Goal: Task Accomplishment & Management: Manage account settings

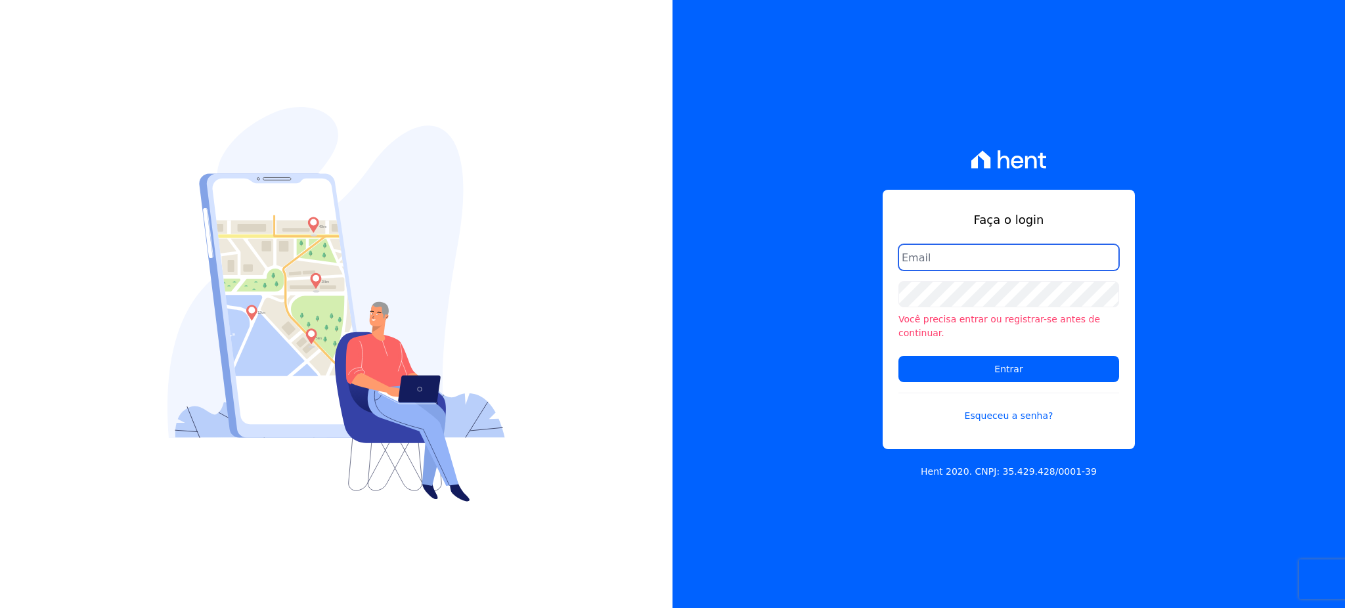
type input "[EMAIL_ADDRESS][PERSON_NAME][DOMAIN_NAME]"
drag, startPoint x: 169, startPoint y: 213, endPoint x: 198, endPoint y: 224, distance: 30.4
click at [169, 213] on img at bounding box center [335, 304] width 337 height 395
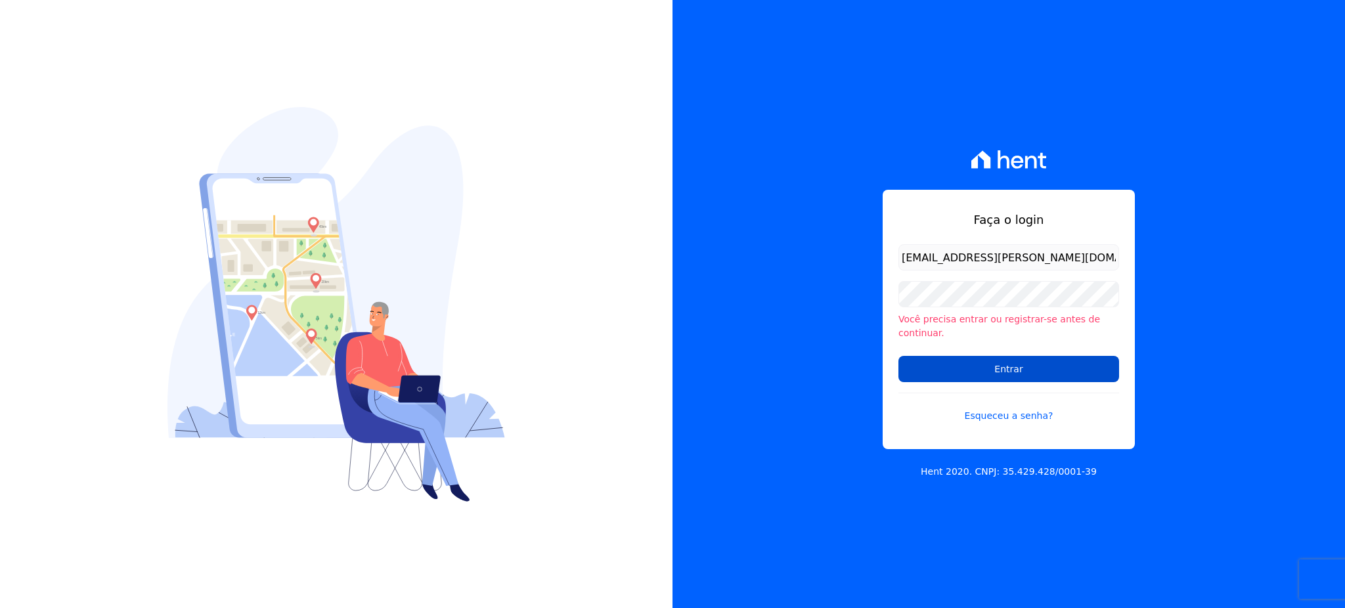
click at [995, 364] on input "Entrar" at bounding box center [1008, 369] width 221 height 26
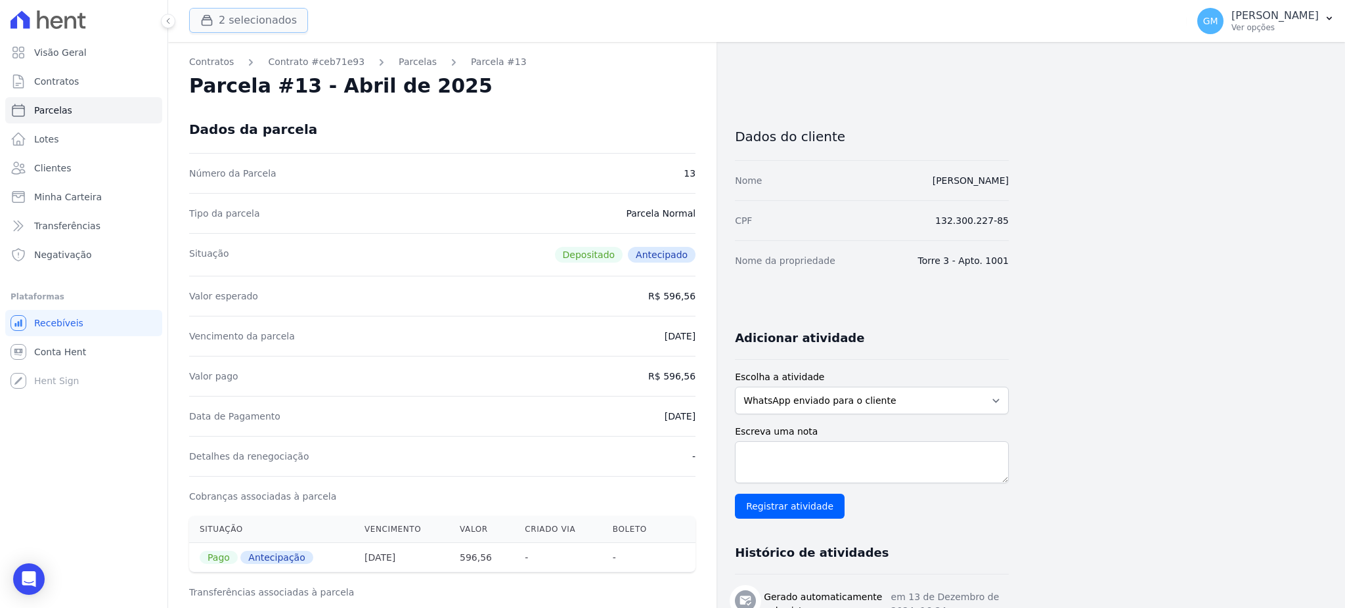
click at [215, 22] on div "button" at bounding box center [209, 20] width 18 height 13
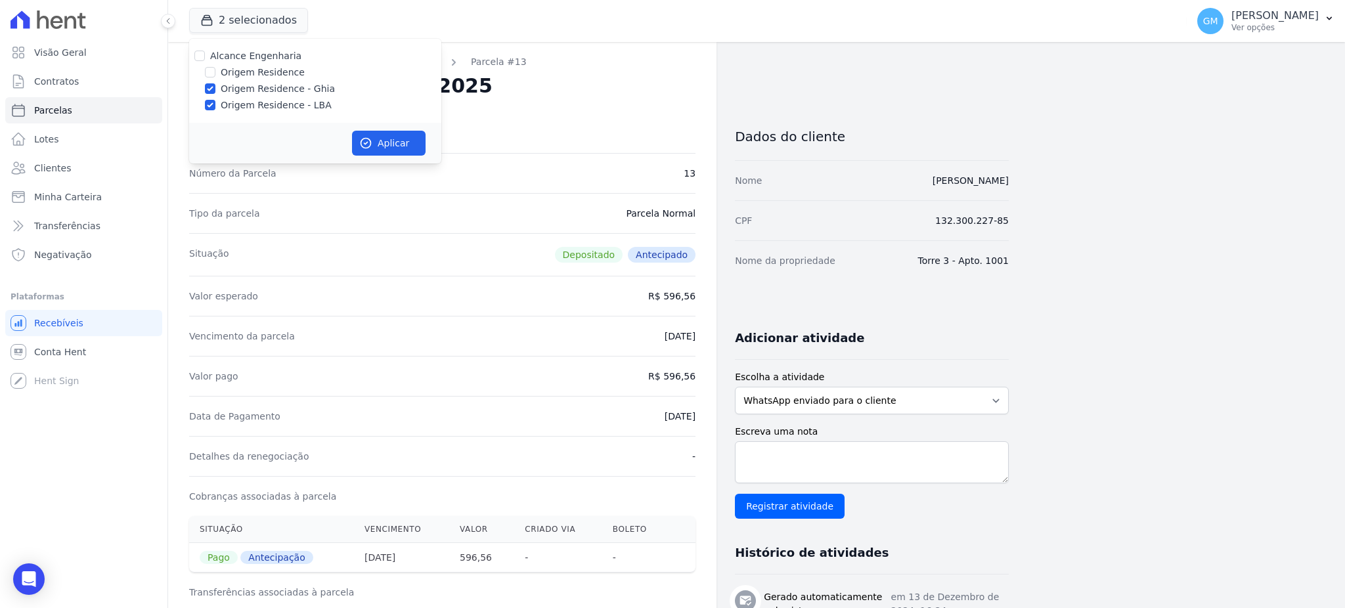
click at [203, 74] on div "Origem Residence" at bounding box center [315, 73] width 252 height 14
click at [207, 74] on input "Origem Residence" at bounding box center [210, 72] width 11 height 11
checkbox input "true"
click at [393, 151] on button "Aplicar" at bounding box center [389, 143] width 74 height 25
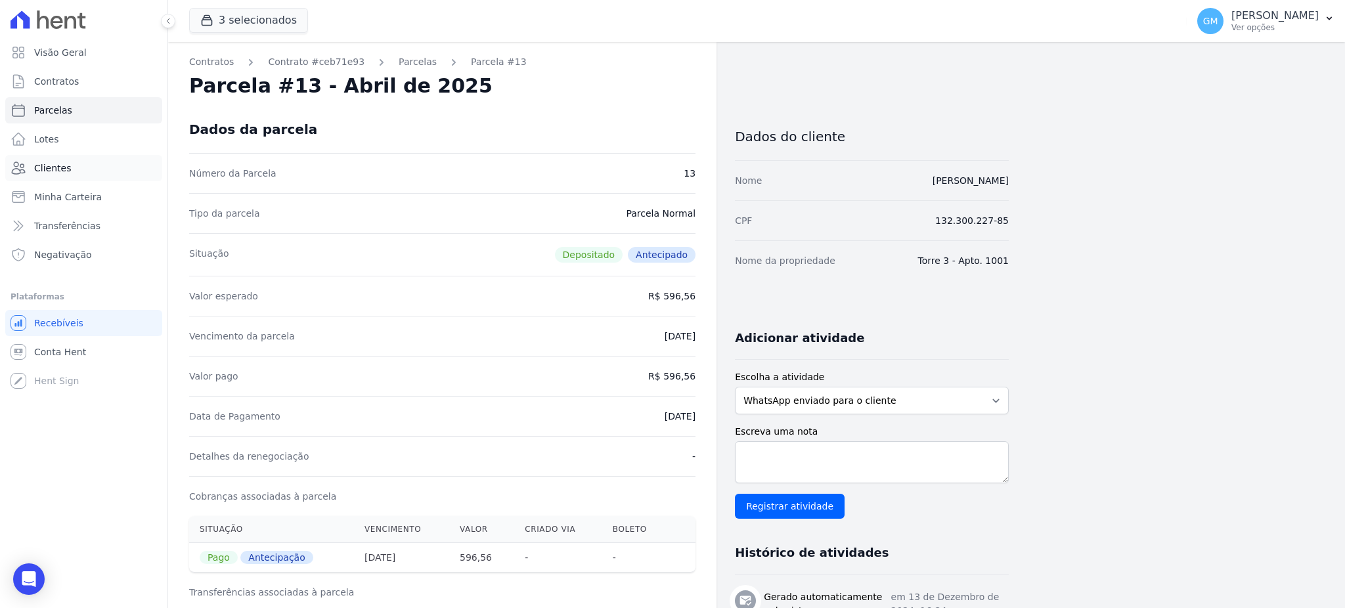
click at [79, 165] on link "Clientes" at bounding box center [83, 168] width 157 height 26
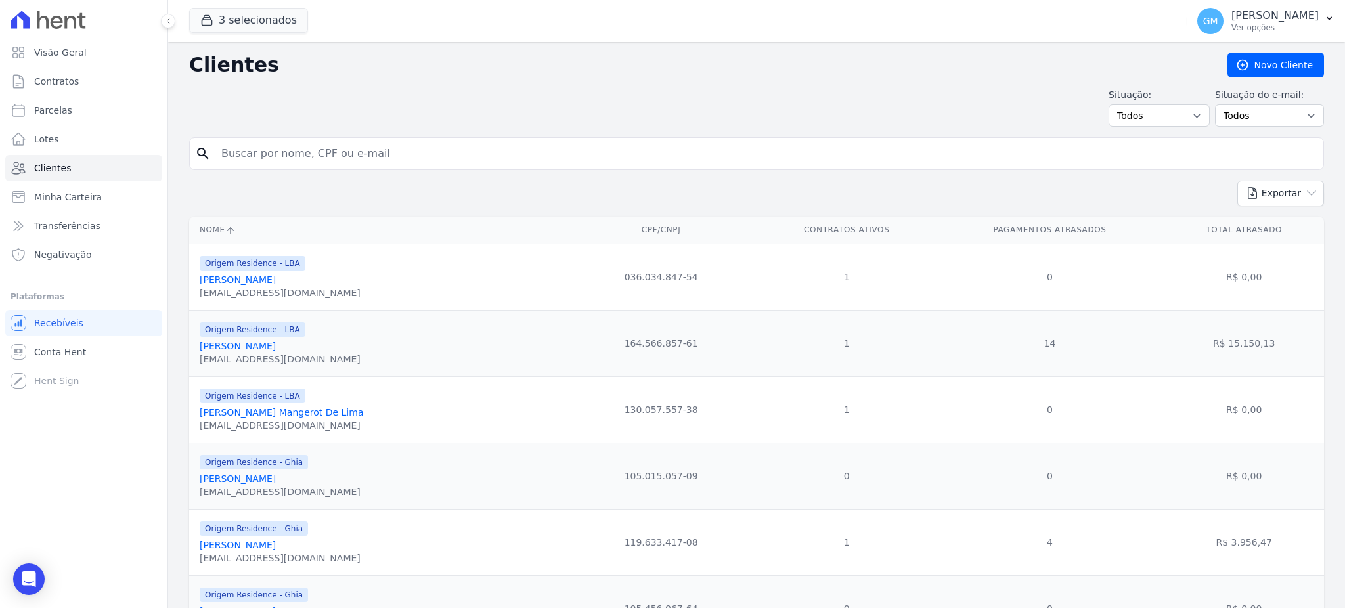
click at [271, 154] on input "search" at bounding box center [765, 154] width 1104 height 26
paste input "[PERSON_NAME]"
type input "[PERSON_NAME]"
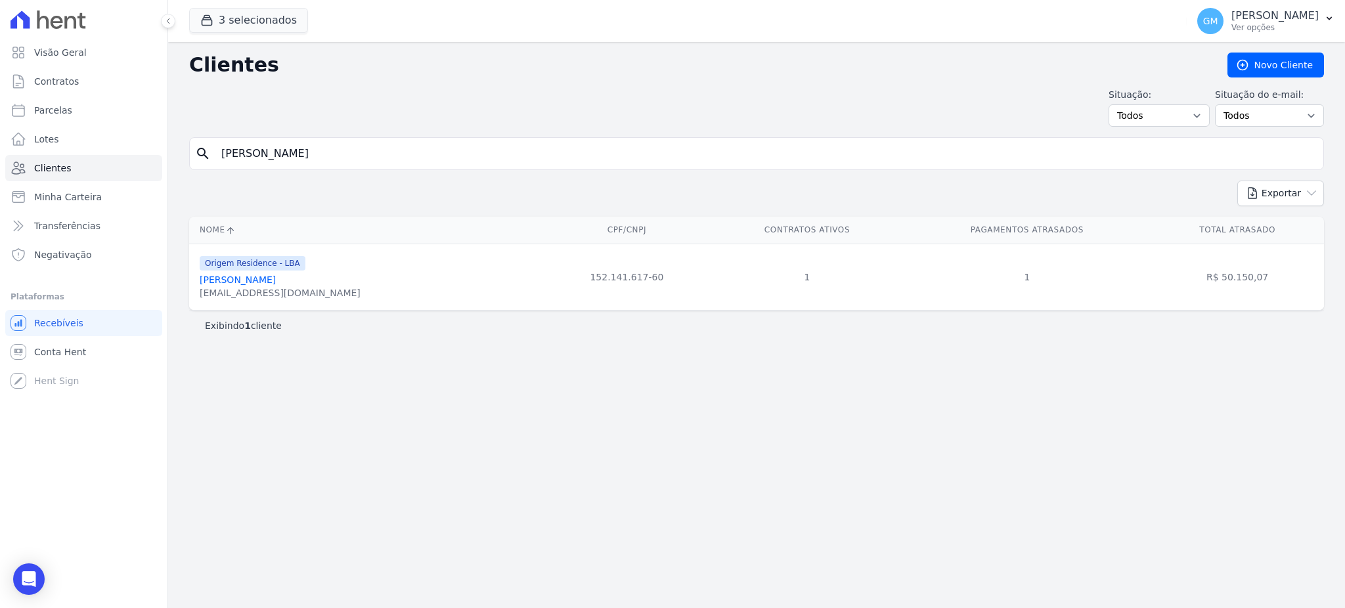
click at [310, 288] on div "[EMAIL_ADDRESS][DOMAIN_NAME]" at bounding box center [280, 292] width 161 height 13
click at [276, 284] on link "[PERSON_NAME]" at bounding box center [238, 279] width 76 height 11
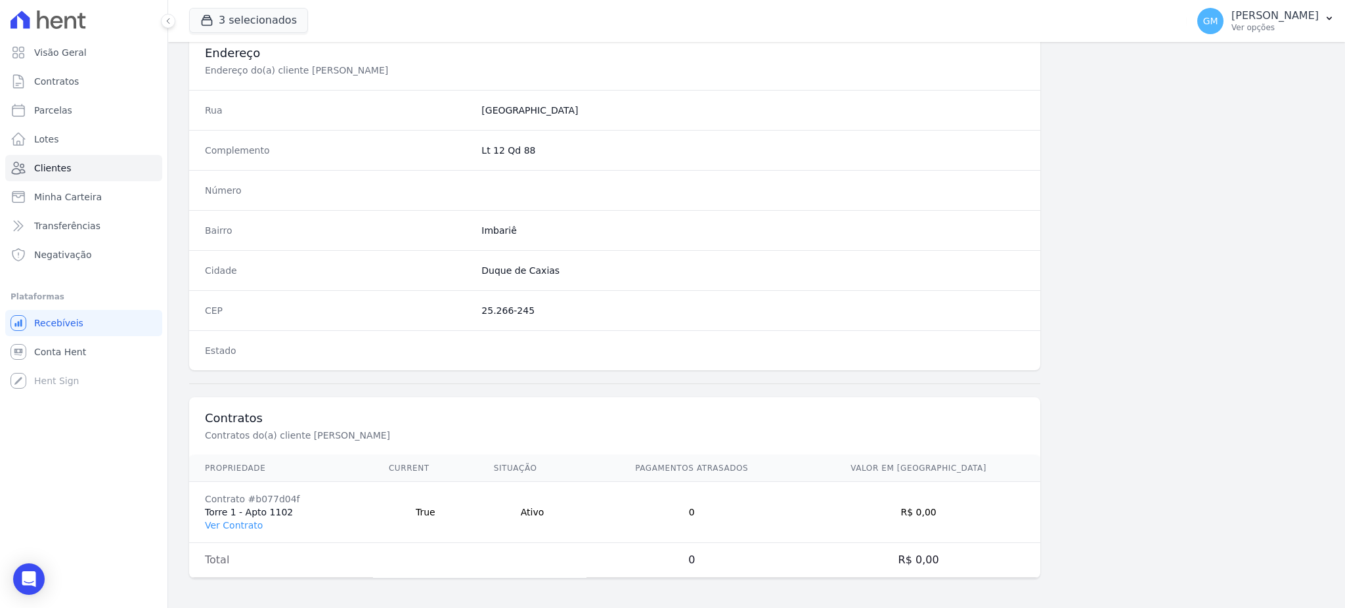
scroll to position [621, 0]
click at [240, 524] on link "Ver Contrato" at bounding box center [234, 523] width 58 height 11
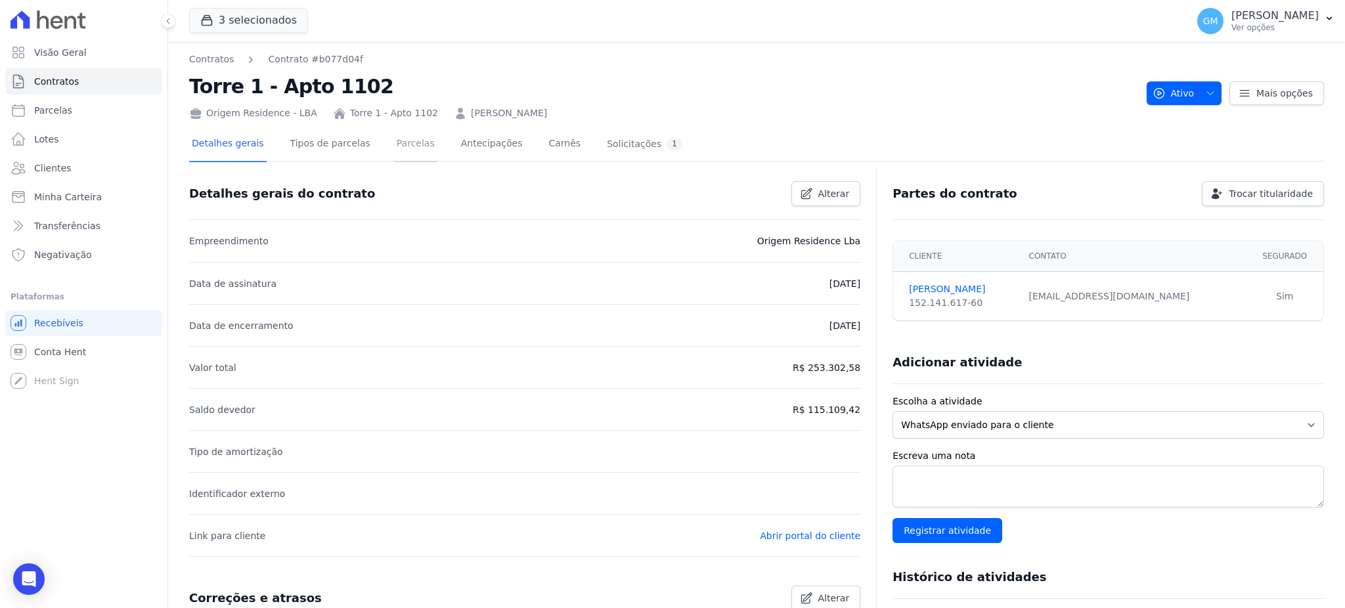
click at [394, 143] on link "Parcelas" at bounding box center [415, 144] width 43 height 35
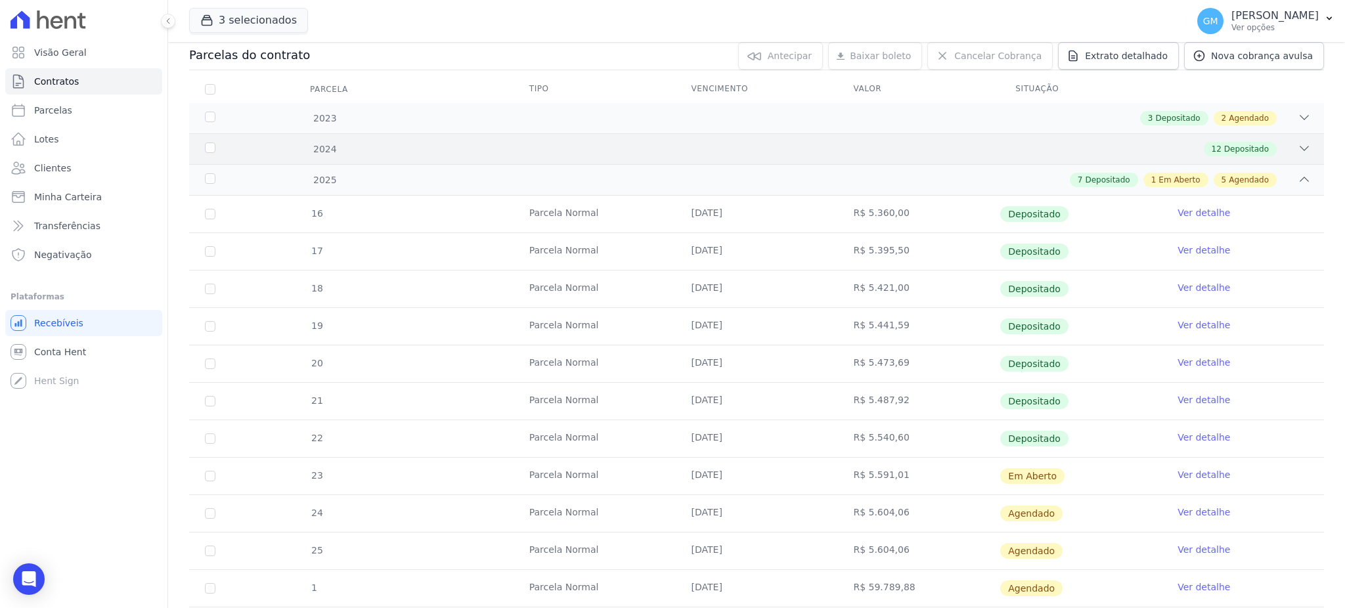
scroll to position [286, 0]
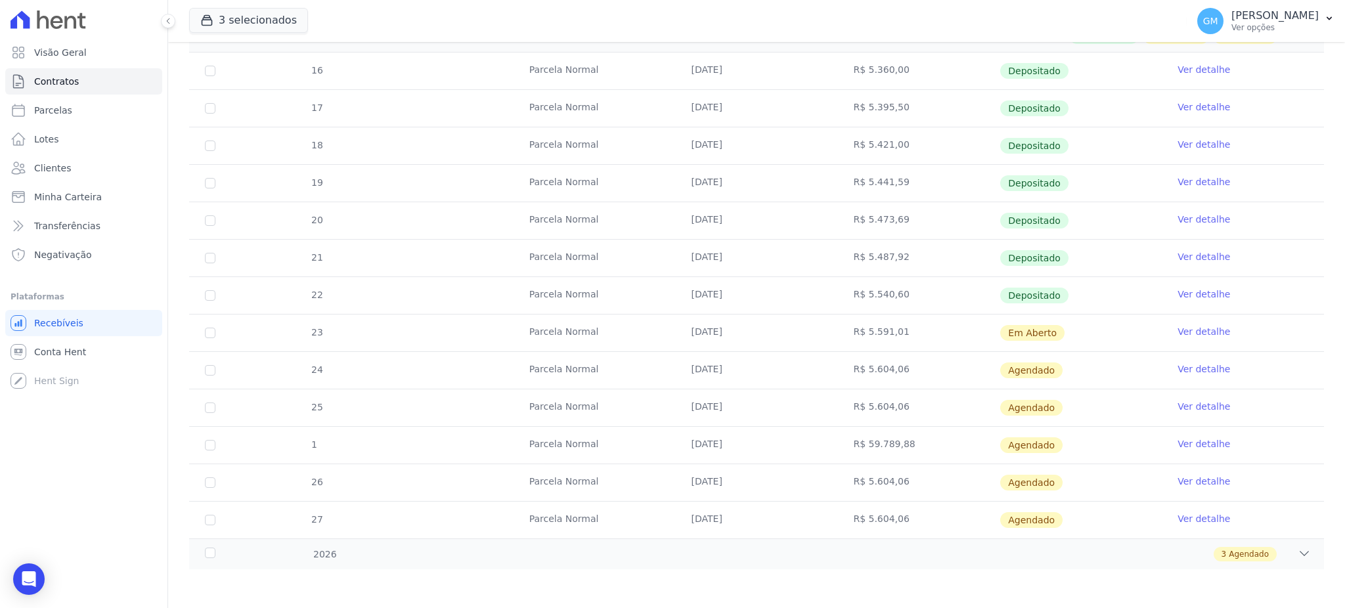
drag, startPoint x: 672, startPoint y: 221, endPoint x: 737, endPoint y: 221, distance: 65.0
click at [737, 221] on td "[DATE]" at bounding box center [757, 220] width 162 height 37
drag, startPoint x: 653, startPoint y: 256, endPoint x: 791, endPoint y: 272, distance: 139.4
click at [791, 272] on tr "21 Parcela Normal 01/07/2025 R$ 5.487,92 Depositado Ver detalhe" at bounding box center [756, 257] width 1135 height 37
drag, startPoint x: 704, startPoint y: 301, endPoint x: 762, endPoint y: 301, distance: 57.8
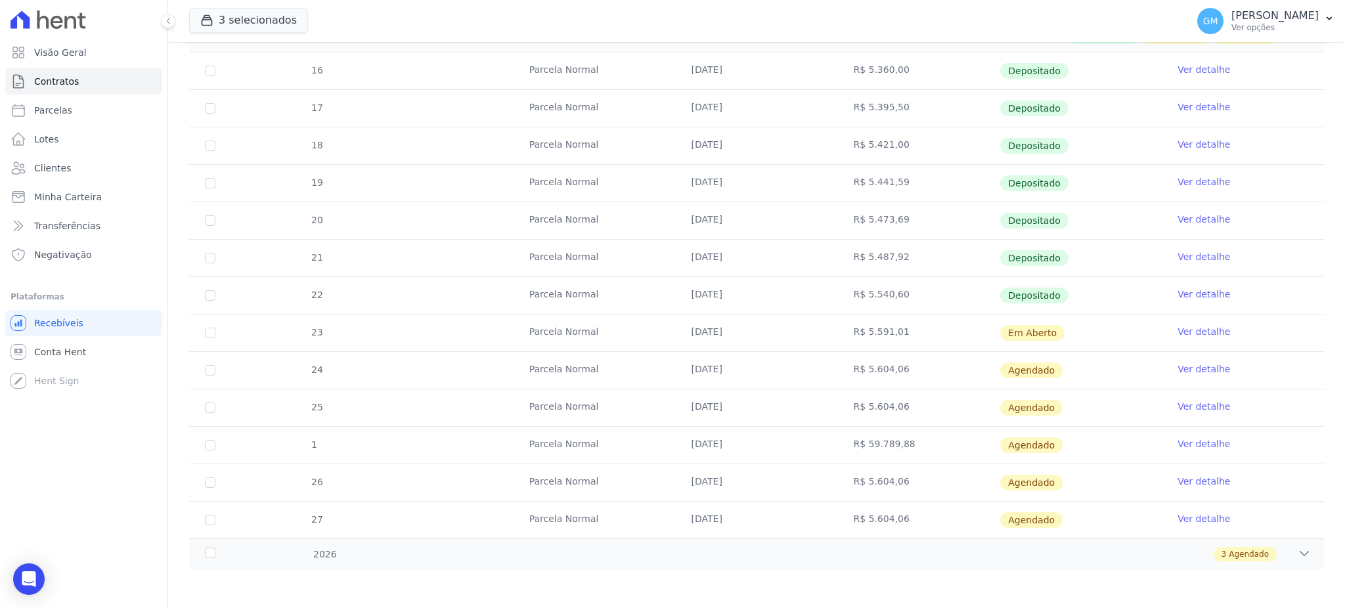
click at [762, 301] on td "[DATE]" at bounding box center [757, 295] width 162 height 37
drag, startPoint x: 889, startPoint y: 329, endPoint x: 856, endPoint y: 328, distance: 32.8
click at [856, 328] on td "R$ 5.591,01" at bounding box center [918, 333] width 162 height 37
copy td "5.591,01"
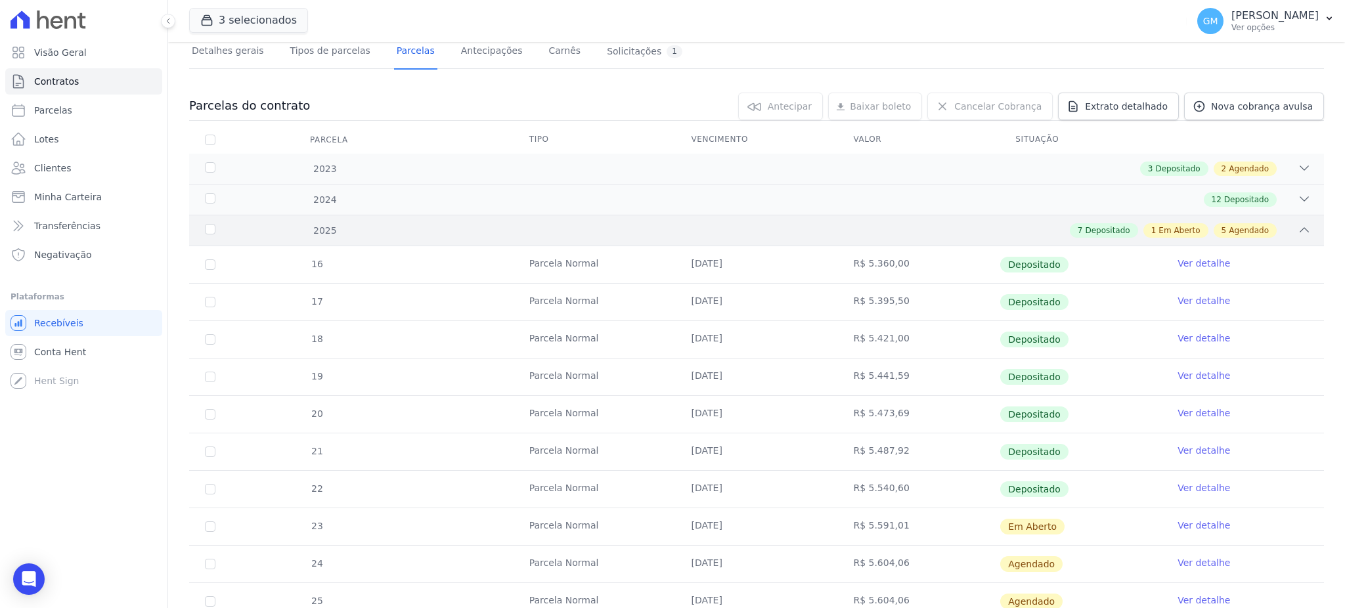
scroll to position [0, 0]
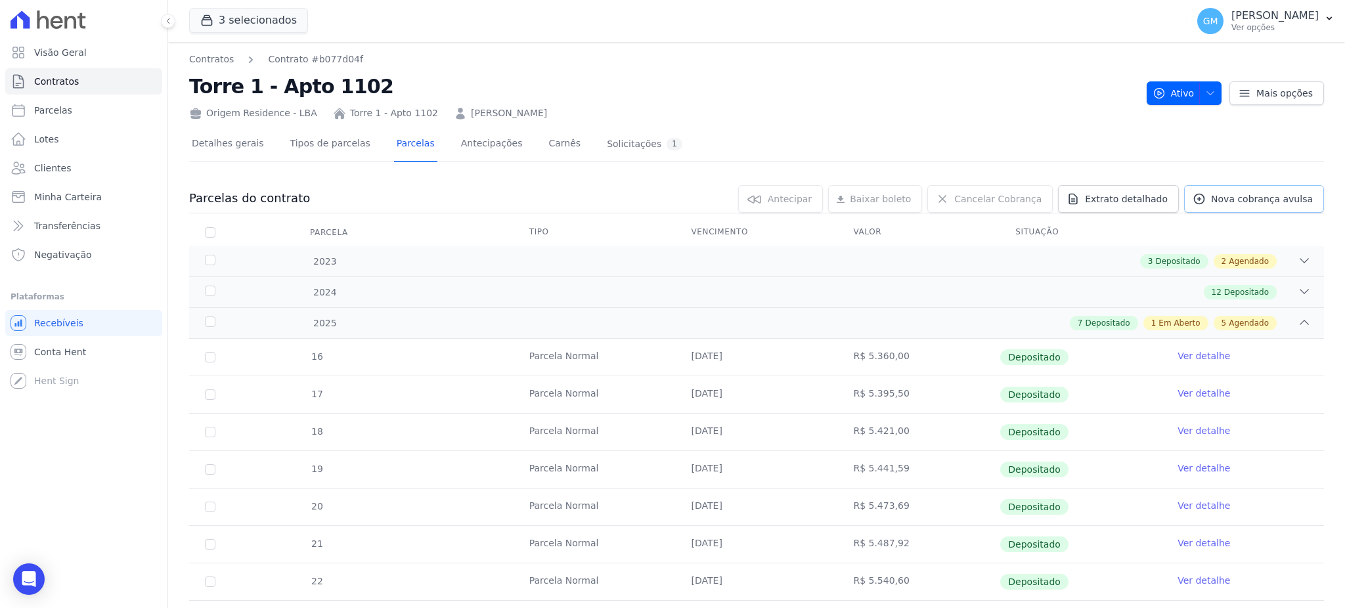
click at [1211, 201] on span "Nova cobrança avulsa" at bounding box center [1262, 198] width 102 height 13
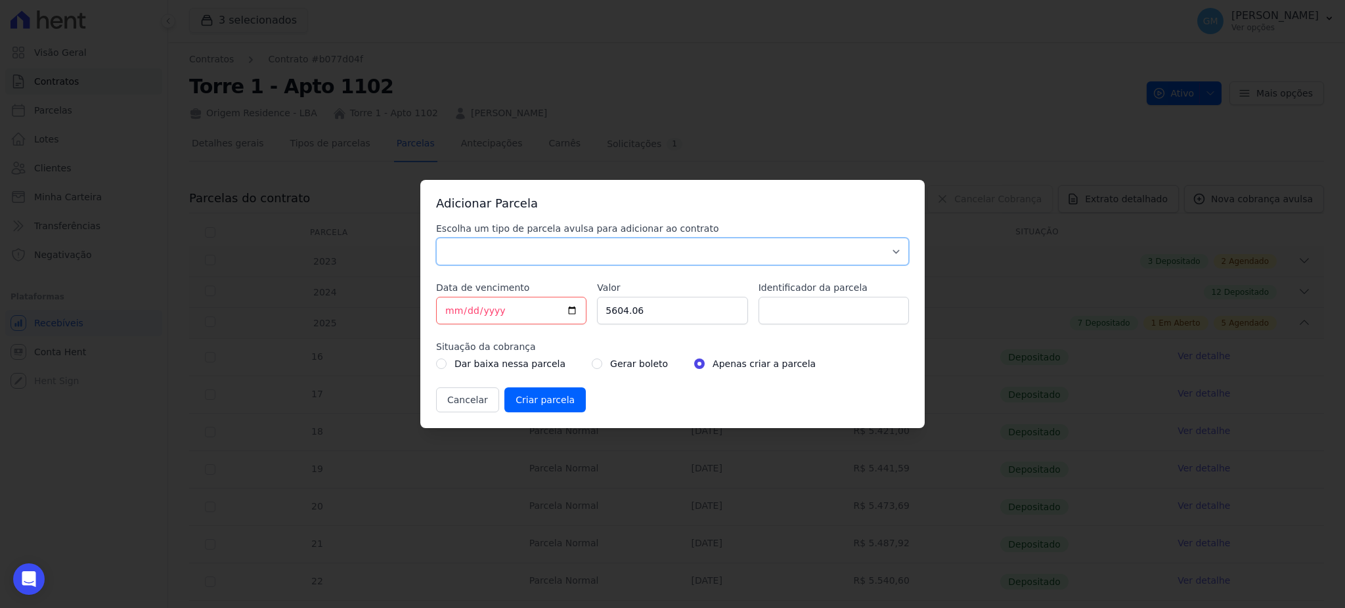
click at [701, 252] on select "Parcela Normal Sinal Caução Intercalada Chaves Pré Chaves Pós Chaves Taxas Quit…" at bounding box center [672, 252] width 473 height 28
select select "standard"
click at [436, 238] on select "Parcela Normal Sinal Caução Intercalada Chaves Pré Chaves Pós Chaves Taxas Quit…" at bounding box center [672, 252] width 473 height 28
click at [573, 305] on input "[DATE]" at bounding box center [511, 311] width 150 height 28
type input "2025-08-30"
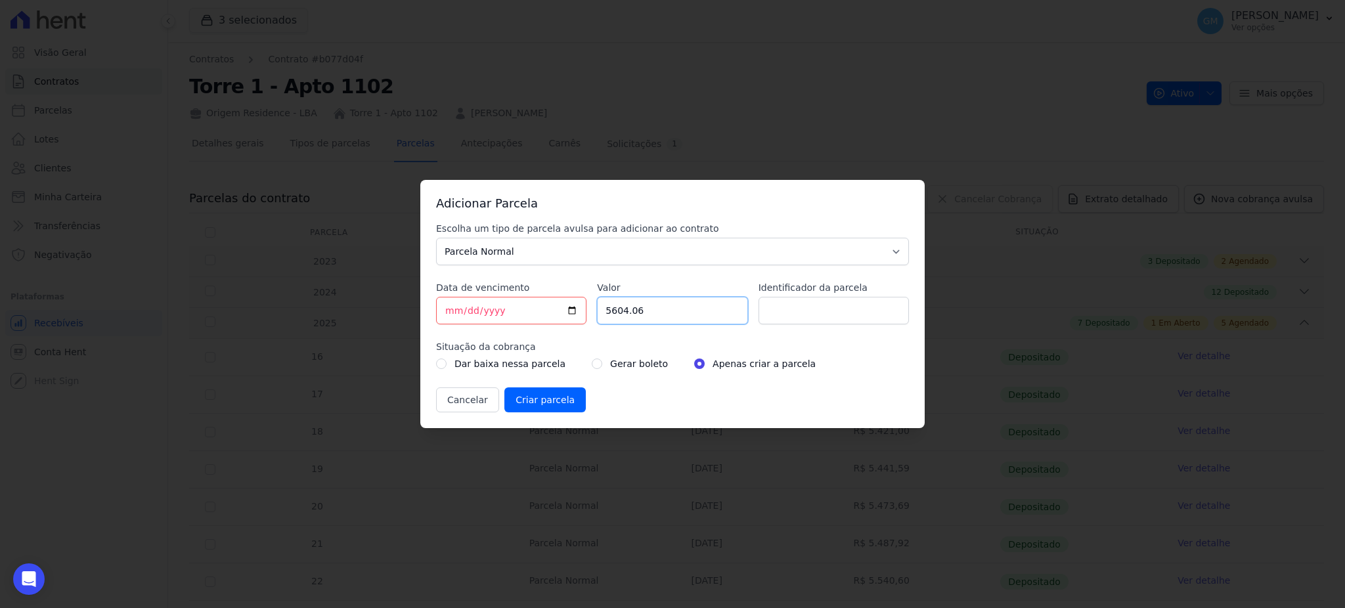
drag, startPoint x: 647, startPoint y: 305, endPoint x: 572, endPoint y: 290, distance: 77.1
click at [572, 290] on div "Escolha um tipo de parcela avulsa para adicionar ao contrato Parcela Normal Sin…" at bounding box center [672, 317] width 473 height 190
paste input ".59101"
click at [612, 309] on input "5.59101" at bounding box center [672, 311] width 150 height 28
click at [622, 316] on input "559101" at bounding box center [672, 311] width 150 height 28
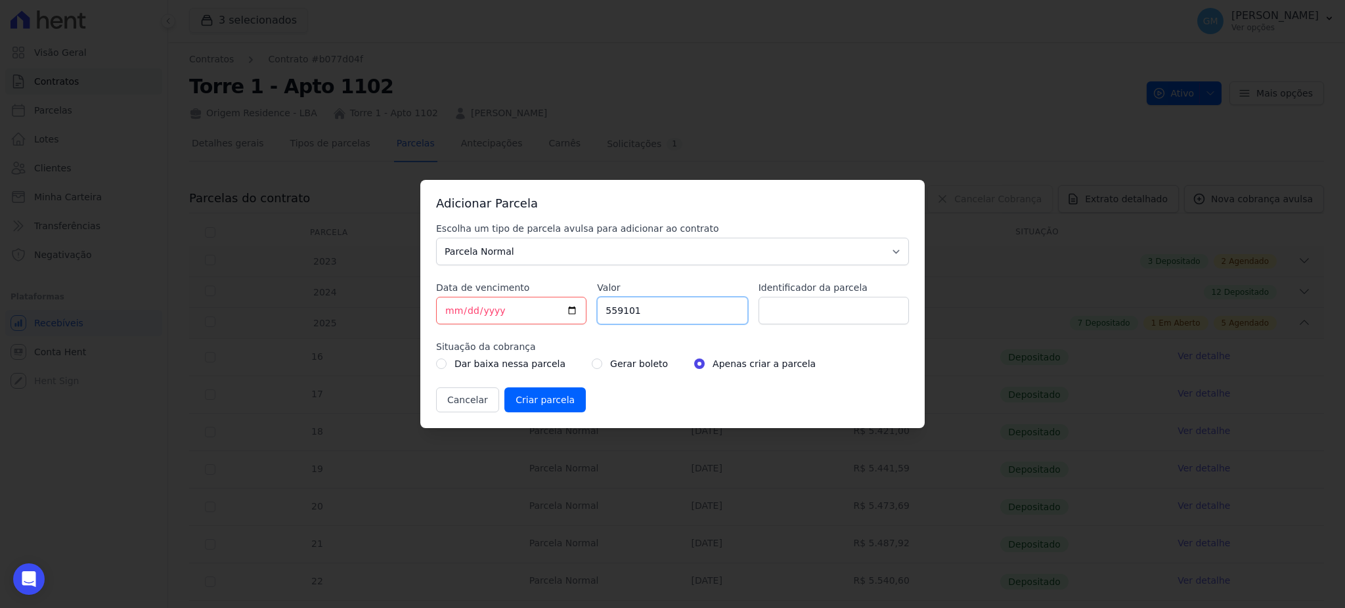
click at [626, 318] on input "559101" at bounding box center [672, 311] width 150 height 28
type input "5591.01"
click at [774, 326] on div "Escolha um tipo de parcela avulsa para adicionar ao contrato Parcela Normal Sin…" at bounding box center [672, 317] width 473 height 190
click at [775, 326] on div "Escolha um tipo de parcela avulsa para adicionar ao contrato Parcela Normal Sin…" at bounding box center [672, 317] width 473 height 190
click at [784, 319] on input "Identificador da parcela" at bounding box center [833, 311] width 150 height 28
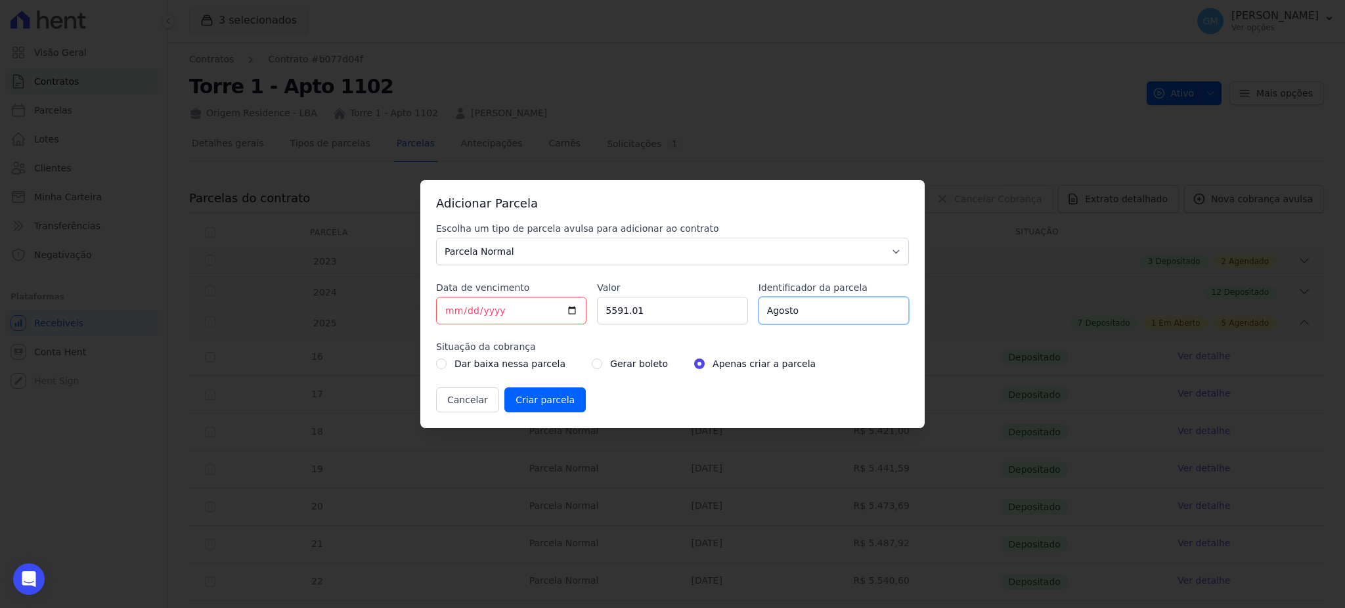
type input "Agosto"
click at [592, 363] on input "radio" at bounding box center [597, 364] width 11 height 11
radio input "true"
click at [532, 401] on input "Criar parcela" at bounding box center [544, 399] width 81 height 25
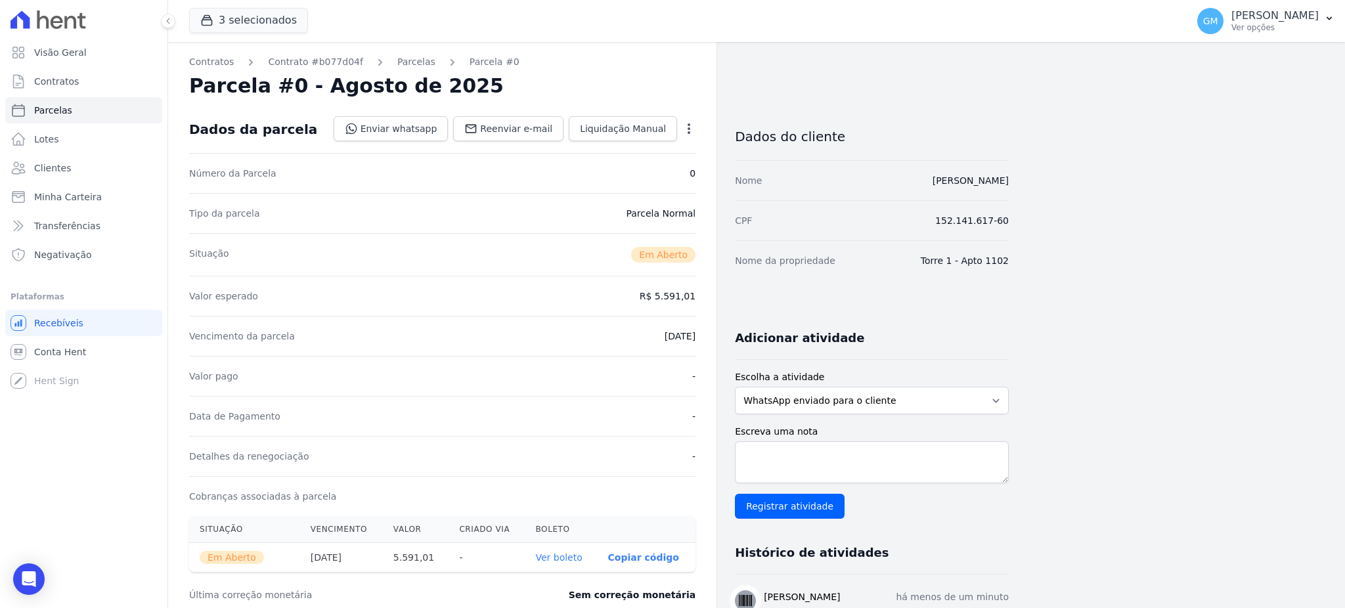
click at [569, 554] on link "Ver boleto" at bounding box center [558, 557] width 47 height 11
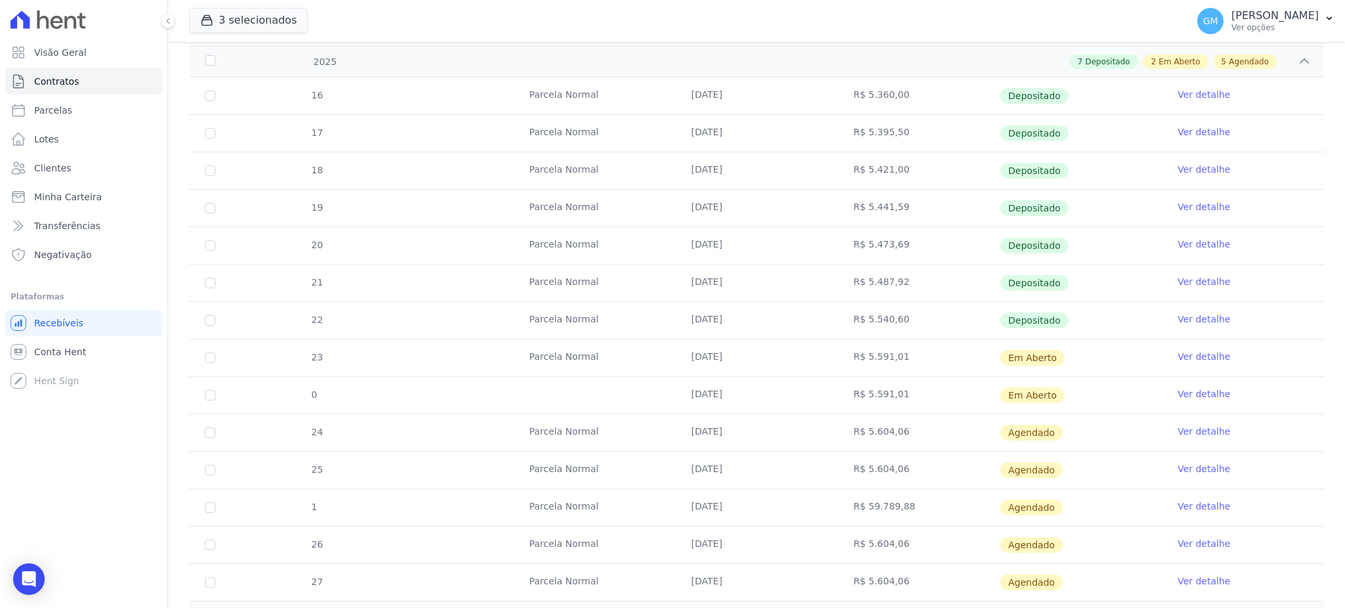
scroll to position [263, 0]
click at [1188, 354] on link "Ver detalhe" at bounding box center [1203, 355] width 53 height 13
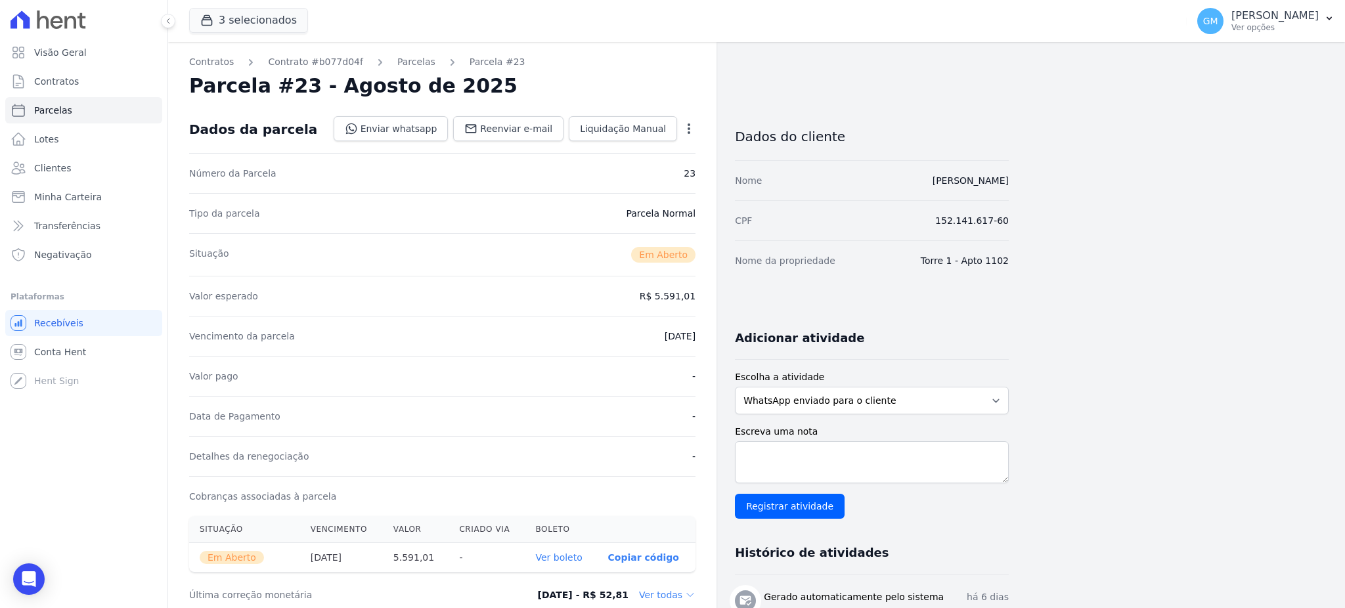
click at [689, 129] on icon "button" at bounding box center [688, 128] width 13 height 13
click at [626, 173] on link "Cancelar Cobrança" at bounding box center [633, 170] width 116 height 24
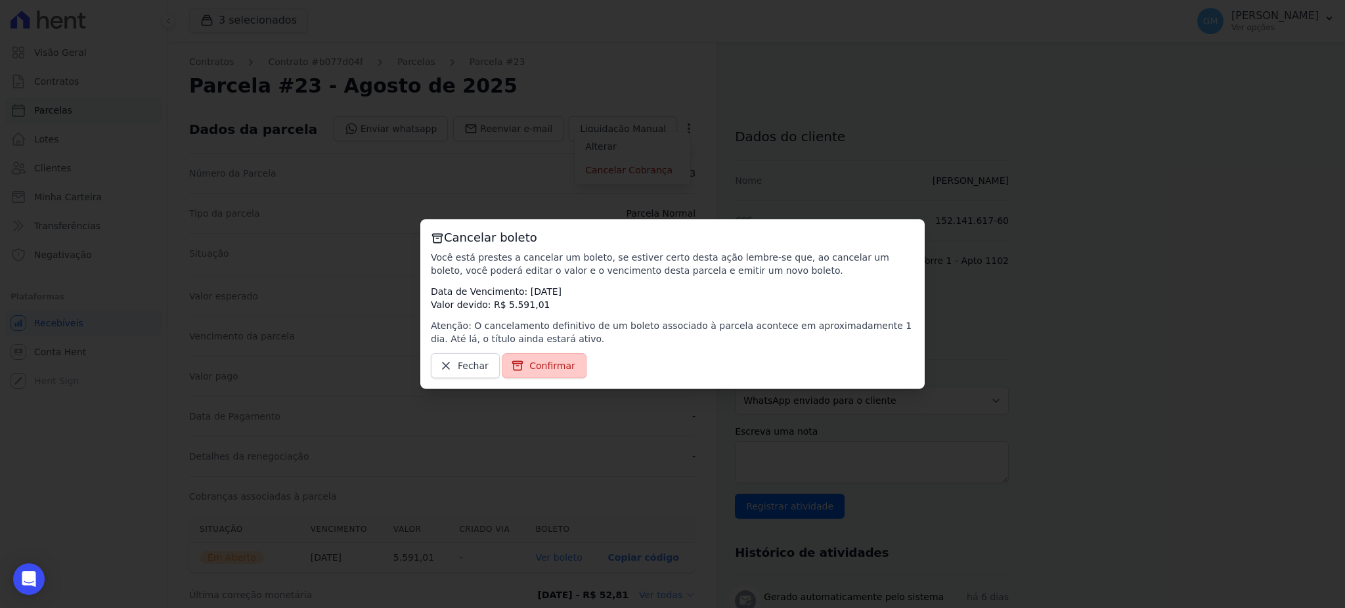
click at [553, 357] on link "Confirmar" at bounding box center [544, 365] width 84 height 25
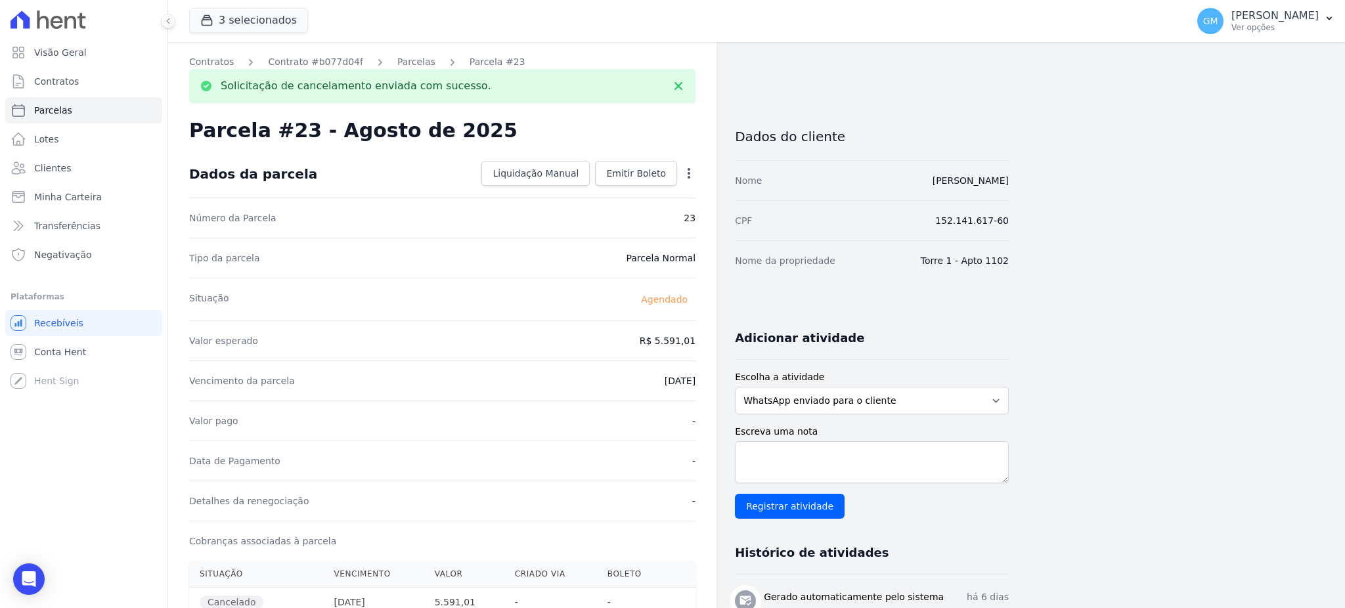
click at [688, 171] on icon "button" at bounding box center [688, 173] width 13 height 13
click at [349, 255] on div "Tipo da parcela Parcela Normal" at bounding box center [442, 258] width 506 height 40
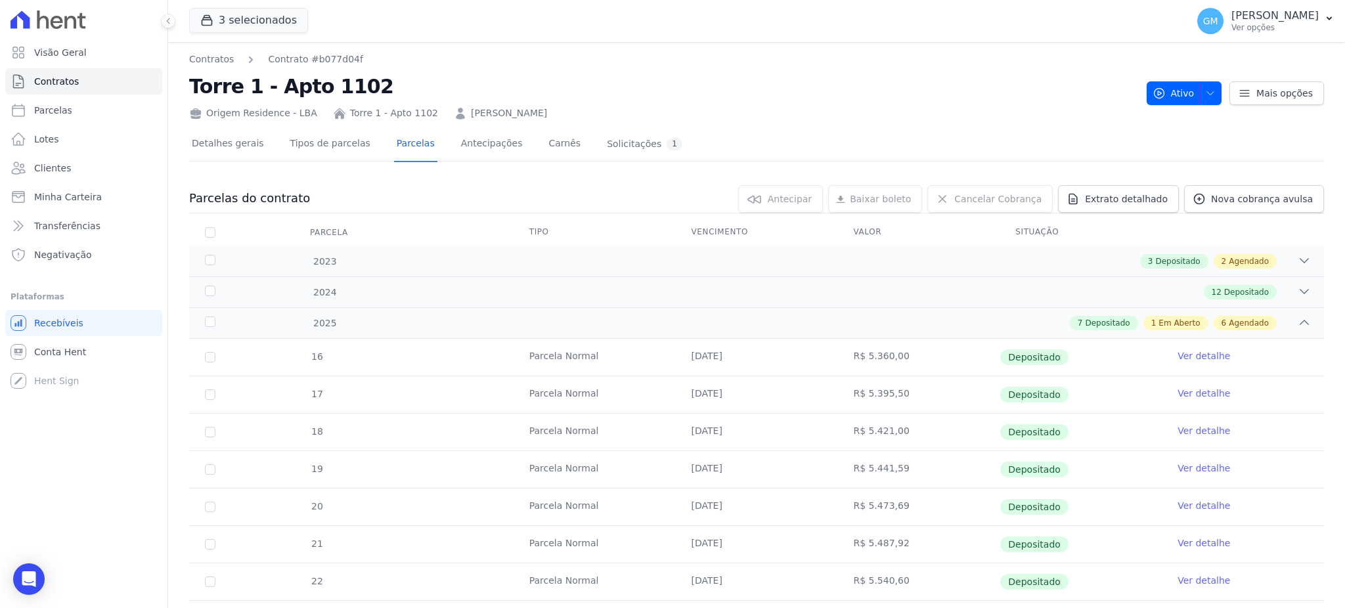
scroll to position [263, 0]
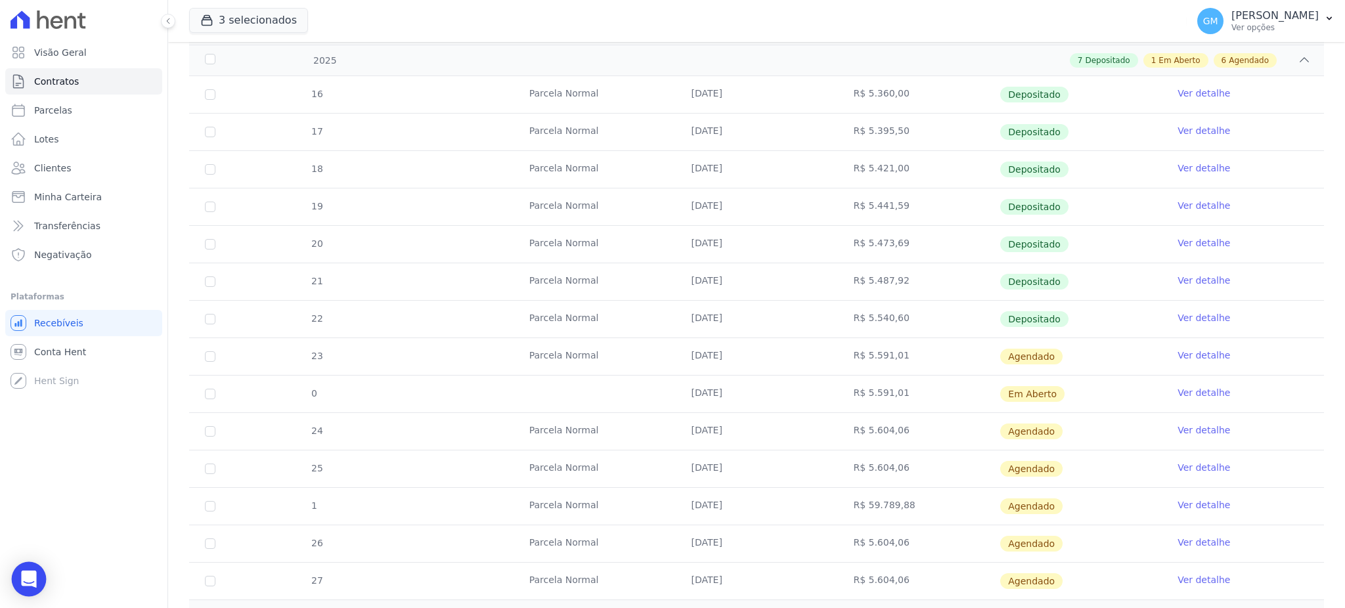
click at [28, 585] on icon "Open Intercom Messenger" at bounding box center [28, 579] width 17 height 17
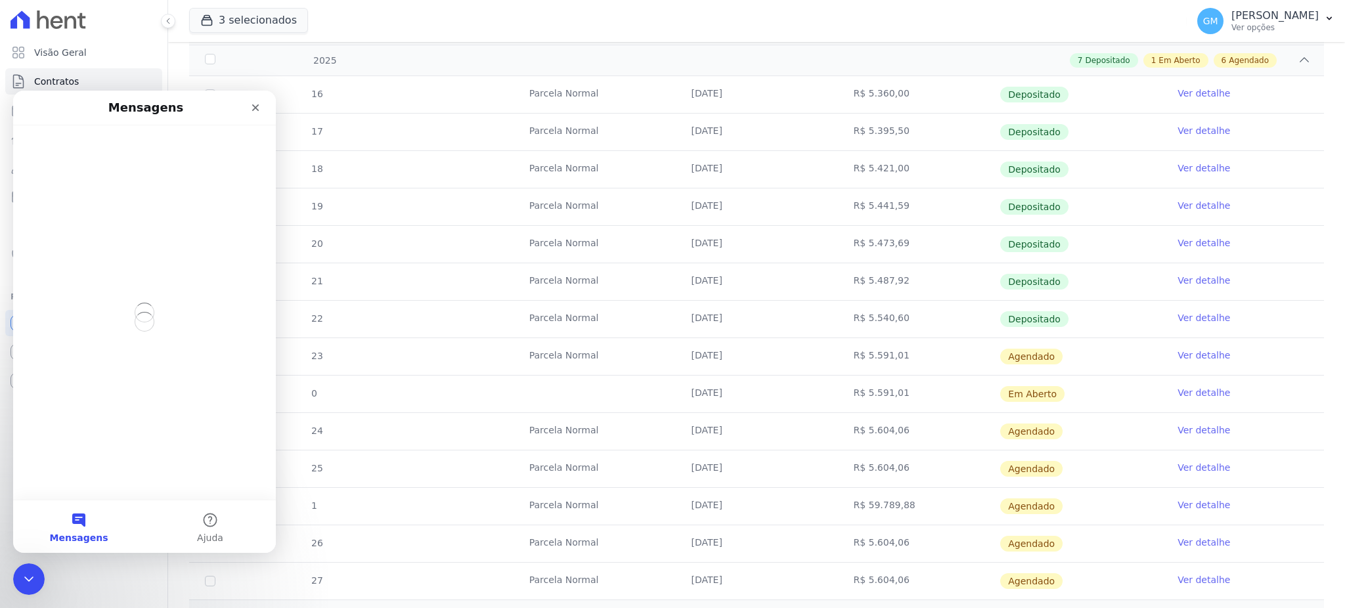
scroll to position [0, 0]
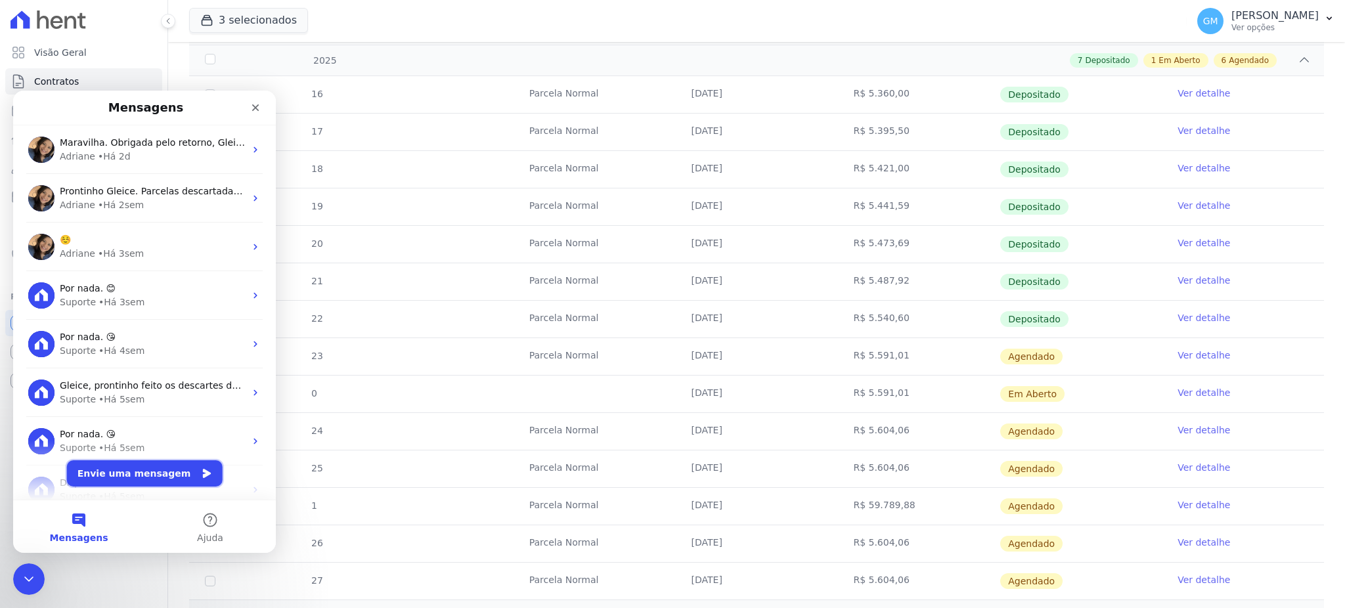
click at [145, 469] on button "Envie uma mensagem" at bounding box center [145, 473] width 156 height 26
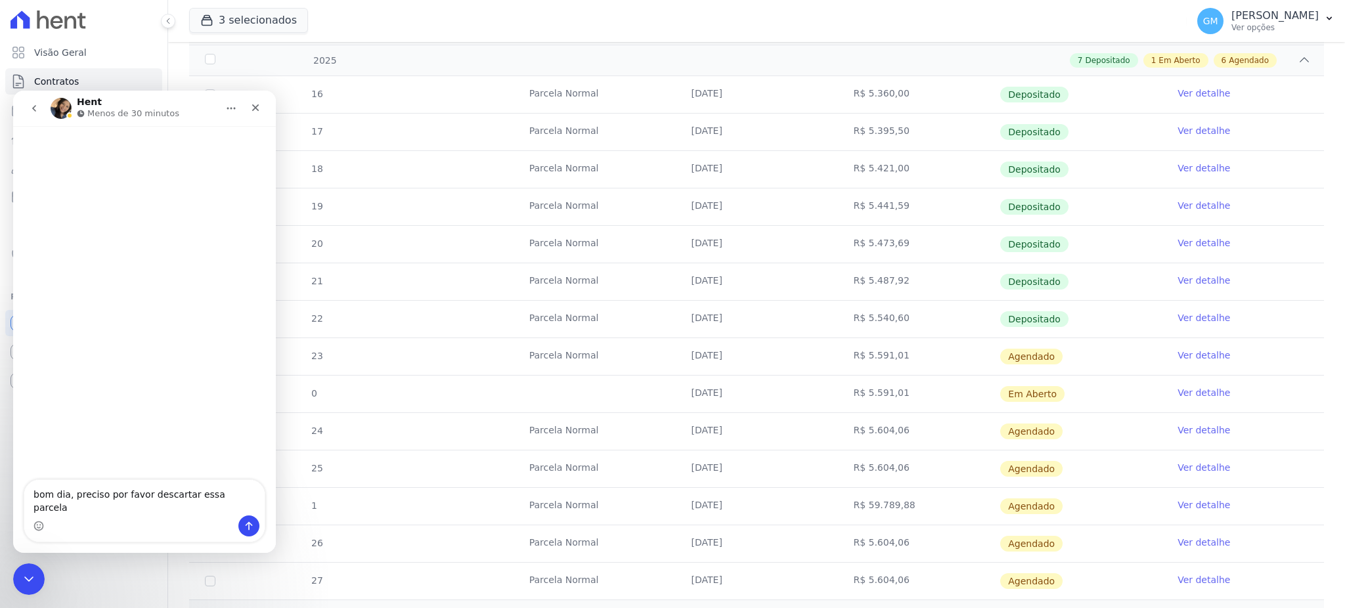
type textarea "bom dia, preciso por favor descartar essa parcela:"
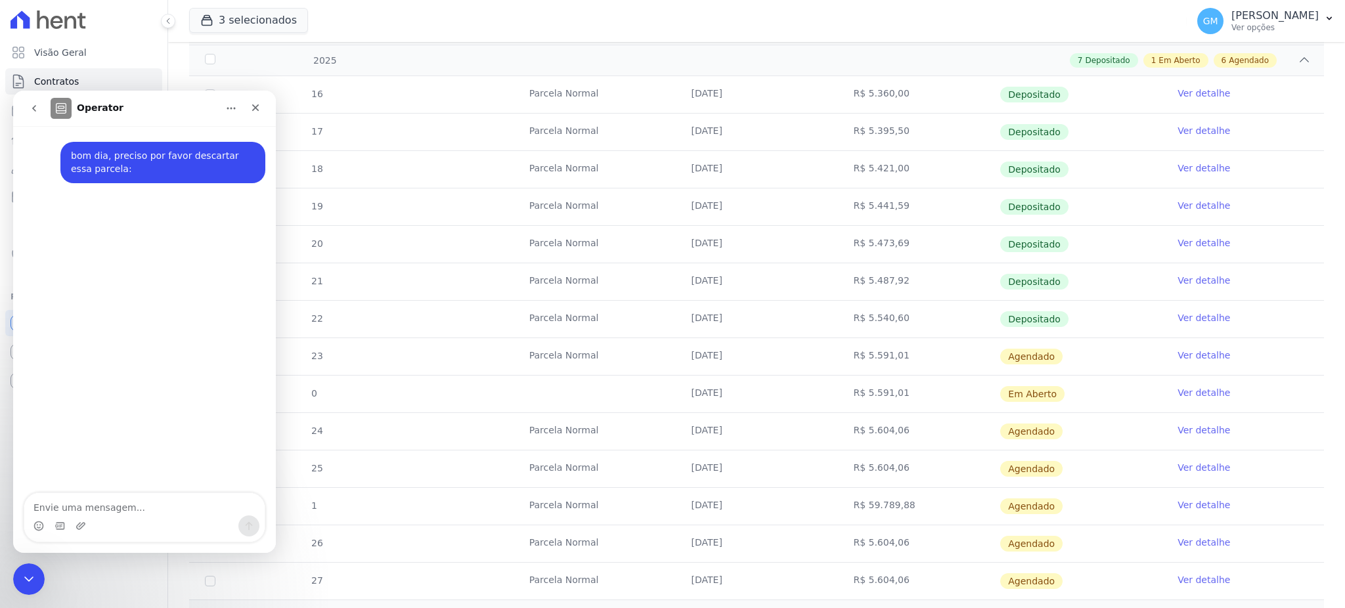
drag, startPoint x: 672, startPoint y: 359, endPoint x: 1095, endPoint y: 356, distance: 422.9
click at [1095, 356] on tr "23 Parcela Normal 20/08/2025 R$ 5.591,01 Agendado Ver detalhe" at bounding box center [756, 355] width 1135 height 37
copy tr "20/08/2025 R$ 5.591,01 Agendado"
click at [181, 500] on textarea "Envie uma mensagem..." at bounding box center [144, 504] width 240 height 22
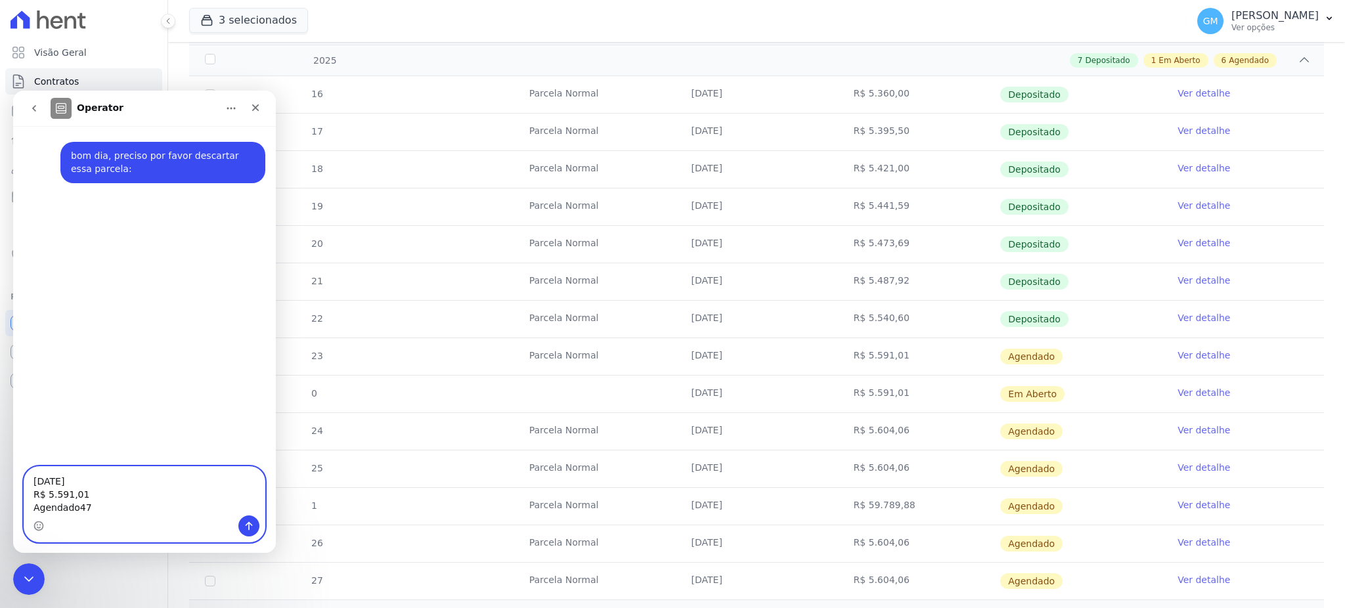
type textarea "20/08/2025 R$ 5.591,01 Agendado4"
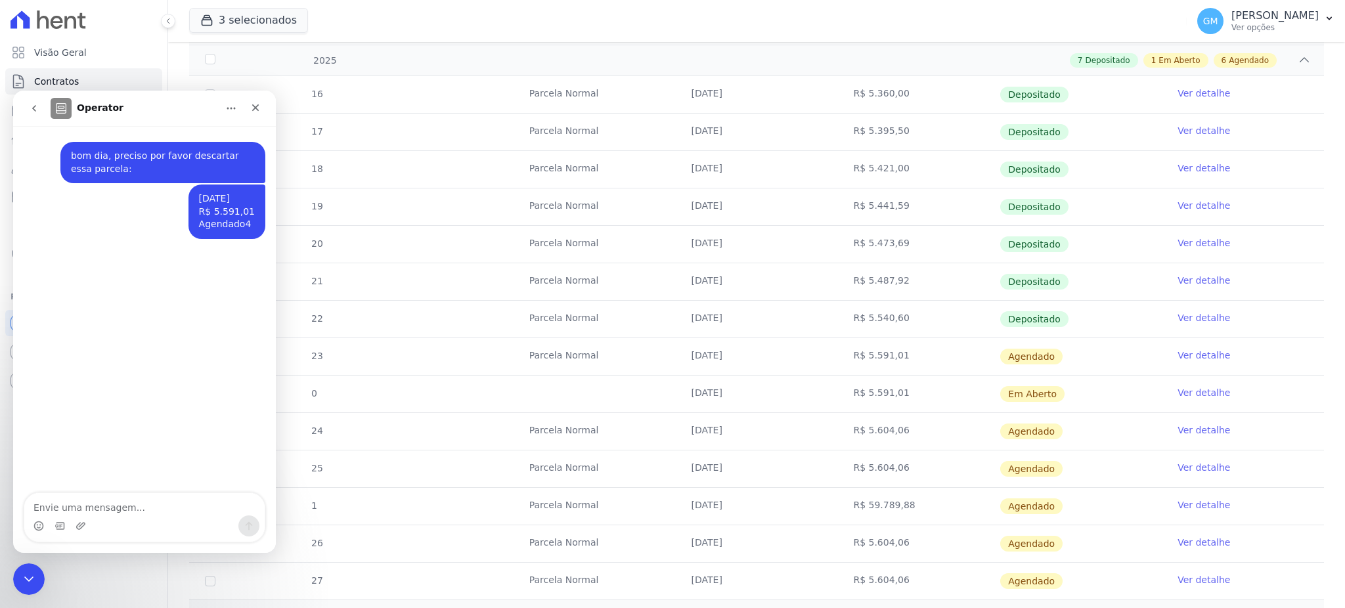
click at [1191, 359] on link "Ver detalhe" at bounding box center [1203, 355] width 53 height 13
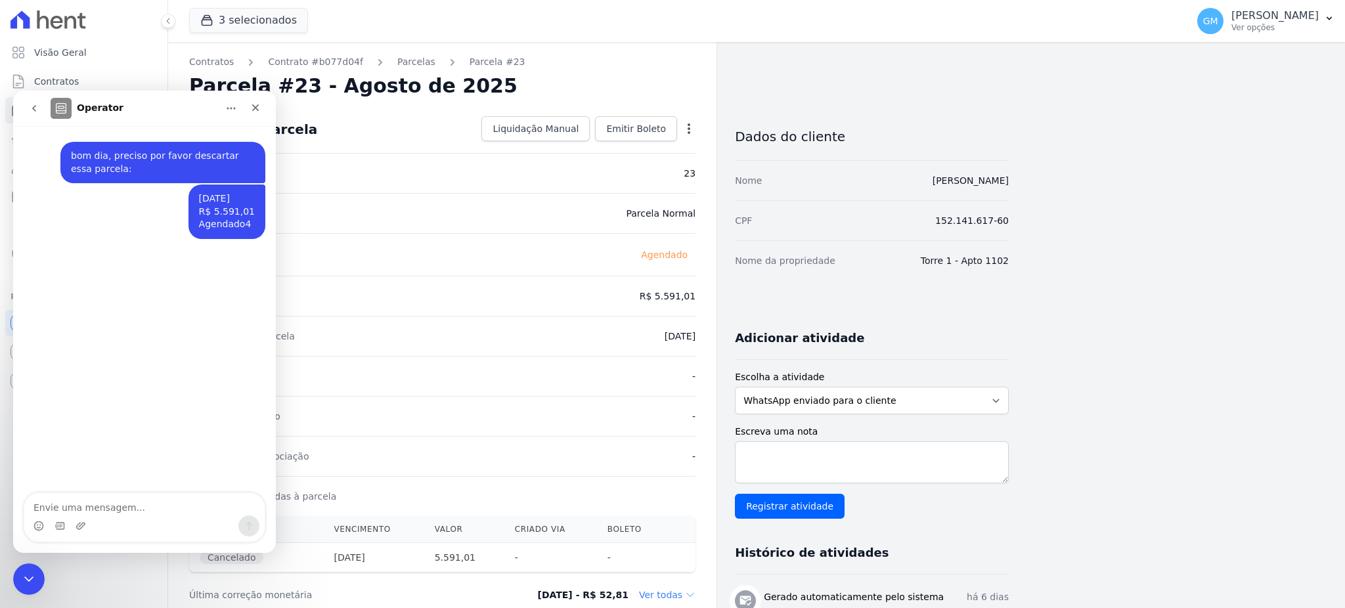
type textarea "[PERSON_NAME]"
click at [16, 588] on div "Encerramento do Messenger da Intercom" at bounding box center [27, 577] width 32 height 32
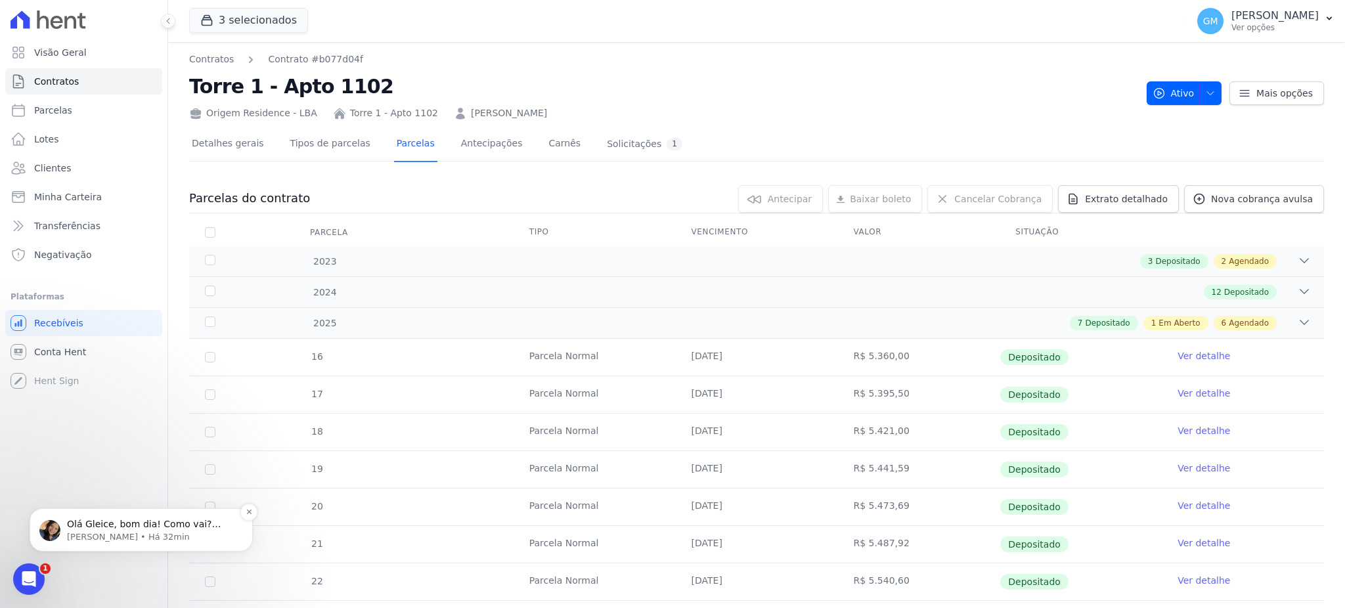
click at [148, 521] on p "Olá Gleice, bom dia! Como vai? Prontinho. Parcela descartada. ;)" at bounding box center [151, 524] width 169 height 13
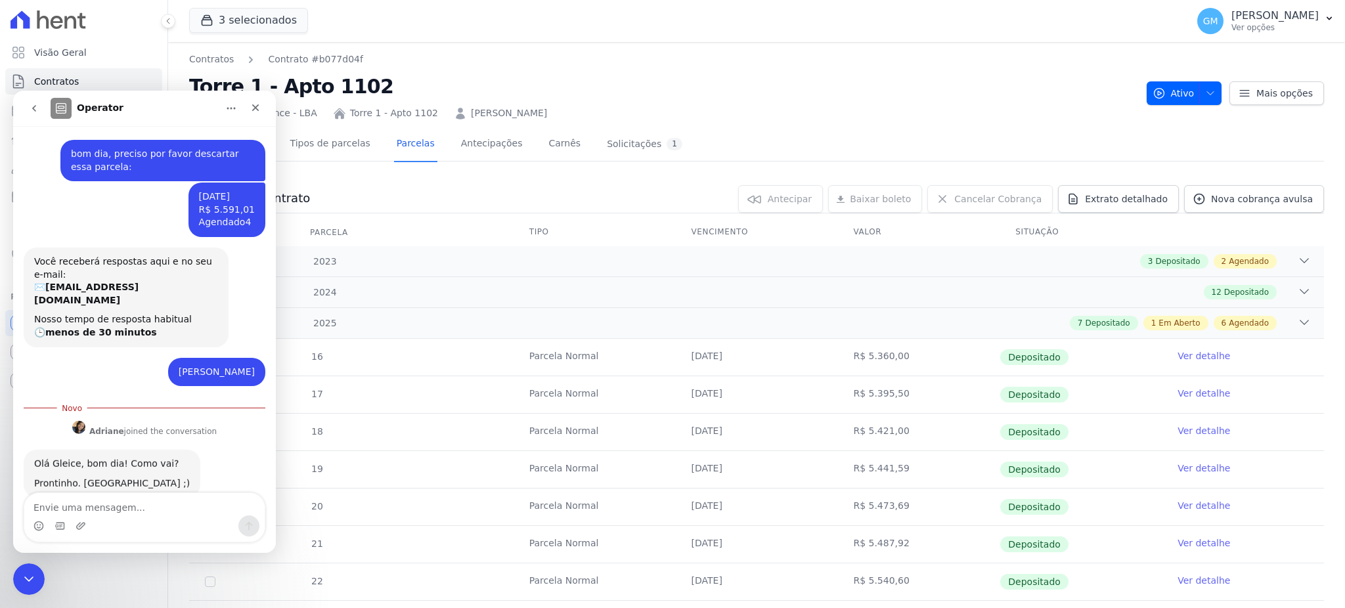
scroll to position [33, 0]
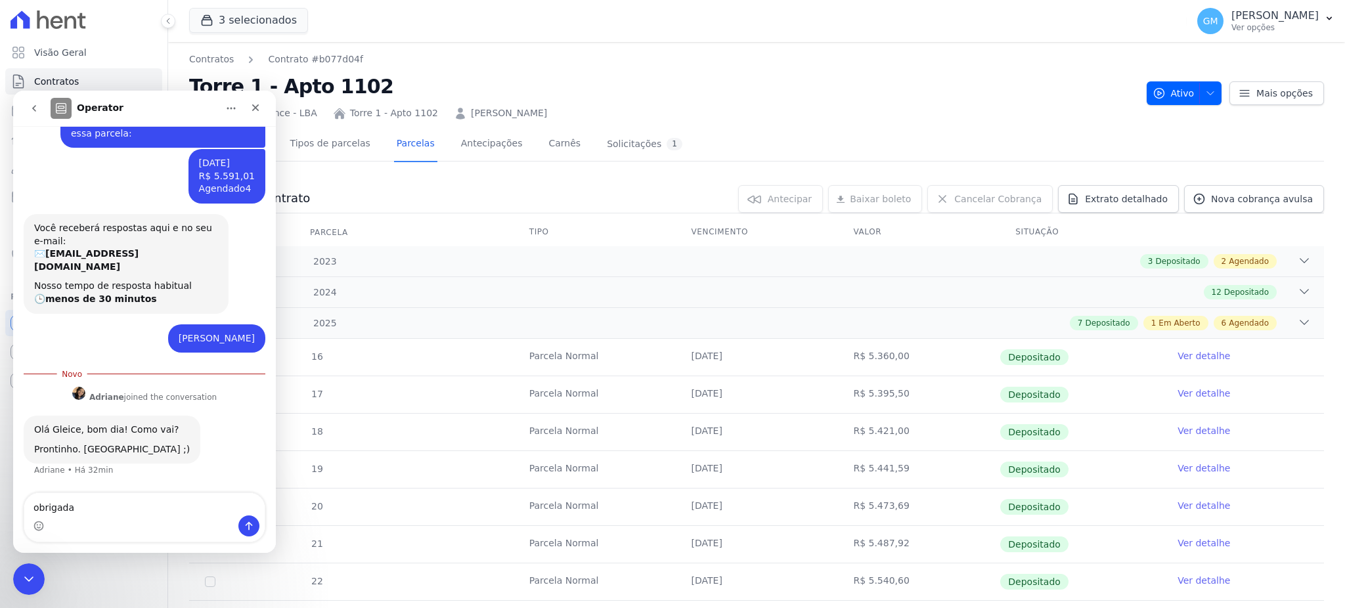
type textarea "obrigadaa"
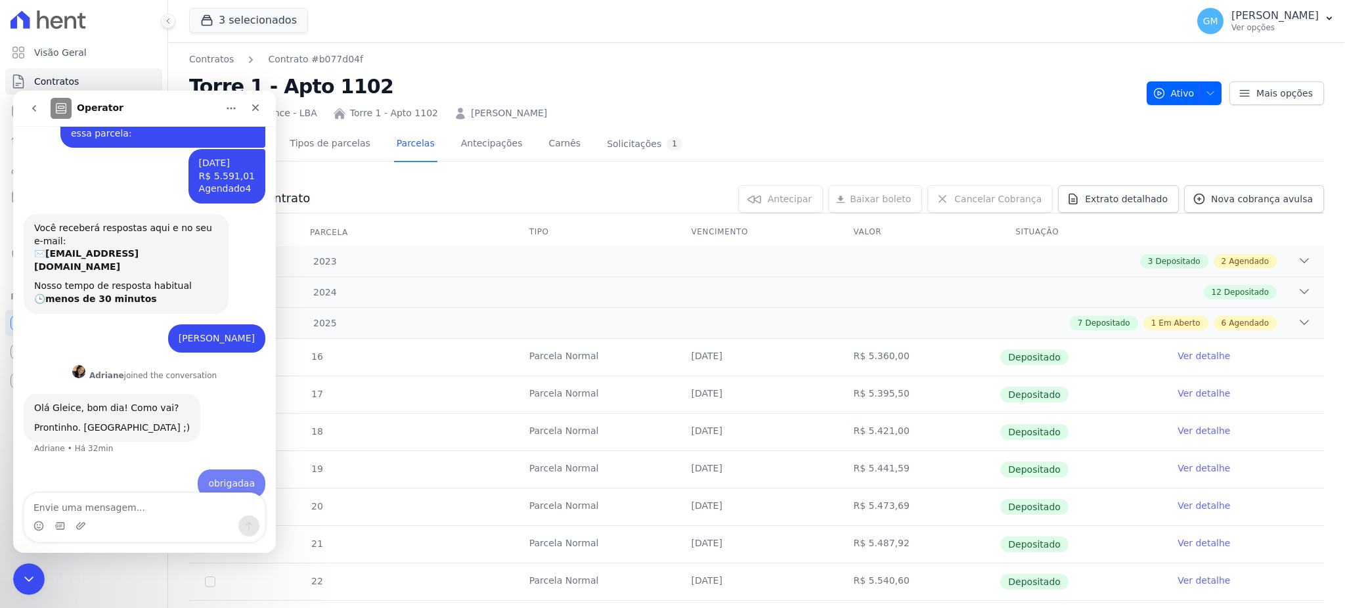
scroll to position [51, 0]
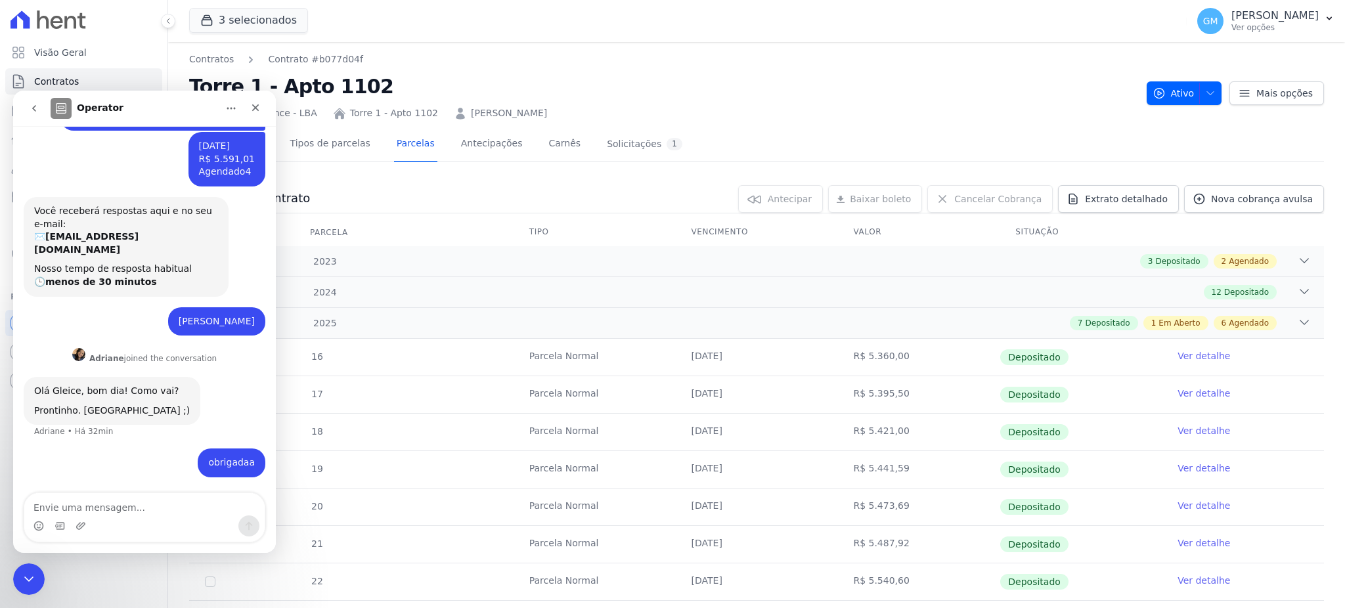
drag, startPoint x: 112, startPoint y: 318, endPoint x: 261, endPoint y: 321, distance: 149.1
click at [261, 321] on div "bom dia, preciso por favor descartar essa parcela: Gleice • Há 40min 20/08/2025…" at bounding box center [144, 284] width 263 height 420
copy div "[PERSON_NAME]"
click at [22, 592] on div "Encerramento do Messenger da Intercom" at bounding box center [27, 577] width 32 height 32
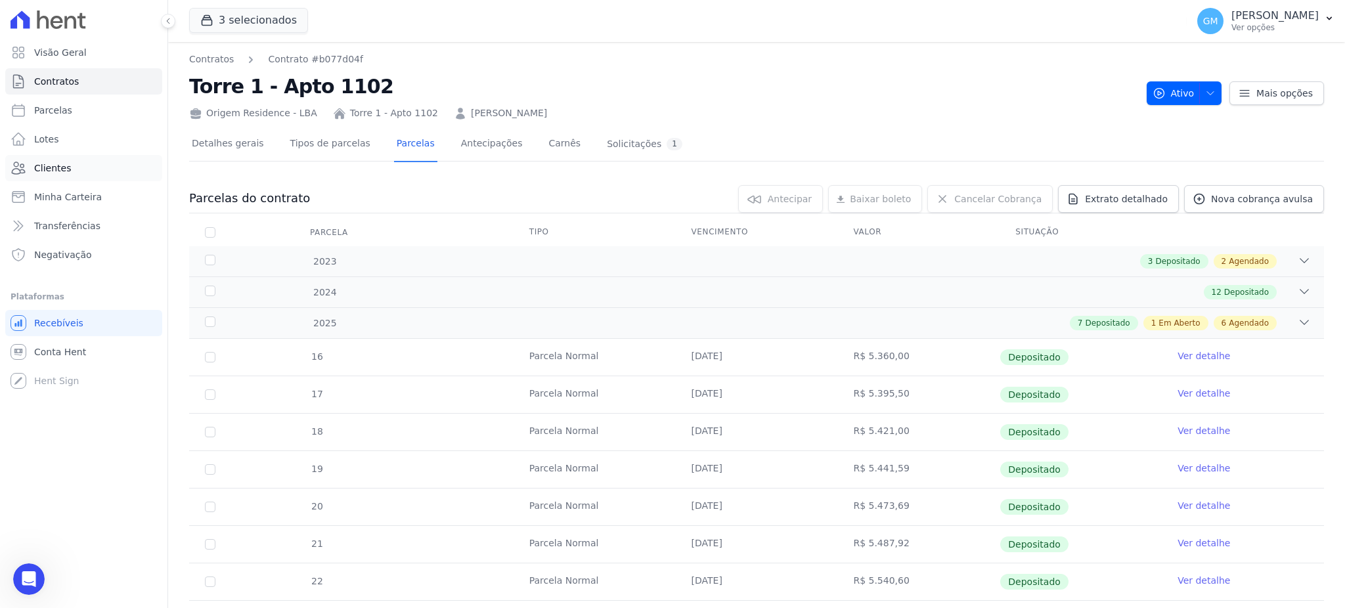
click at [77, 165] on link "Clientes" at bounding box center [83, 168] width 157 height 26
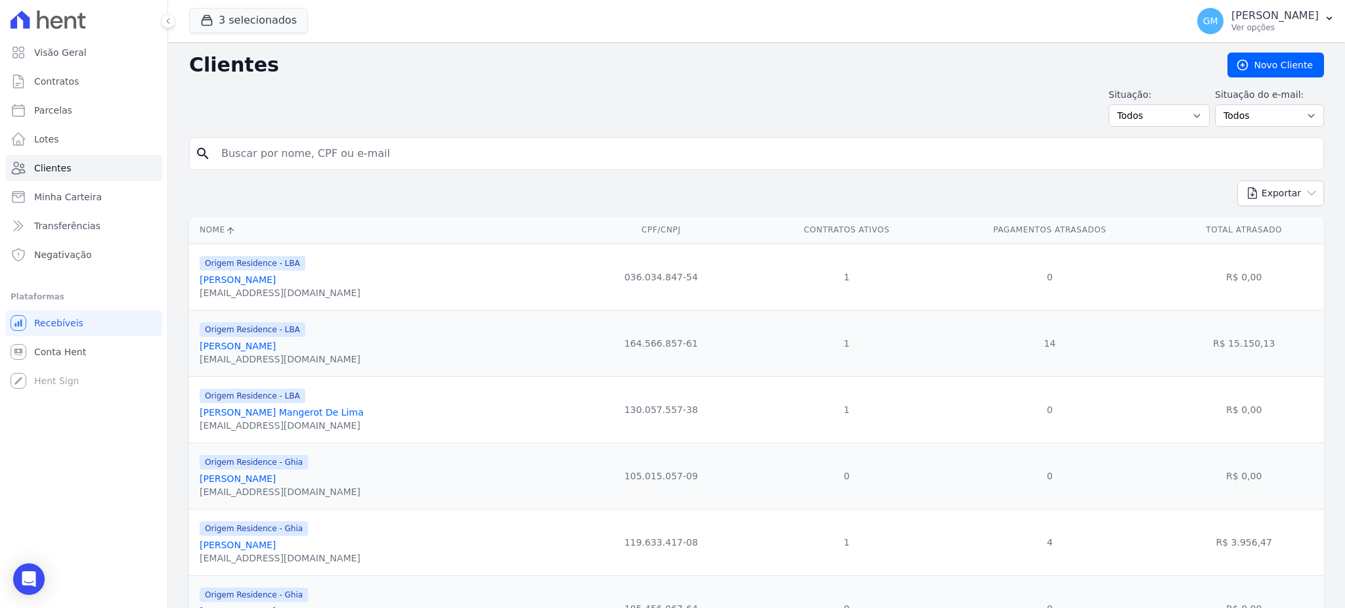
click at [320, 164] on input "search" at bounding box center [765, 154] width 1104 height 26
click at [320, 156] on input "search" at bounding box center [765, 154] width 1104 height 26
paste input "[PERSON_NAME]"
type input "[PERSON_NAME]"
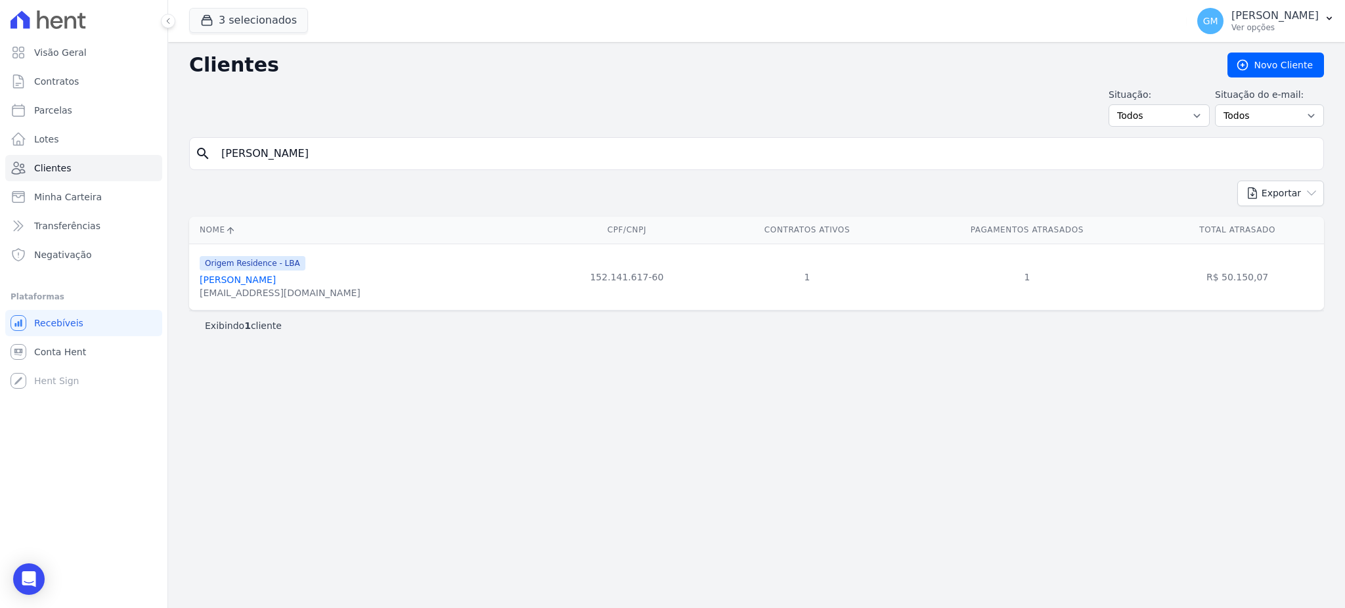
click at [276, 282] on link "[PERSON_NAME]" at bounding box center [238, 279] width 76 height 11
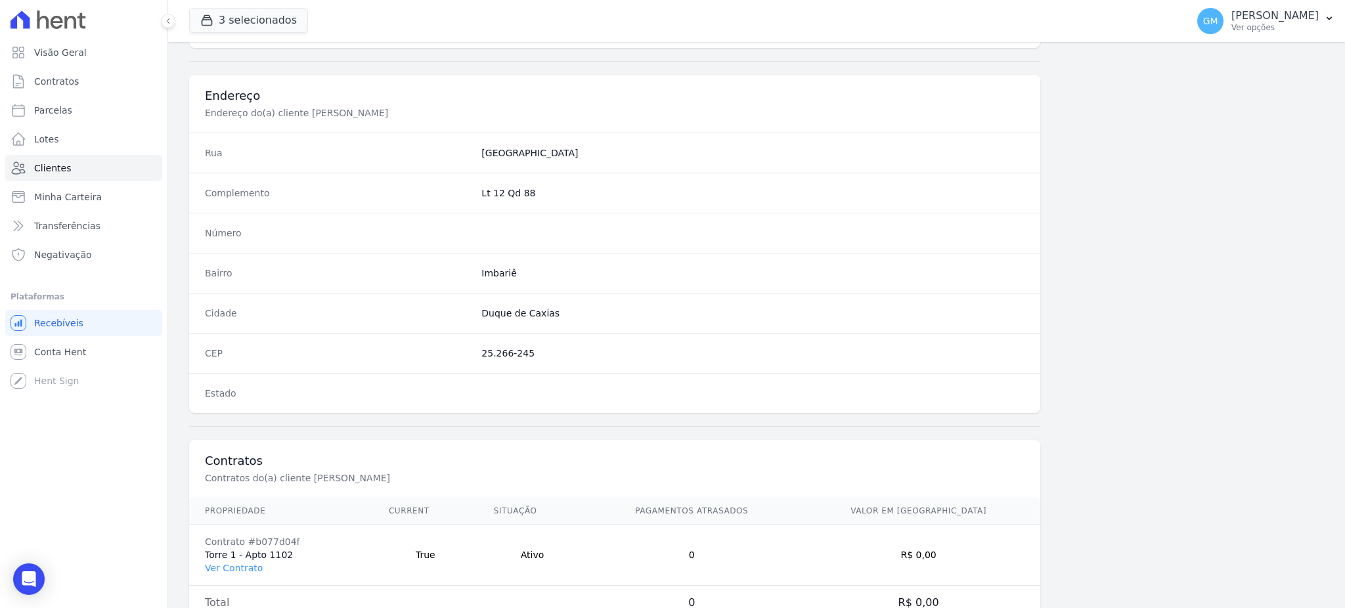
scroll to position [621, 0]
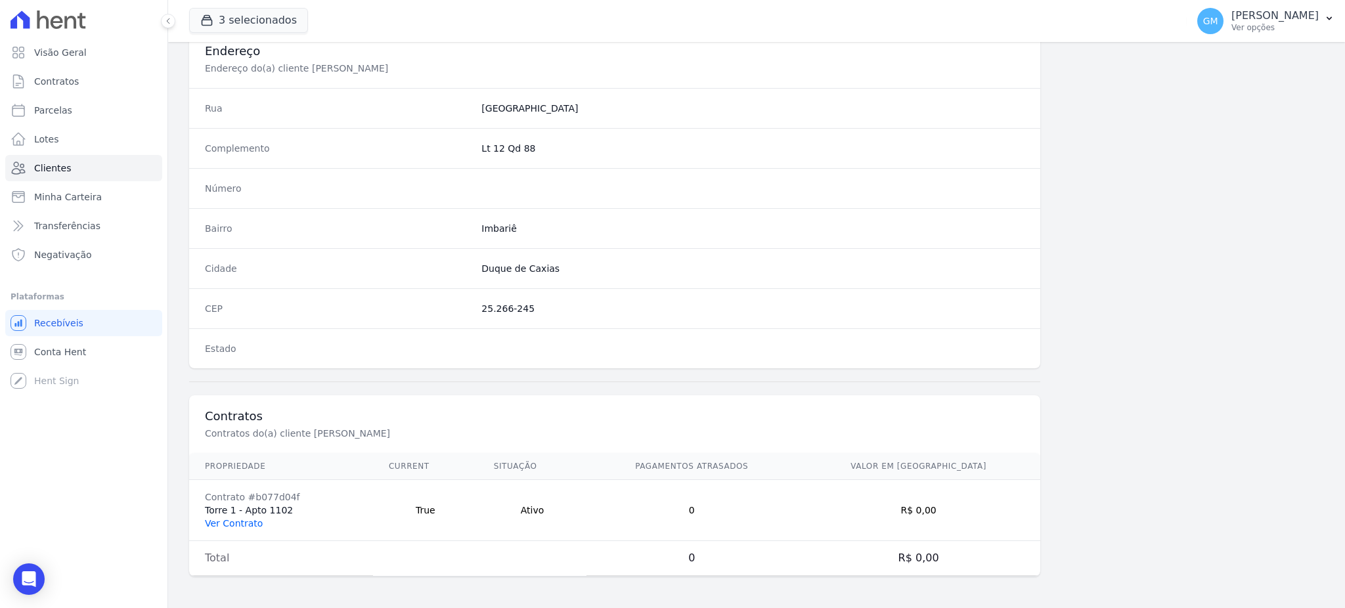
click at [253, 525] on link "Ver Contrato" at bounding box center [234, 523] width 58 height 11
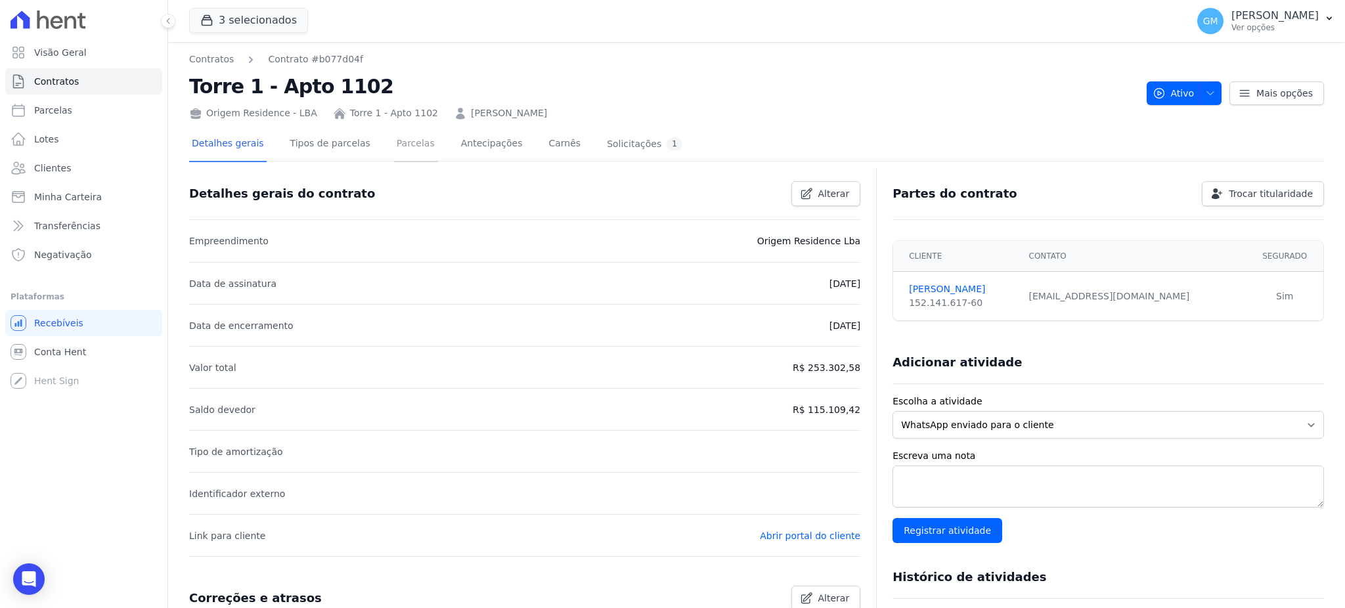
click at [394, 144] on link "Parcelas" at bounding box center [415, 144] width 43 height 35
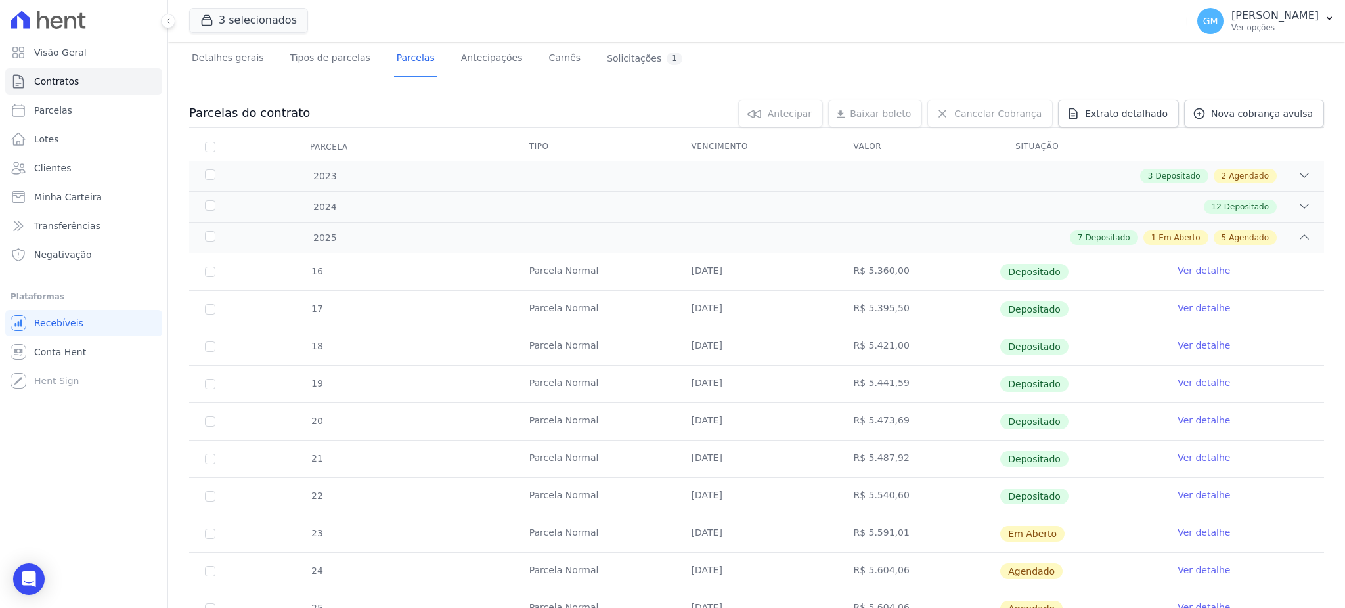
scroll to position [175, 0]
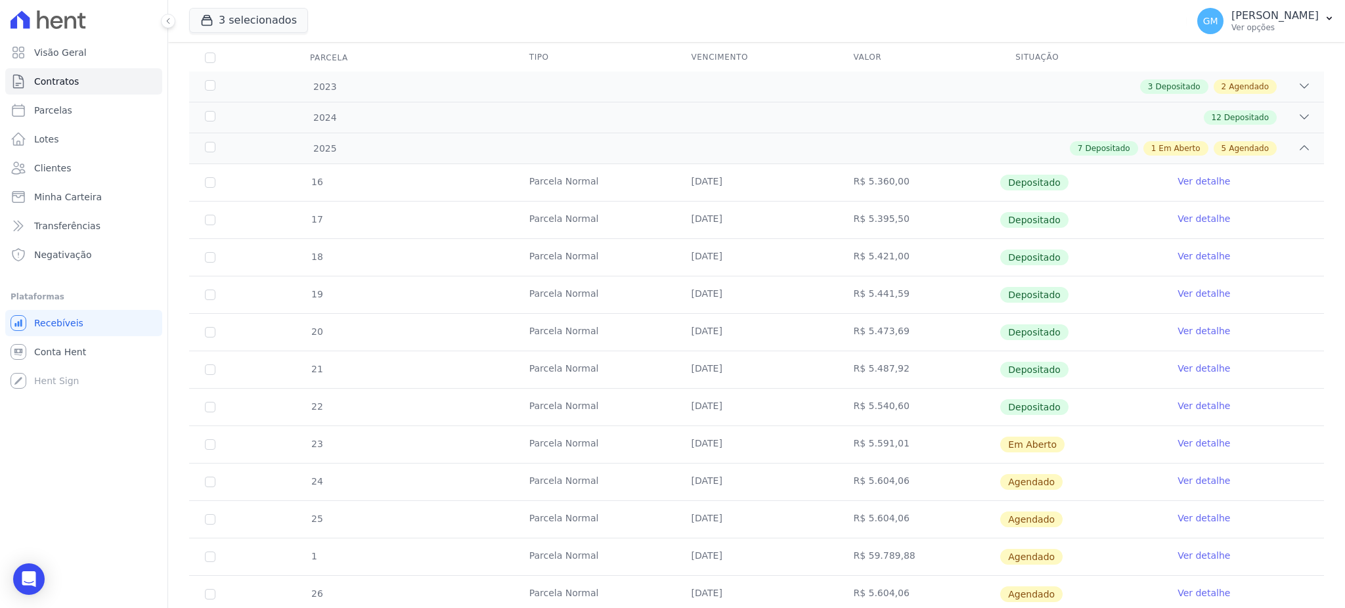
drag, startPoint x: 1043, startPoint y: 399, endPoint x: 658, endPoint y: 406, distance: 385.5
click at [658, 406] on tr "22 Parcela Normal 31/07/2025 R$ 5.540,60 Depositado Ver detalhe" at bounding box center [756, 406] width 1135 height 37
drag, startPoint x: 691, startPoint y: 441, endPoint x: 669, endPoint y: 448, distance: 23.3
click at [691, 441] on td "[DATE]" at bounding box center [757, 444] width 162 height 37
click at [76, 161] on link "Clientes" at bounding box center [83, 168] width 157 height 26
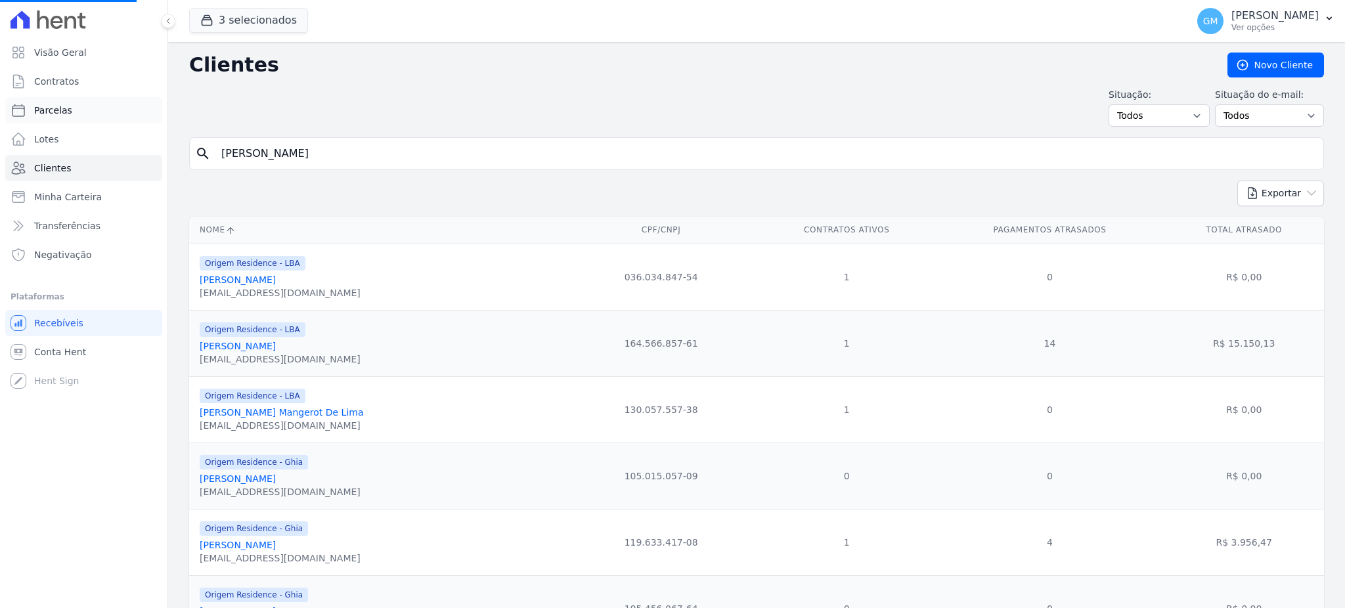
click at [72, 102] on link "Parcelas" at bounding box center [83, 110] width 157 height 26
select select
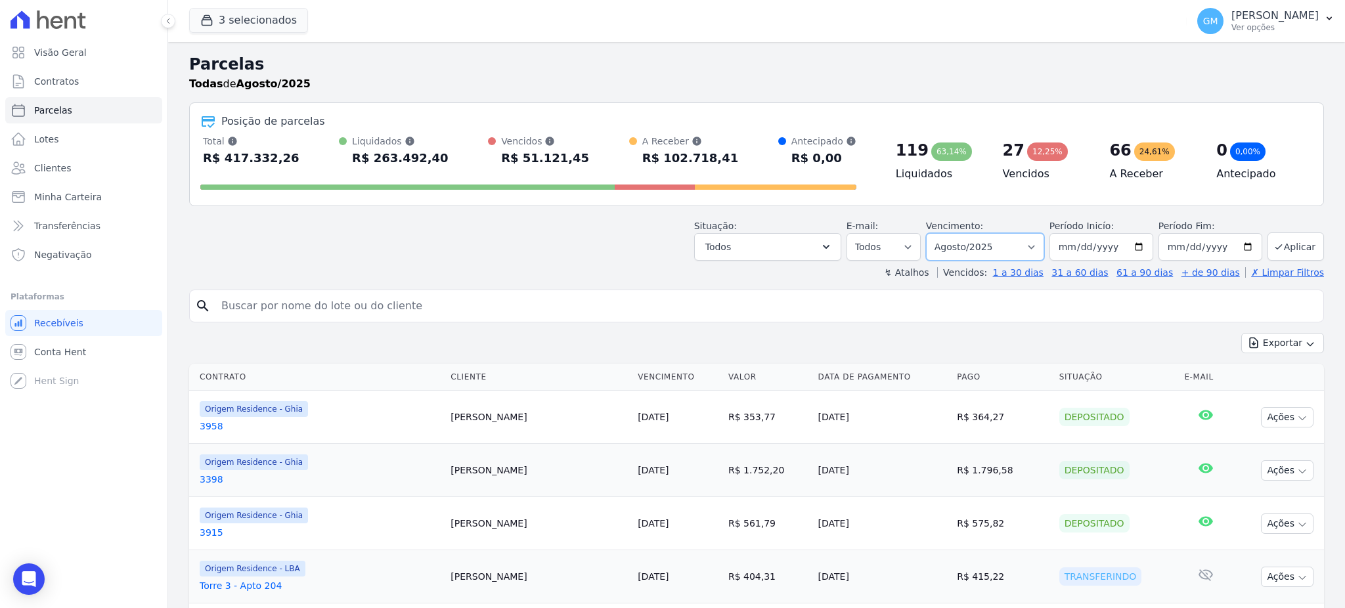
click at [946, 251] on select "Filtrar por período ──────── Todos os meses Maio/2023 Junho/2023 Julho/2023 Ago…" at bounding box center [985, 247] width 118 height 28
click at [821, 253] on button "Todos" at bounding box center [767, 247] width 147 height 28
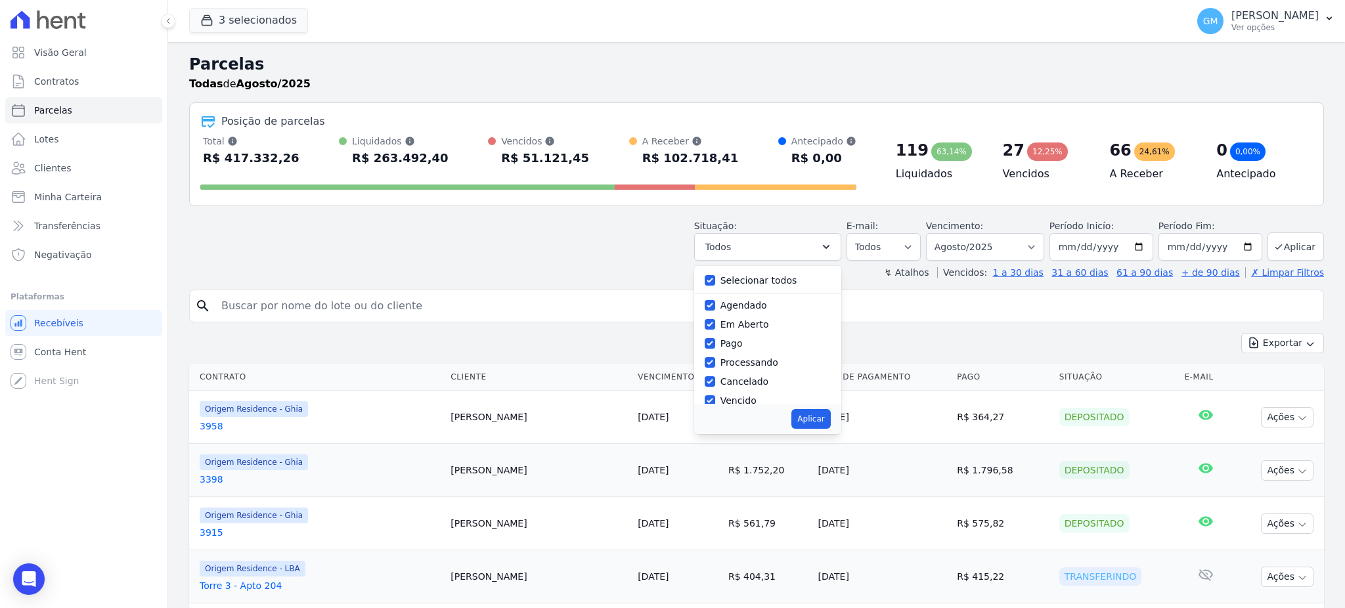
click at [928, 276] on label "↯ Atalhos" at bounding box center [906, 272] width 45 height 11
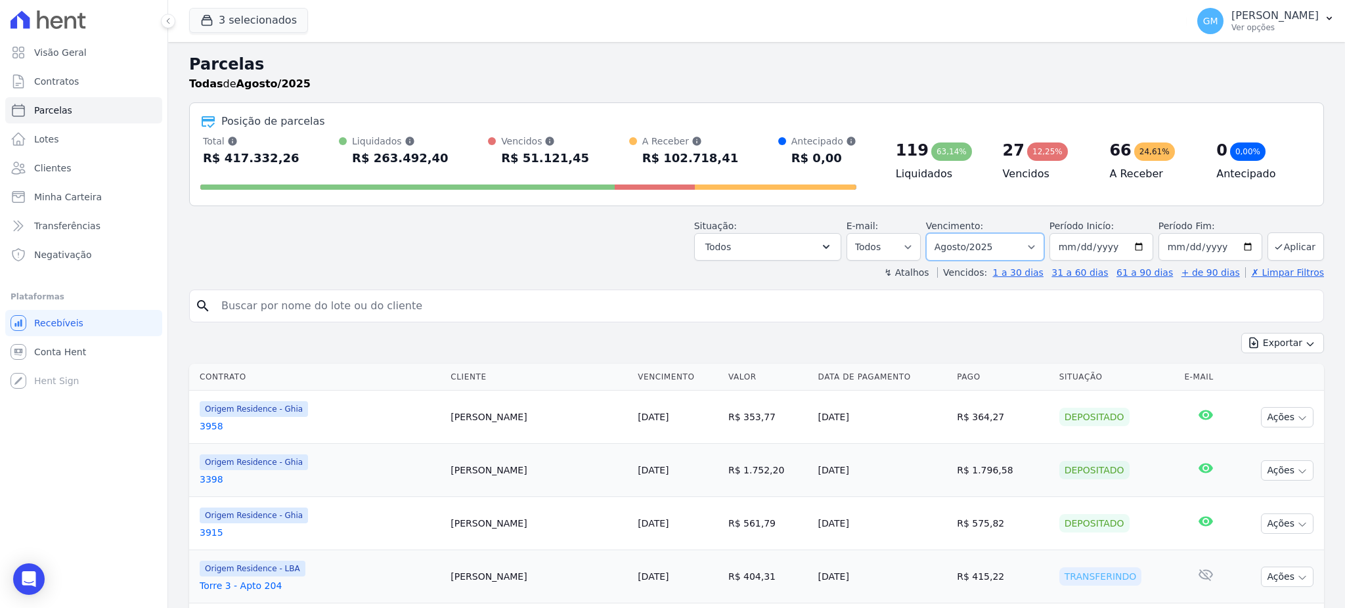
click at [976, 248] on select "Filtrar por período ──────── Todos os meses Maio/2023 Junho/2023 Julho/2023 Ago…" at bounding box center [985, 247] width 118 height 28
click at [990, 244] on select "Filtrar por período ──────── Todos os meses Maio/2023 Junho/2023 Julho/2023 Ago…" at bounding box center [985, 247] width 118 height 28
click at [1095, 238] on input "[DATE]" at bounding box center [1101, 247] width 104 height 28
click at [1101, 244] on input "[DATE]" at bounding box center [1101, 247] width 104 height 28
type input "[DATE]"
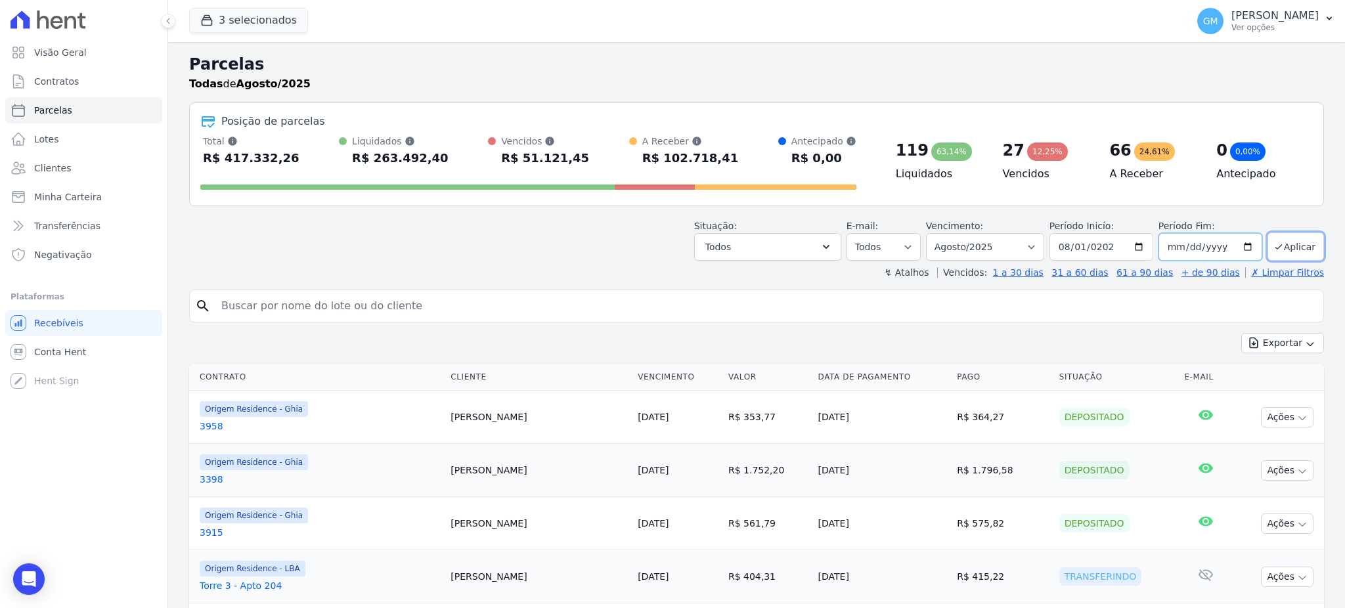
click at [1174, 249] on input "[DATE]" at bounding box center [1210, 247] width 104 height 28
click at [1301, 246] on button "Aplicar" at bounding box center [1295, 246] width 56 height 28
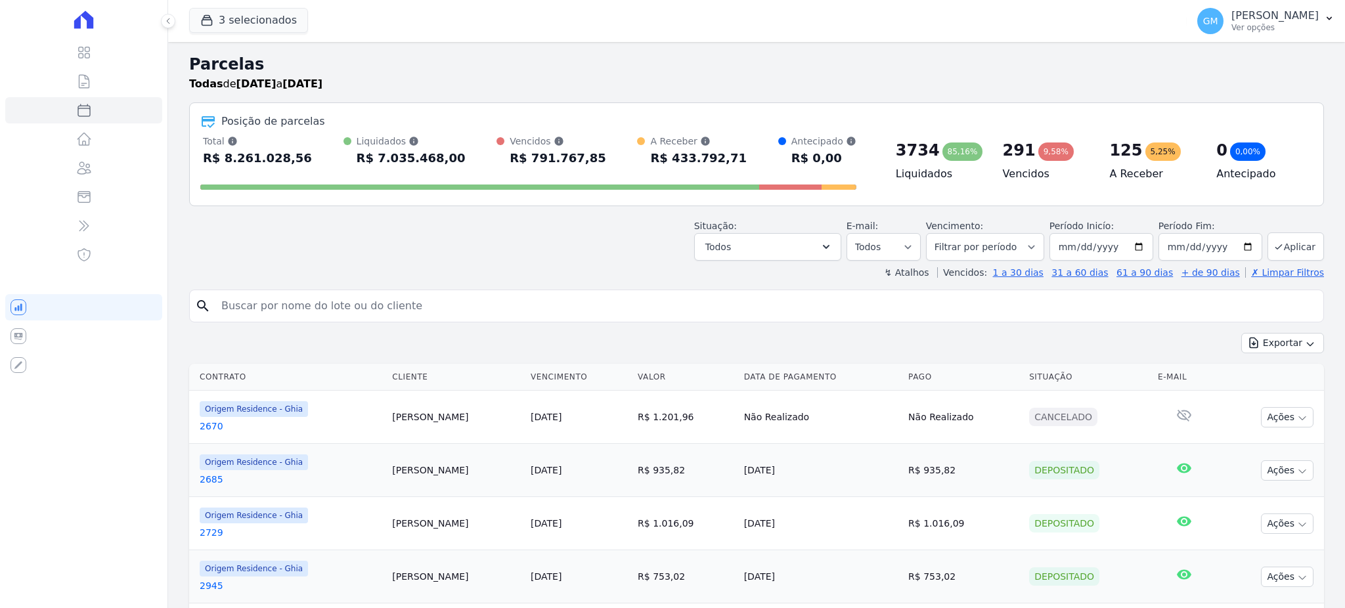
select select
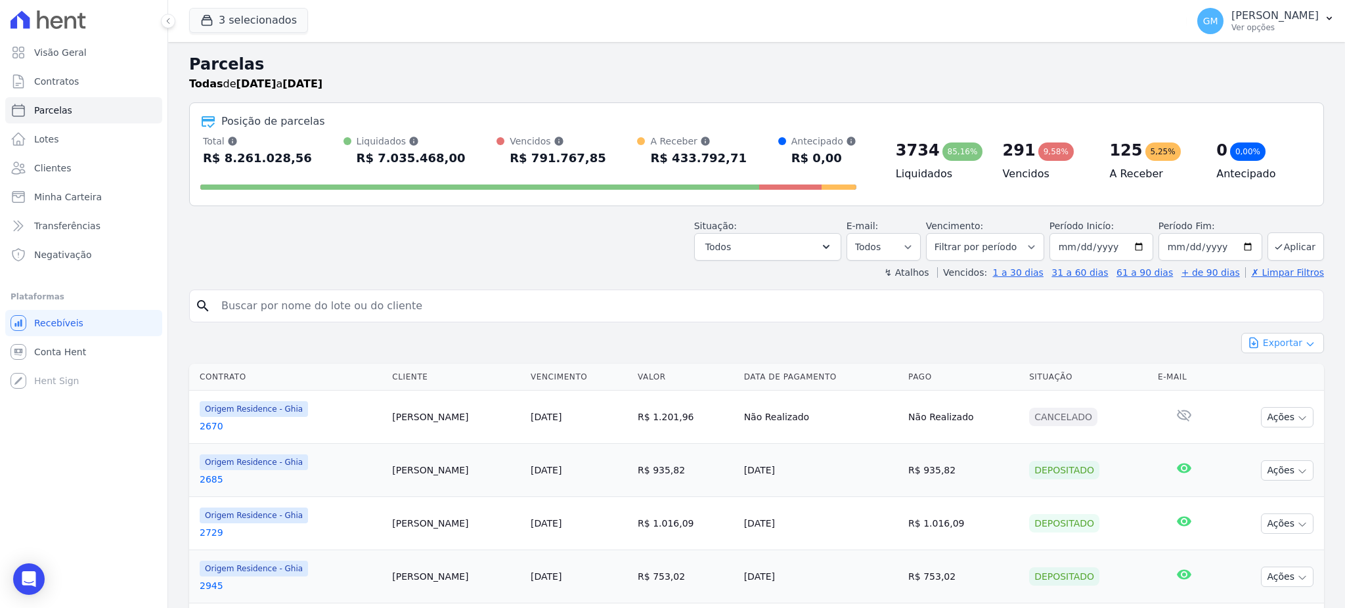
click at [1285, 345] on button "Exportar" at bounding box center [1282, 343] width 83 height 20
click at [1285, 399] on span "Exportar CSV" at bounding box center [1281, 396] width 70 height 13
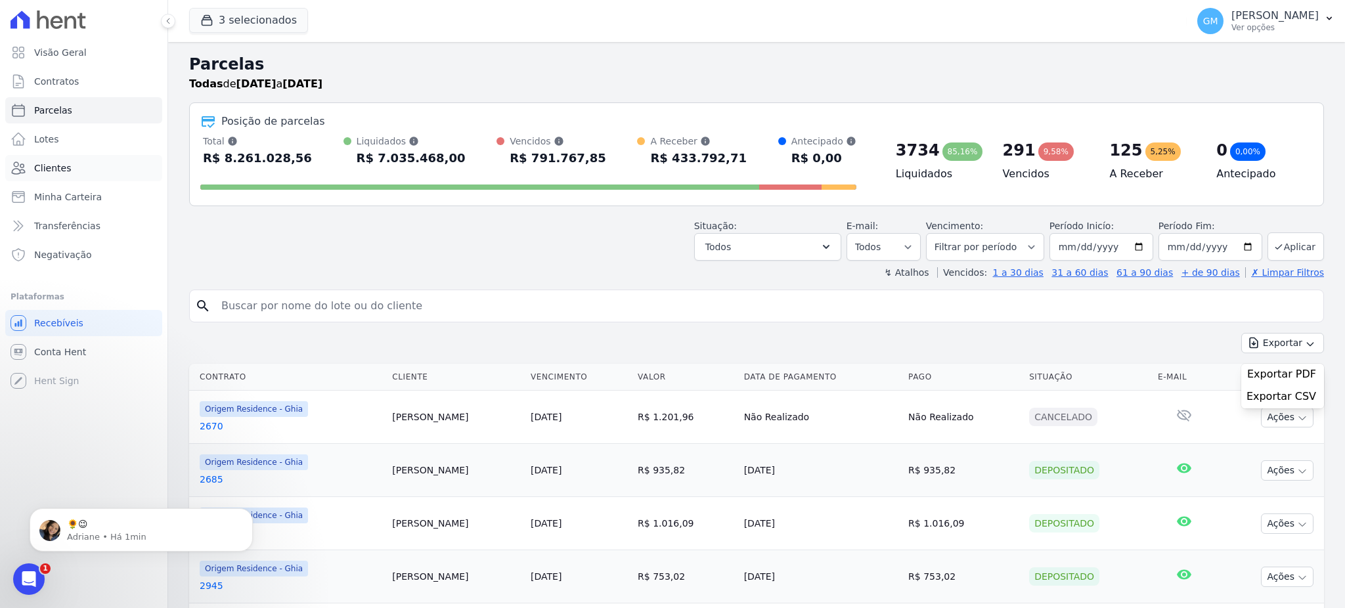
click at [59, 167] on span "Clientes" at bounding box center [52, 168] width 37 height 13
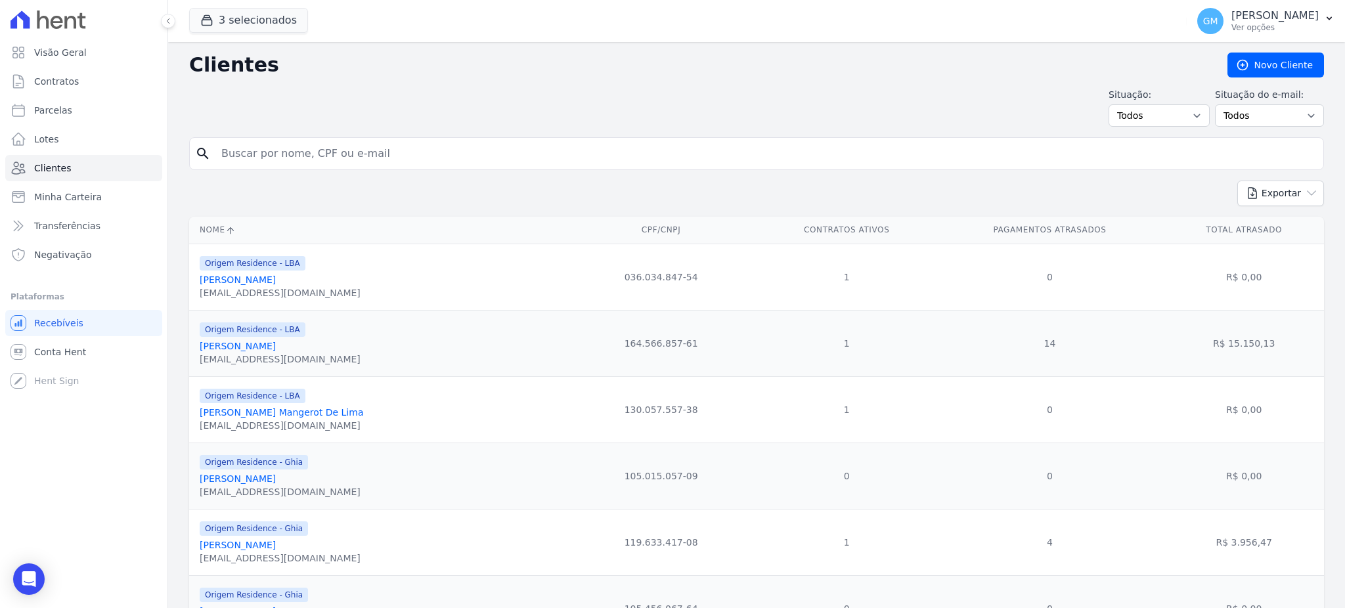
click at [282, 146] on input "search" at bounding box center [765, 154] width 1104 height 26
paste input "[PERSON_NAME]"
type input "[PERSON_NAME]"
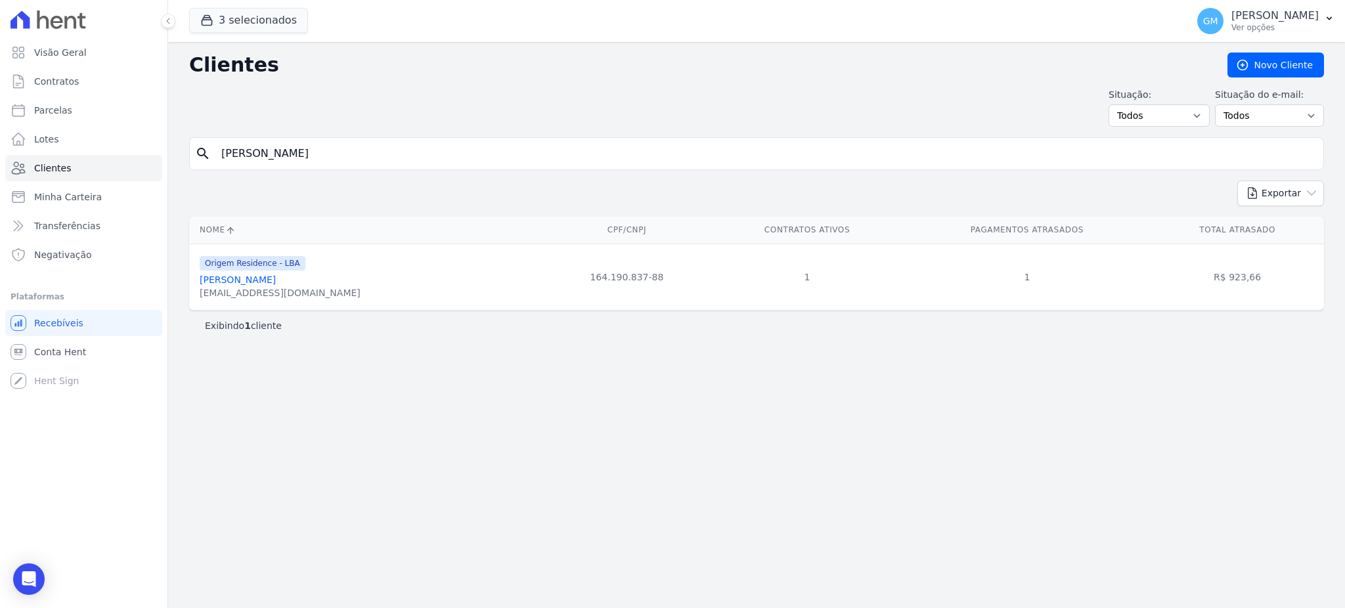
click at [240, 290] on div "[EMAIL_ADDRESS][DOMAIN_NAME]" at bounding box center [280, 292] width 161 height 13
click at [235, 282] on link "[PERSON_NAME]" at bounding box center [238, 279] width 76 height 11
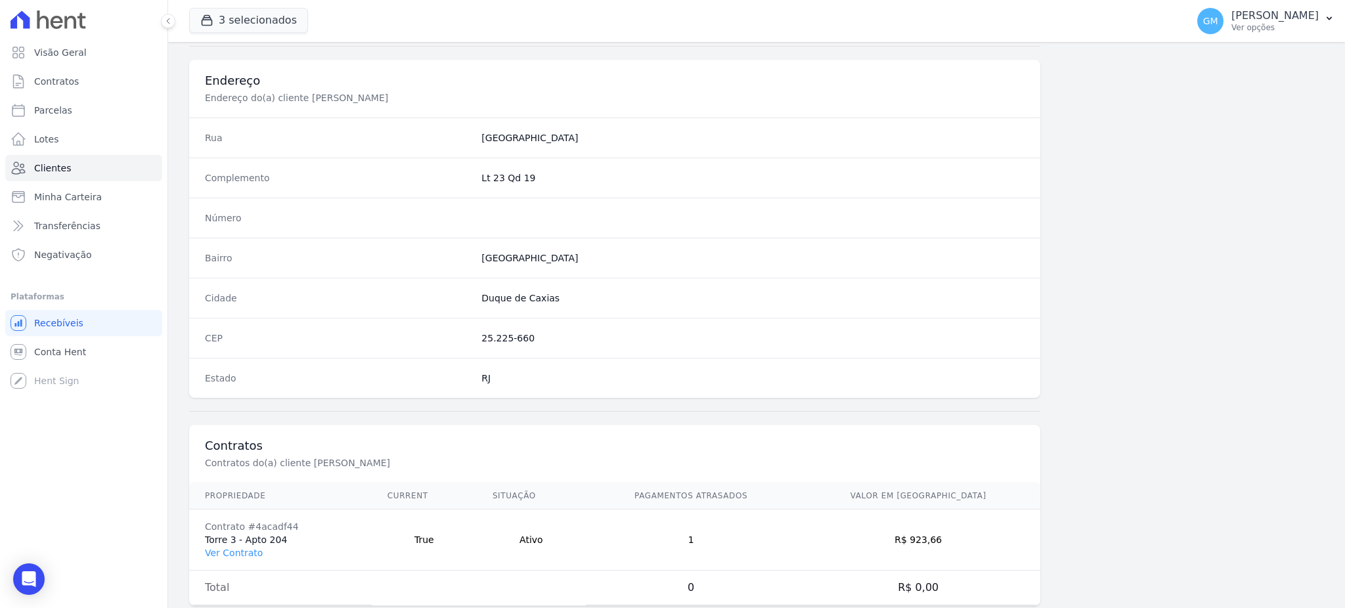
scroll to position [621, 0]
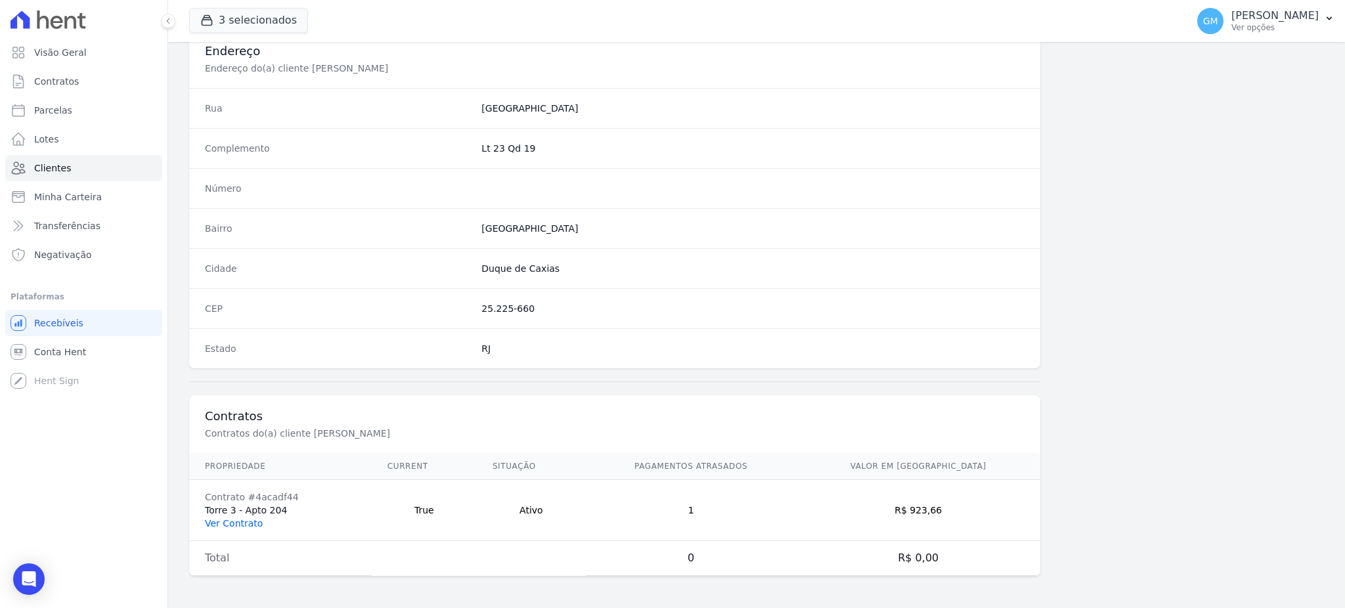
click at [223, 525] on link "Ver Contrato" at bounding box center [234, 523] width 58 height 11
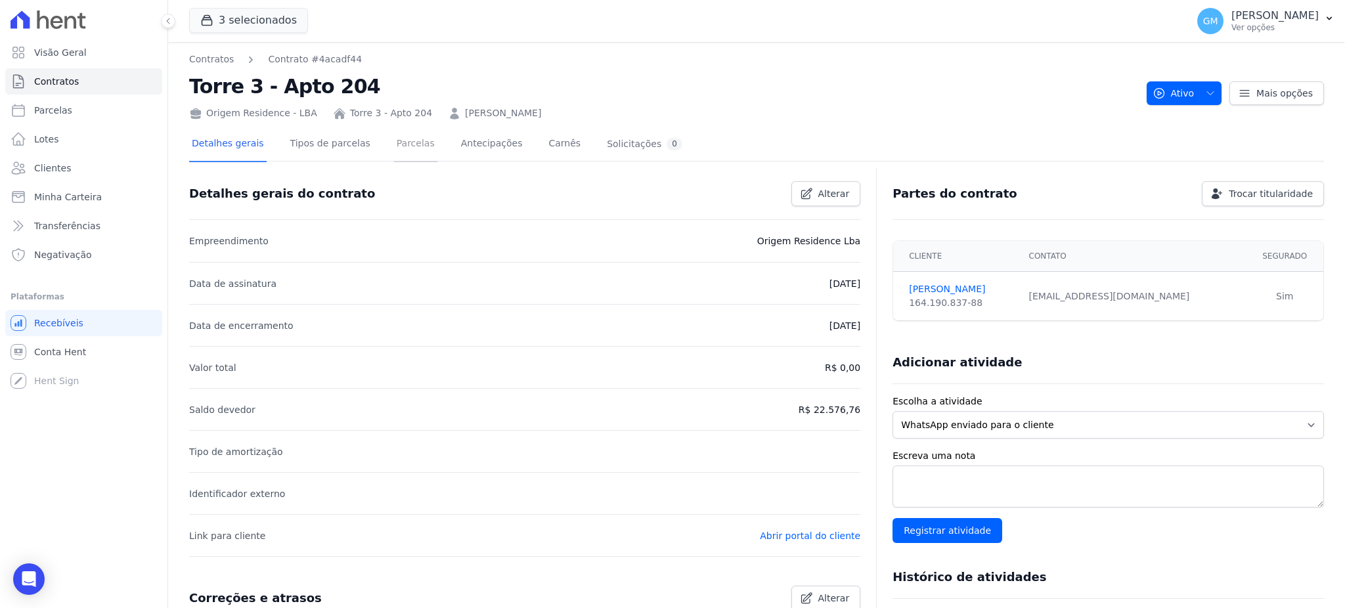
click at [394, 141] on link "Parcelas" at bounding box center [415, 144] width 43 height 35
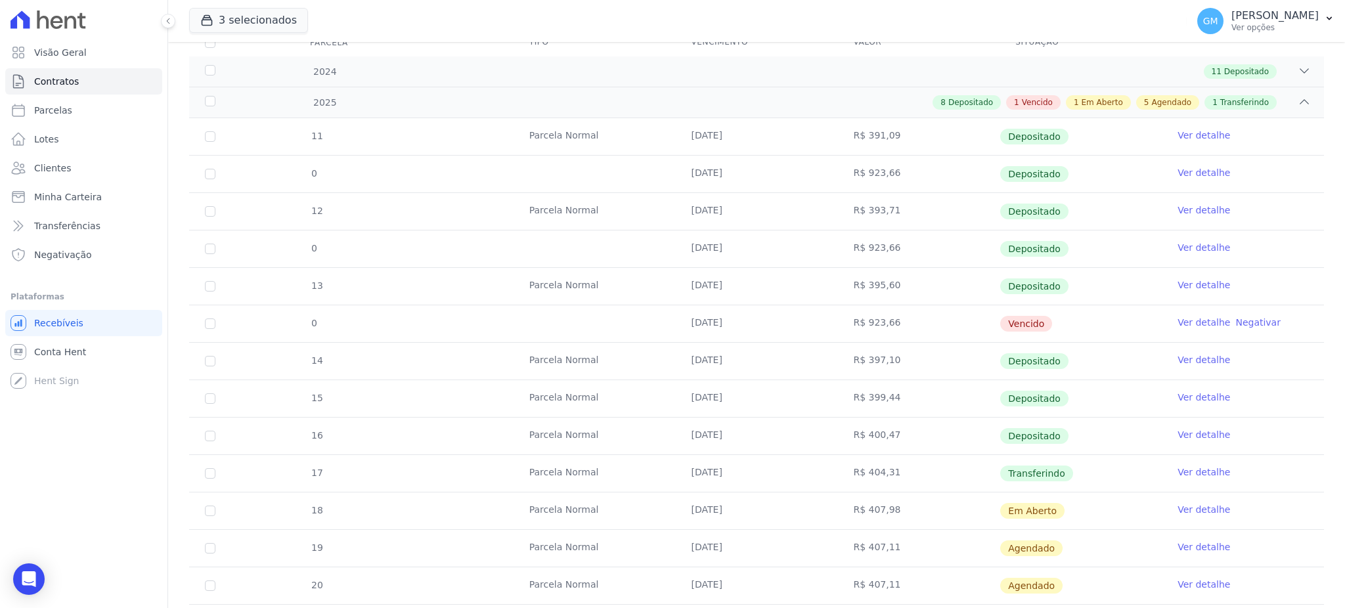
scroll to position [263, 0]
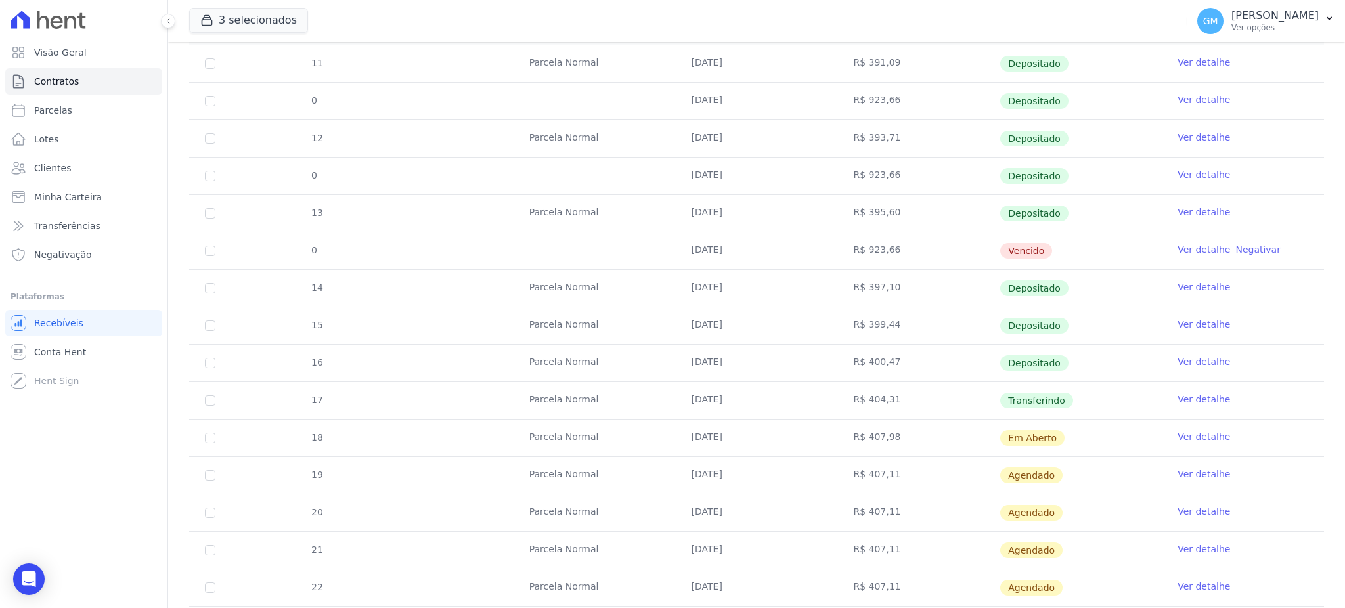
click at [1190, 360] on link "Ver detalhe" at bounding box center [1203, 361] width 53 height 13
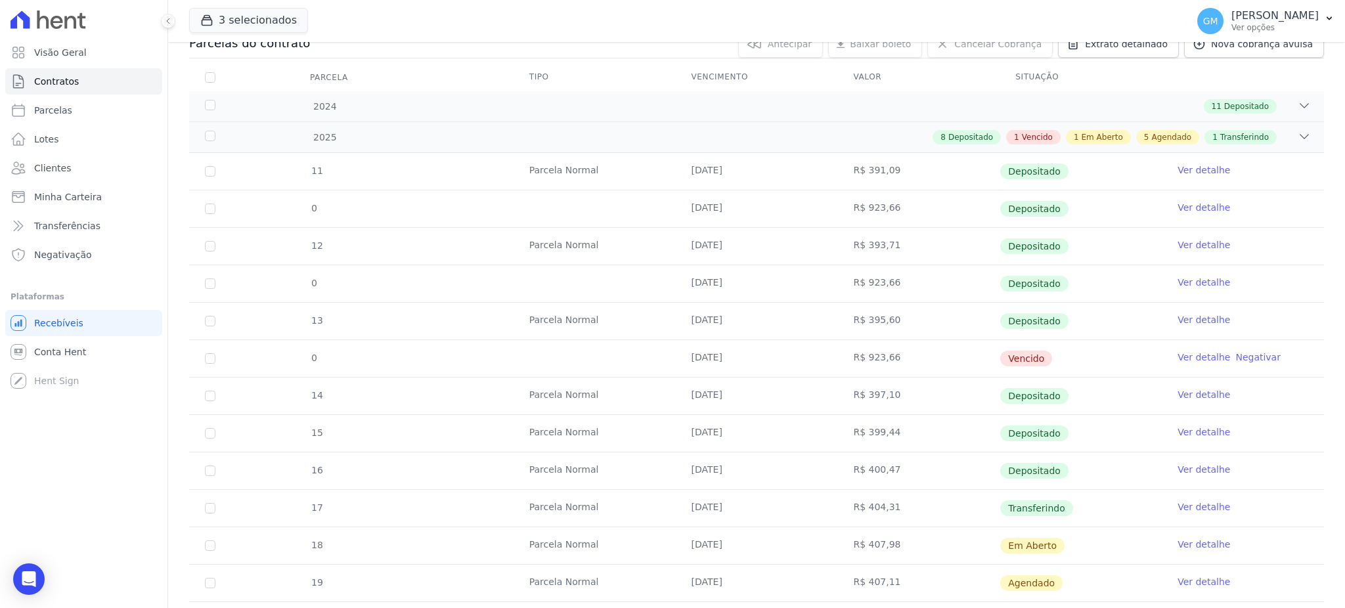
scroll to position [263, 0]
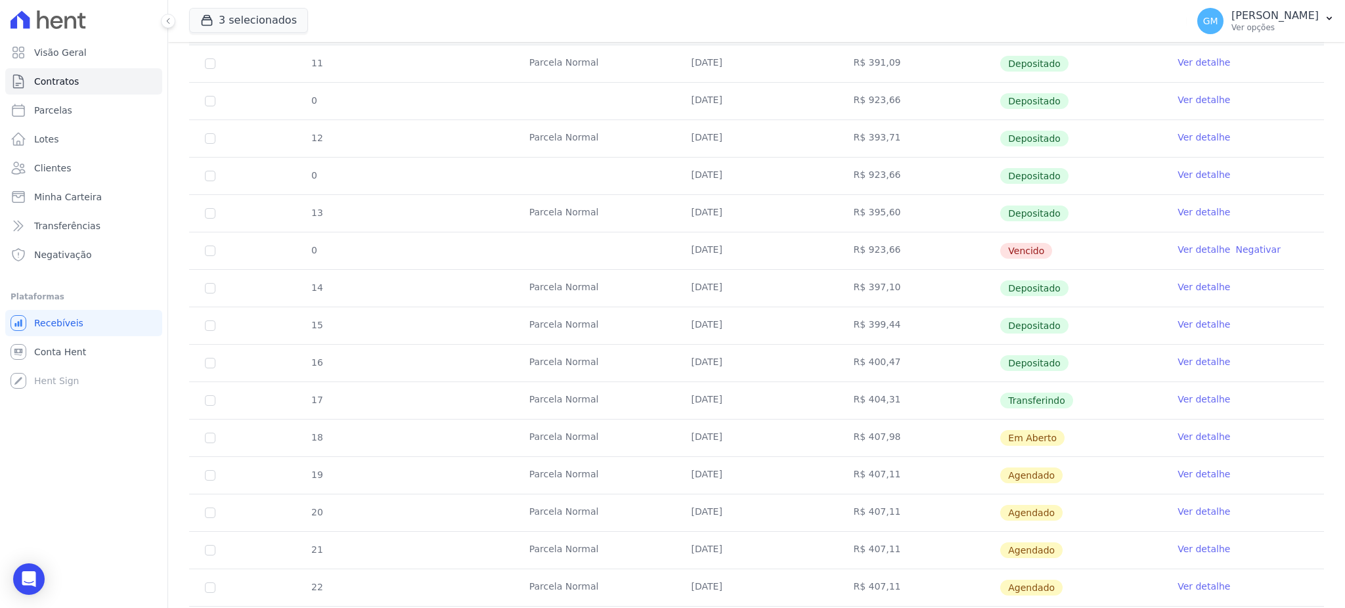
click at [1188, 397] on link "Ver detalhe" at bounding box center [1203, 399] width 53 height 13
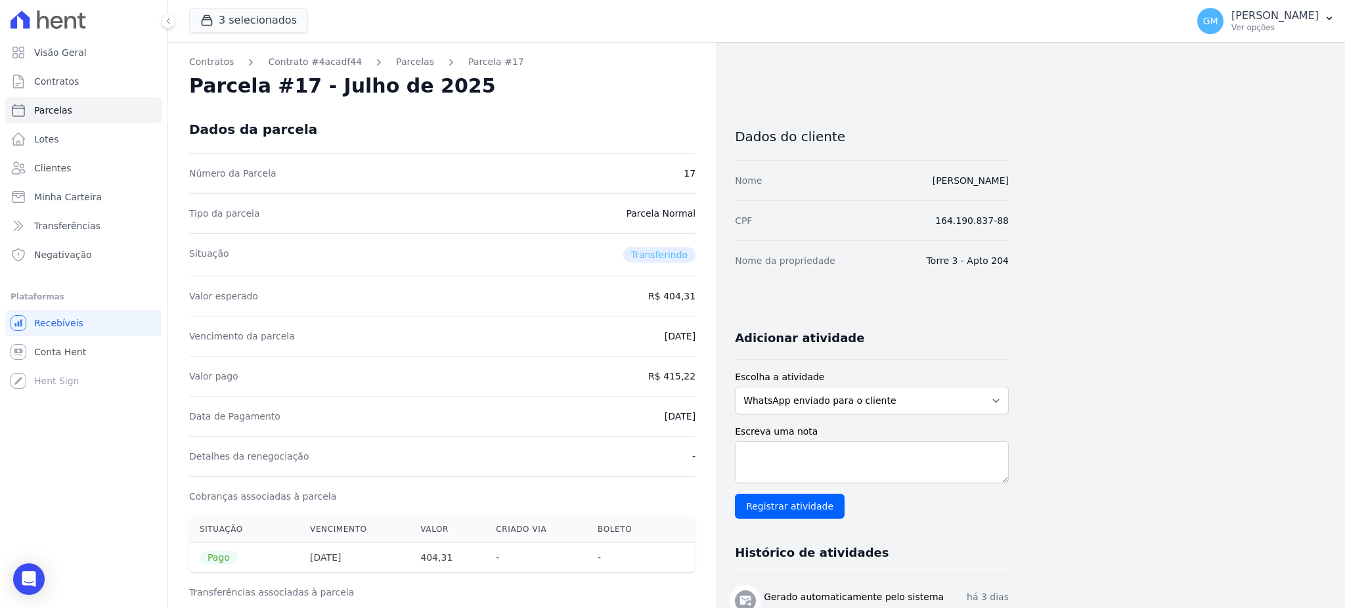
drag, startPoint x: 623, startPoint y: 412, endPoint x: 701, endPoint y: 418, distance: 78.3
copy dd "[DATE]"
drag, startPoint x: 665, startPoint y: 376, endPoint x: 705, endPoint y: 376, distance: 39.4
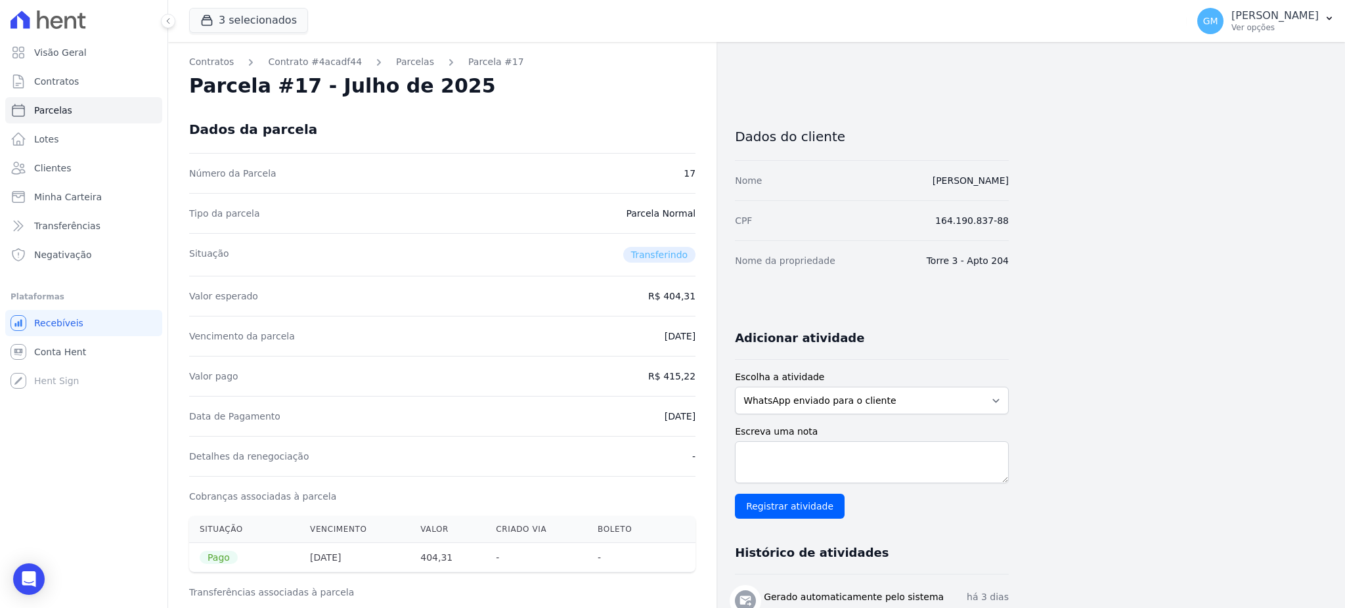
click at [663, 386] on div "Valor pago R$ 415,22" at bounding box center [442, 376] width 506 height 40
drag, startPoint x: 666, startPoint y: 380, endPoint x: 697, endPoint y: 378, distance: 30.9
copy dd "415,22"
click at [668, 439] on div "Detalhes da renegociação -" at bounding box center [442, 456] width 506 height 40
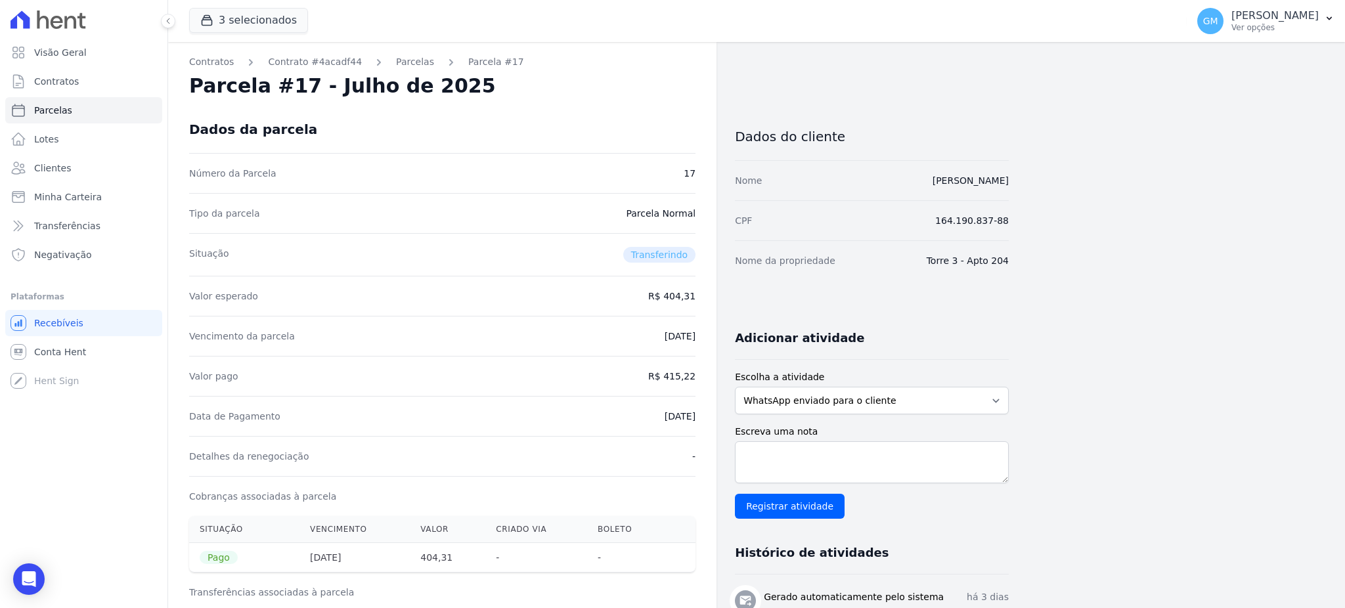
drag, startPoint x: 647, startPoint y: 416, endPoint x: 725, endPoint y: 414, distance: 77.5
copy dd "[DATE]"
click at [63, 167] on span "Clientes" at bounding box center [52, 168] width 37 height 13
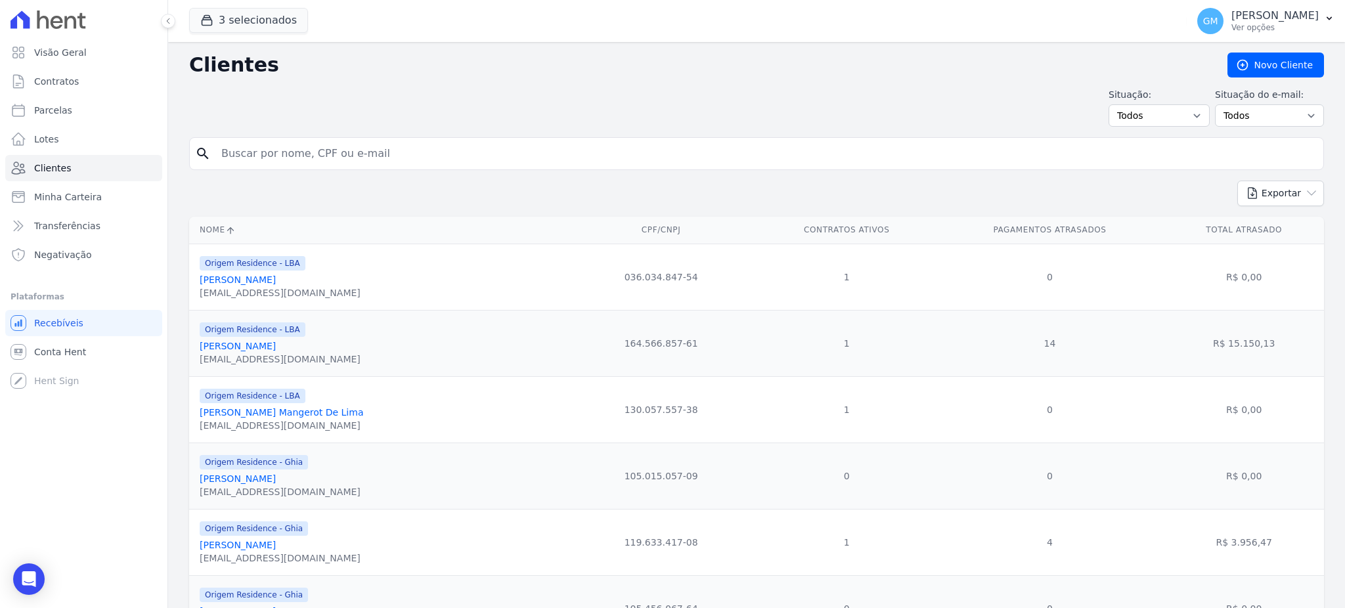
click at [297, 153] on input "search" at bounding box center [765, 154] width 1104 height 26
paste input "[PERSON_NAME]"
type input "[PERSON_NAME]"
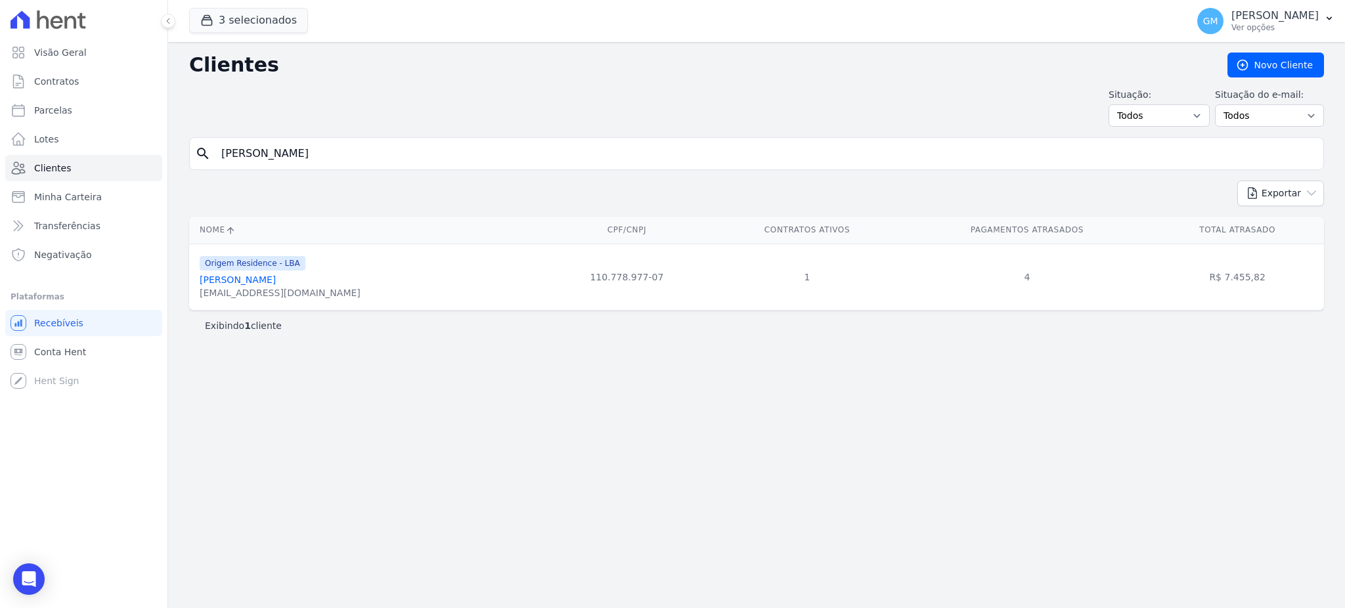
click at [267, 285] on link "[PERSON_NAME]" at bounding box center [238, 279] width 76 height 11
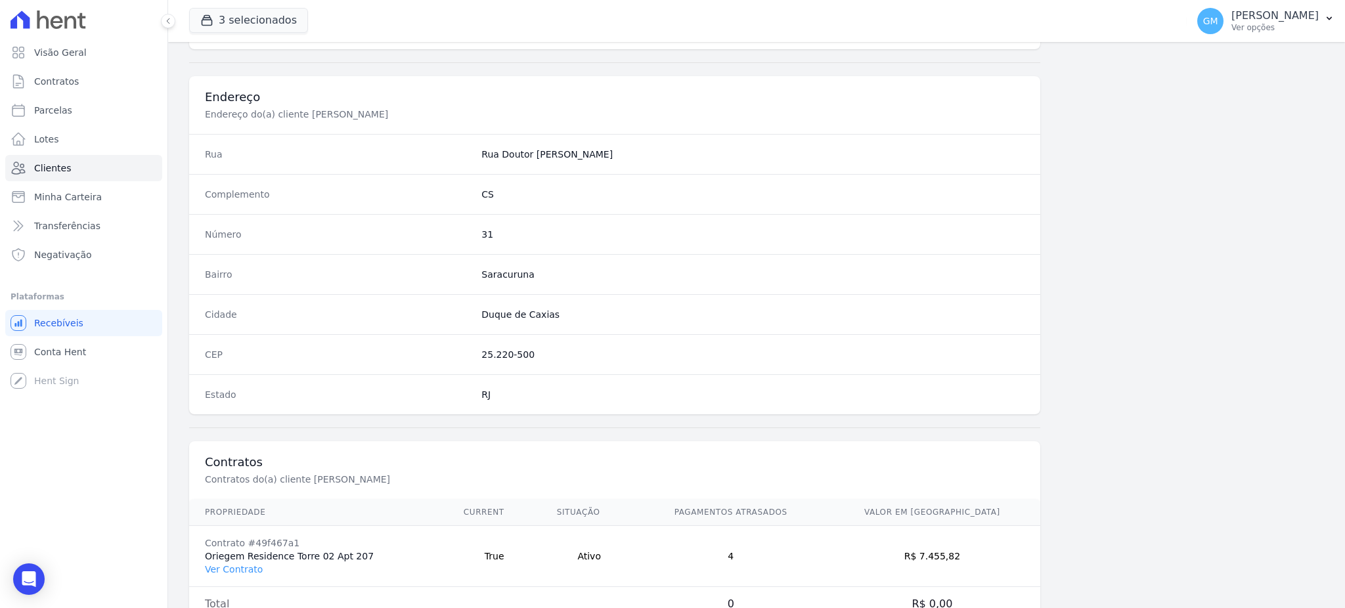
scroll to position [621, 0]
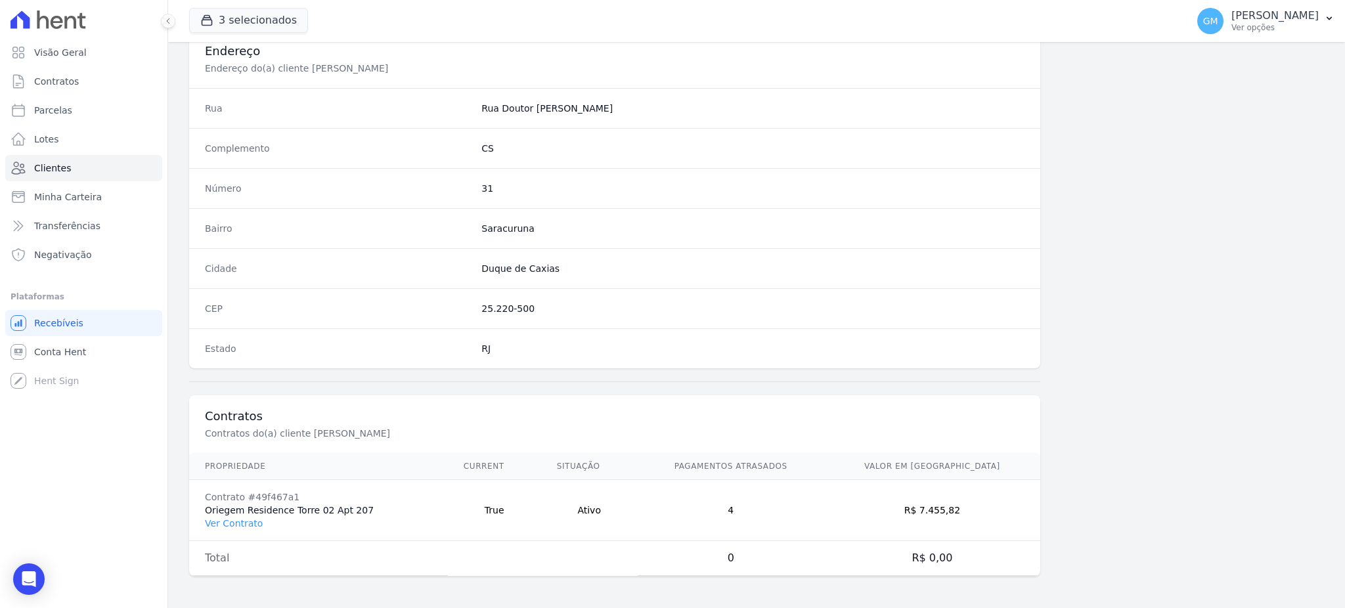
click at [236, 530] on td "Contrato #49f467a1 Oriegem Residence Torre 02 Apt 207 Ver Contrato" at bounding box center [318, 510] width 259 height 61
click at [236, 527] on link "Ver Contrato" at bounding box center [234, 523] width 58 height 11
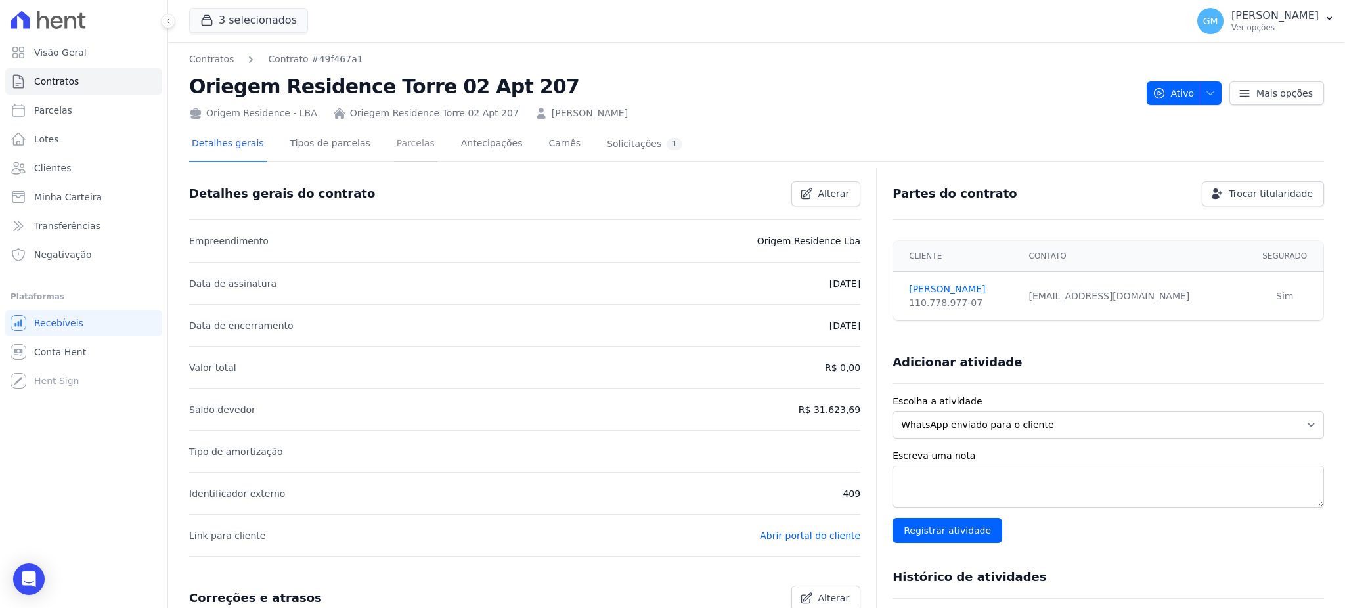
click at [394, 148] on link "Parcelas" at bounding box center [415, 144] width 43 height 35
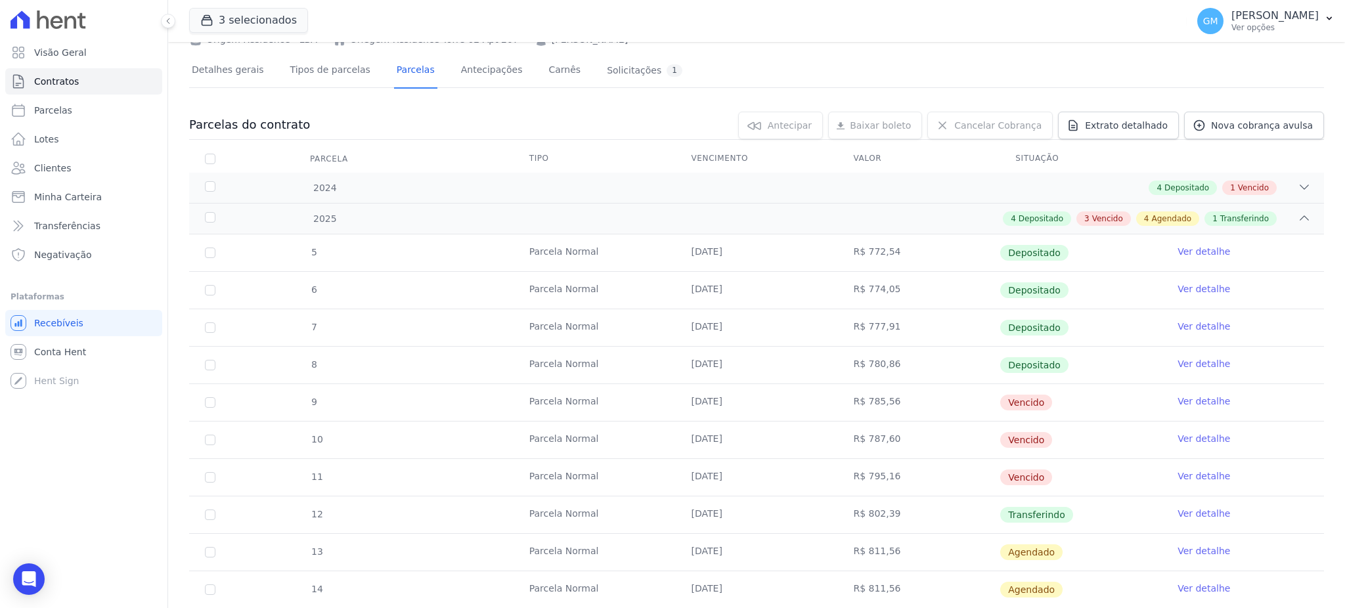
scroll to position [175, 0]
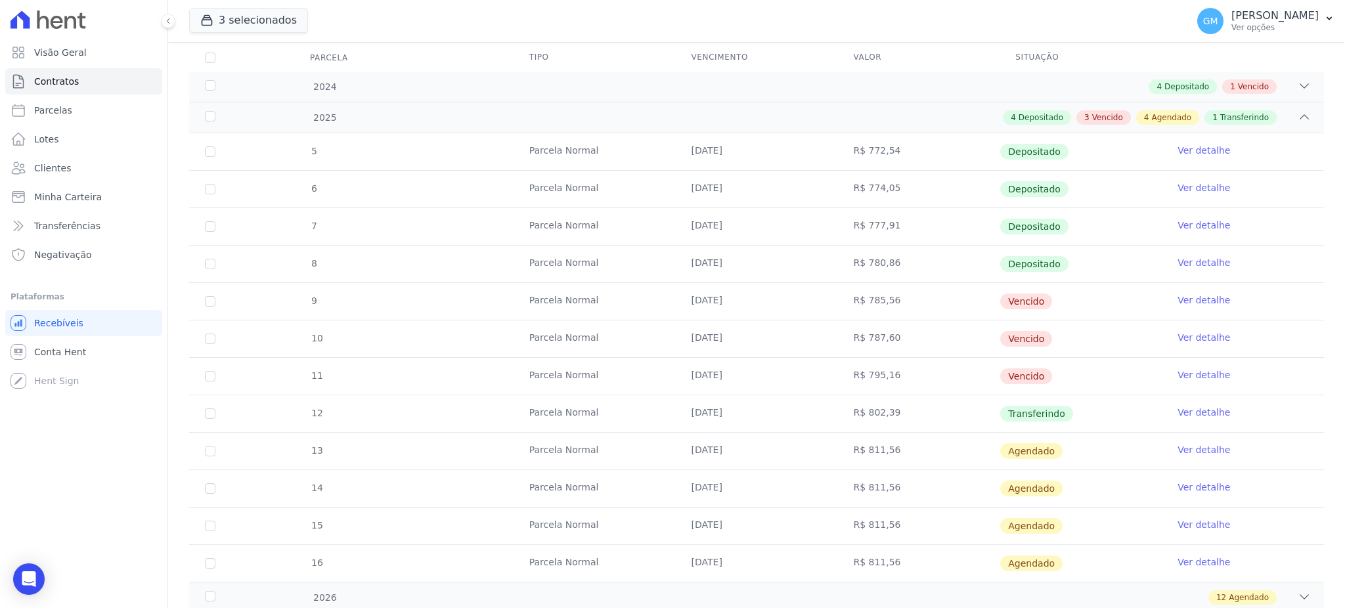
click at [1207, 414] on link "Ver detalhe" at bounding box center [1203, 412] width 53 height 13
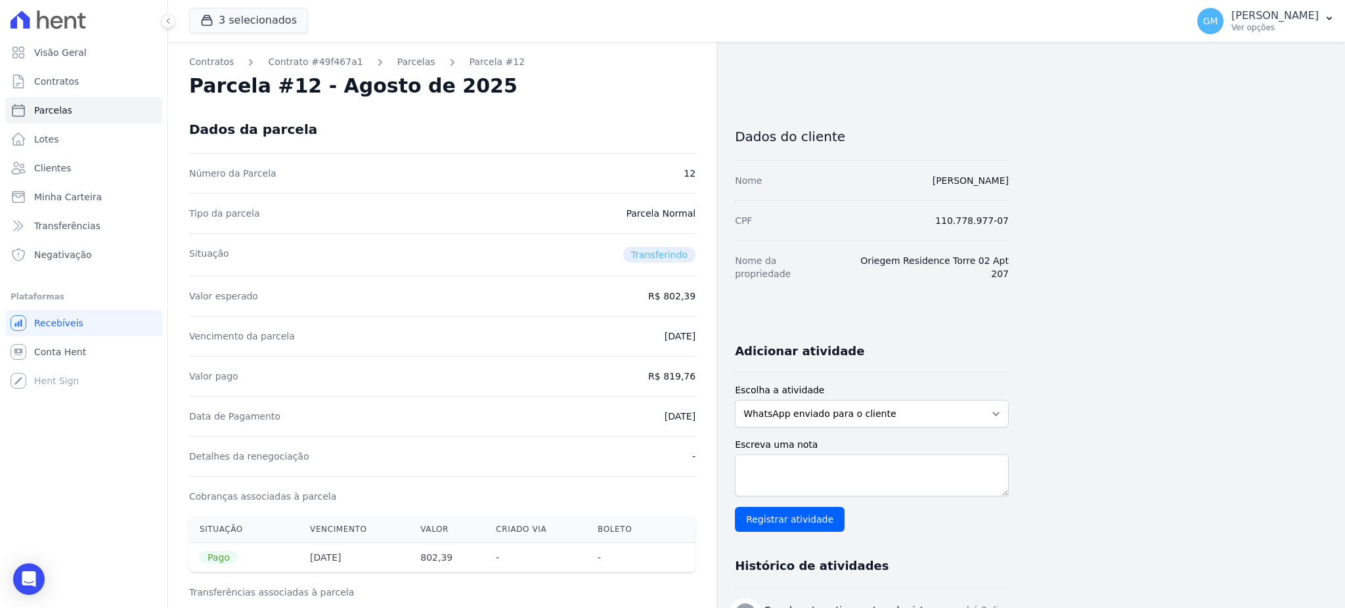
drag, startPoint x: 642, startPoint y: 416, endPoint x: 703, endPoint y: 413, distance: 60.5
copy dd "[DATE]"
drag, startPoint x: 667, startPoint y: 376, endPoint x: 711, endPoint y: 376, distance: 44.0
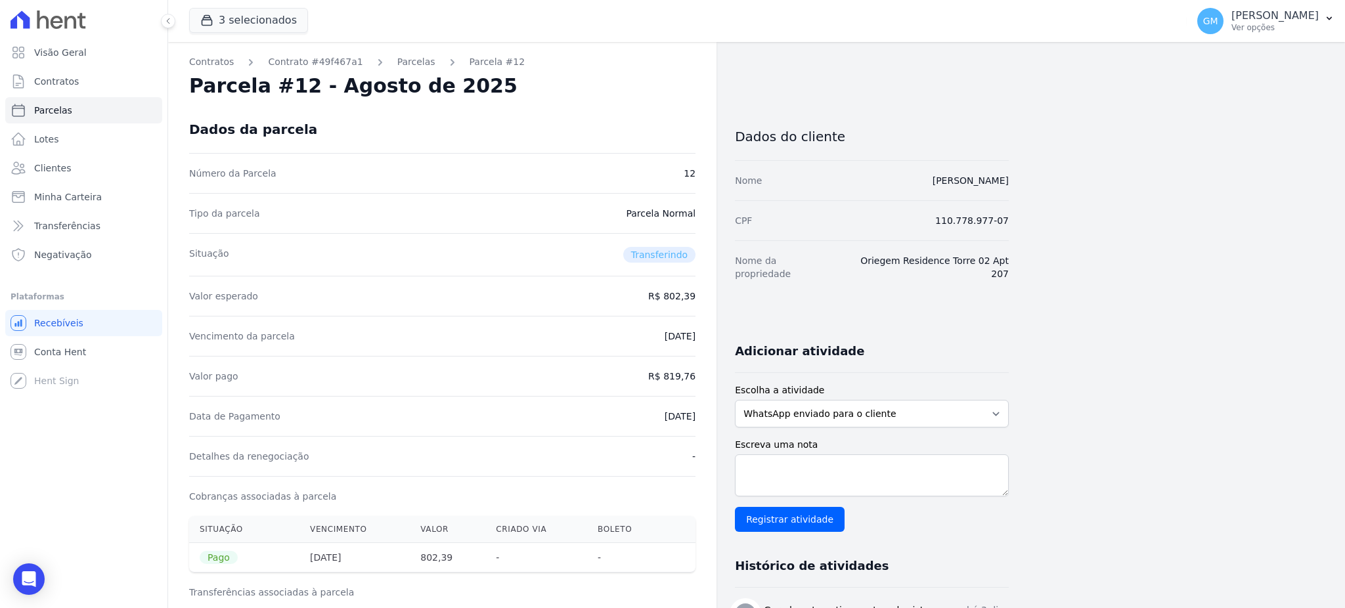
copy dd "819,76"
drag, startPoint x: 620, startPoint y: 430, endPoint x: 628, endPoint y: 418, distance: 14.6
click at [620, 430] on div "Data de Pagamento [DATE]" at bounding box center [442, 416] width 506 height 40
drag, startPoint x: 641, startPoint y: 414, endPoint x: 697, endPoint y: 417, distance: 55.9
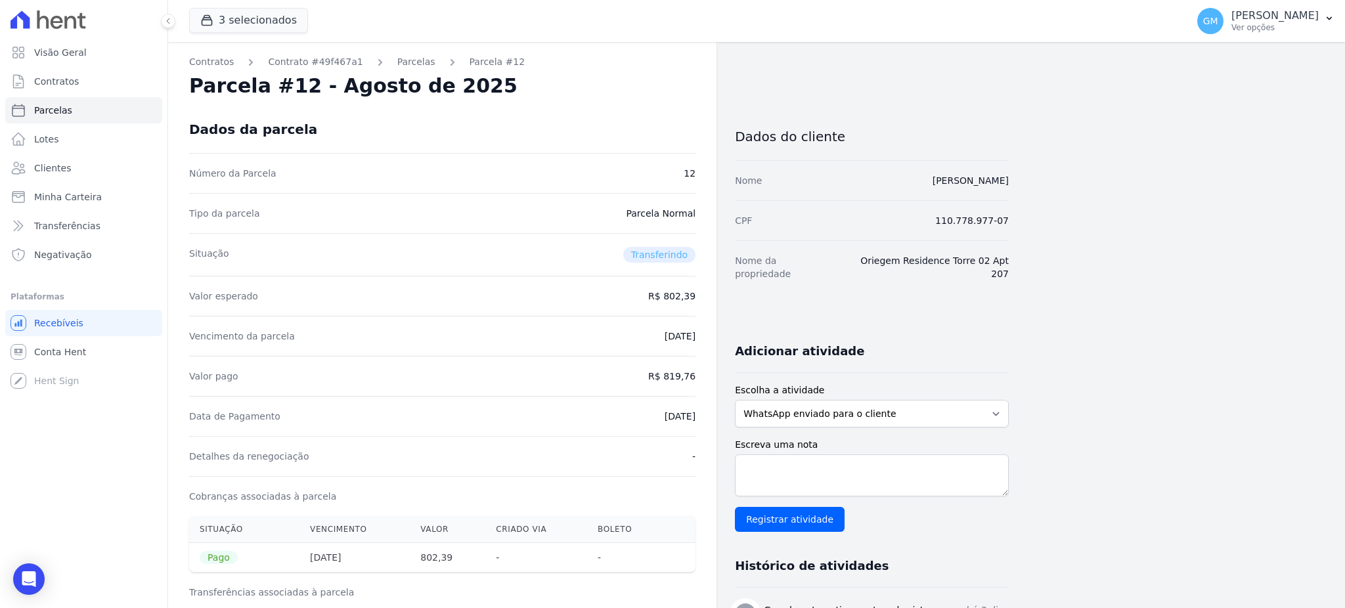
copy dd "[DATE]"
click at [92, 169] on link "Clientes" at bounding box center [83, 168] width 157 height 26
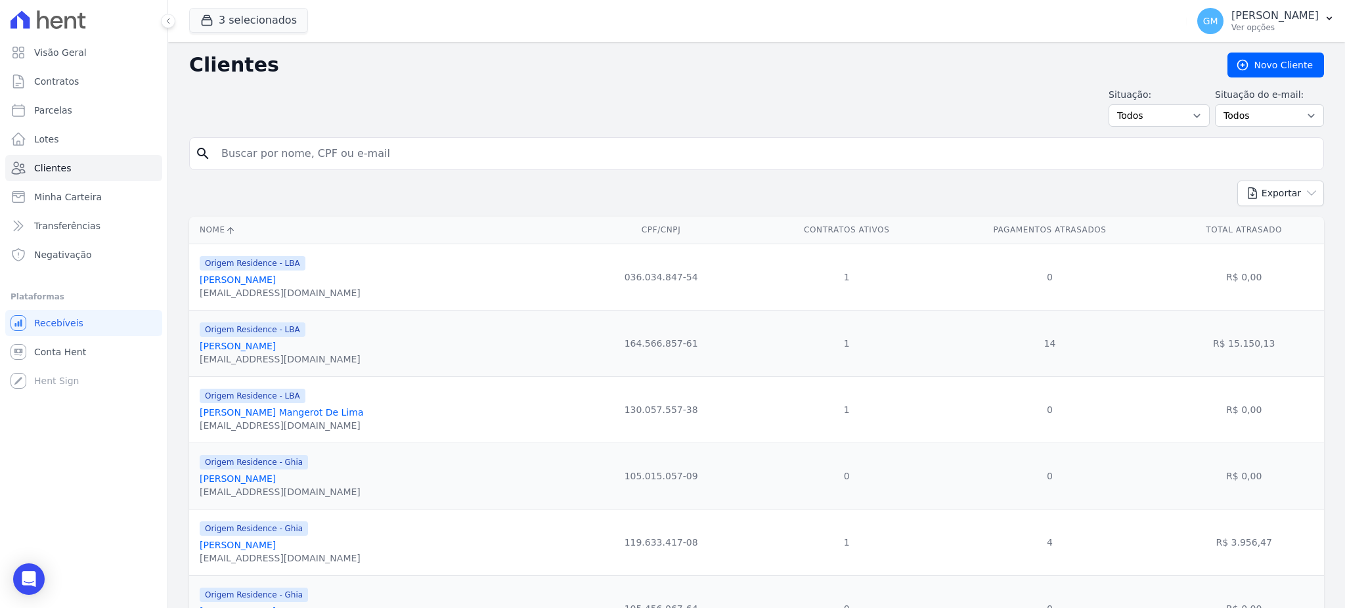
click at [236, 166] on input "search" at bounding box center [765, 154] width 1104 height 26
paste input "[PERSON_NAME]"
type input "[PERSON_NAME]"
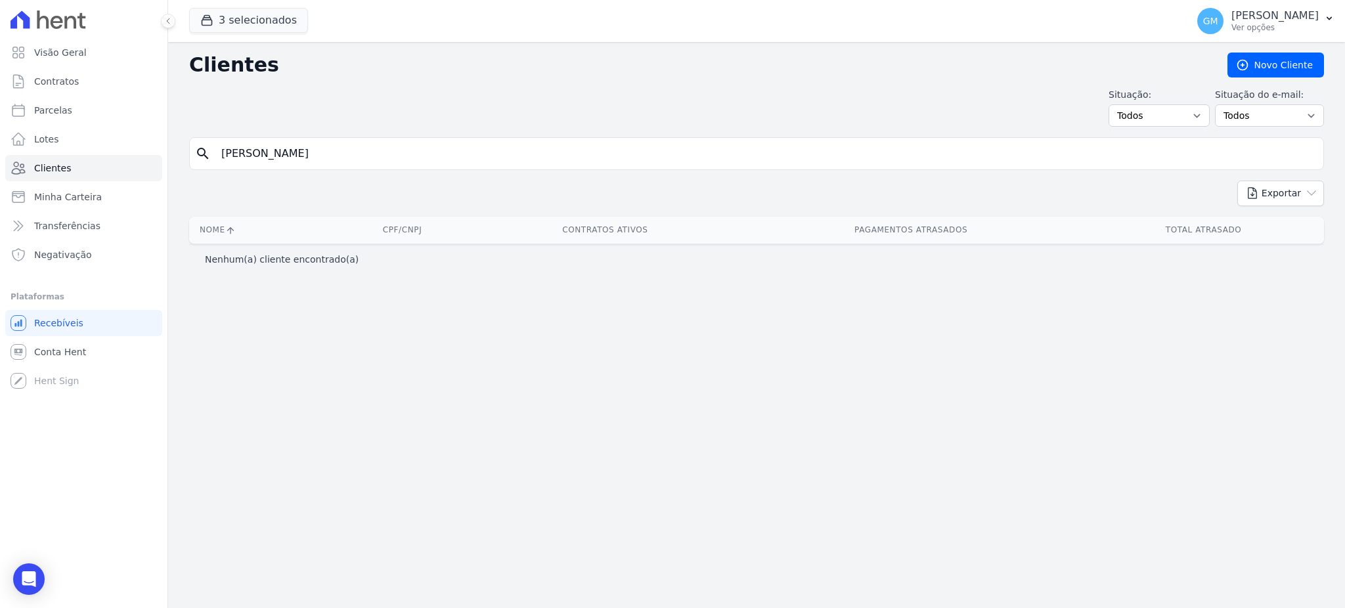
click at [311, 152] on input "[PERSON_NAME]" at bounding box center [765, 154] width 1104 height 26
click at [328, 152] on input "[PERSON_NAME]" at bounding box center [765, 154] width 1104 height 26
type input "[PERSON_NAME]"
click at [328, 152] on input "[PERSON_NAME]" at bounding box center [765, 154] width 1104 height 26
type input "[PERSON_NAME]"
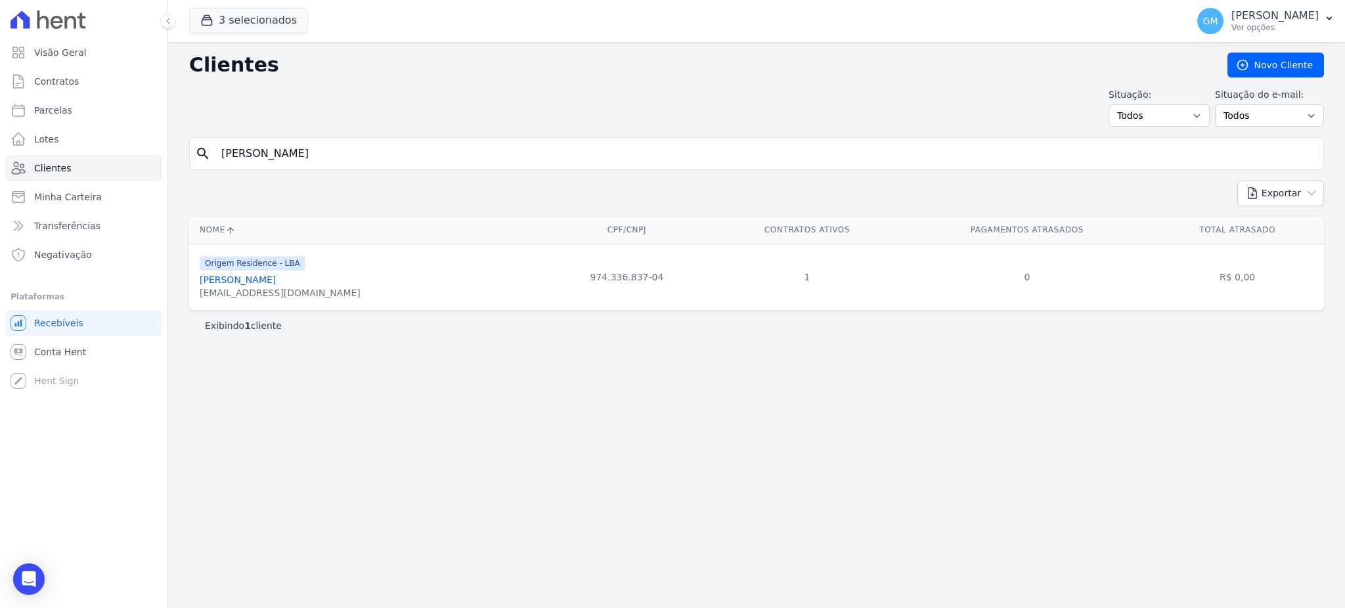
click at [261, 282] on link "[PERSON_NAME]" at bounding box center [238, 279] width 76 height 11
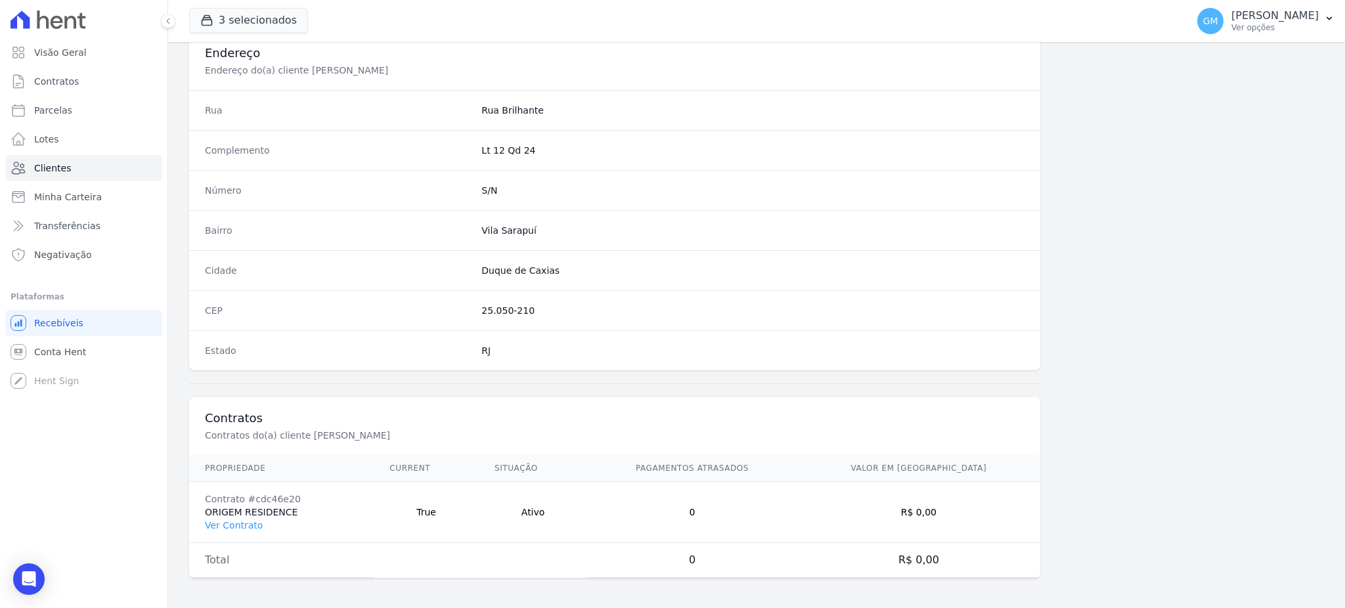
scroll to position [621, 0]
click at [248, 515] on td "Contrato #cdc46e20 ORIGEM RESIDENCE Ver Contrato" at bounding box center [281, 510] width 185 height 61
click at [242, 530] on td "Contrato #cdc46e20 ORIGEM RESIDENCE Ver Contrato" at bounding box center [281, 510] width 185 height 61
click at [239, 523] on link "Ver Contrato" at bounding box center [234, 523] width 58 height 11
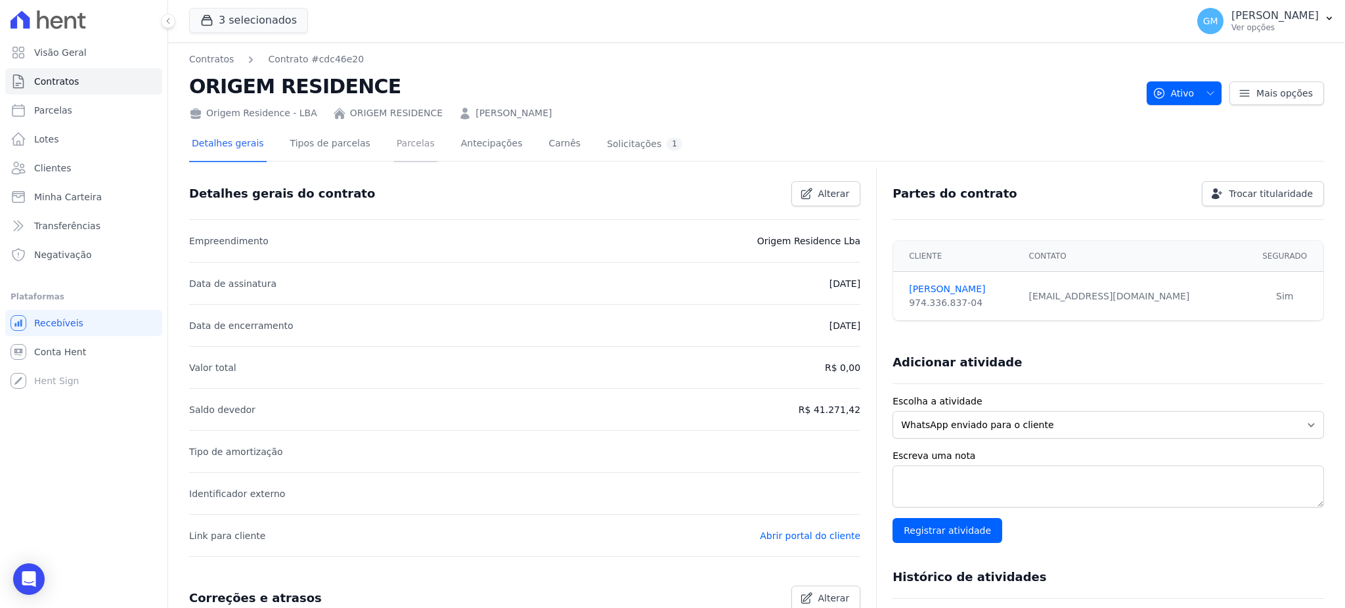
click at [394, 135] on link "Parcelas" at bounding box center [415, 144] width 43 height 35
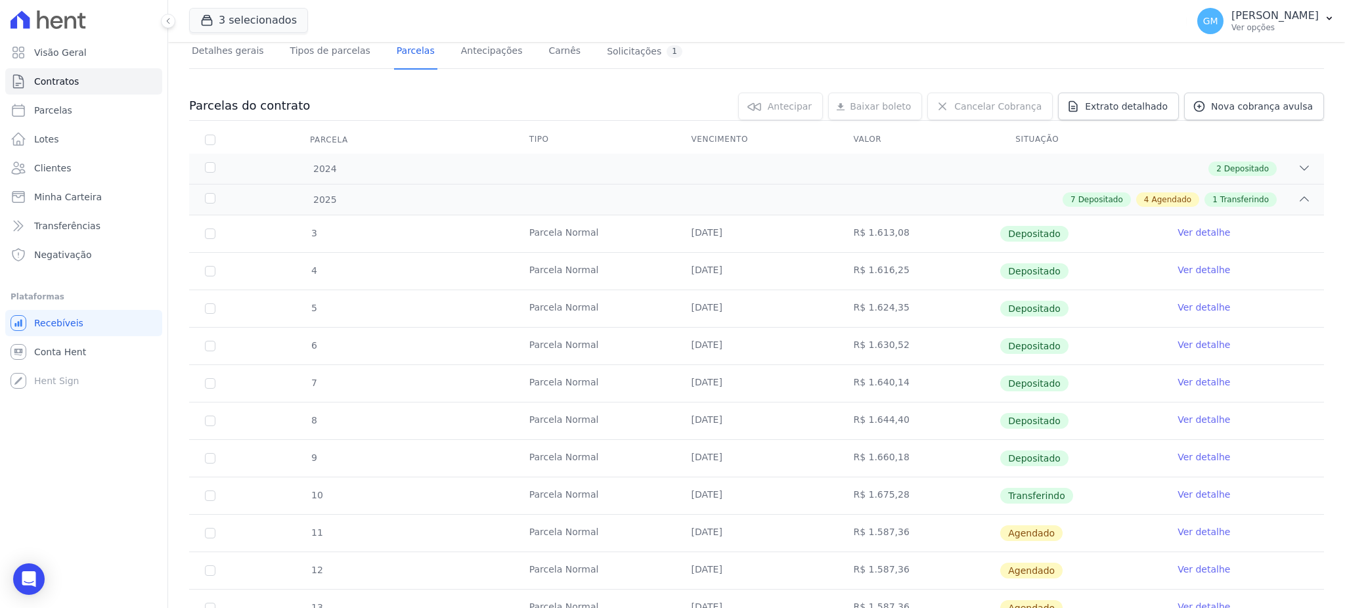
scroll to position [249, 0]
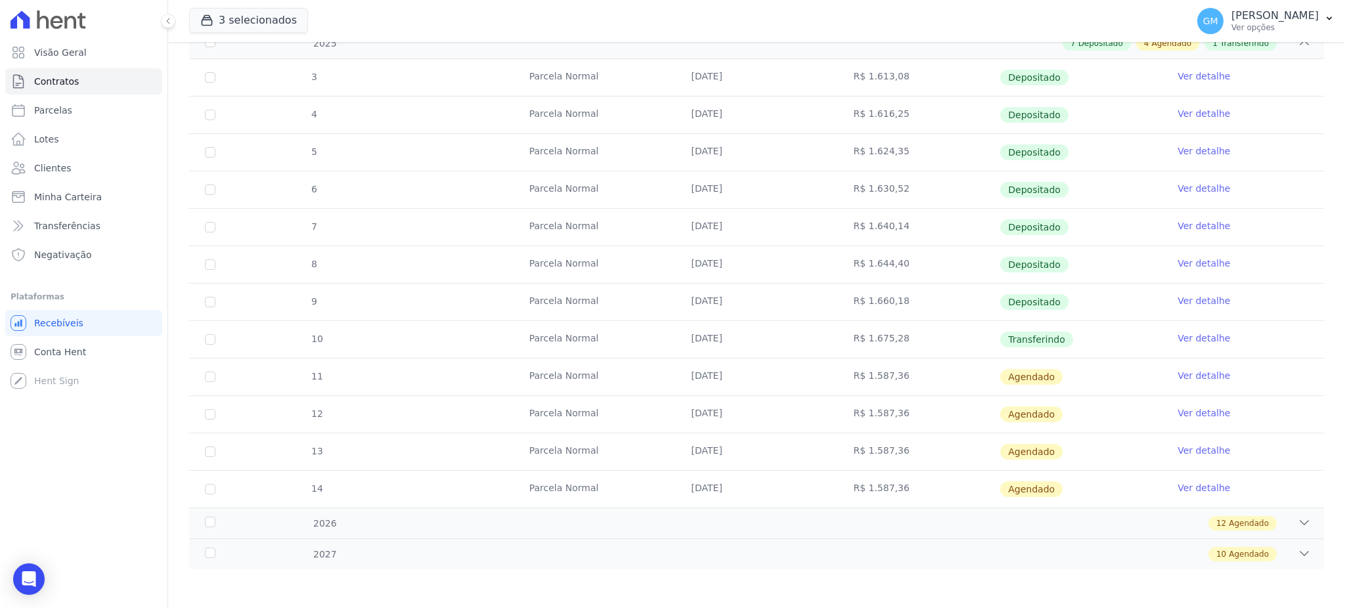
click at [1192, 332] on link "Ver detalhe" at bounding box center [1203, 338] width 53 height 13
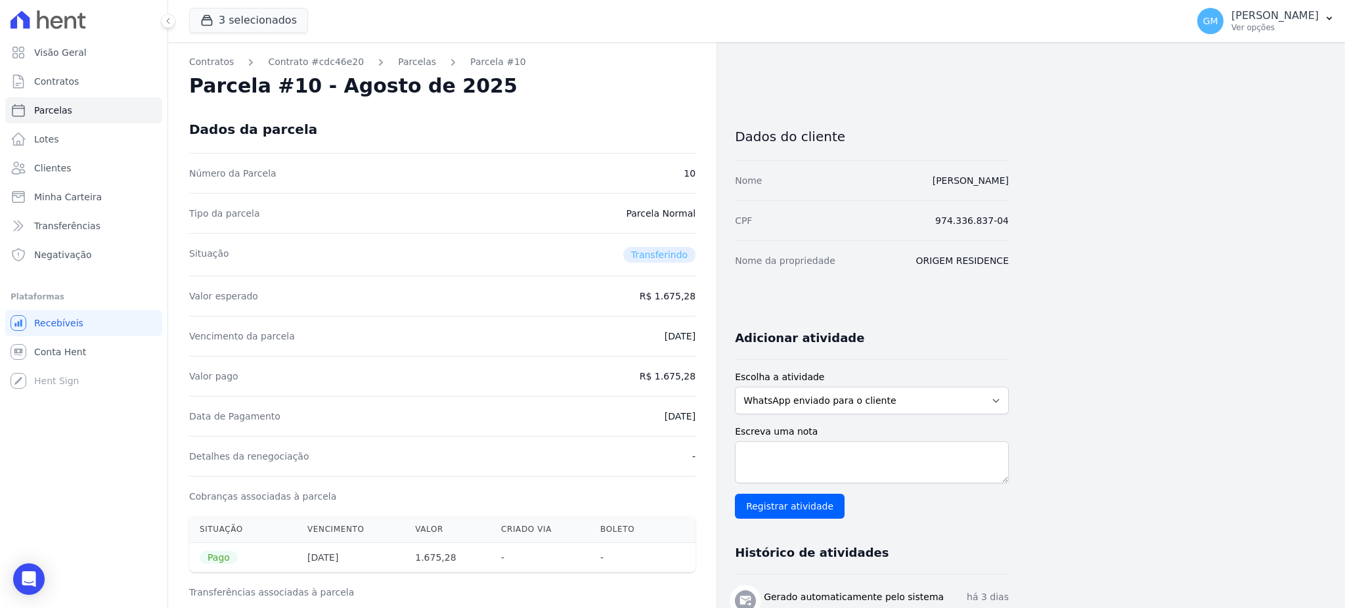
drag, startPoint x: 696, startPoint y: 419, endPoint x: 710, endPoint y: 420, distance: 14.5
click at [710, 420] on div "Contratos Contrato #cdc46e20 [GEOGRAPHIC_DATA] Parcela #10 Parcela #10 - Agosto…" at bounding box center [442, 554] width 548 height 1025
copy dd "[DATE]"
drag, startPoint x: 662, startPoint y: 378, endPoint x: 702, endPoint y: 377, distance: 40.1
click at [702, 377] on div "Contratos Contrato #cdc46e20 [GEOGRAPHIC_DATA] Parcela #10 Parcela #10 - Agosto…" at bounding box center [442, 554] width 548 height 1025
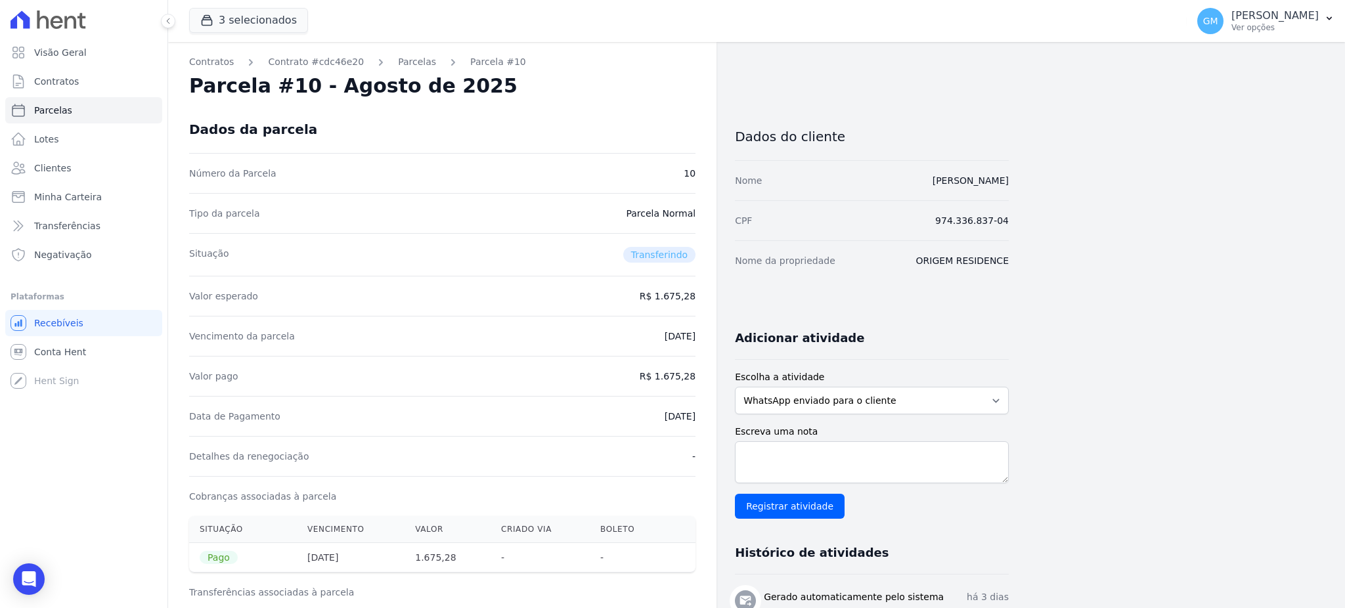
copy dd "1.675,28"
click at [628, 407] on div "Data de Pagamento [DATE]" at bounding box center [442, 416] width 506 height 40
drag, startPoint x: 633, startPoint y: 414, endPoint x: 704, endPoint y: 421, distance: 71.3
click at [704, 421] on div "Contratos Contrato #cdc46e20 [GEOGRAPHIC_DATA] Parcela #10 Parcela #10 - Agosto…" at bounding box center [442, 554] width 548 height 1025
copy dd "[DATE]"
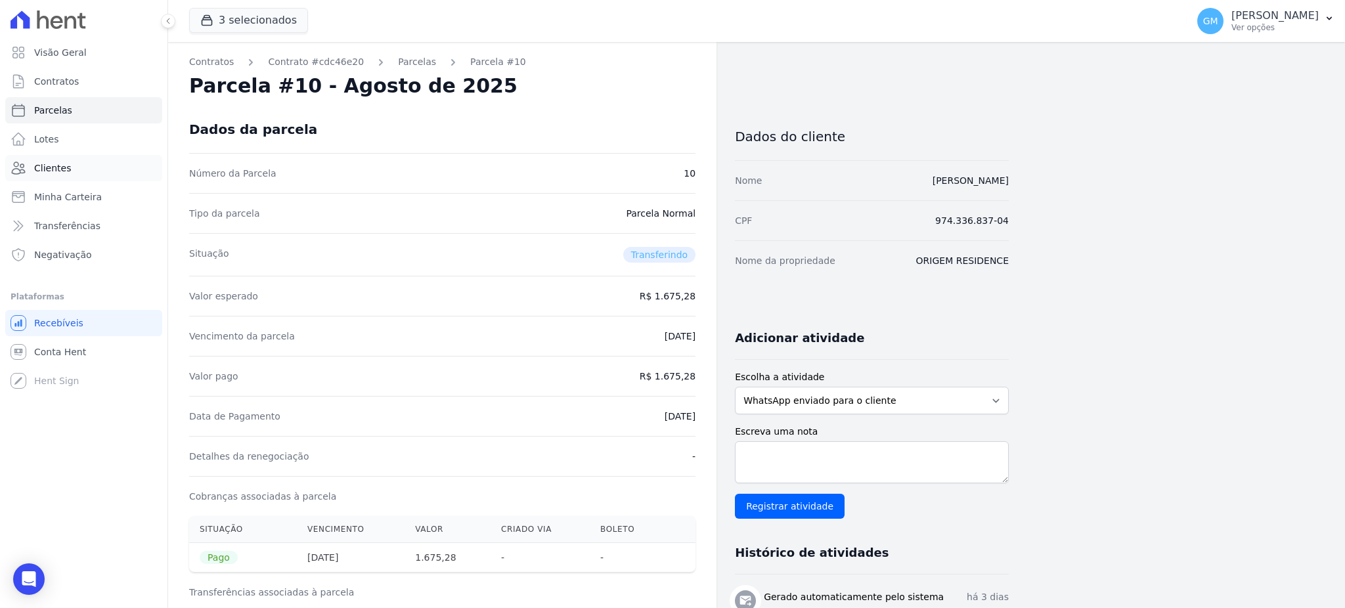
click at [60, 172] on span "Clientes" at bounding box center [52, 168] width 37 height 13
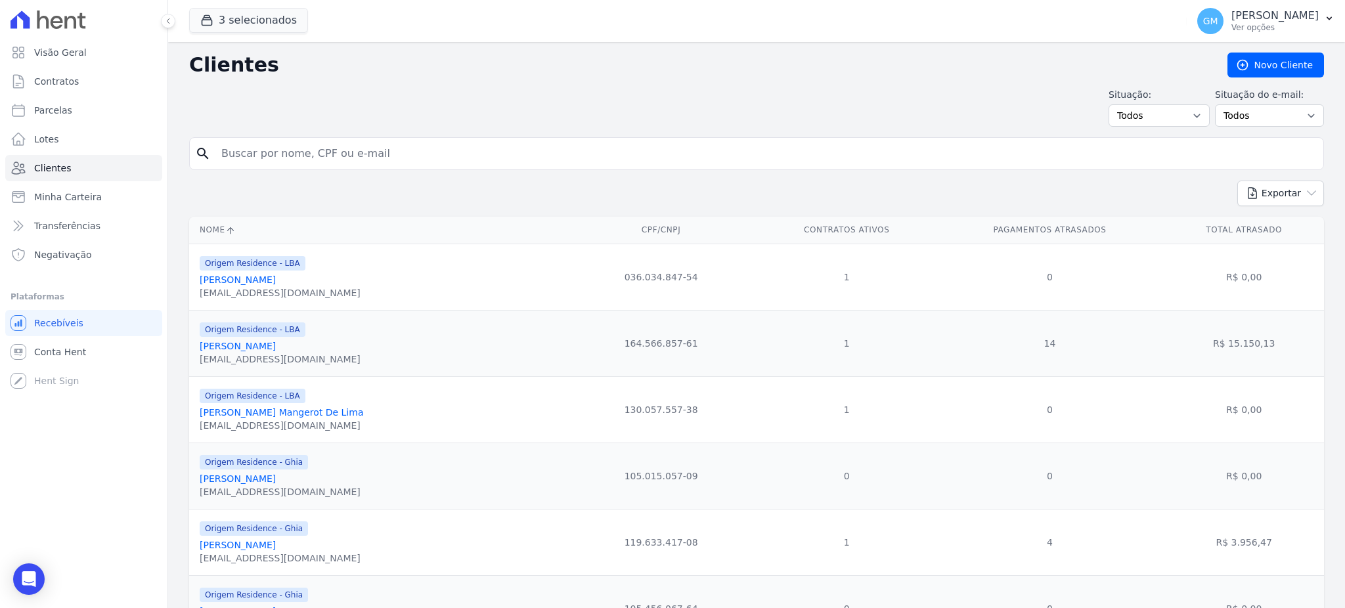
click at [263, 154] on input "search" at bounding box center [765, 154] width 1104 height 26
paste input "[PERSON_NAME]"
type input "[PERSON_NAME]"
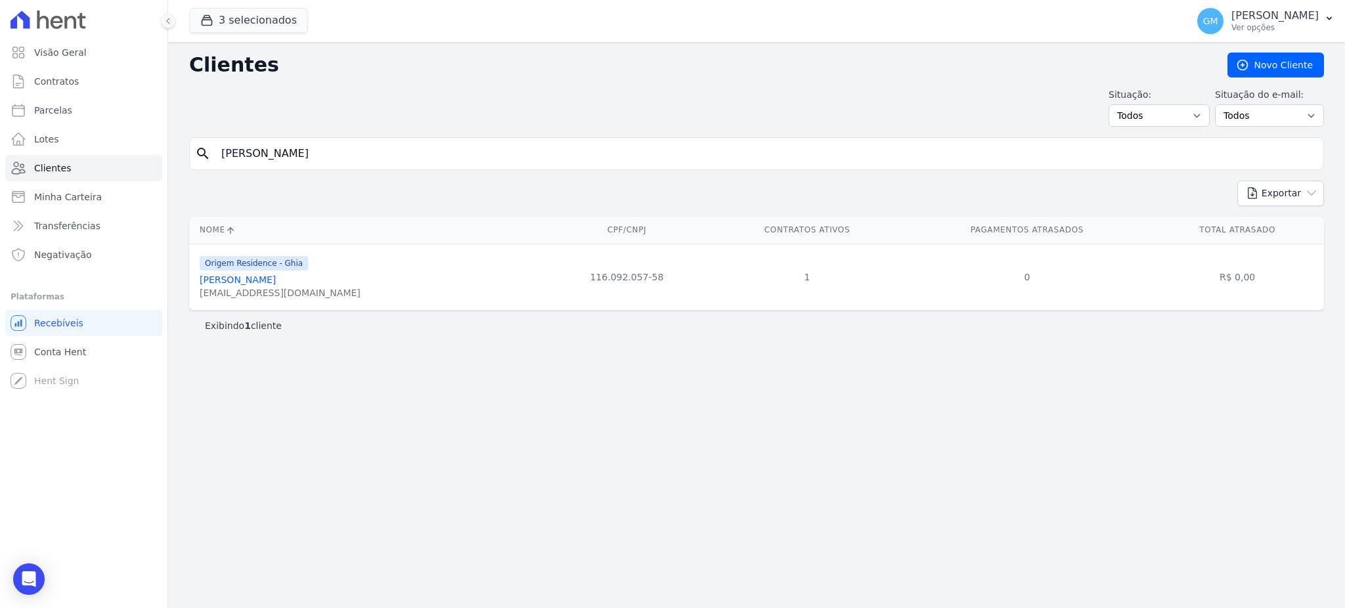
click at [267, 276] on link "[PERSON_NAME]" at bounding box center [238, 279] width 76 height 11
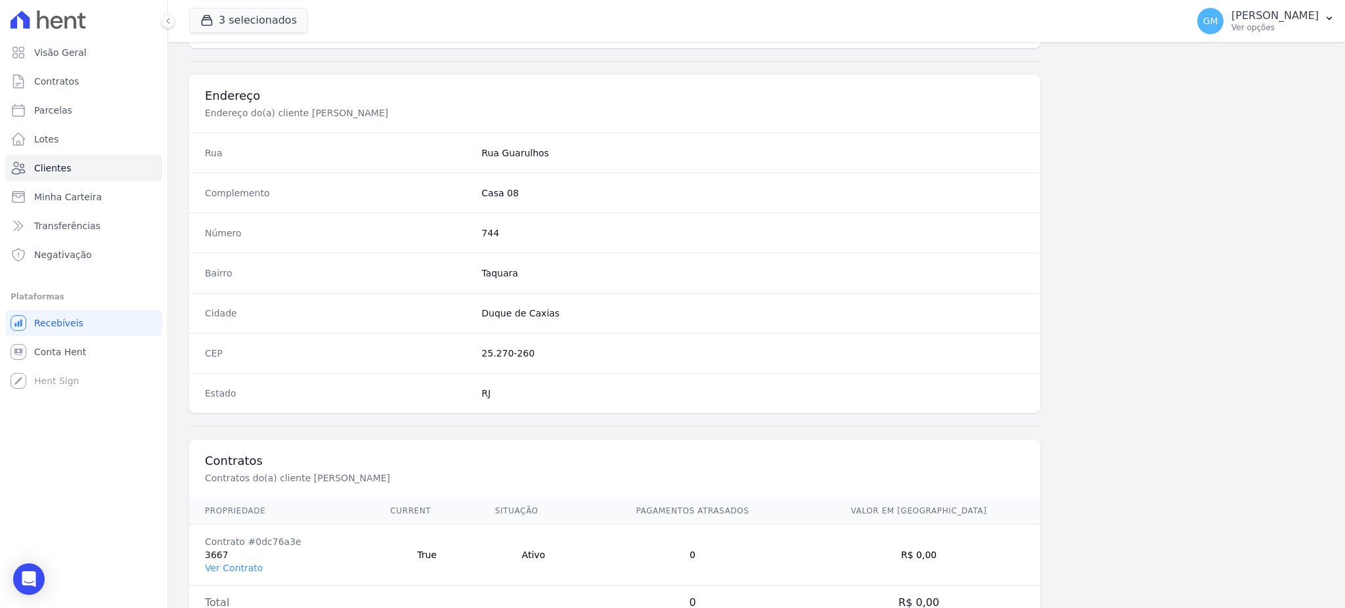
scroll to position [621, 0]
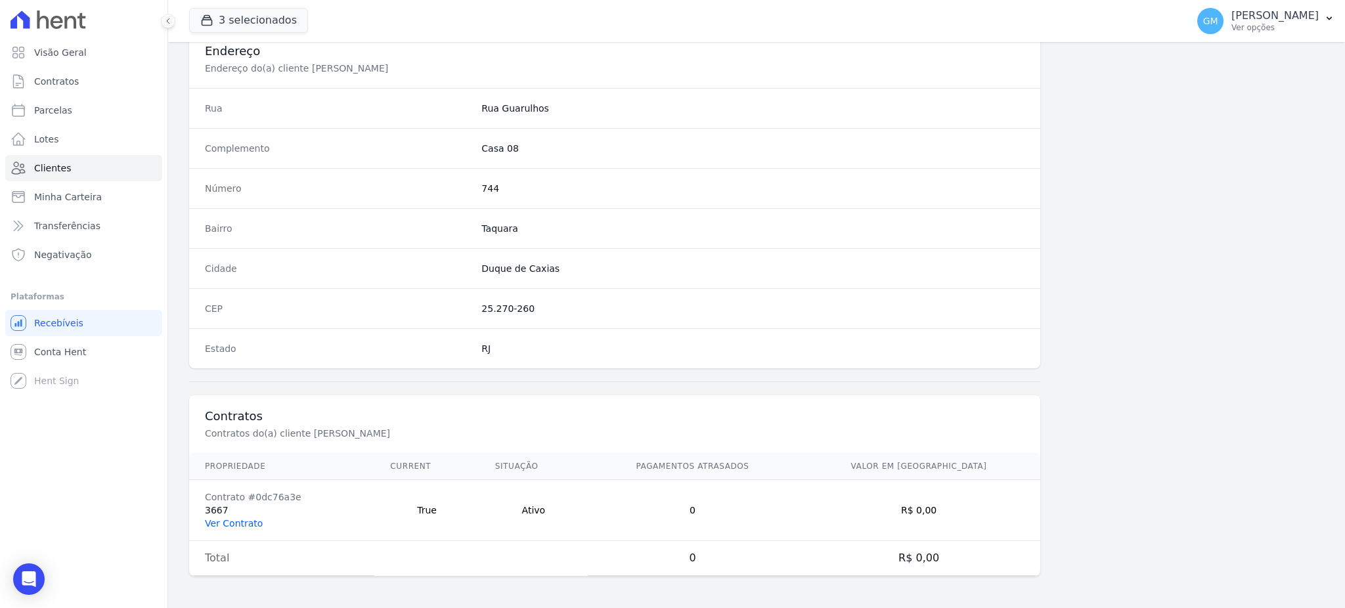
click at [228, 518] on link "Ver Contrato" at bounding box center [234, 523] width 58 height 11
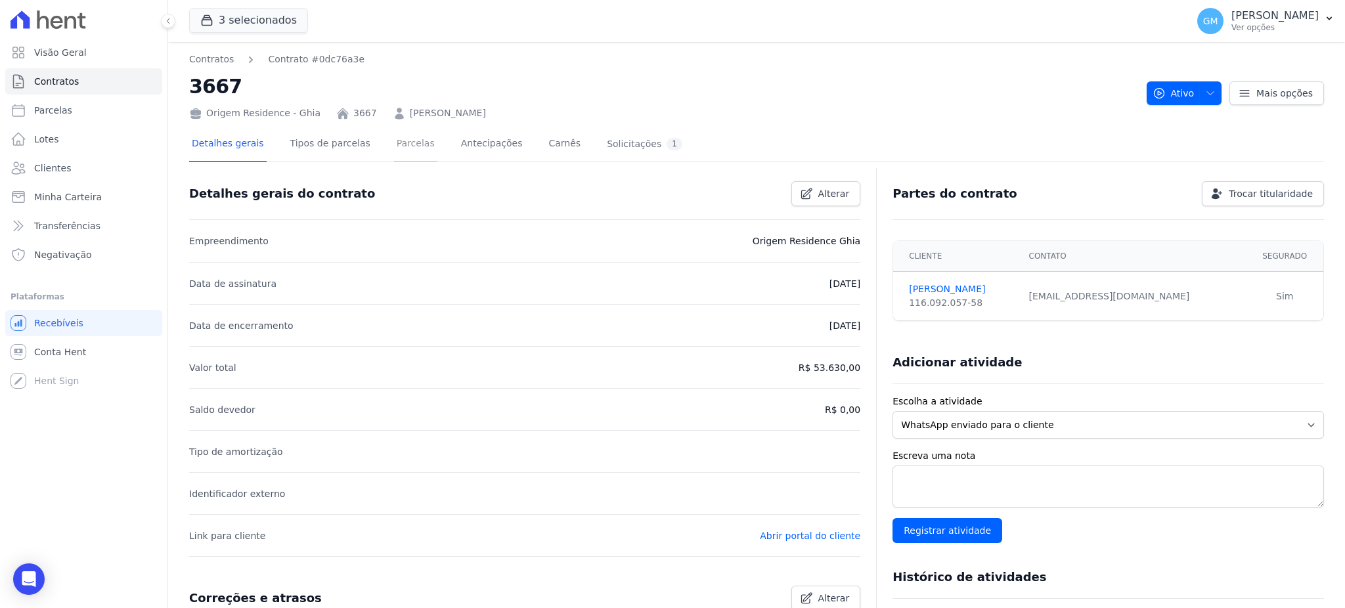
click at [404, 146] on link "Parcelas" at bounding box center [415, 144] width 43 height 35
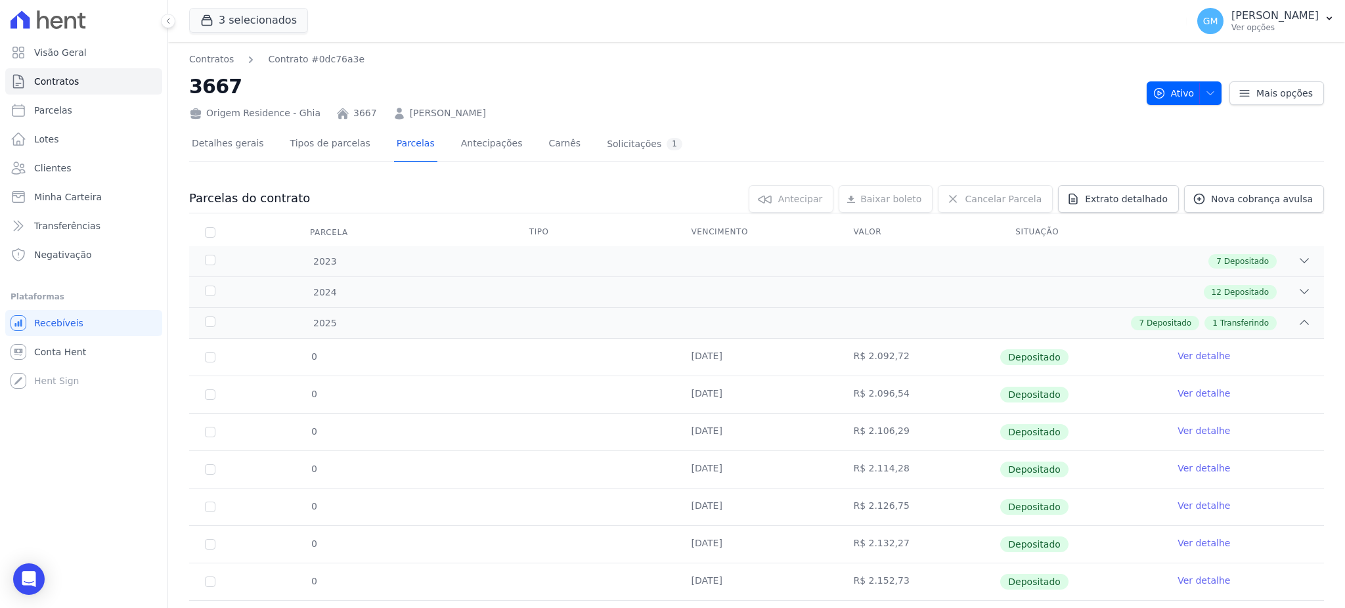
scroll to position [68, 0]
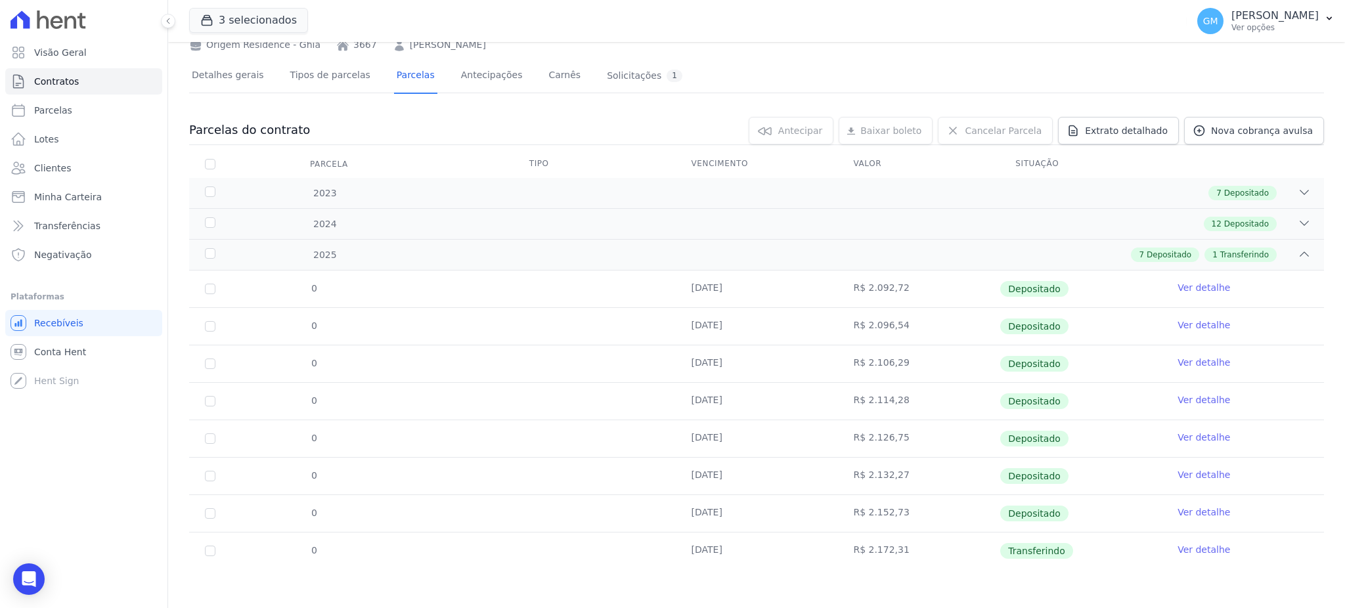
click at [1198, 549] on link "Ver detalhe" at bounding box center [1203, 549] width 53 height 13
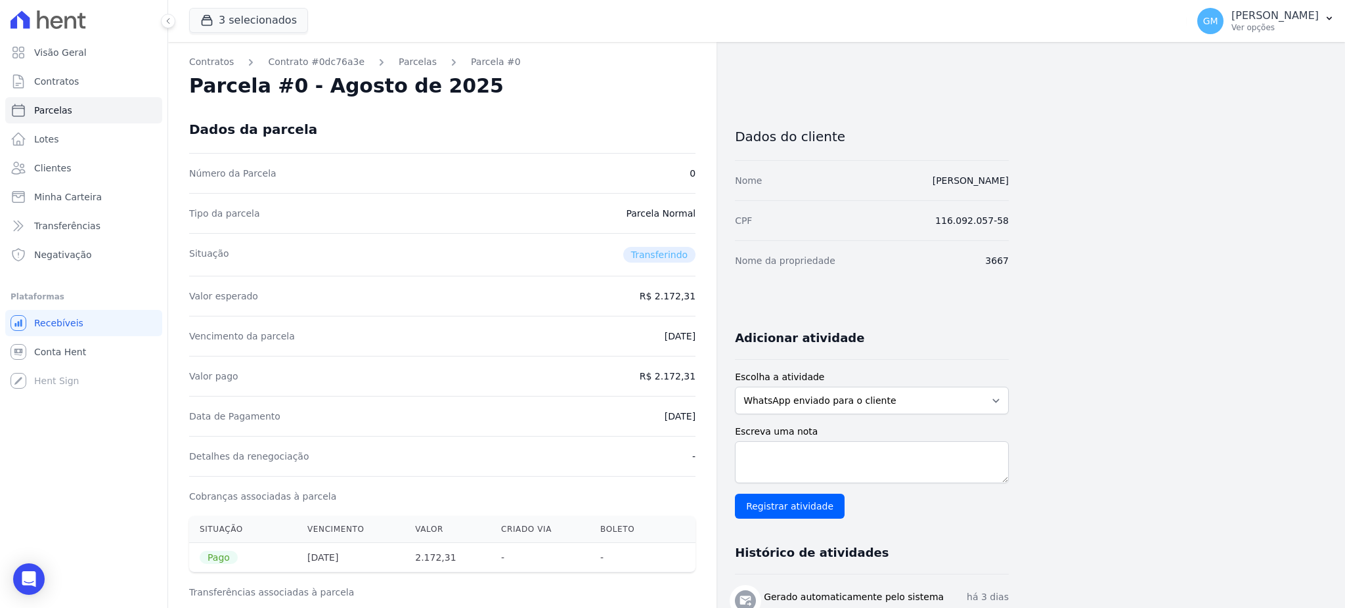
drag, startPoint x: 641, startPoint y: 423, endPoint x: 704, endPoint y: 420, distance: 63.1
click at [704, 420] on div "Contratos Contrato #0dc76a3e [GEOGRAPHIC_DATA] Parcela #0 Parcela #0 - Agosto d…" at bounding box center [442, 525] width 548 height 967
copy dd "[DATE]"
click at [664, 418] on dd "[DATE]" at bounding box center [679, 416] width 31 height 13
drag, startPoint x: 658, startPoint y: 375, endPoint x: 706, endPoint y: 374, distance: 47.9
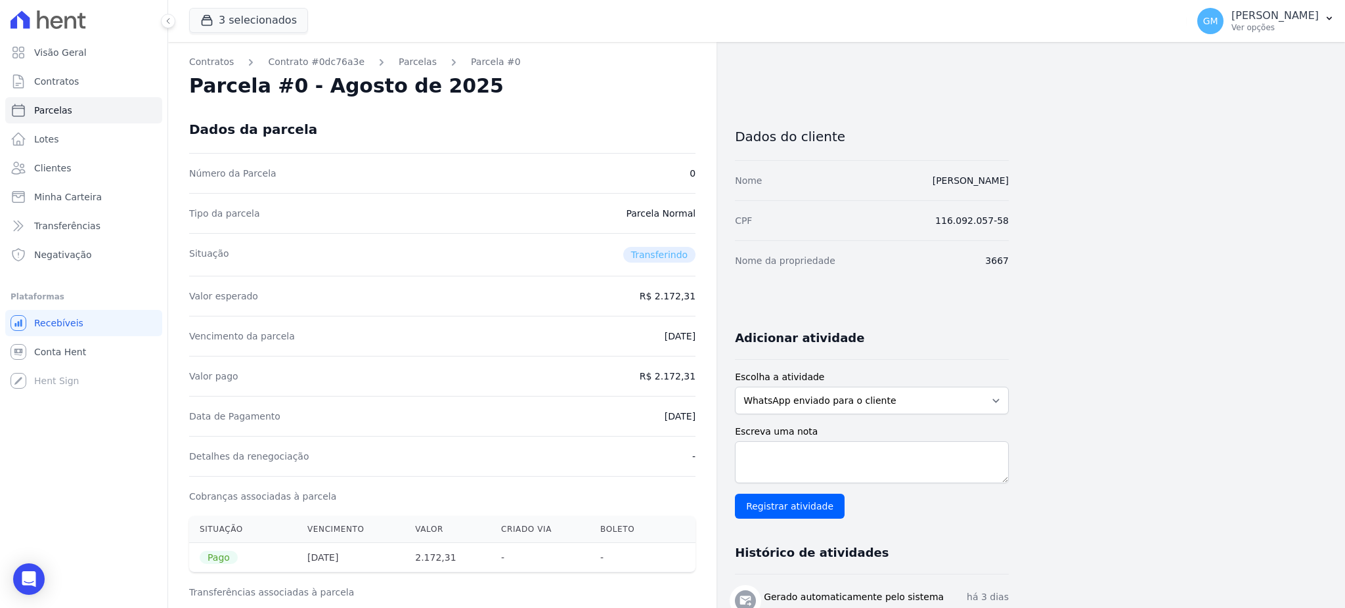
click at [706, 374] on div "Contratos Contrato #0dc76a3e [GEOGRAPHIC_DATA] Parcela #0 Parcela #0 - Agosto d…" at bounding box center [442, 525] width 548 height 967
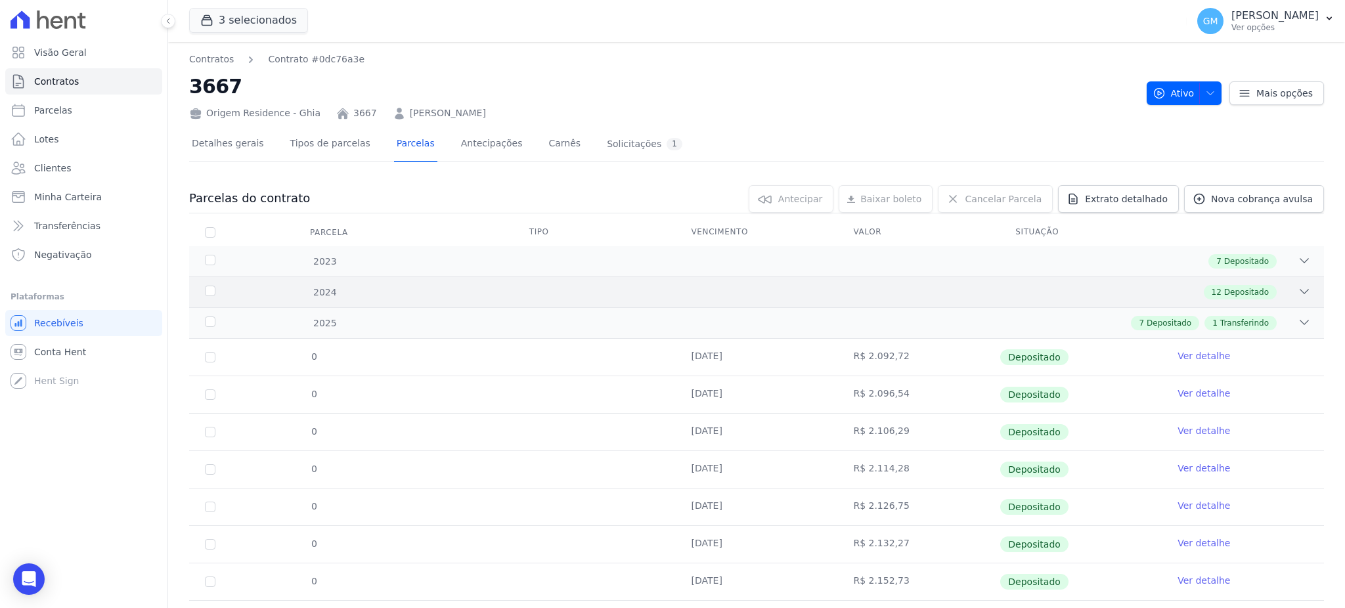
scroll to position [68, 0]
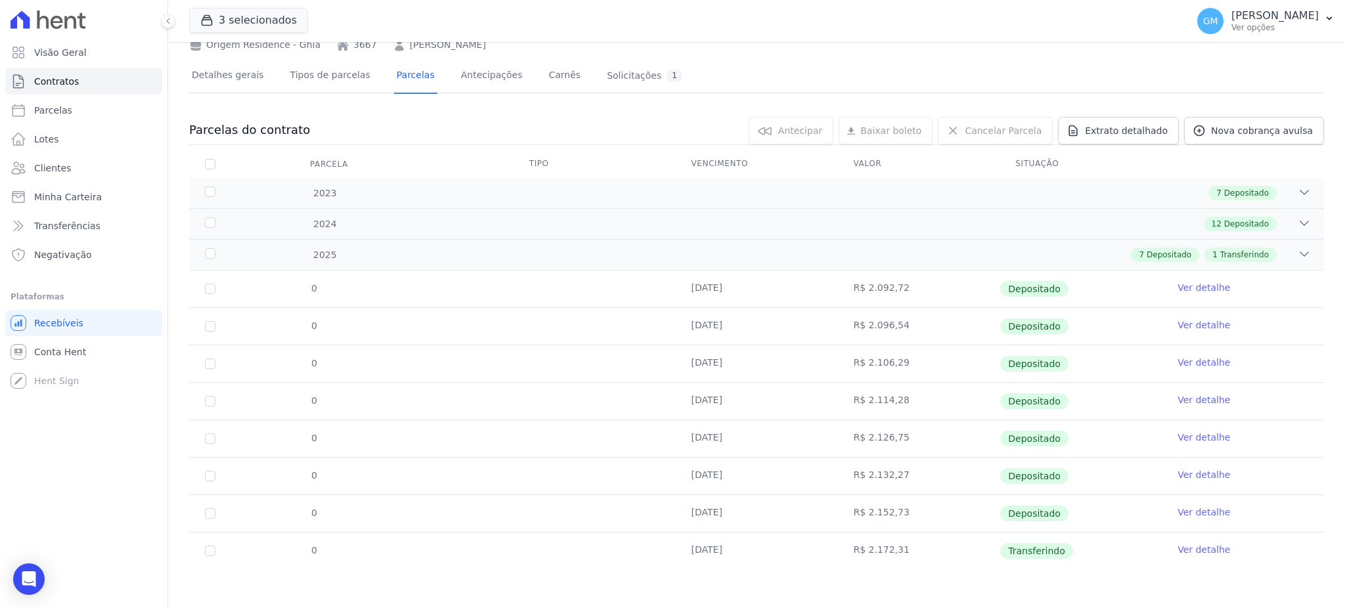
click at [783, 603] on div "Contratos Contrato #0dc76a3e 3667 Origem Residence - [GEOGRAPHIC_DATA] 3667 [PE…" at bounding box center [756, 291] width 1177 height 635
click at [1184, 552] on link "Ver detalhe" at bounding box center [1203, 549] width 53 height 13
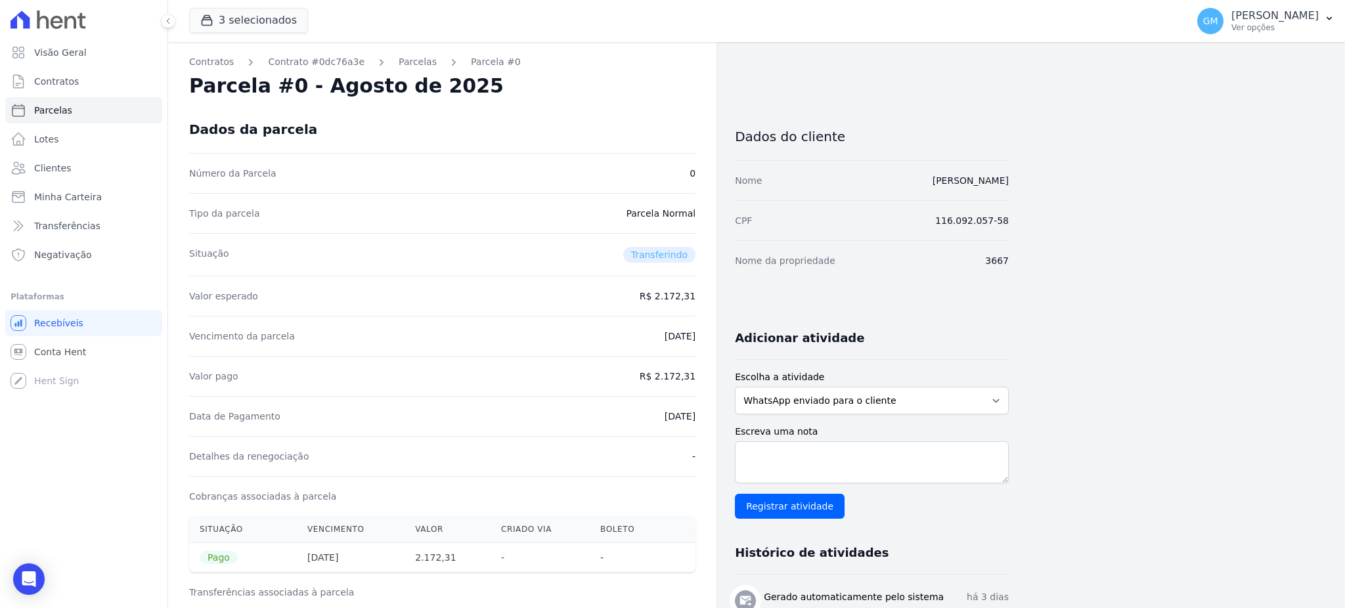
click at [705, 426] on div "Contratos Contrato #0dc76a3e [GEOGRAPHIC_DATA] Parcela #0 Parcela #0 - Agosto d…" at bounding box center [442, 525] width 548 height 967
click at [62, 163] on span "Clientes" at bounding box center [52, 168] width 37 height 13
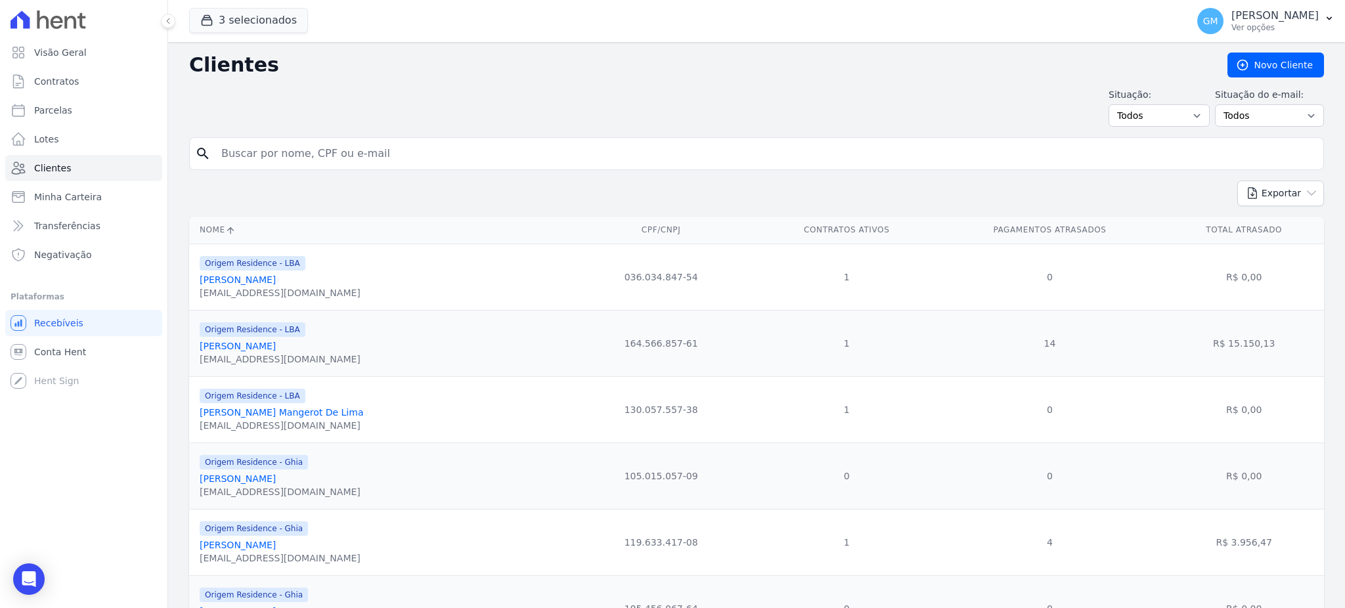
click at [307, 166] on input "search" at bounding box center [765, 154] width 1104 height 26
paste input "[PERSON_NAME]"
type input "[PERSON_NAME]"
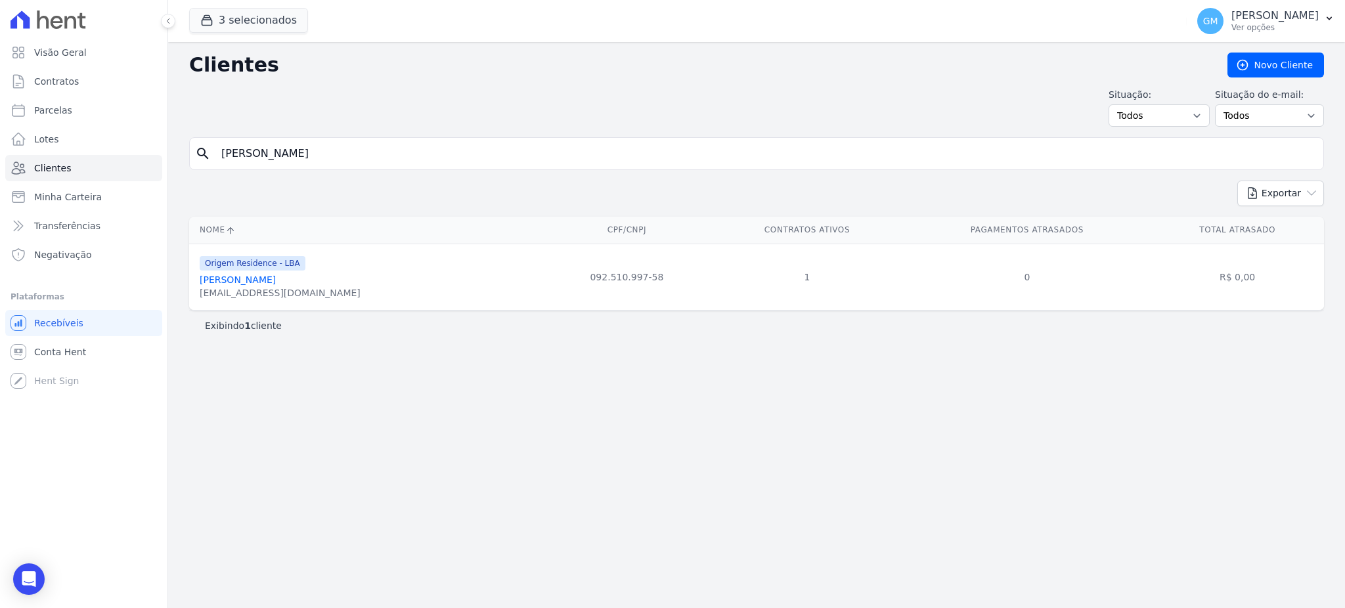
click at [259, 279] on link "[PERSON_NAME]" at bounding box center [238, 279] width 76 height 11
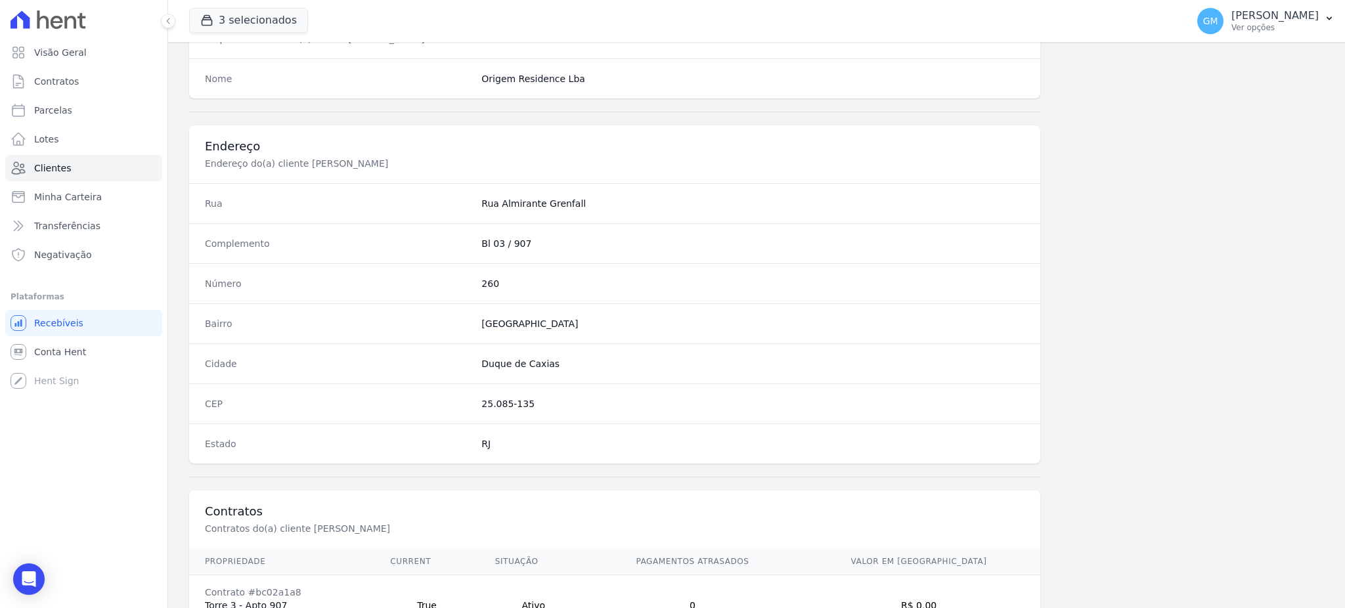
scroll to position [621, 0]
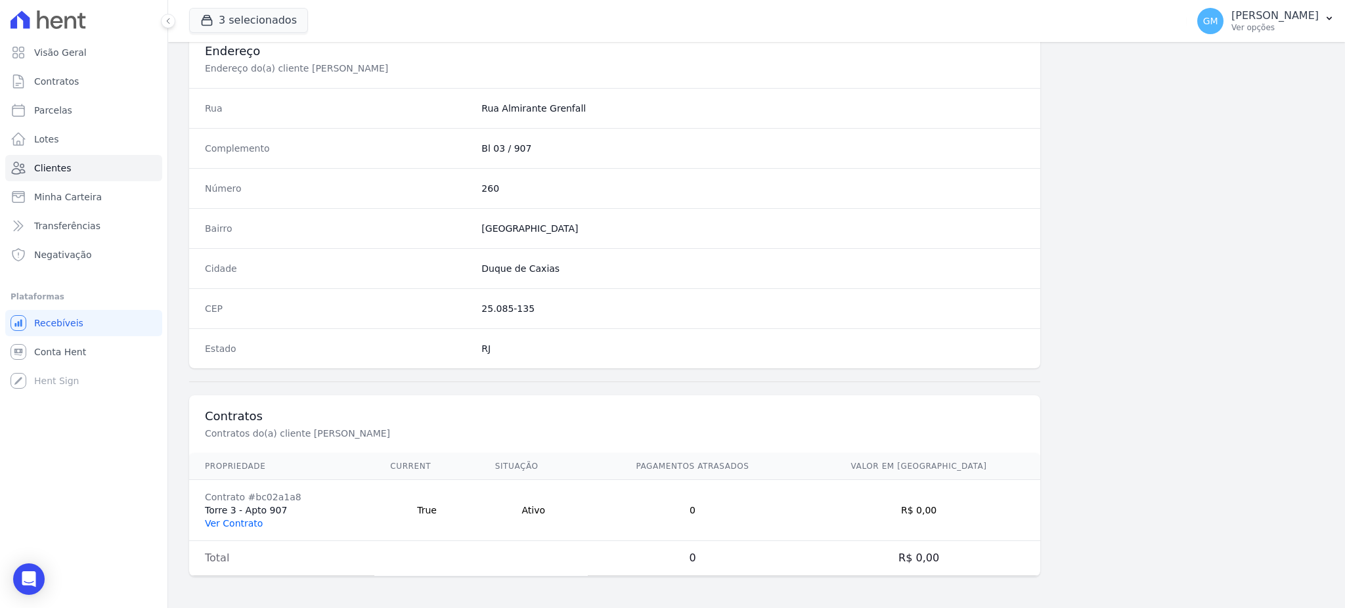
click at [240, 519] on link "Ver Contrato" at bounding box center [234, 523] width 58 height 11
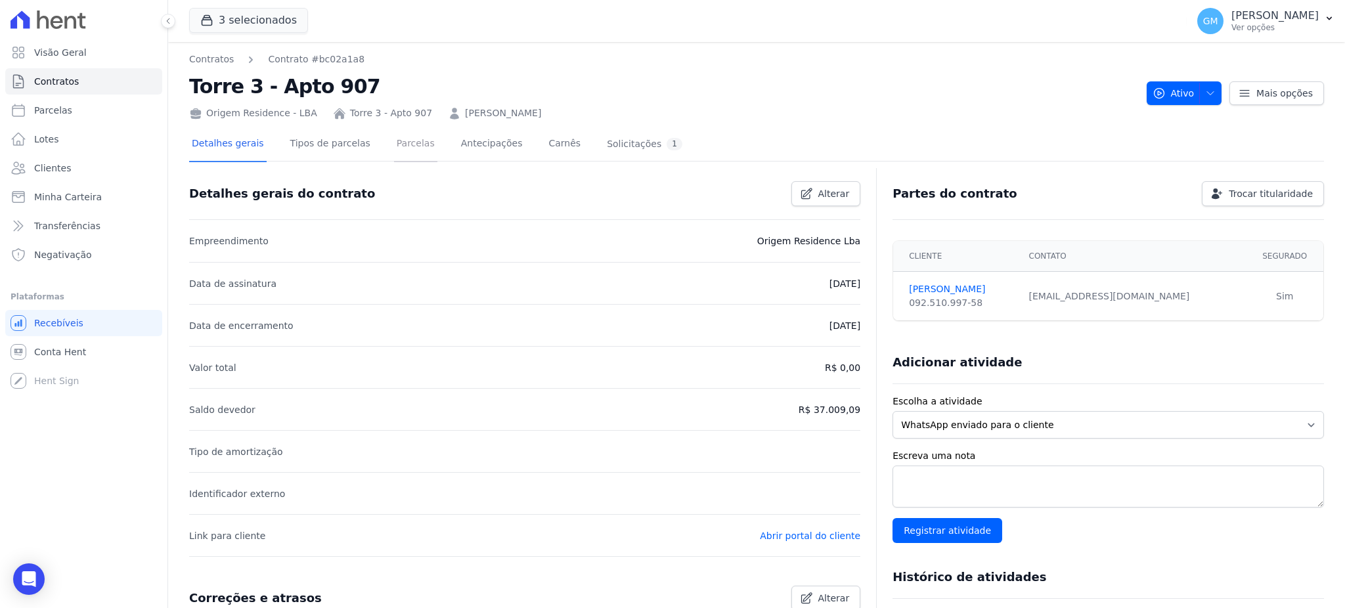
click at [401, 141] on link "Parcelas" at bounding box center [415, 144] width 43 height 35
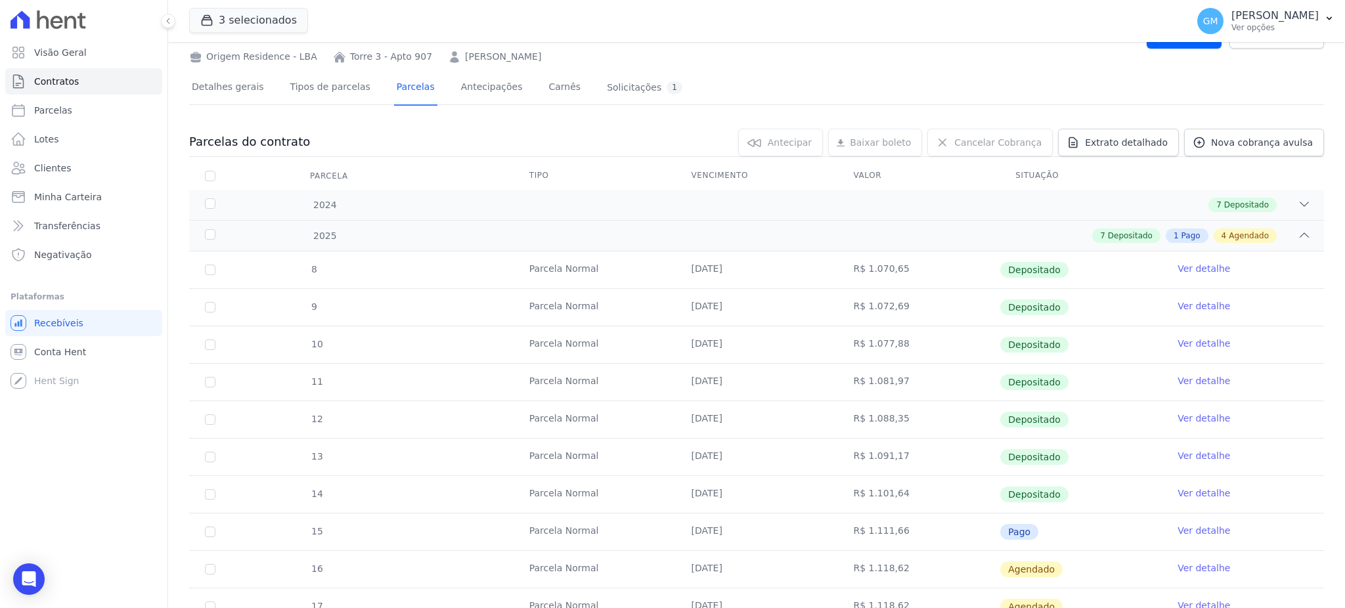
scroll to position [87, 0]
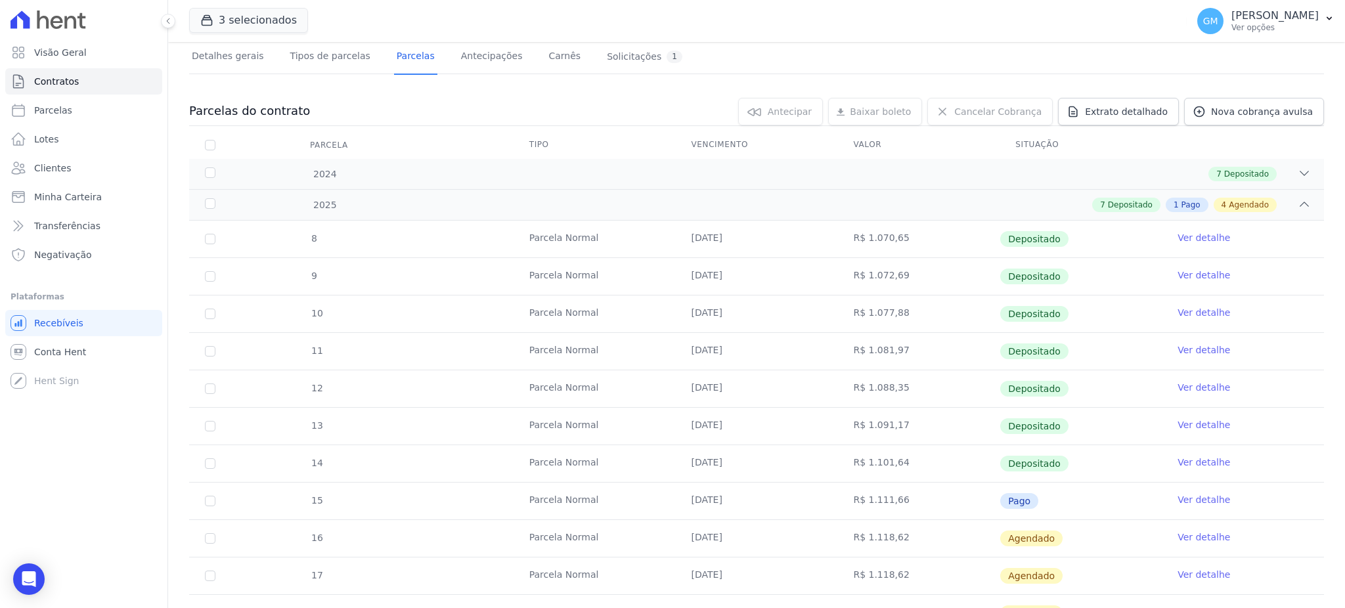
click at [1187, 498] on link "Ver detalhe" at bounding box center [1203, 499] width 53 height 13
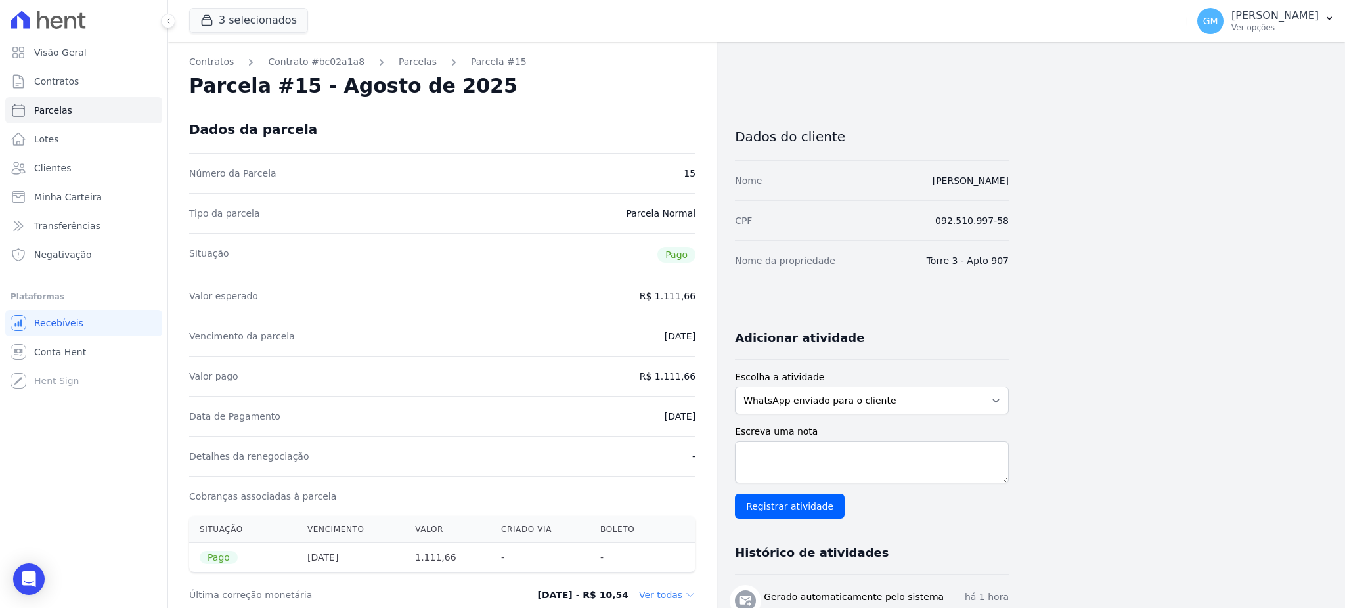
drag, startPoint x: 645, startPoint y: 413, endPoint x: 705, endPoint y: 419, distance: 60.7
drag, startPoint x: 668, startPoint y: 378, endPoint x: 714, endPoint y: 378, distance: 46.6
drag, startPoint x: 642, startPoint y: 418, endPoint x: 695, endPoint y: 414, distance: 53.3
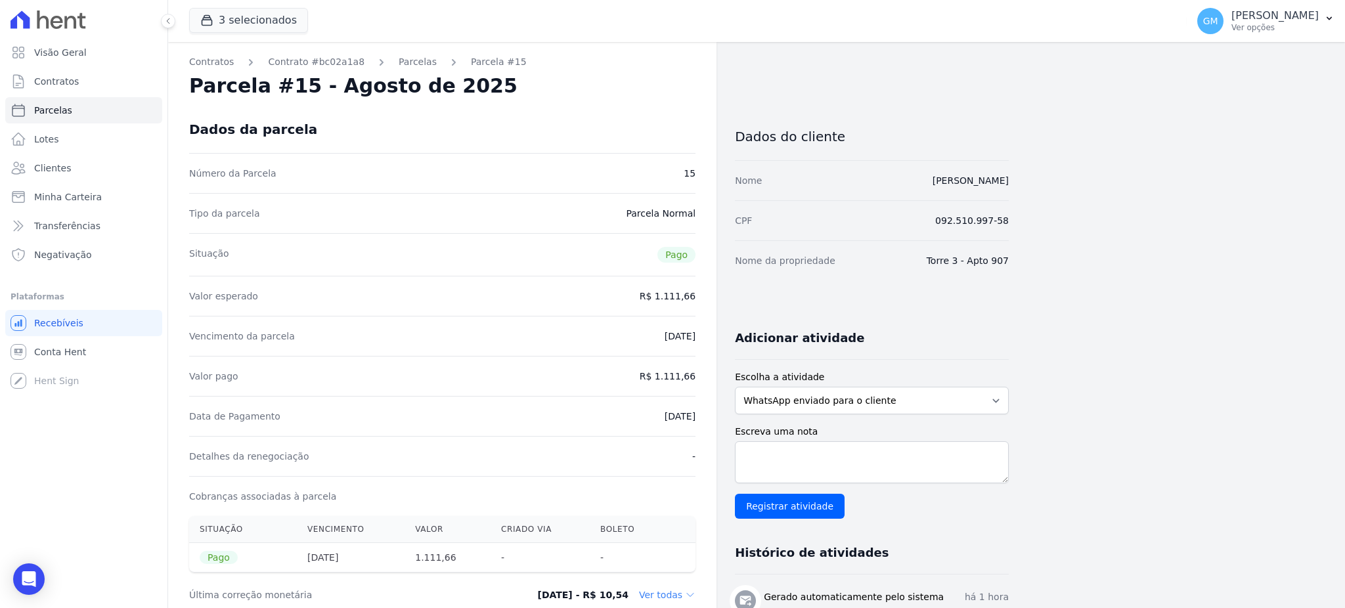
click at [86, 232] on link "Transferências" at bounding box center [83, 226] width 157 height 26
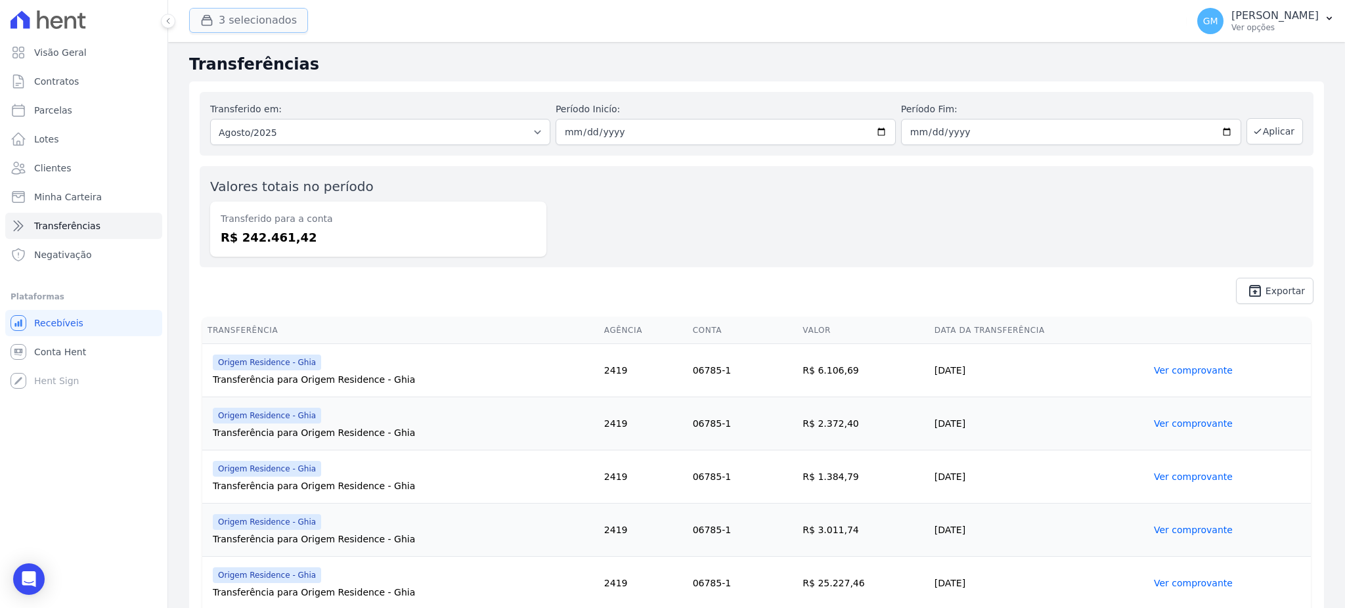
click at [259, 30] on button "3 selecionados" at bounding box center [248, 20] width 119 height 25
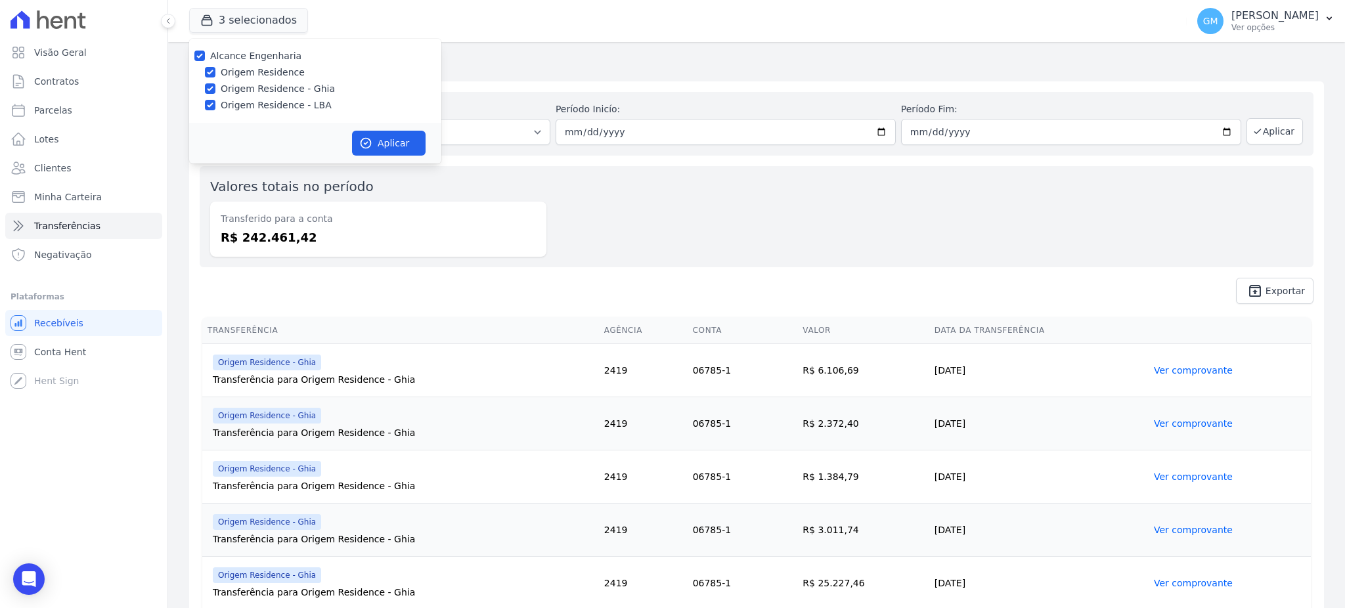
click at [217, 69] on div "Origem Residence" at bounding box center [315, 73] width 252 height 14
click at [213, 71] on input "Origem Residence" at bounding box center [210, 72] width 11 height 11
checkbox input "false"
click at [213, 91] on input "Origem Residence - Ghia" at bounding box center [210, 88] width 11 height 11
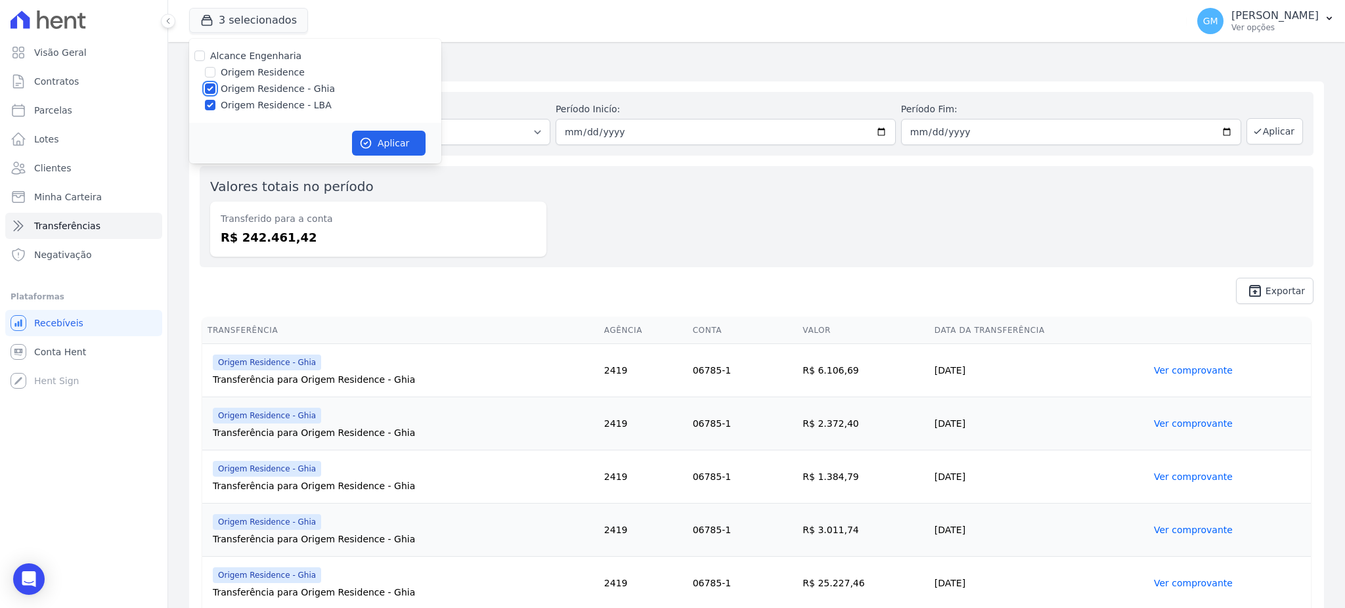
checkbox input "false"
click at [211, 102] on input "Origem Residence - LBA" at bounding box center [210, 105] width 11 height 11
checkbox input "false"
click at [228, 73] on label "Origem Residence" at bounding box center [263, 73] width 84 height 14
click at [215, 73] on input "Origem Residence" at bounding box center [210, 72] width 11 height 11
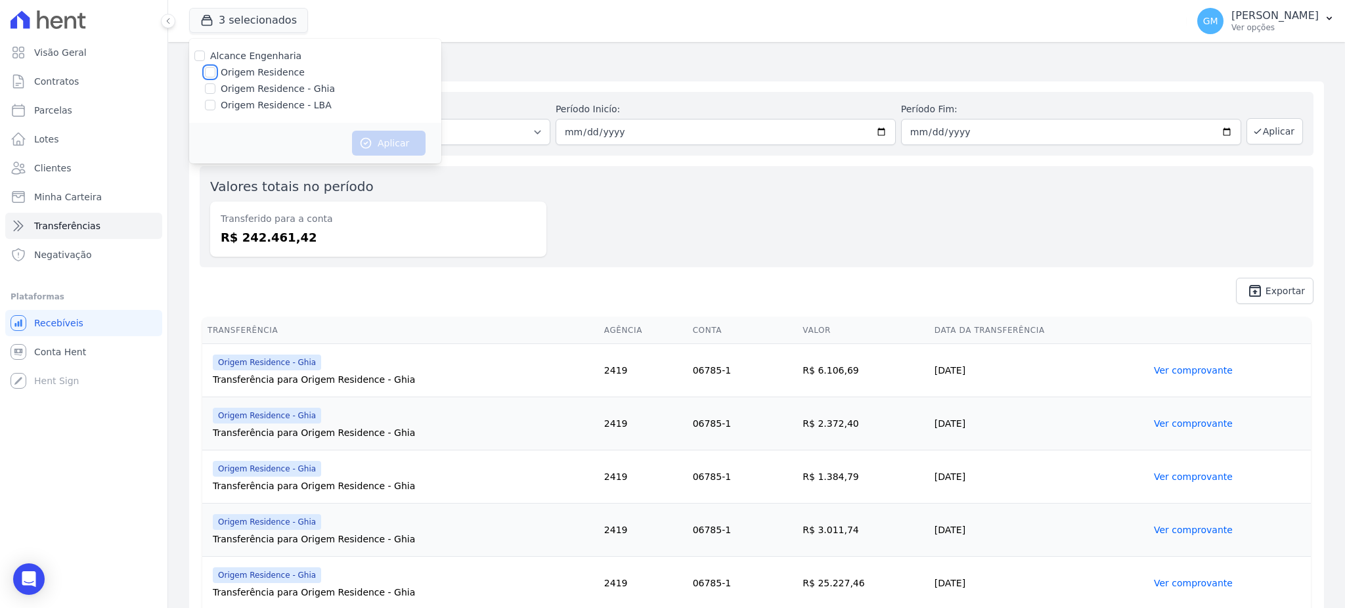
checkbox input "true"
click at [413, 146] on button "Aplicar" at bounding box center [389, 143] width 74 height 25
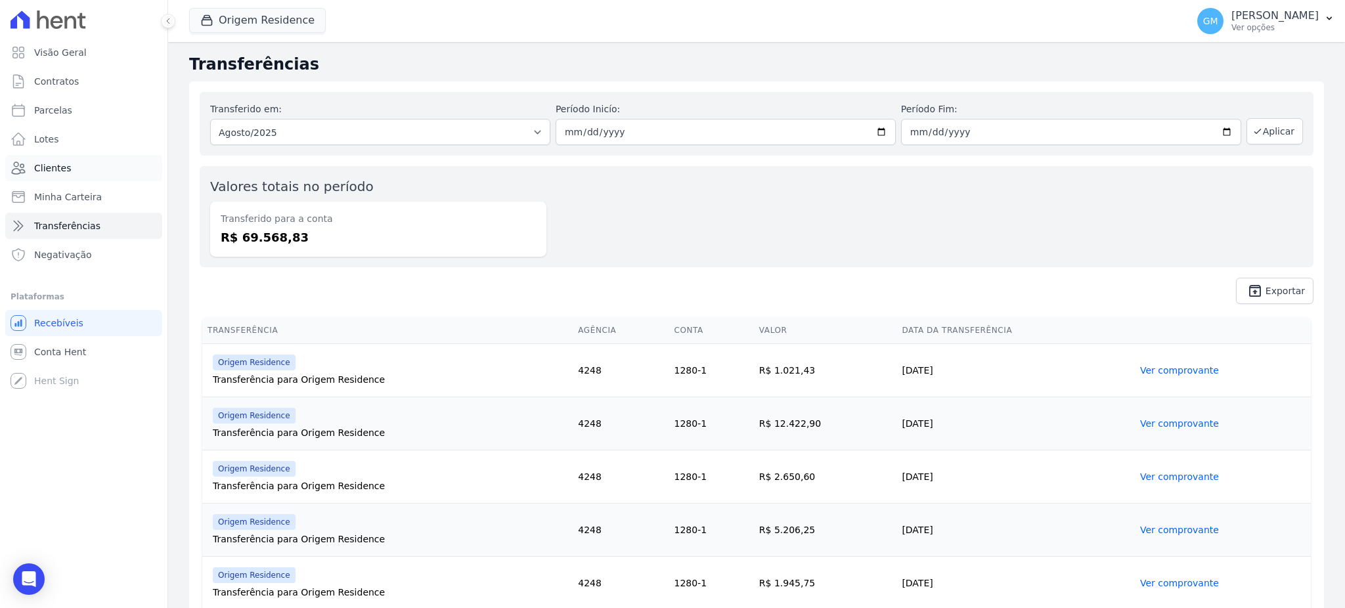
click at [56, 167] on span "Clientes" at bounding box center [52, 168] width 37 height 13
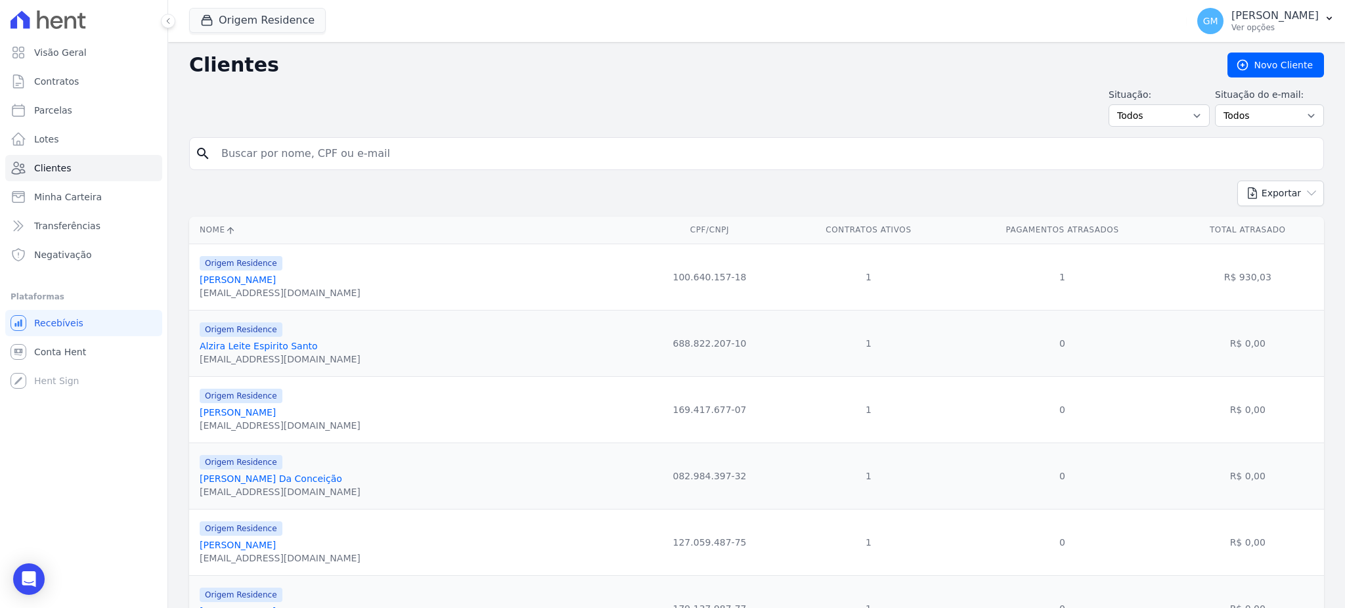
click at [234, 156] on input "search" at bounding box center [765, 154] width 1104 height 26
paste input "[PERSON_NAME]"
type input "[PERSON_NAME]"
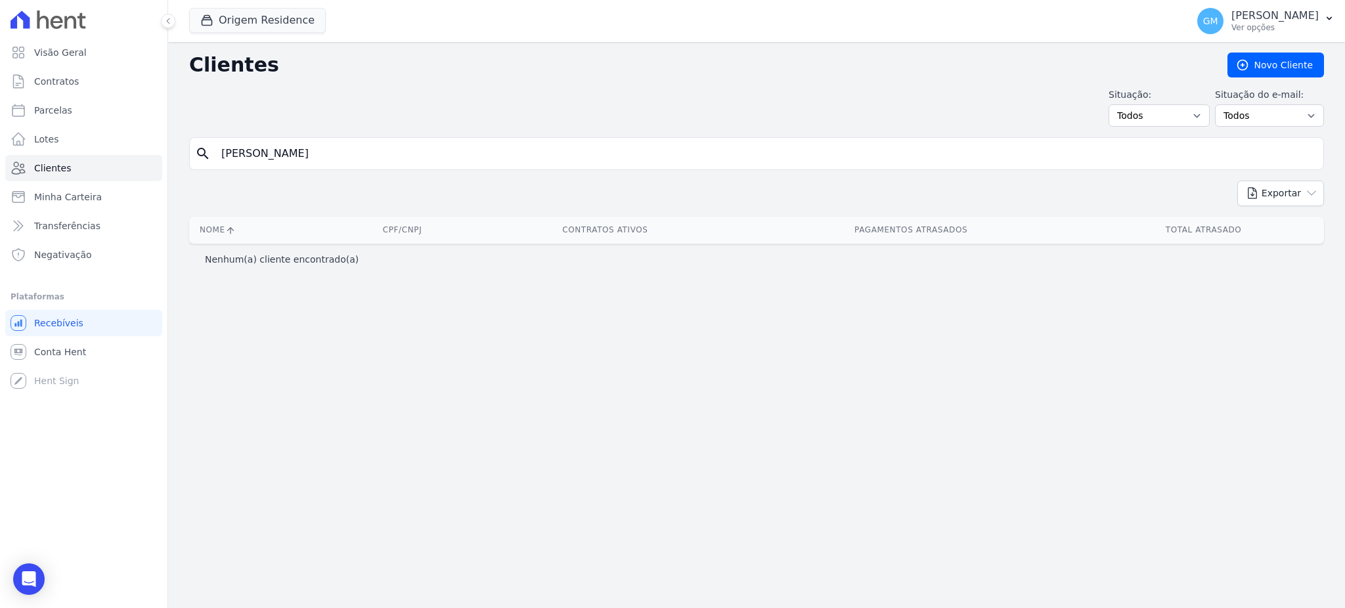
click at [401, 158] on input "[PERSON_NAME]" at bounding box center [765, 154] width 1104 height 26
click at [267, 24] on button "Origem Residence" at bounding box center [257, 20] width 137 height 25
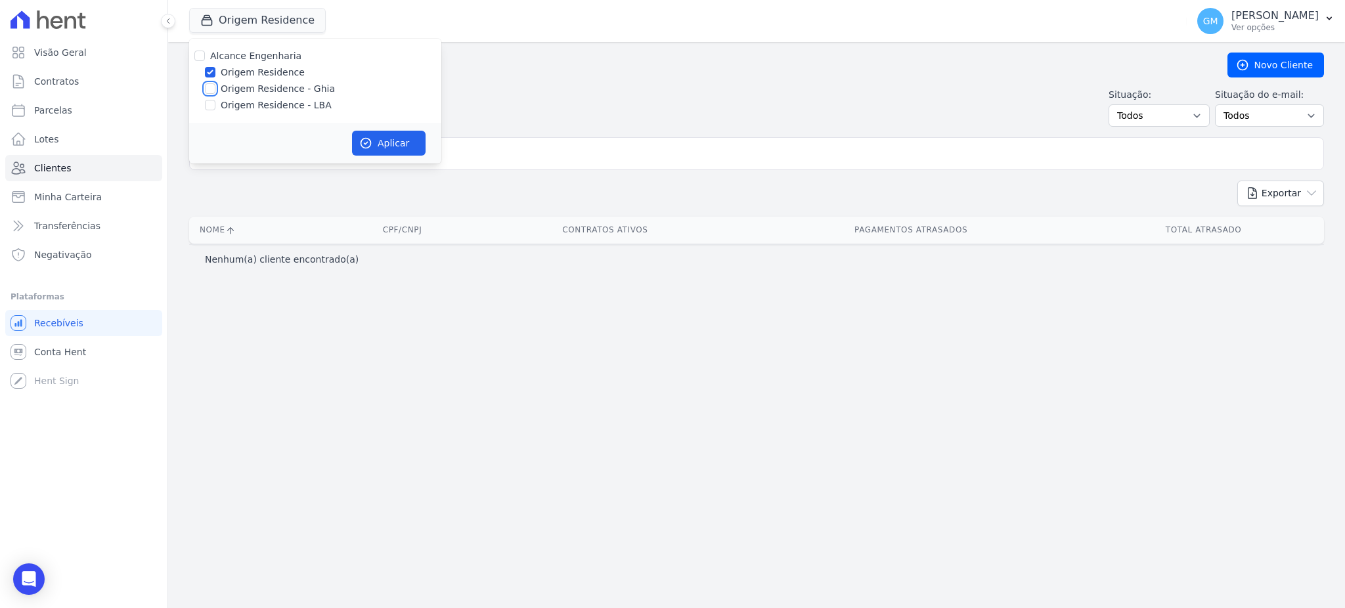
click at [213, 89] on input "Origem Residence - Ghia" at bounding box center [210, 88] width 11 height 11
checkbox input "true"
click at [207, 96] on div "Alcance Engenharia Origem Residence Origem Residence - [GEOGRAPHIC_DATA] Origem…" at bounding box center [315, 81] width 252 height 84
click at [215, 100] on div "Origem Residence - LBA" at bounding box center [315, 105] width 252 height 14
click at [214, 104] on input "Origem Residence - LBA" at bounding box center [210, 105] width 11 height 11
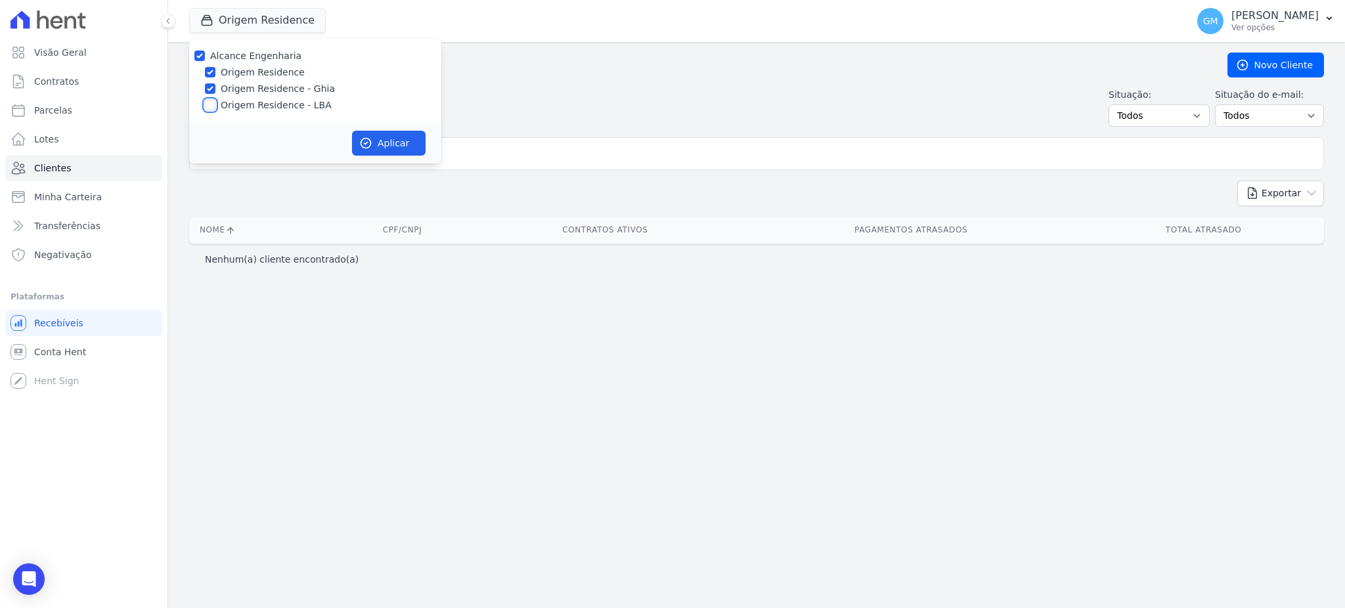
checkbox input "true"
click at [380, 139] on button "Aplicar" at bounding box center [389, 143] width 74 height 25
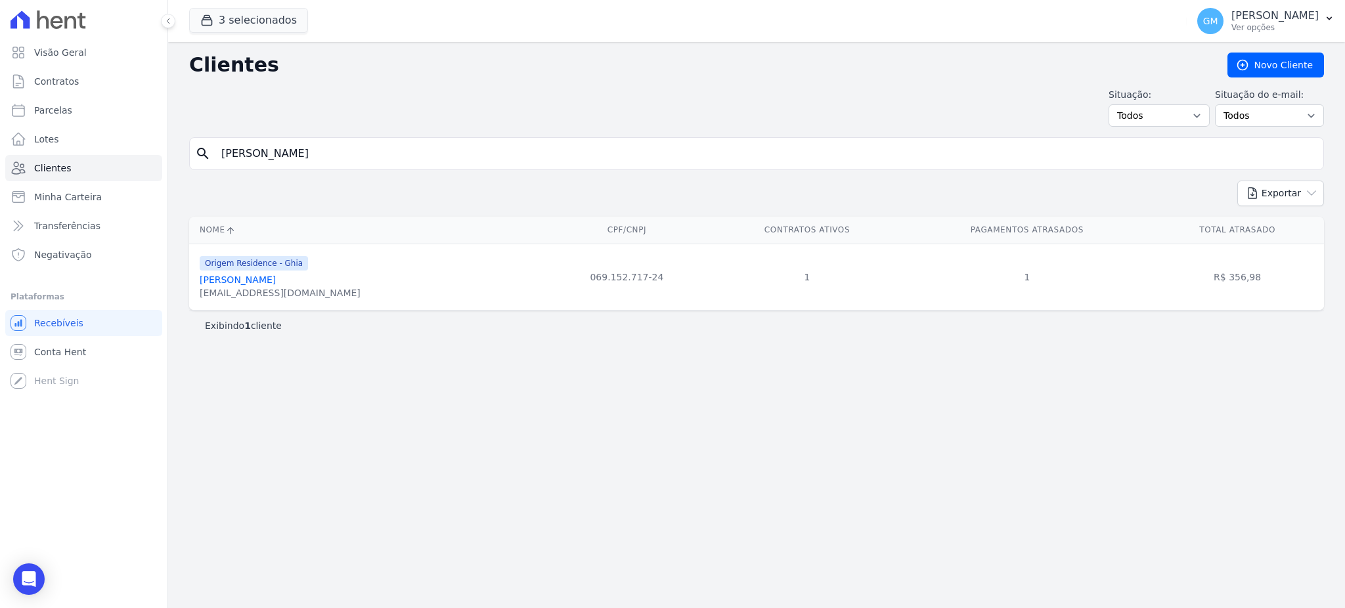
click at [276, 282] on link "[PERSON_NAME]" at bounding box center [238, 279] width 76 height 11
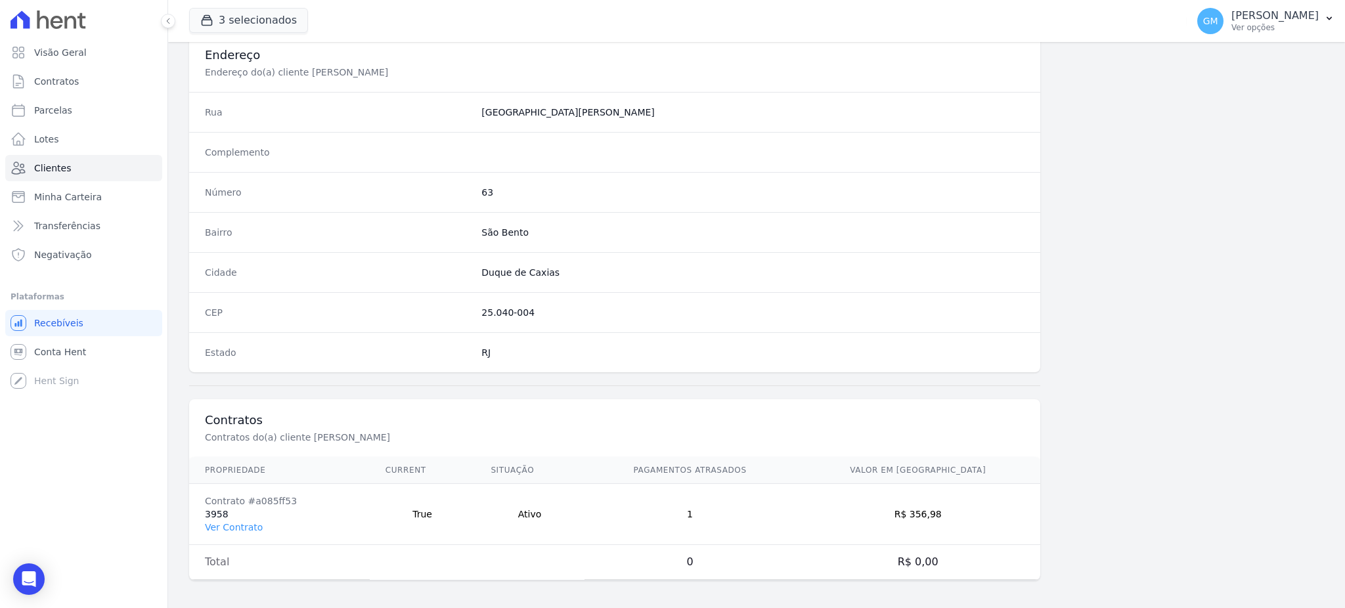
scroll to position [621, 0]
click at [244, 506] on td "Contrato #a085ff53 3958 Ver Contrato" at bounding box center [279, 510] width 181 height 61
click at [246, 523] on link "Ver Contrato" at bounding box center [234, 523] width 58 height 11
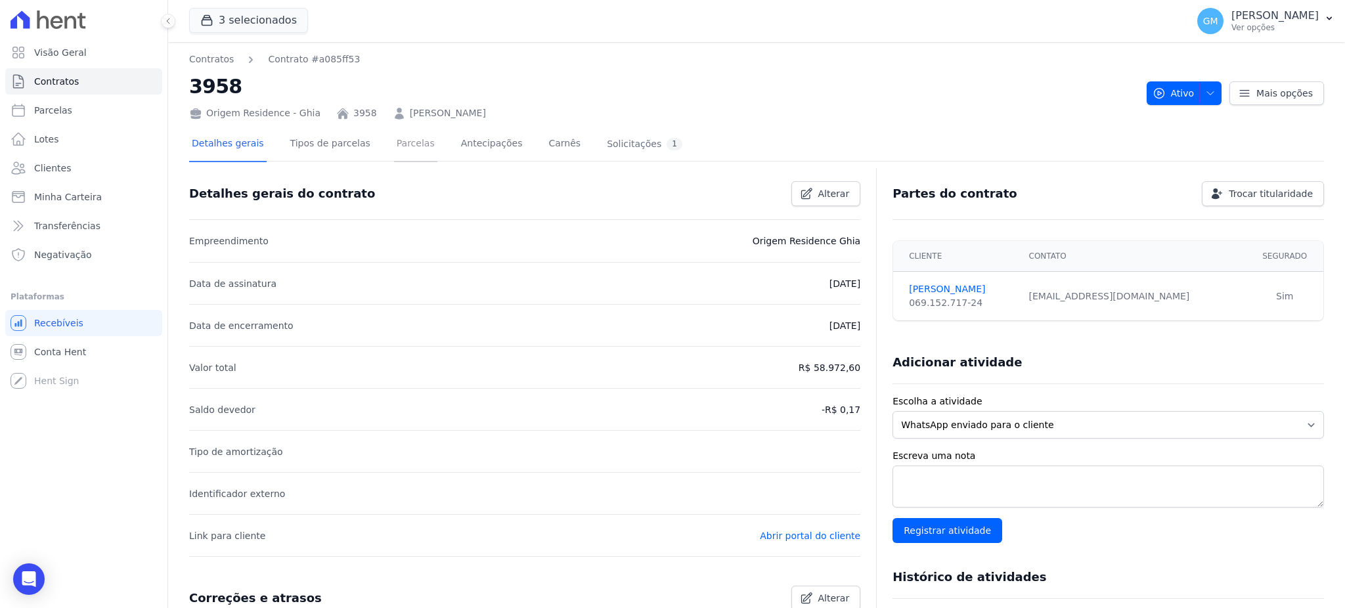
click at [394, 142] on link "Parcelas" at bounding box center [415, 144] width 43 height 35
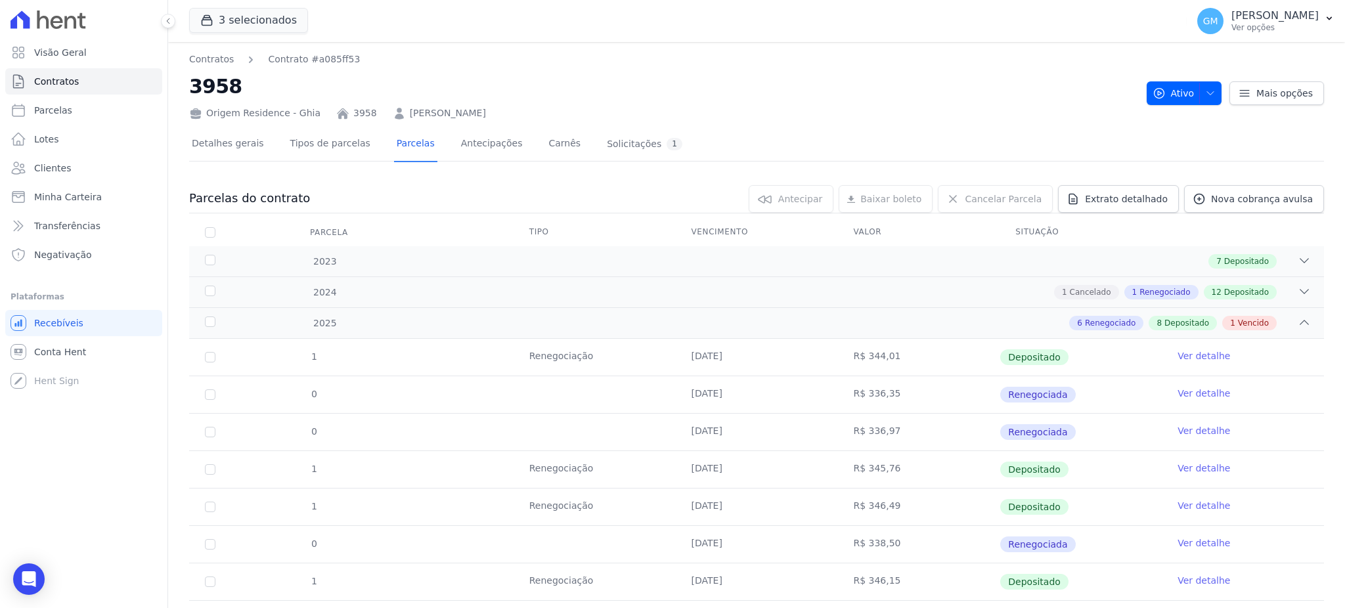
click at [678, 112] on div "Origem Residence - Ghia 3958 [PERSON_NAME]" at bounding box center [662, 110] width 947 height 19
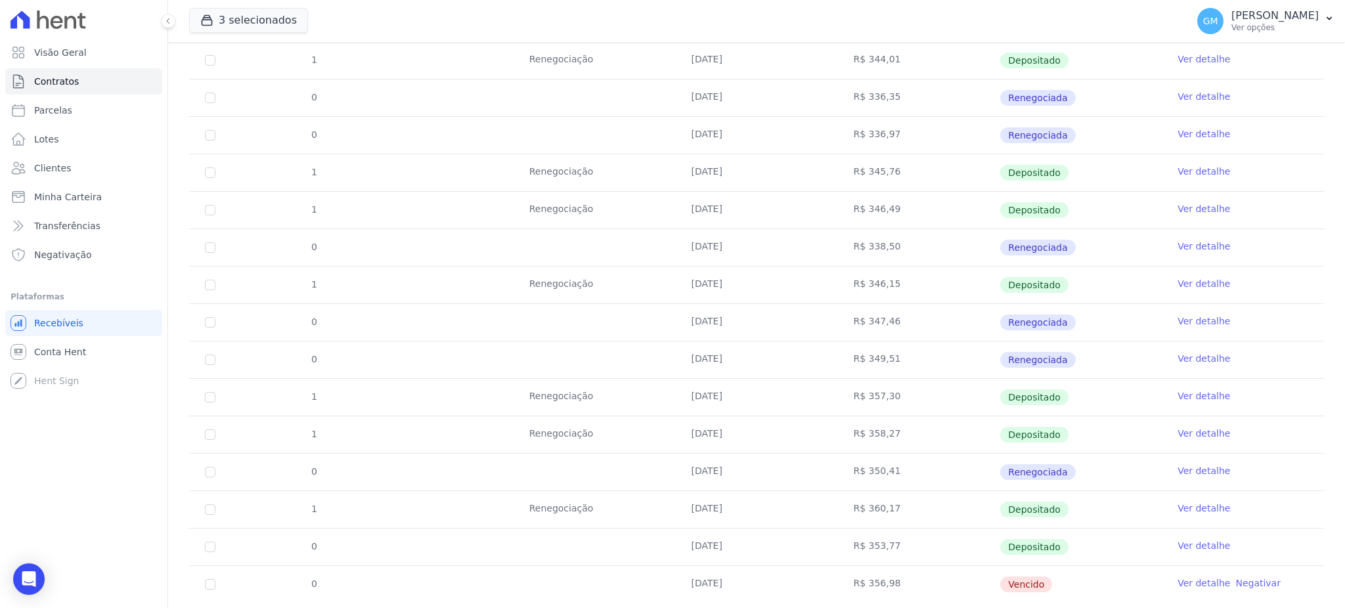
scroll to position [330, 0]
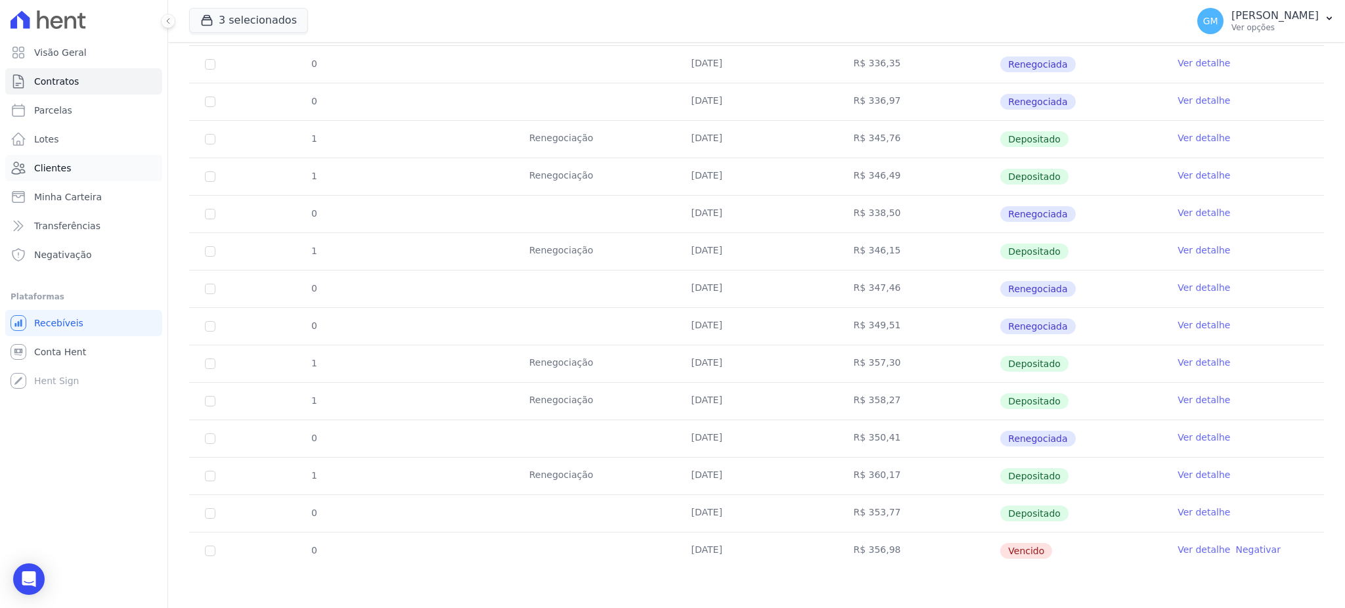
click at [68, 169] on link "Clientes" at bounding box center [83, 168] width 157 height 26
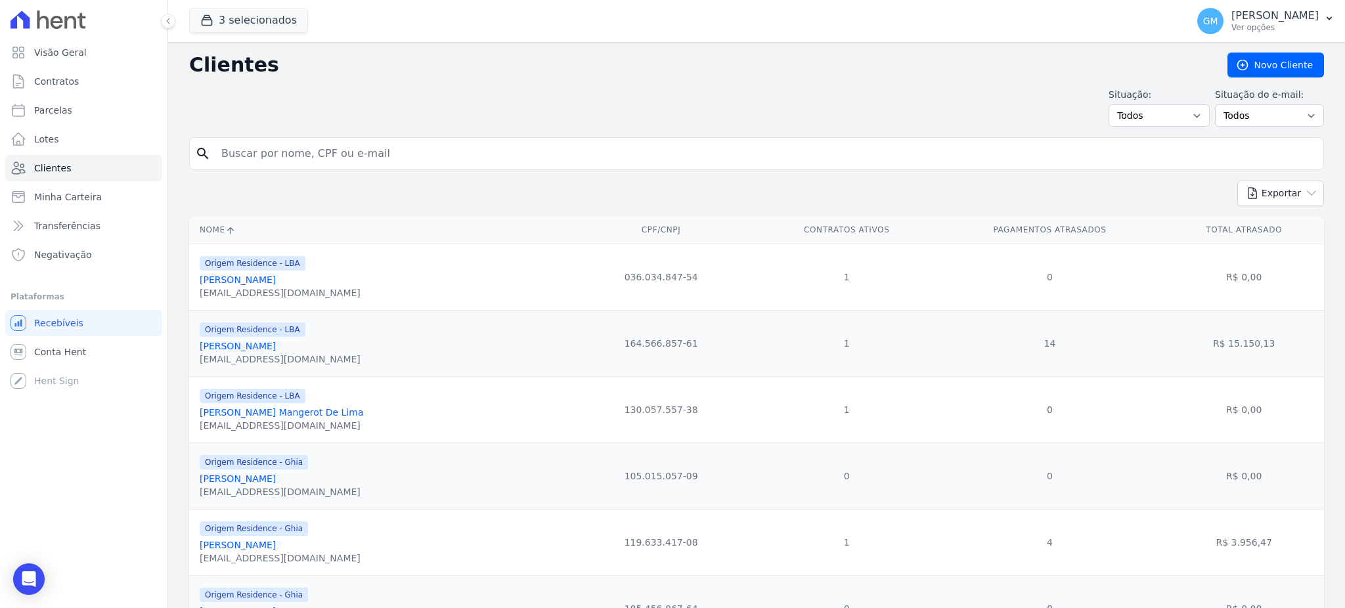
click at [259, 167] on div "search" at bounding box center [756, 153] width 1135 height 33
click at [259, 148] on input "search" at bounding box center [765, 154] width 1104 height 26
paste input "[PERSON_NAME]"
type input "[PERSON_NAME]"
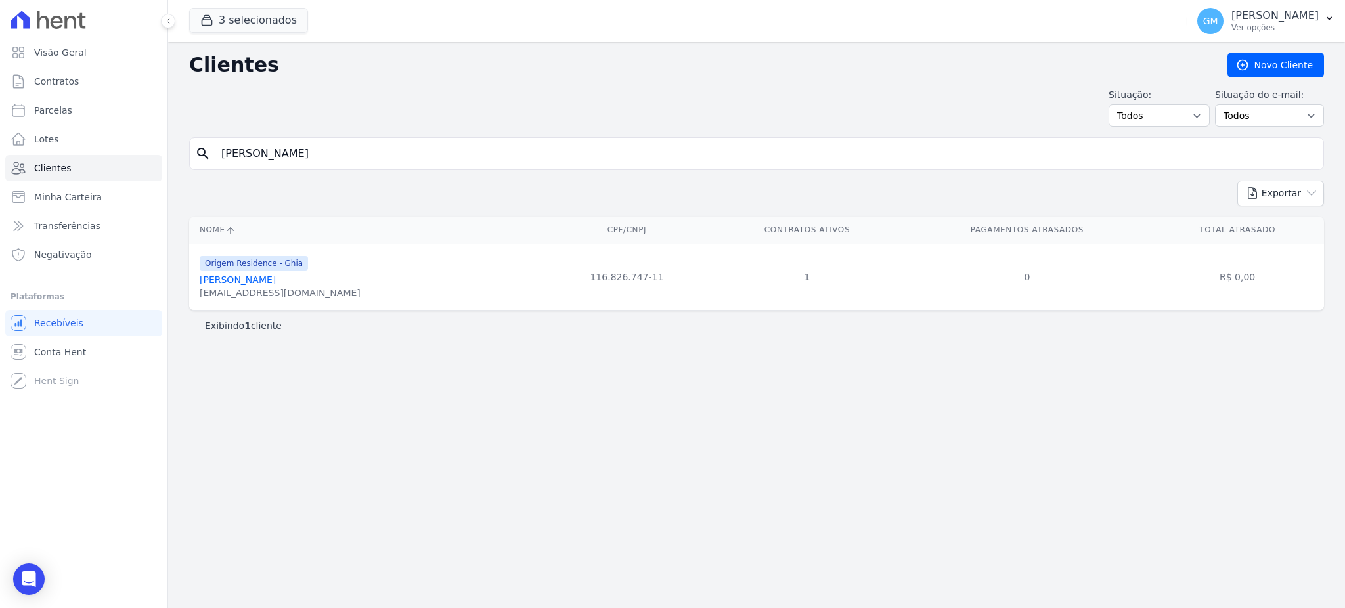
click at [276, 285] on link "[PERSON_NAME]" at bounding box center [238, 279] width 76 height 11
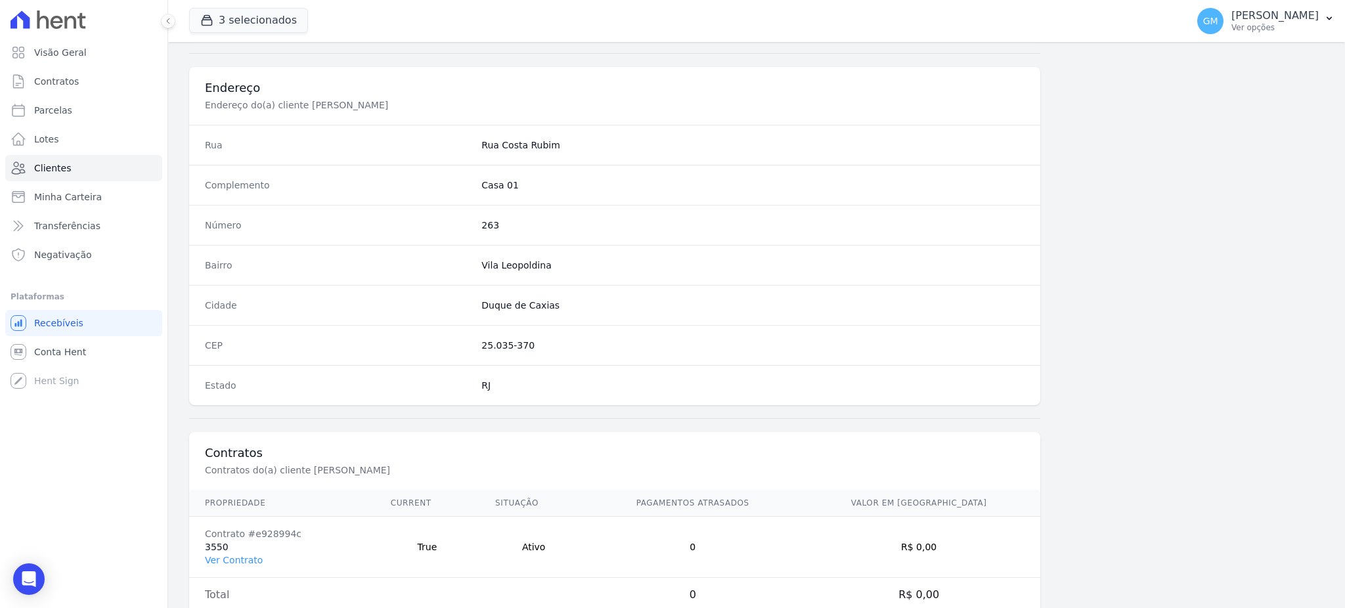
scroll to position [621, 0]
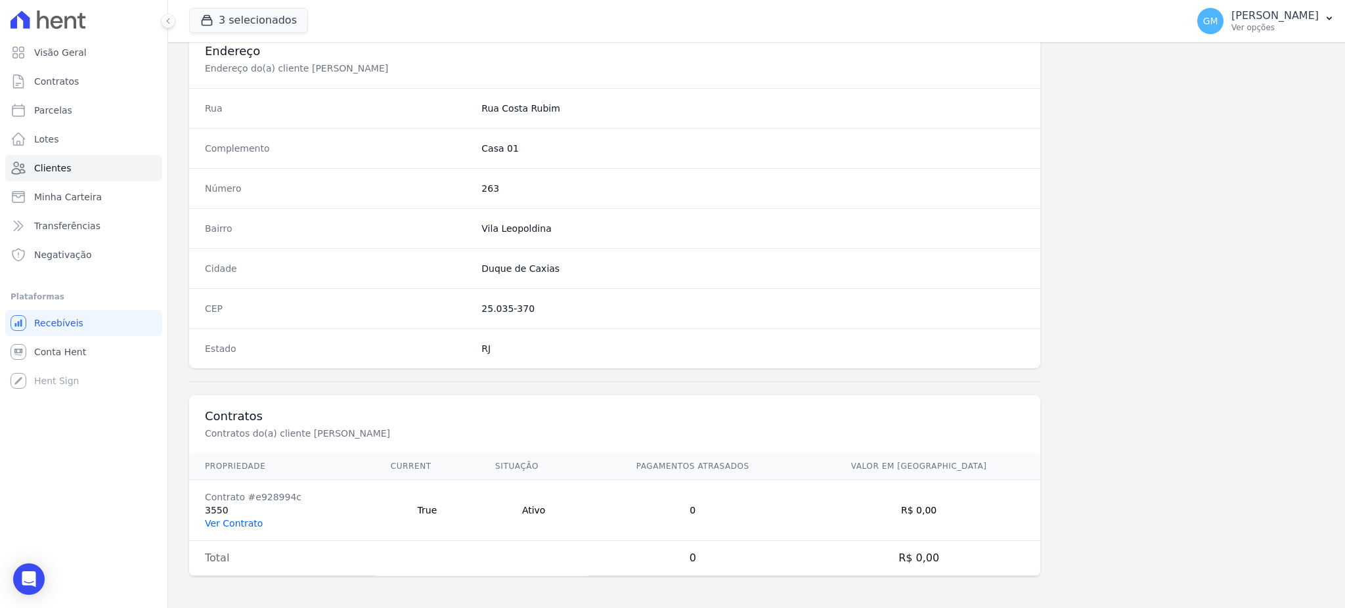
click at [235, 519] on link "Ver Contrato" at bounding box center [234, 523] width 58 height 11
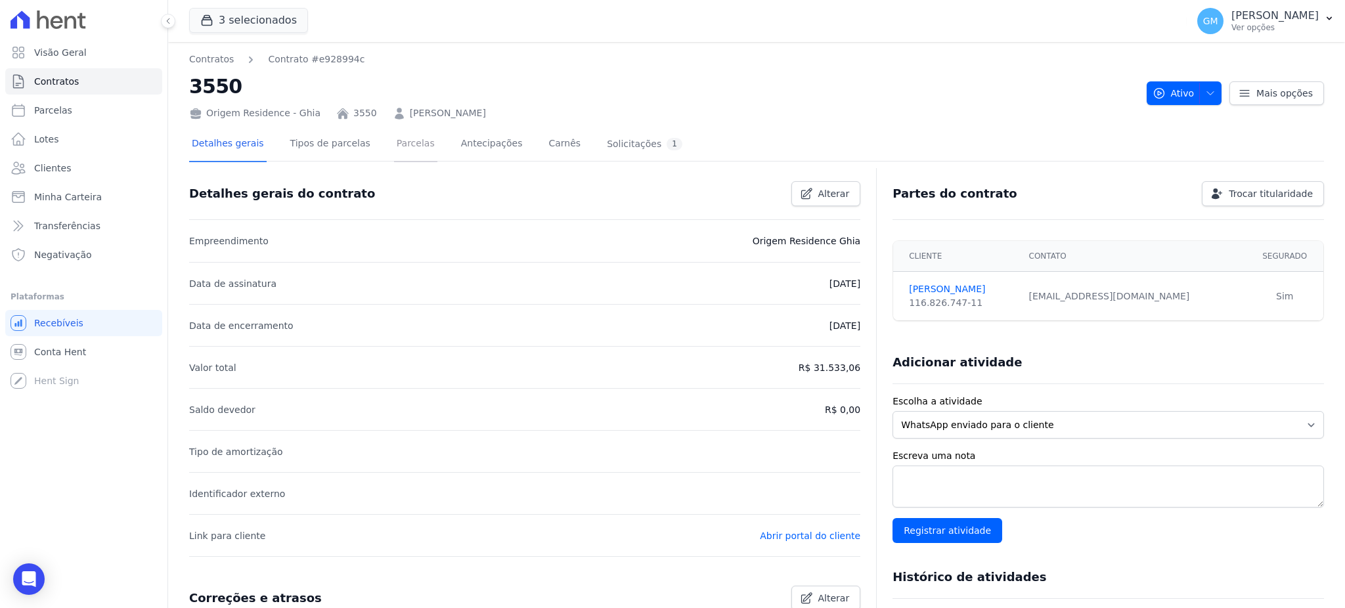
click at [394, 151] on link "Parcelas" at bounding box center [415, 144] width 43 height 35
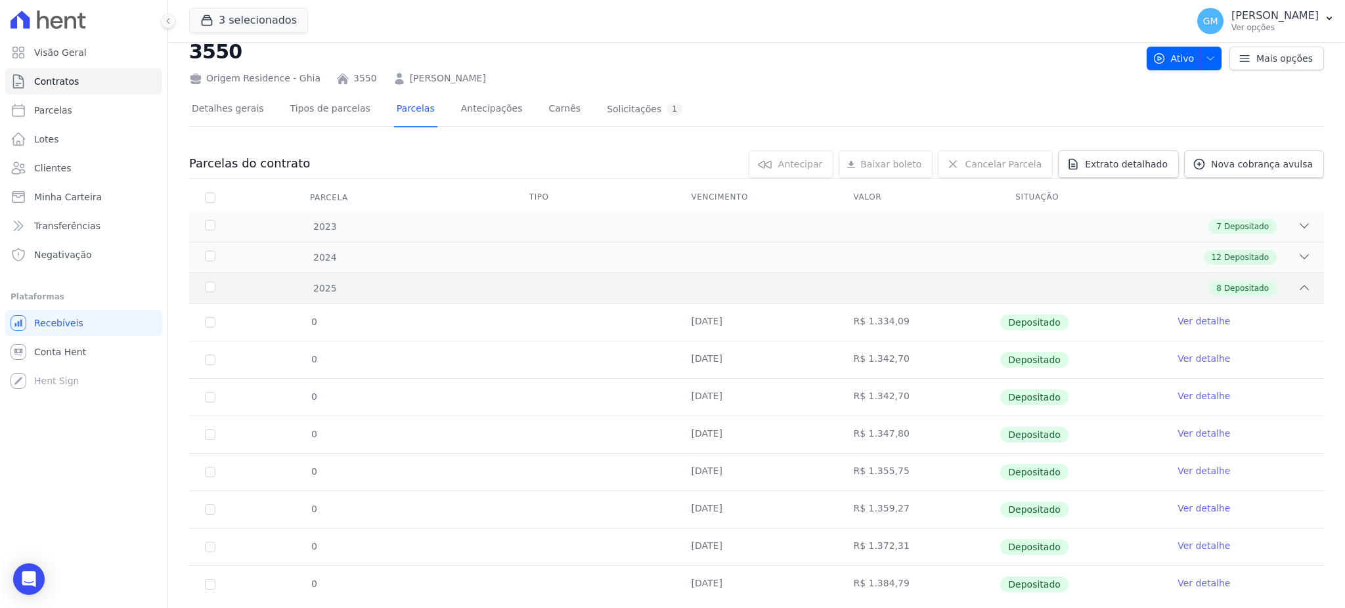
scroll to position [68, 0]
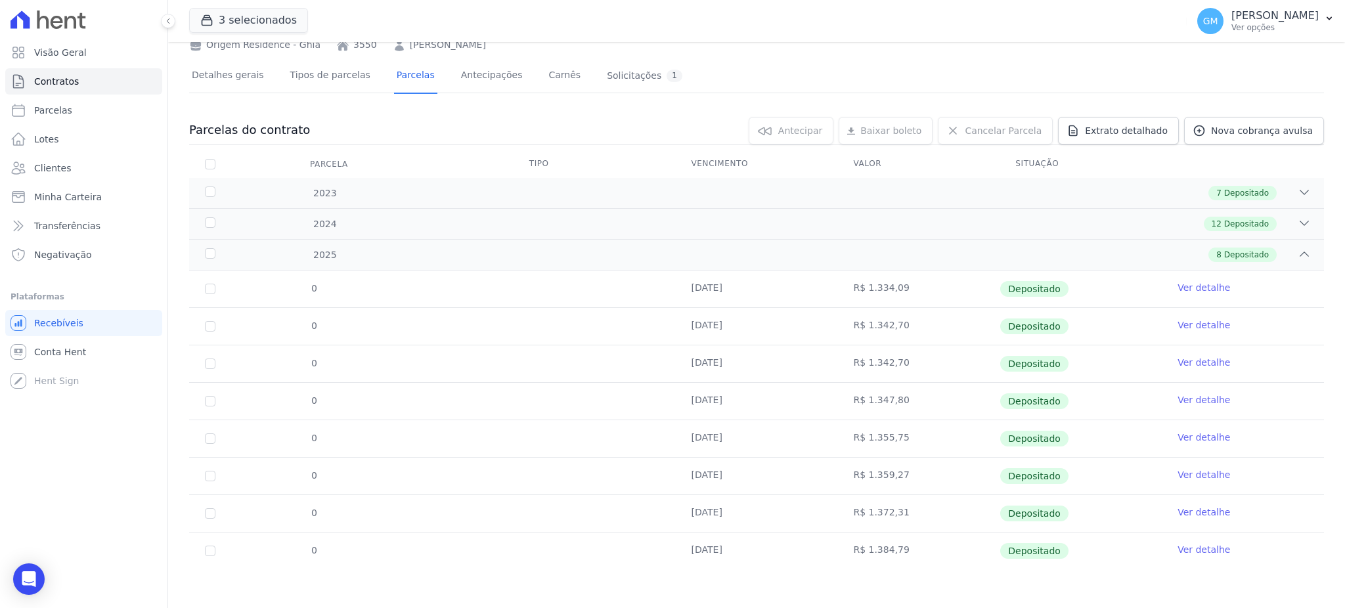
click at [1204, 550] on link "Ver detalhe" at bounding box center [1203, 549] width 53 height 13
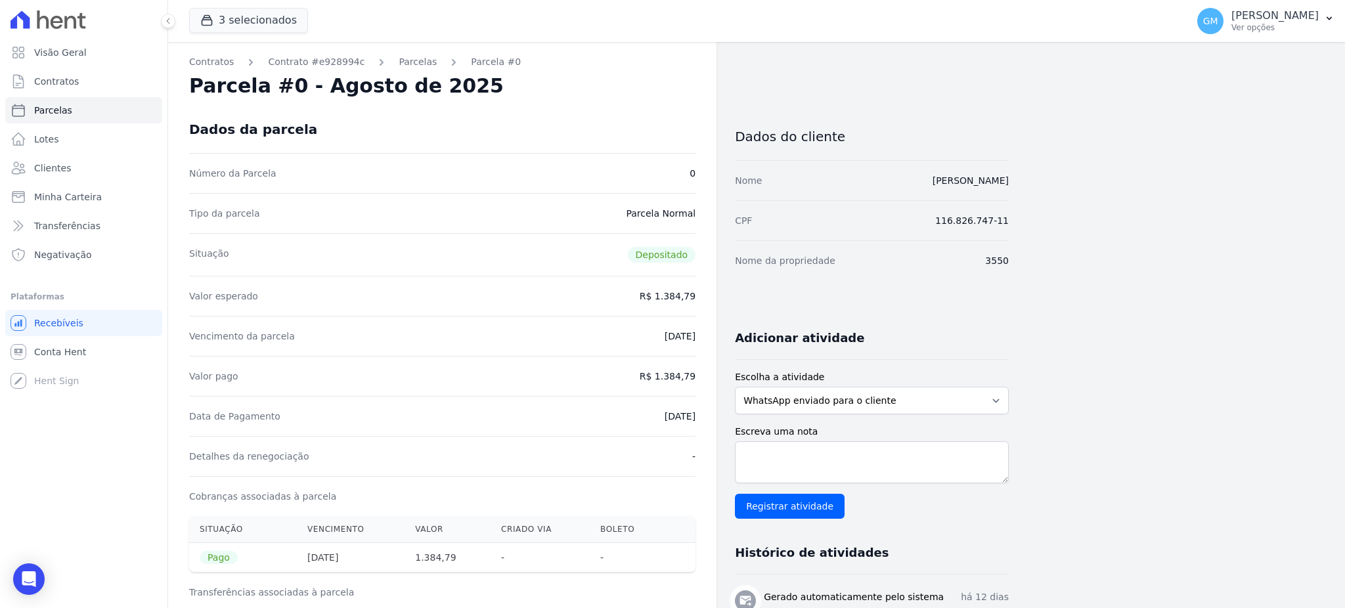
drag, startPoint x: 641, startPoint y: 414, endPoint x: 697, endPoint y: 411, distance: 56.6
click at [697, 411] on div "Contratos Contrato #e928994c [GEOGRAPHIC_DATA] Parcela #0 Parcela #0 - Agosto d…" at bounding box center [442, 542] width 548 height 1001
click at [641, 396] on div "Data de Pagamento [DATE]" at bounding box center [442, 416] width 506 height 40
drag, startPoint x: 660, startPoint y: 376, endPoint x: 699, endPoint y: 375, distance: 38.7
click at [699, 375] on div "Contratos Contrato #e928994c [GEOGRAPHIC_DATA] Parcela #0 Parcela #0 - Agosto d…" at bounding box center [442, 542] width 548 height 1001
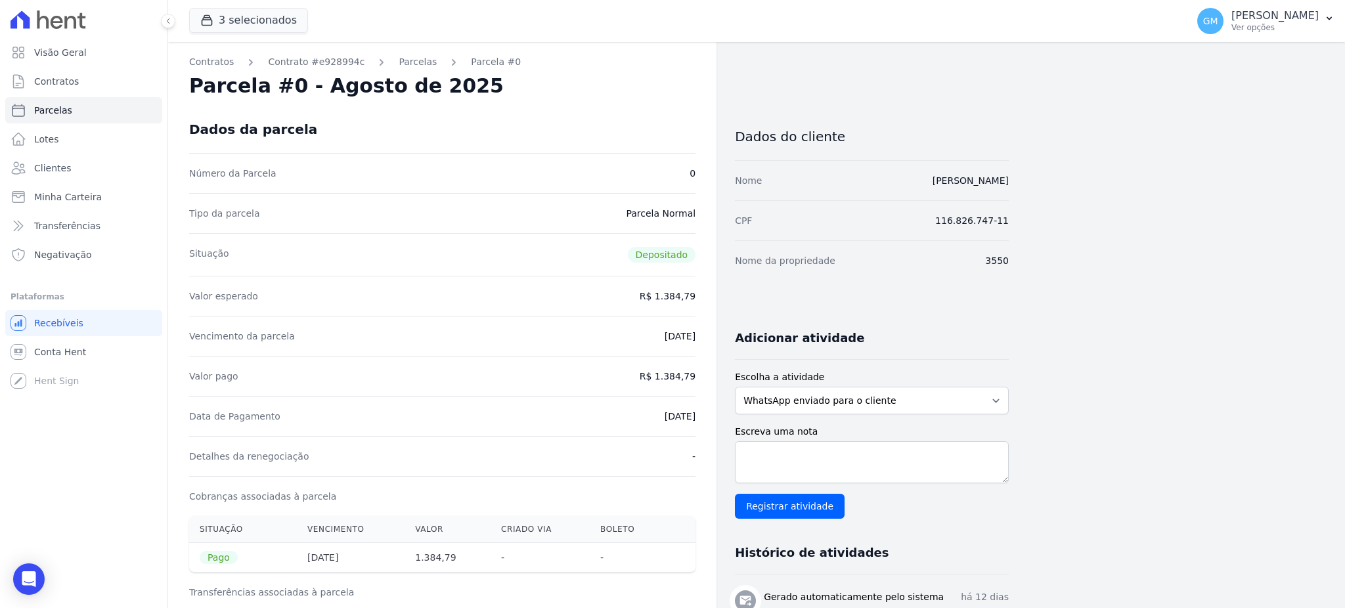
drag, startPoint x: 695, startPoint y: 425, endPoint x: 660, endPoint y: 380, distance: 58.0
click at [695, 425] on div "Contratos Contrato #e928994c [GEOGRAPHIC_DATA] Parcela #0 Parcela #0 - Agosto d…" at bounding box center [442, 542] width 548 height 1001
drag, startPoint x: 658, startPoint y: 376, endPoint x: 695, endPoint y: 374, distance: 36.8
click at [695, 374] on dd "R$ 1.384,79" at bounding box center [668, 376] width 56 height 13
click at [699, 391] on div "Contratos Contrato #e928994c [GEOGRAPHIC_DATA] Parcela #0 Parcela #0 - Agosto d…" at bounding box center [442, 542] width 548 height 1001
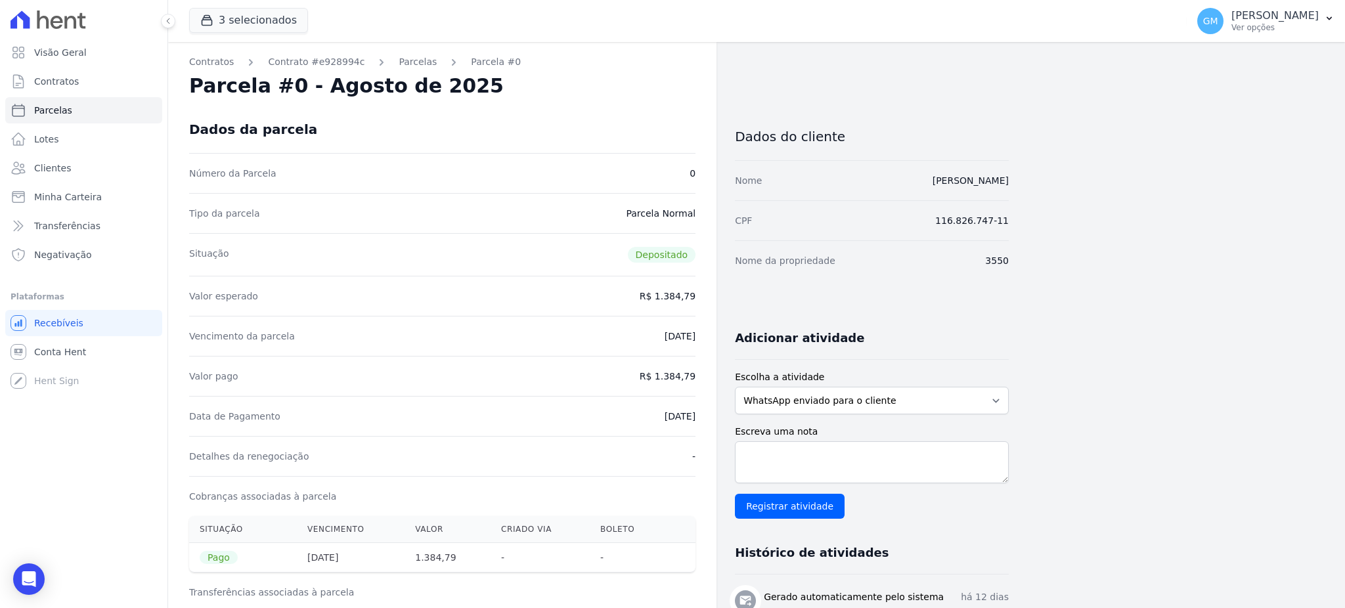
drag, startPoint x: 628, startPoint y: 410, endPoint x: 700, endPoint y: 419, distance: 72.8
click at [700, 419] on div "Contratos Contrato #e928994c [GEOGRAPHIC_DATA] Parcela #0 Parcela #0 - Agosto d…" at bounding box center [442, 542] width 548 height 1001
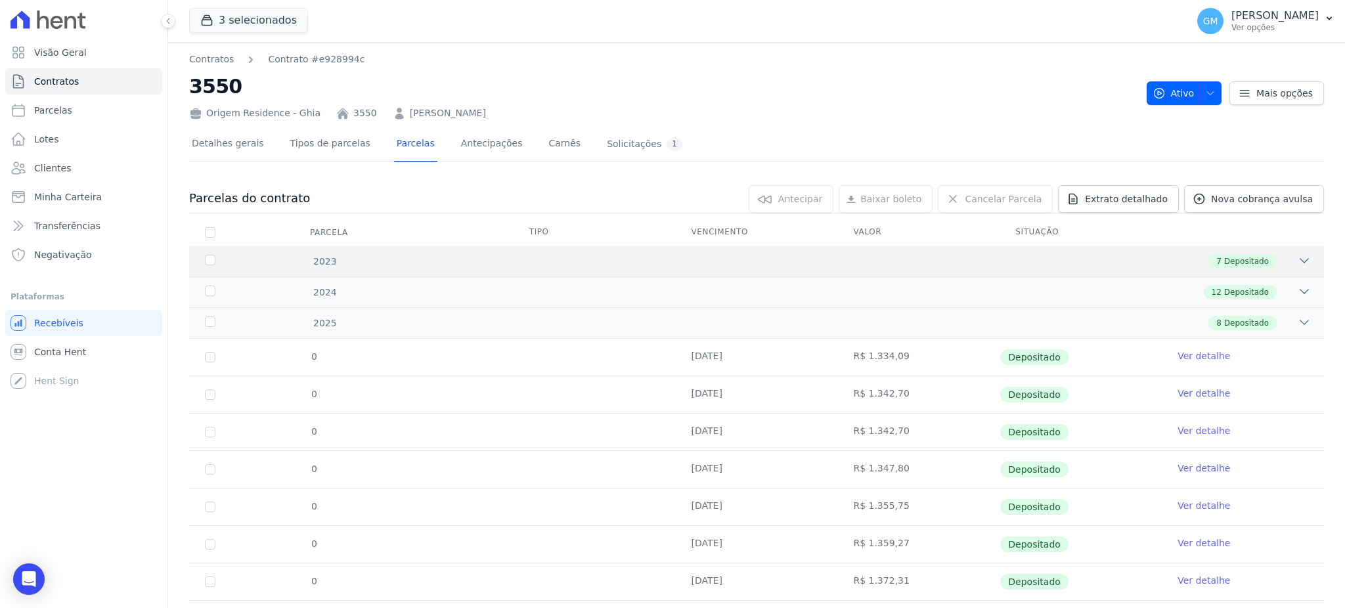
click at [1226, 256] on span "Depositado" at bounding box center [1246, 261] width 45 height 12
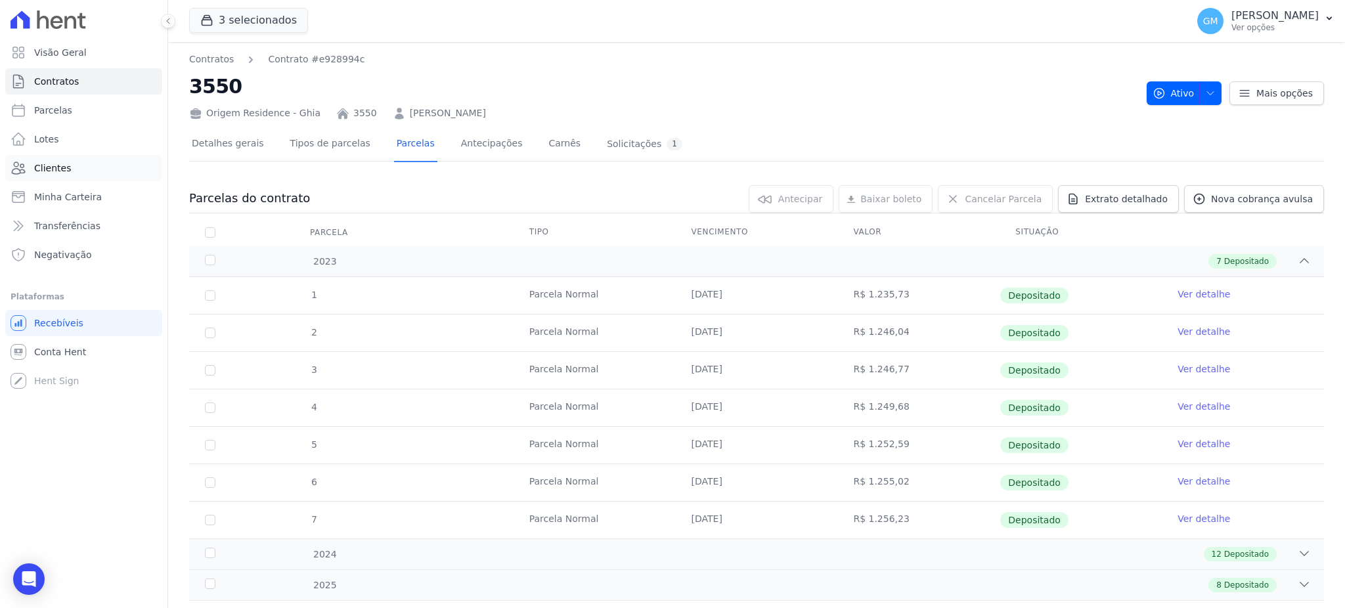
click at [89, 166] on link "Clientes" at bounding box center [83, 168] width 157 height 26
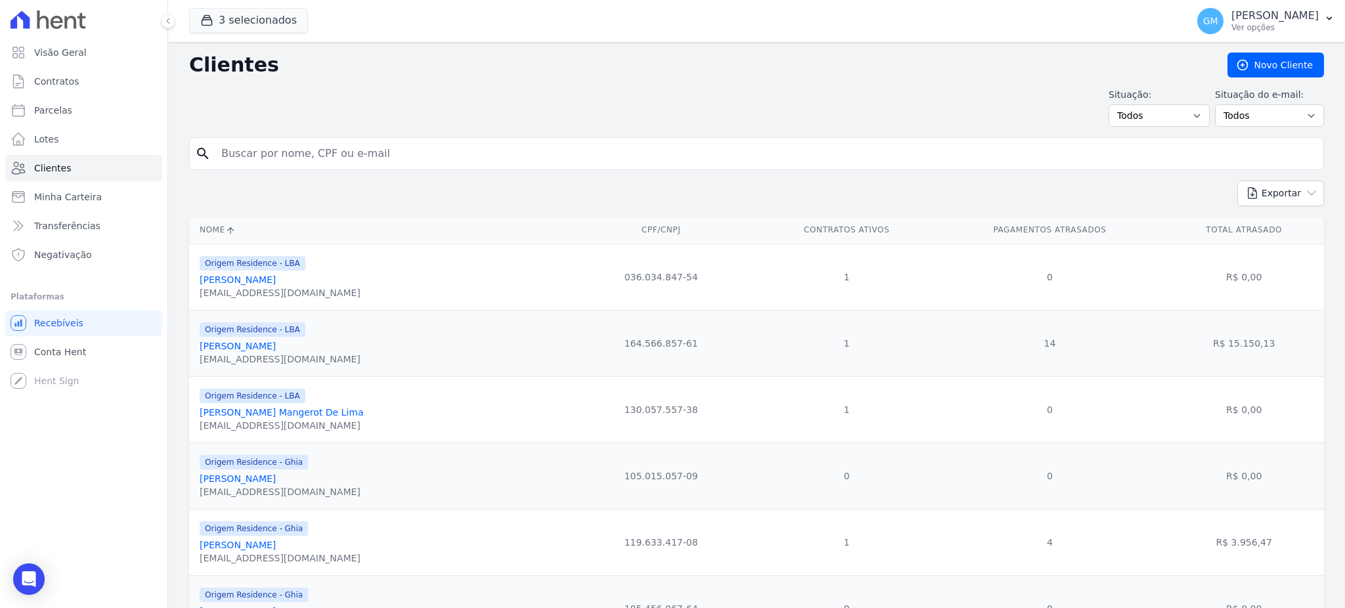
click at [285, 148] on input "search" at bounding box center [765, 154] width 1104 height 26
paste input "[PERSON_NAME]"
type input "[PERSON_NAME]"
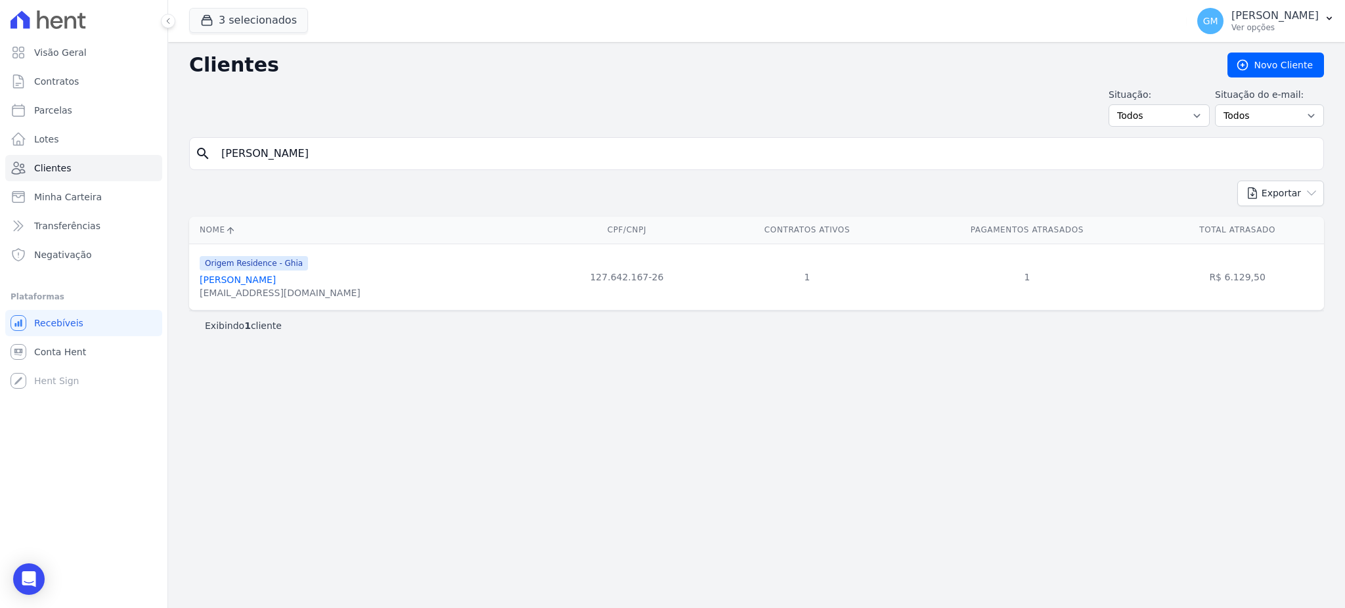
click at [251, 282] on link "[PERSON_NAME]" at bounding box center [238, 279] width 76 height 11
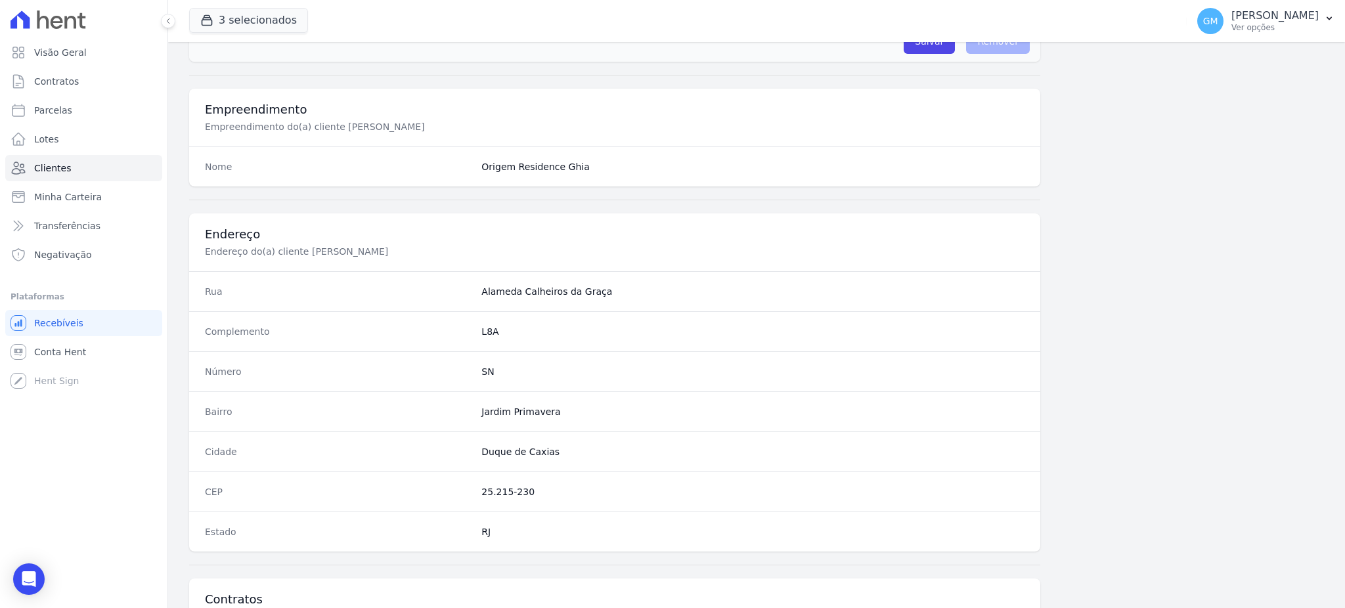
scroll to position [621, 0]
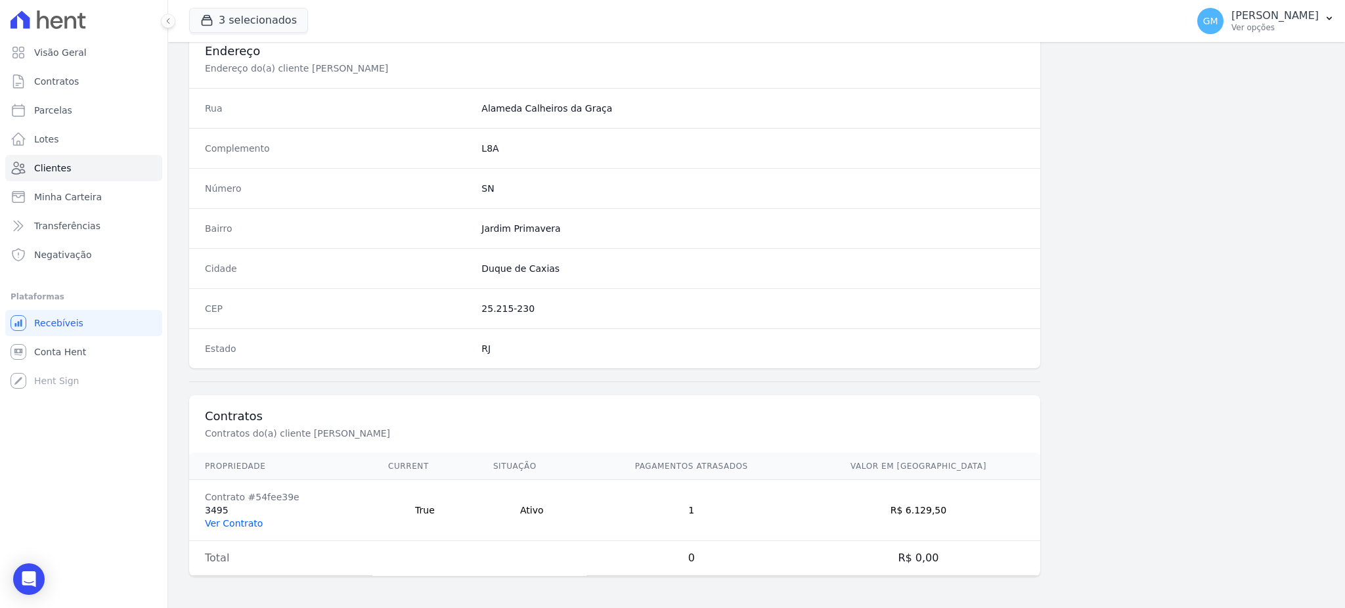
click at [235, 519] on link "Ver Contrato" at bounding box center [234, 523] width 58 height 11
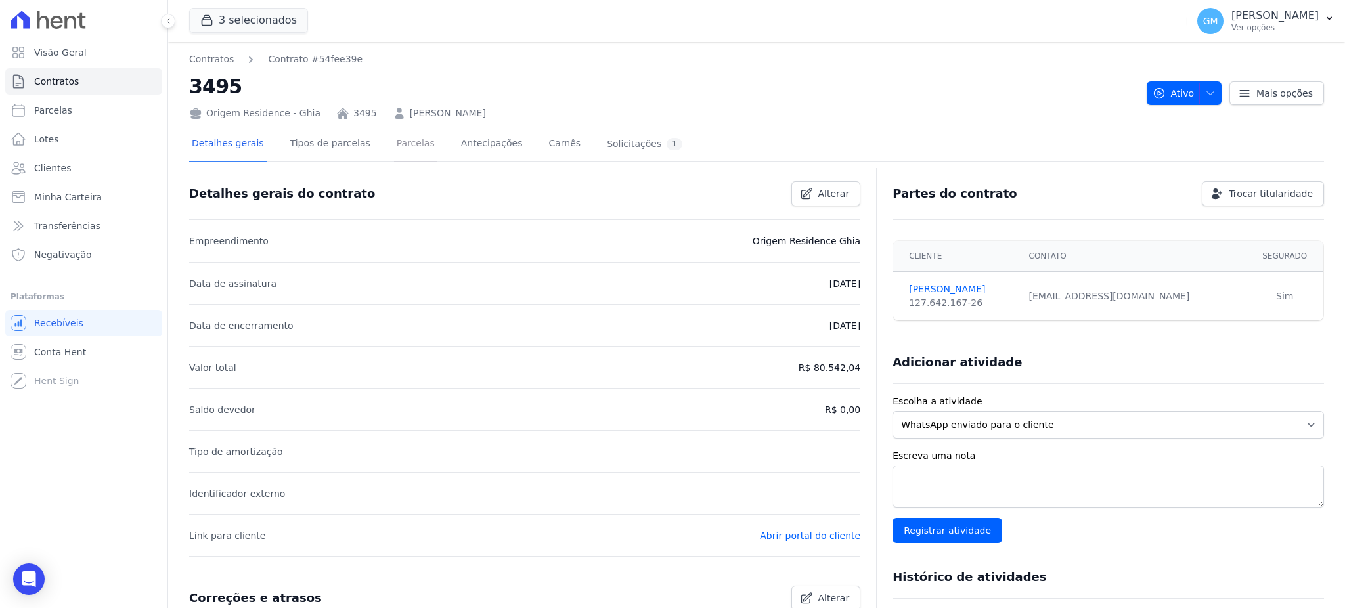
click at [404, 133] on link "Parcelas" at bounding box center [415, 144] width 43 height 35
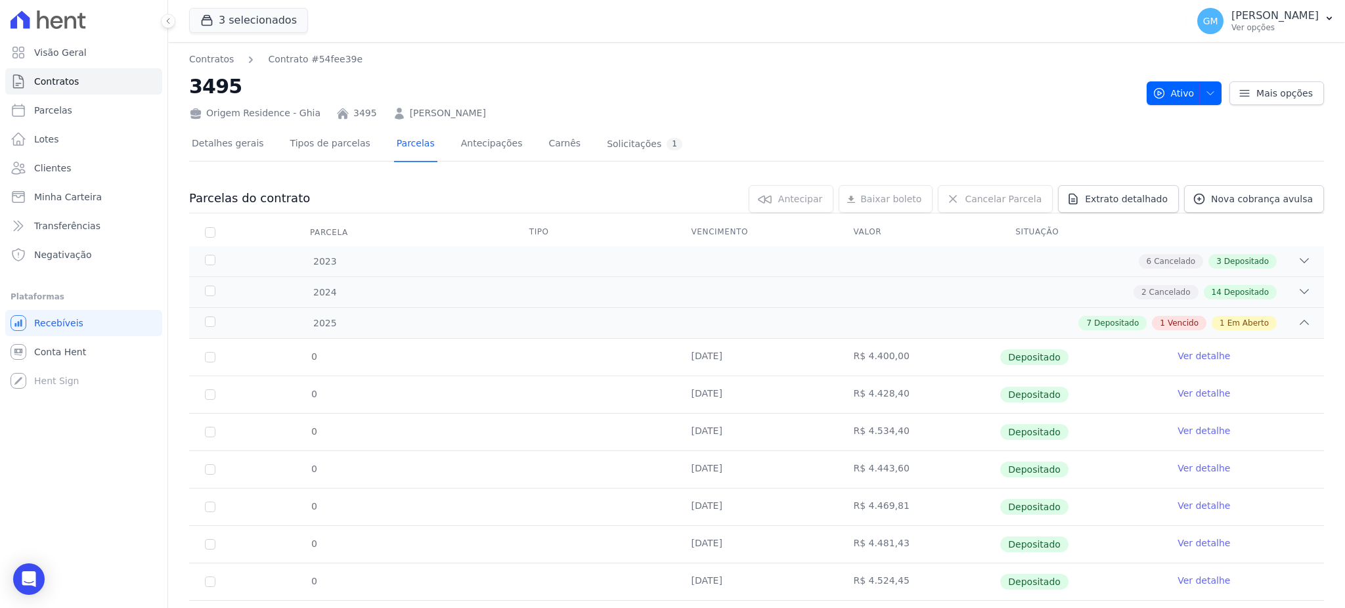
scroll to position [106, 0]
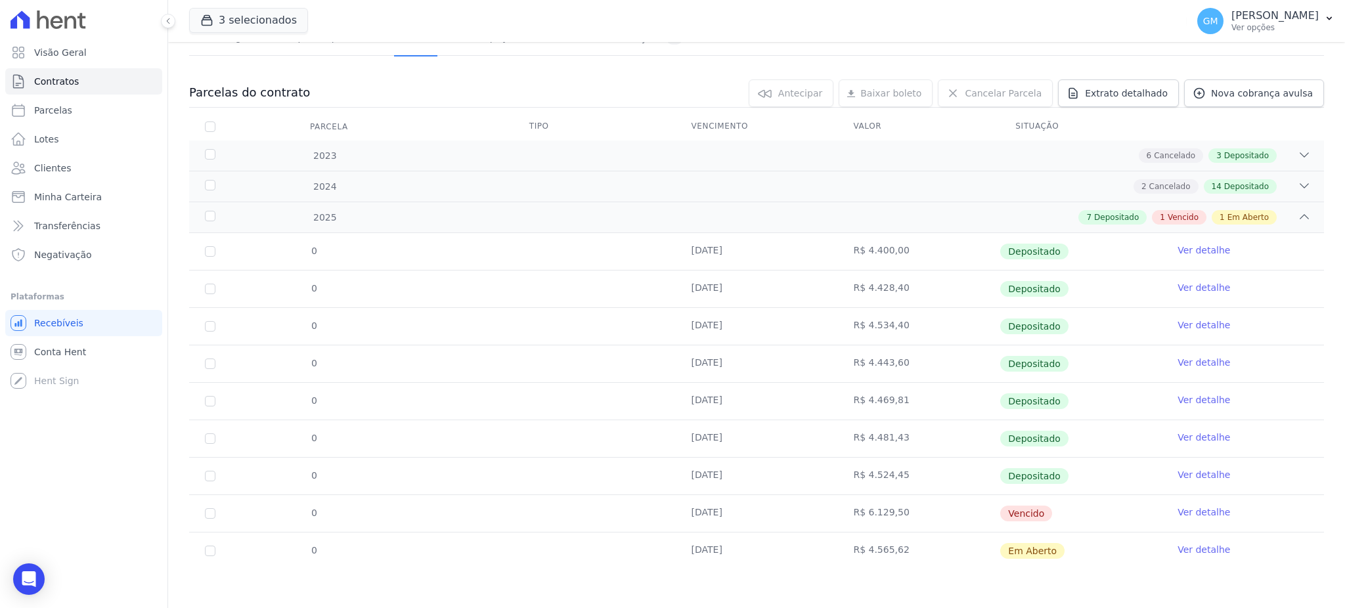
click at [1206, 70] on div "Parcelas do contrato 0 selecionada(s) [GEOGRAPHIC_DATA] [GEOGRAPHIC_DATA] Reneg…" at bounding box center [756, 324] width 1135 height 516
drag, startPoint x: 676, startPoint y: 517, endPoint x: 752, endPoint y: 517, distance: 76.2
click at [752, 517] on tr "0 [DATE] R$ 6.129,50 [GEOGRAPHIC_DATA] Ver detalhe" at bounding box center [756, 512] width 1135 height 37
click at [936, 585] on div "Parcelas do contrato 0 selecionada(s) [GEOGRAPHIC_DATA] [GEOGRAPHIC_DATA] Reneg…" at bounding box center [756, 332] width 1135 height 532
drag, startPoint x: 680, startPoint y: 550, endPoint x: 766, endPoint y: 552, distance: 86.0
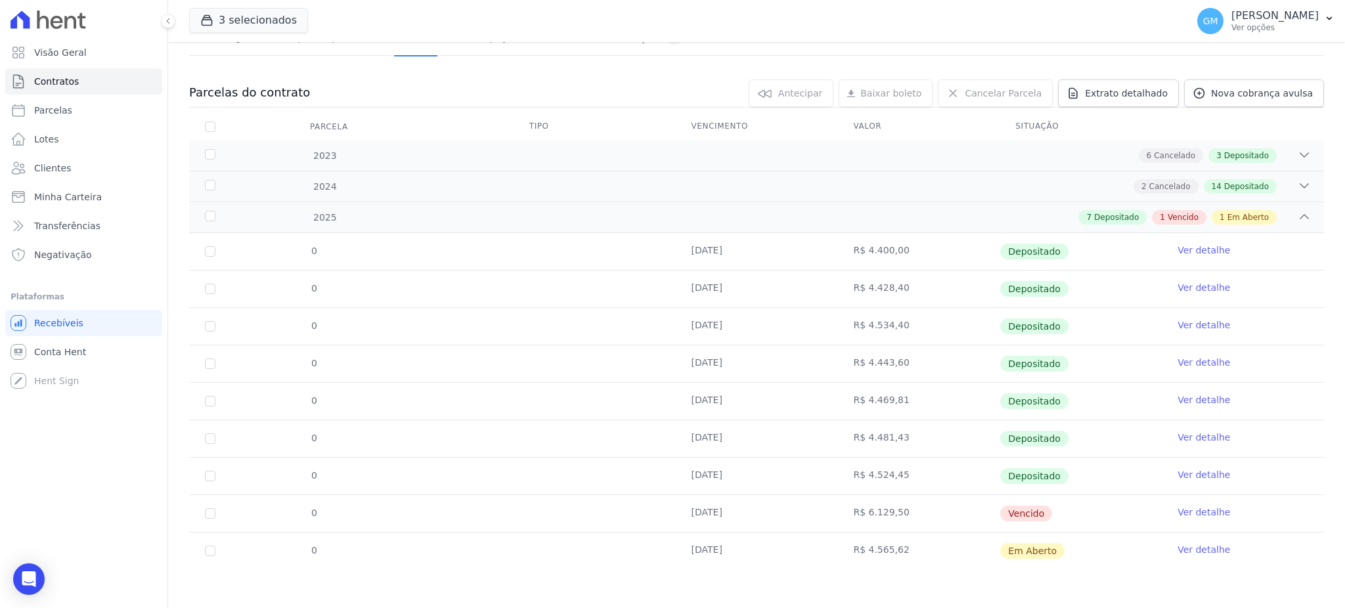
click at [766, 552] on td "[DATE]" at bounding box center [757, 550] width 162 height 37
click at [1274, 398] on td "Ver detalhe" at bounding box center [1243, 401] width 162 height 37
click at [1189, 475] on link "Ver detalhe" at bounding box center [1203, 474] width 53 height 13
click at [70, 167] on link "Clientes" at bounding box center [83, 168] width 157 height 26
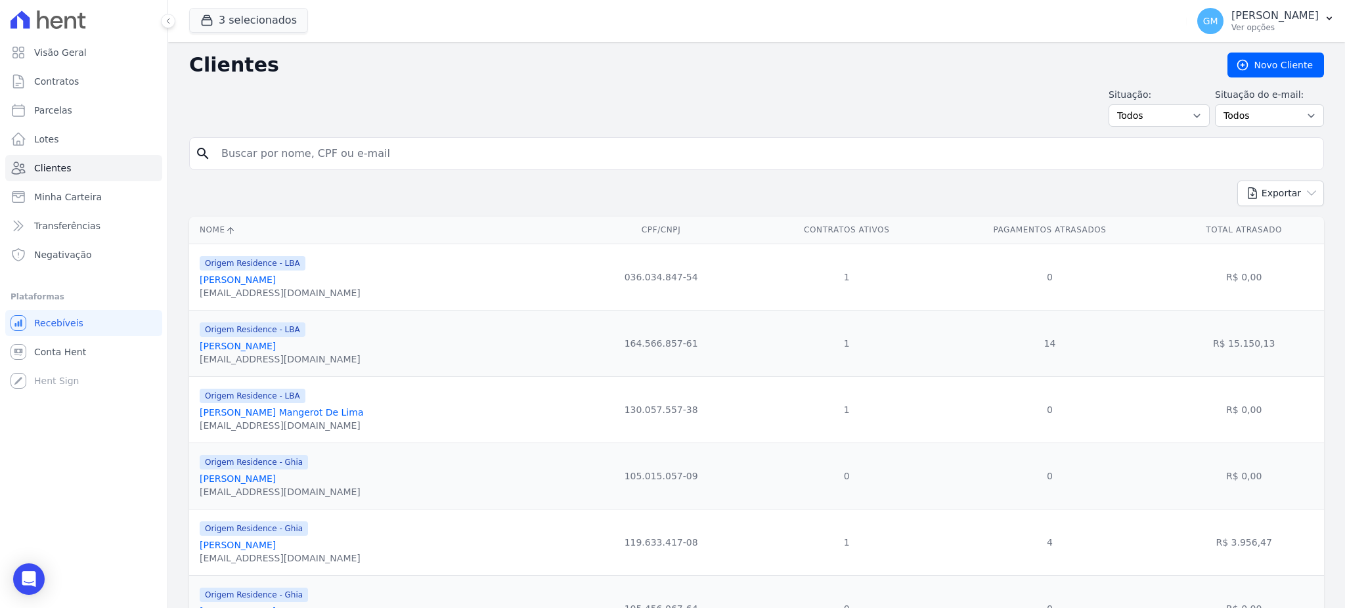
click at [269, 148] on input "search" at bounding box center [765, 154] width 1104 height 26
paste input "[PERSON_NAME]"
type input "[PERSON_NAME]"
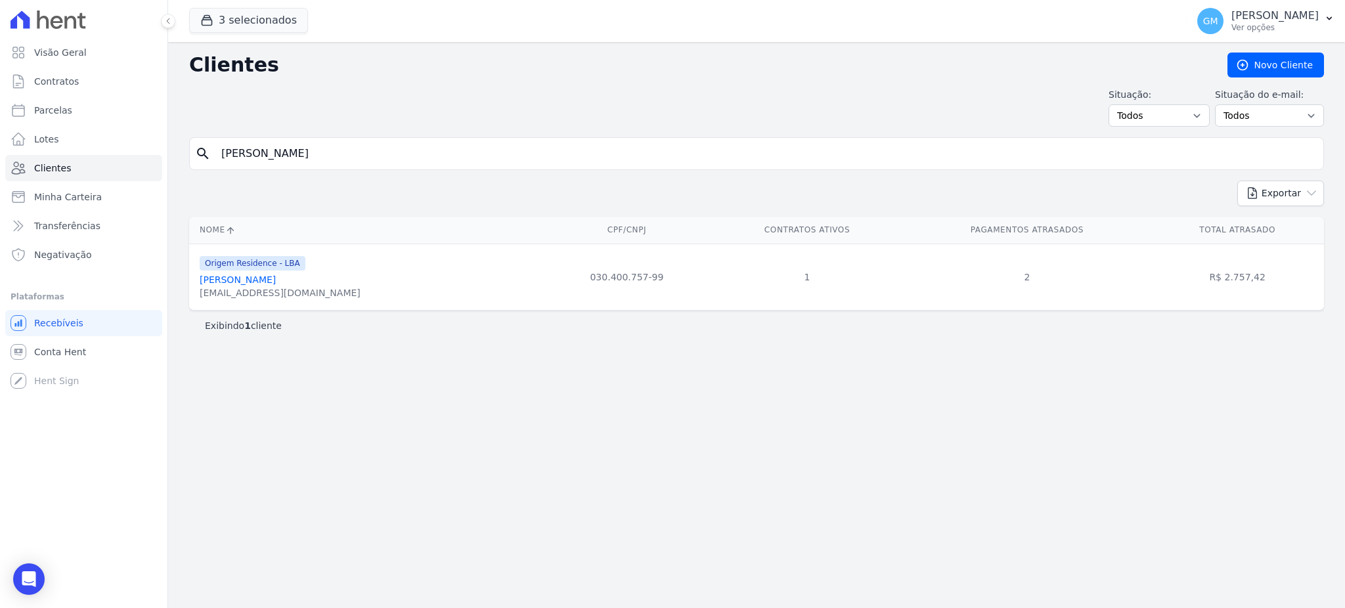
click at [240, 274] on link "[PERSON_NAME]" at bounding box center [238, 279] width 76 height 11
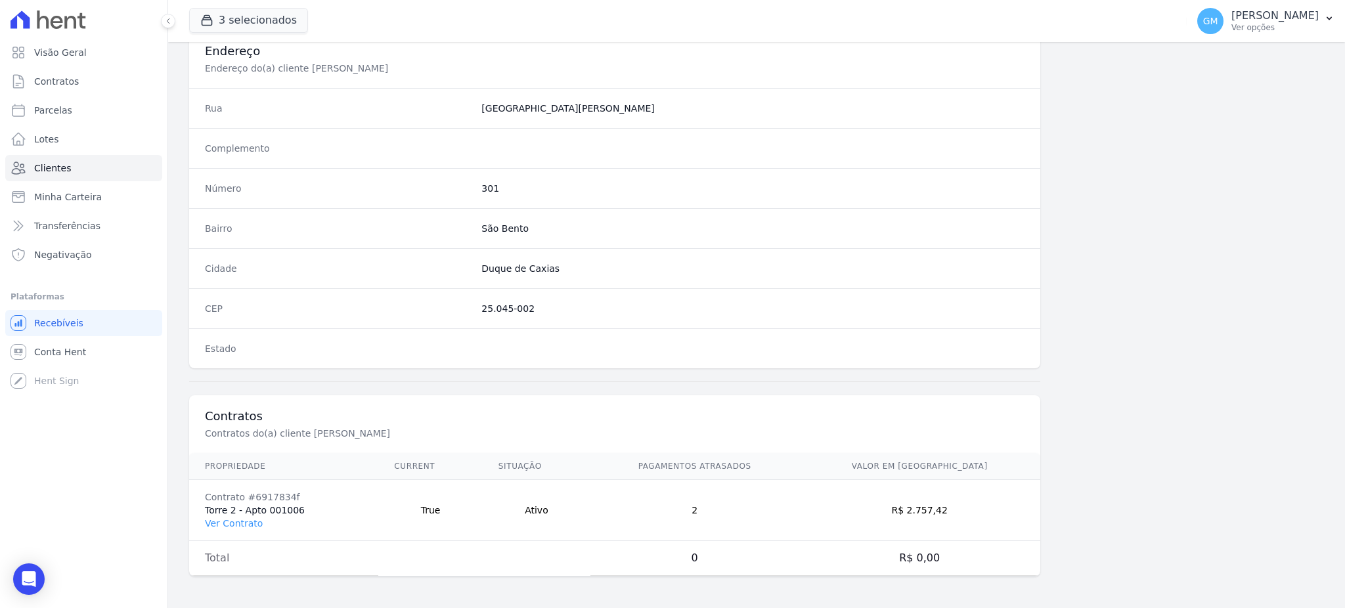
scroll to position [621, 0]
click at [255, 525] on link "Ver Contrato" at bounding box center [234, 523] width 58 height 11
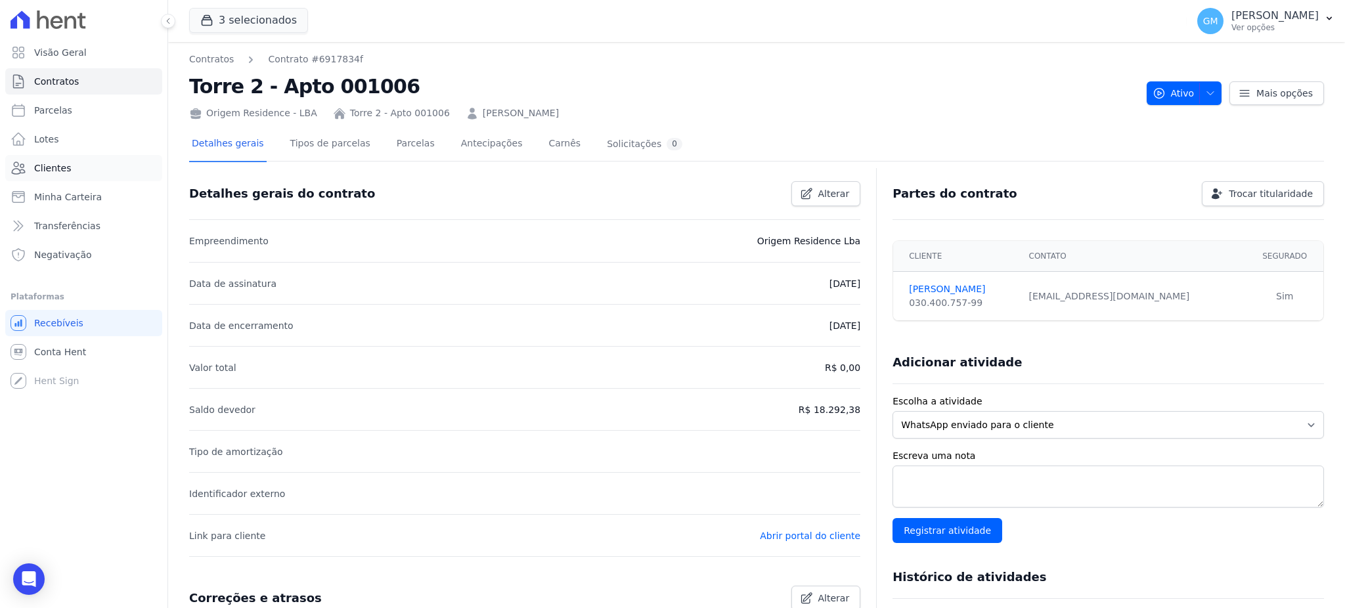
click at [55, 171] on span "Clientes" at bounding box center [52, 168] width 37 height 13
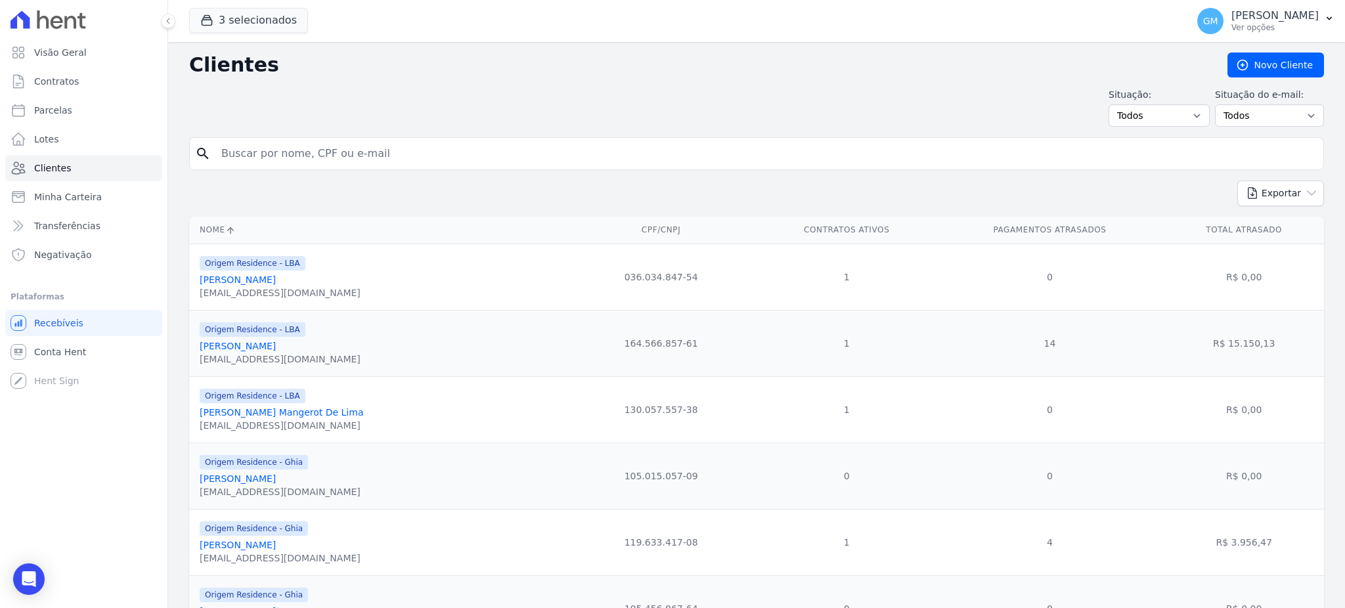
click at [267, 152] on input "search" at bounding box center [765, 154] width 1104 height 26
paste input "[PERSON_NAME]"
type input "[PERSON_NAME]"
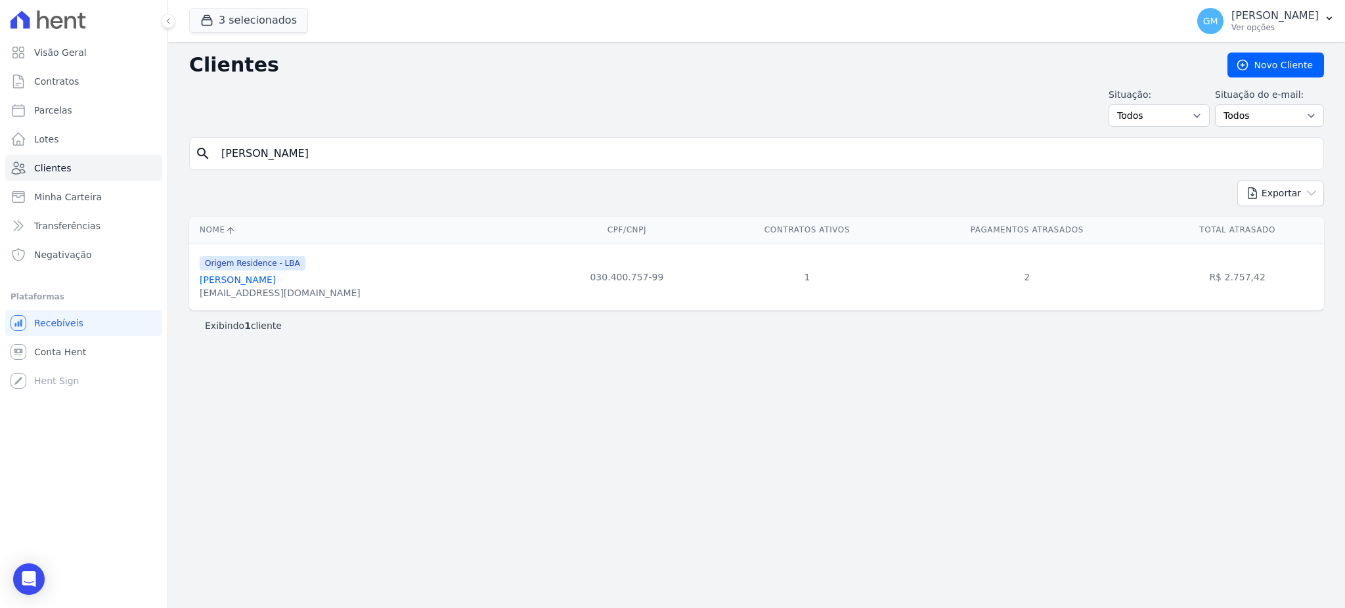
click at [263, 280] on link "[PERSON_NAME]" at bounding box center [238, 279] width 76 height 11
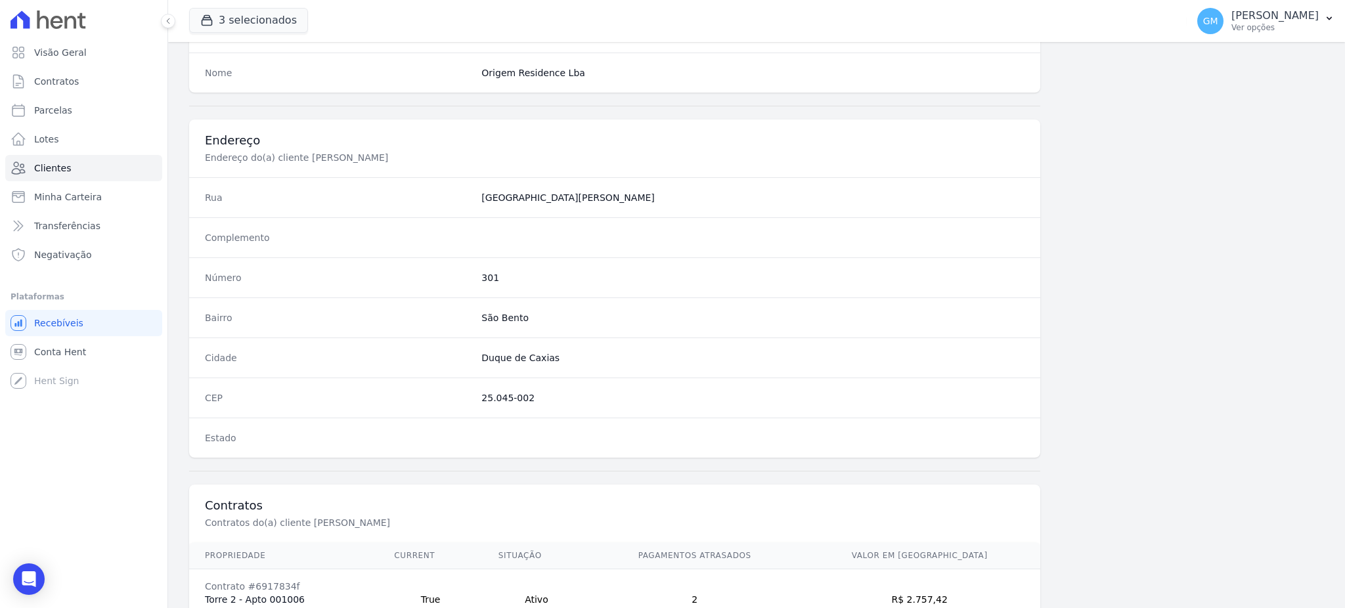
scroll to position [621, 0]
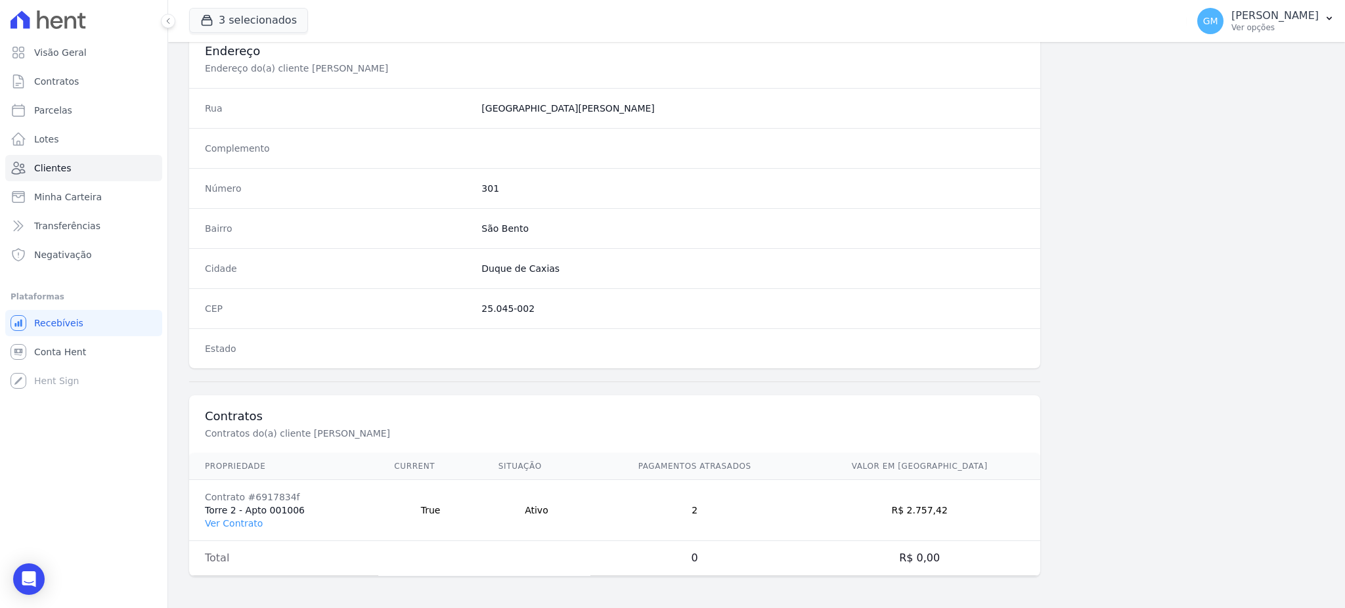
click at [225, 533] on td "Contrato #6917834f Torre 2 - Apto 001006 Ver Contrato" at bounding box center [283, 510] width 189 height 61
click at [233, 512] on td "Contrato #6917834f Torre 2 - Apto 001006 Ver Contrato" at bounding box center [283, 510] width 189 height 61
click at [233, 519] on link "Ver Contrato" at bounding box center [234, 523] width 58 height 11
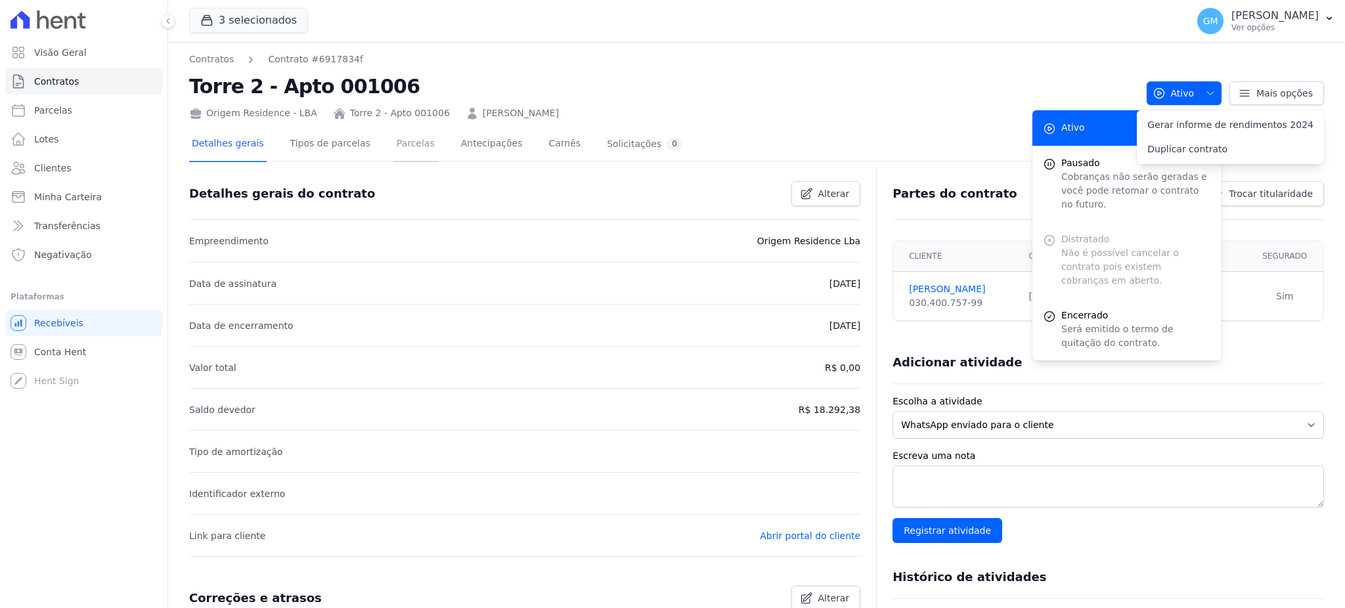
click at [398, 137] on link "Parcelas" at bounding box center [415, 144] width 43 height 35
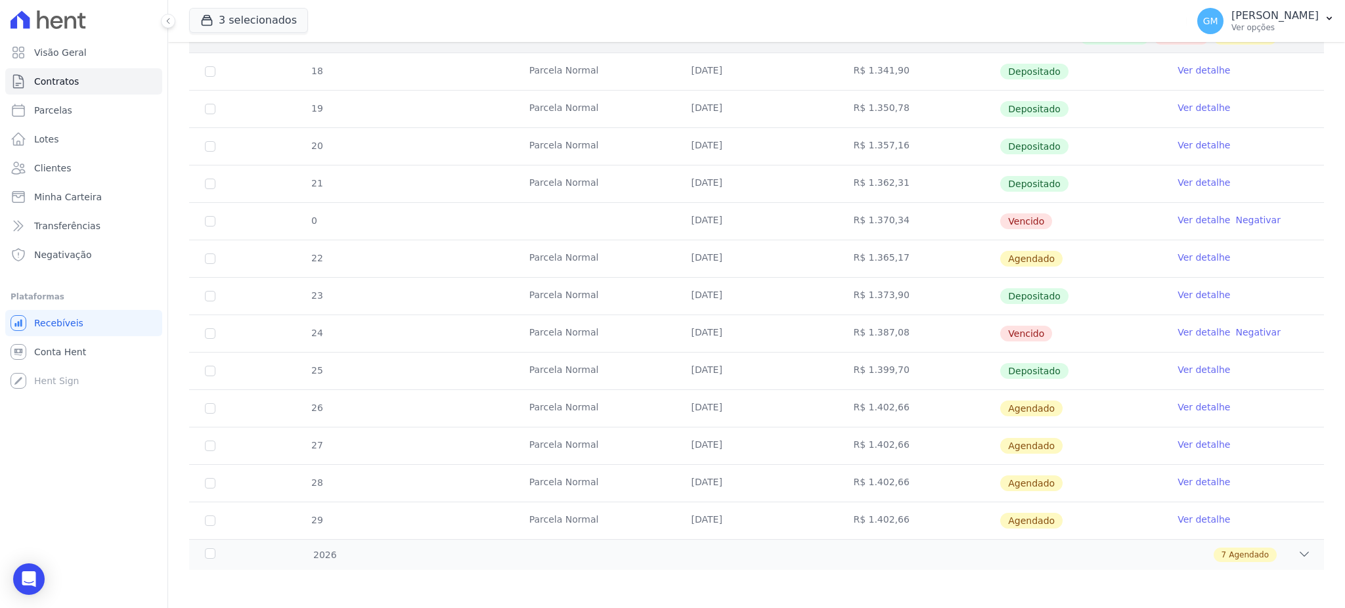
scroll to position [286, 0]
drag, startPoint x: 666, startPoint y: 222, endPoint x: 747, endPoint y: 221, distance: 80.8
click at [747, 221] on tr "0 [DATE] R$ 1.370,34 [GEOGRAPHIC_DATA] Ver detalhe Negativar" at bounding box center [756, 220] width 1135 height 37
click at [1201, 363] on link "Ver detalhe" at bounding box center [1203, 368] width 53 height 13
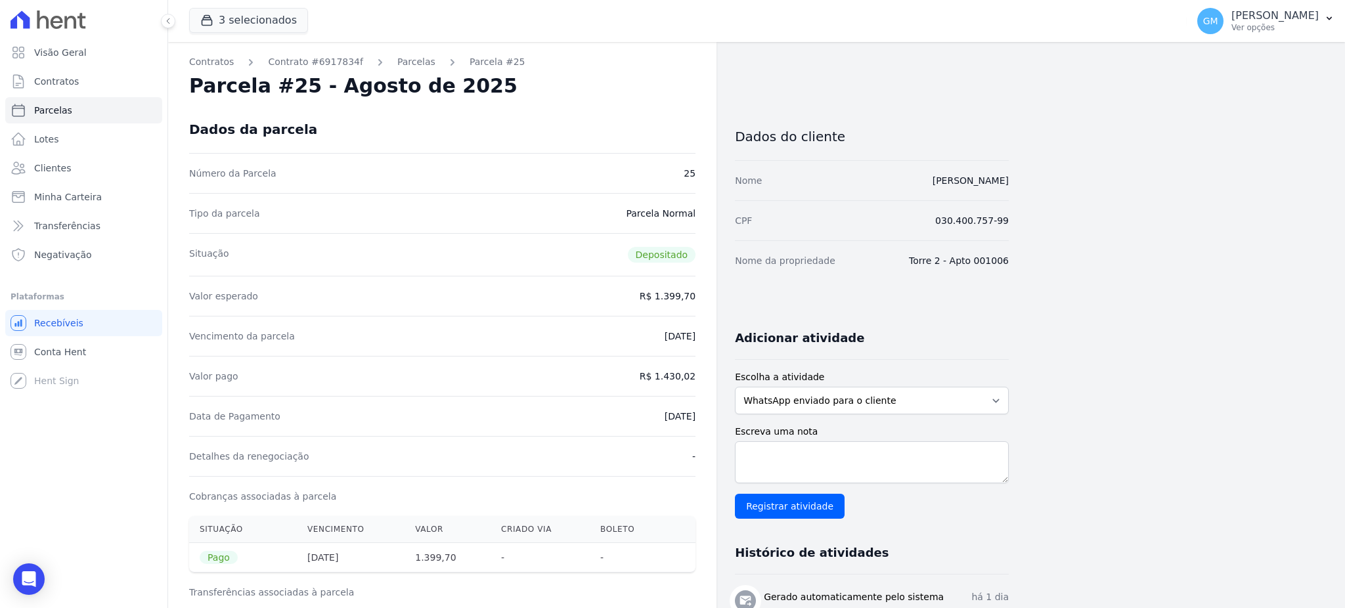
drag, startPoint x: 649, startPoint y: 413, endPoint x: 697, endPoint y: 412, distance: 48.6
drag, startPoint x: 689, startPoint y: 378, endPoint x: 703, endPoint y: 376, distance: 13.2
click at [667, 378] on dd "R$ 1.430,02" at bounding box center [668, 376] width 56 height 13
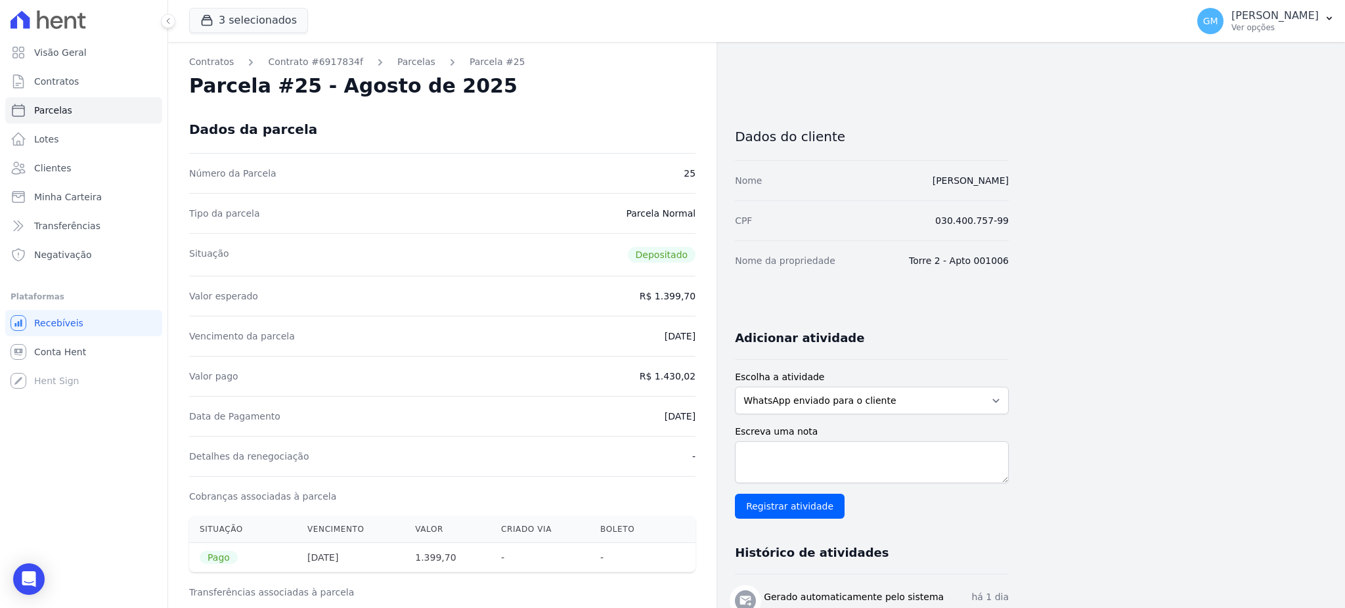
drag, startPoint x: 663, startPoint y: 375, endPoint x: 699, endPoint y: 376, distance: 35.5
drag, startPoint x: 638, startPoint y: 416, endPoint x: 702, endPoint y: 420, distance: 64.4
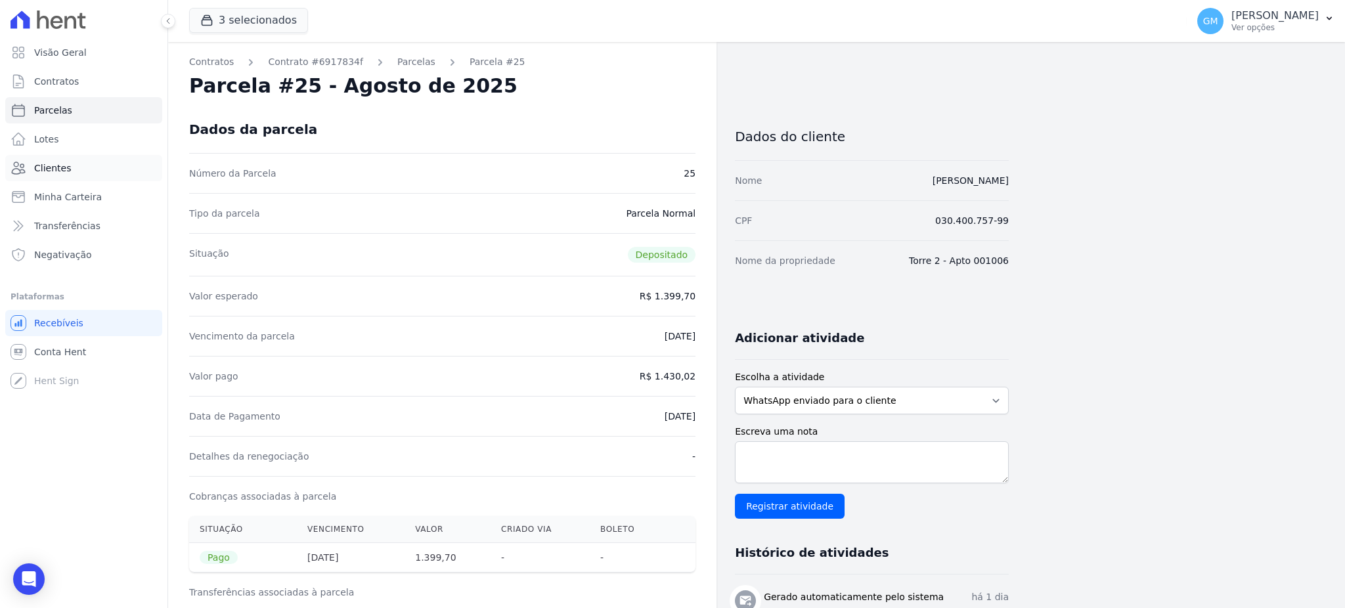
click at [67, 173] on link "Clientes" at bounding box center [83, 168] width 157 height 26
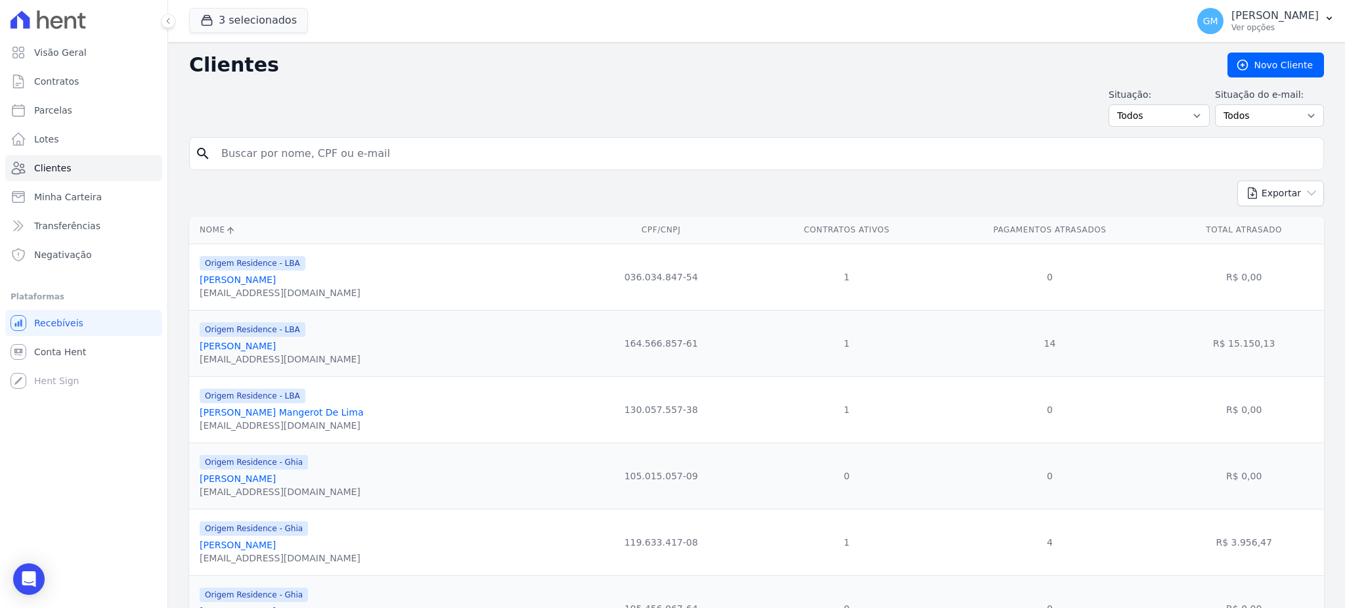
click at [265, 148] on input "search" at bounding box center [765, 154] width 1104 height 26
paste input "[PERSON_NAME]"
type input "[PERSON_NAME]"
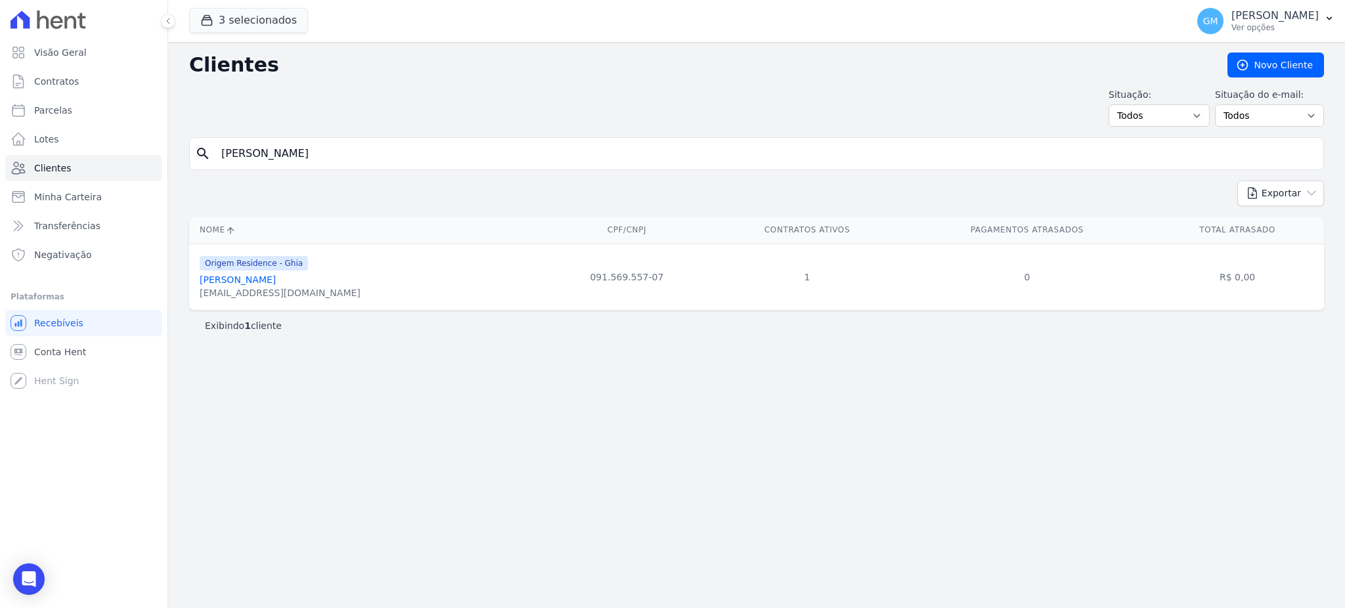
click at [276, 280] on link "[PERSON_NAME]" at bounding box center [238, 279] width 76 height 11
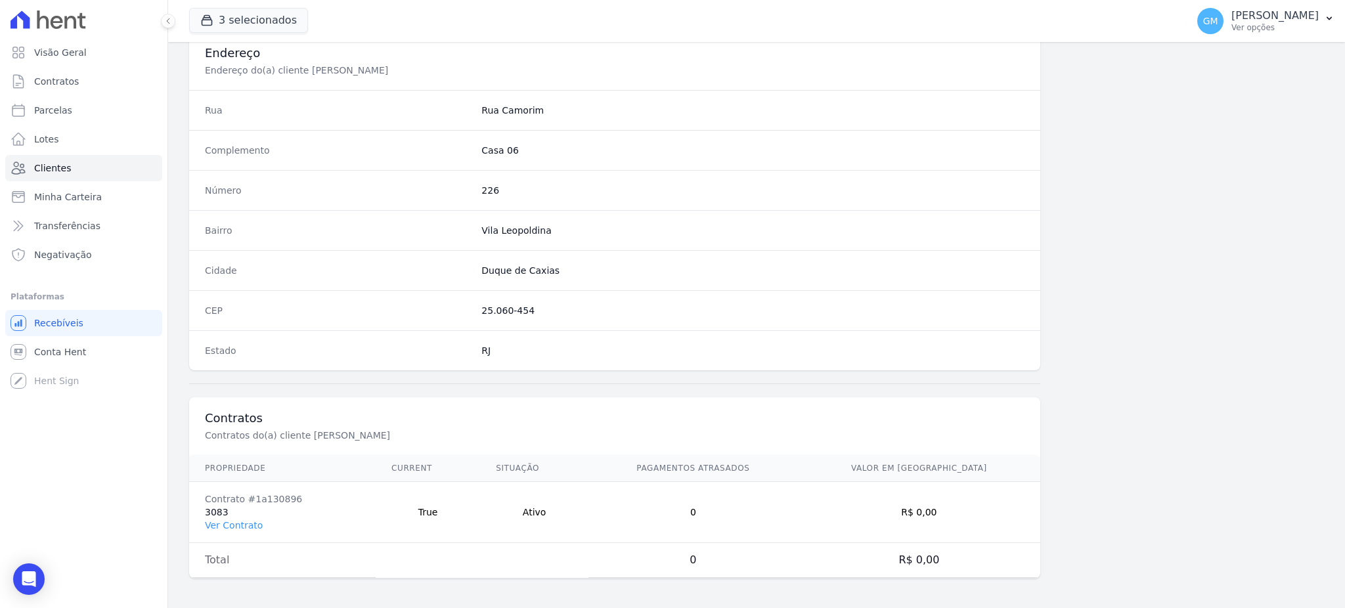
scroll to position [621, 0]
click at [244, 527] on link "Ver Contrato" at bounding box center [234, 523] width 58 height 11
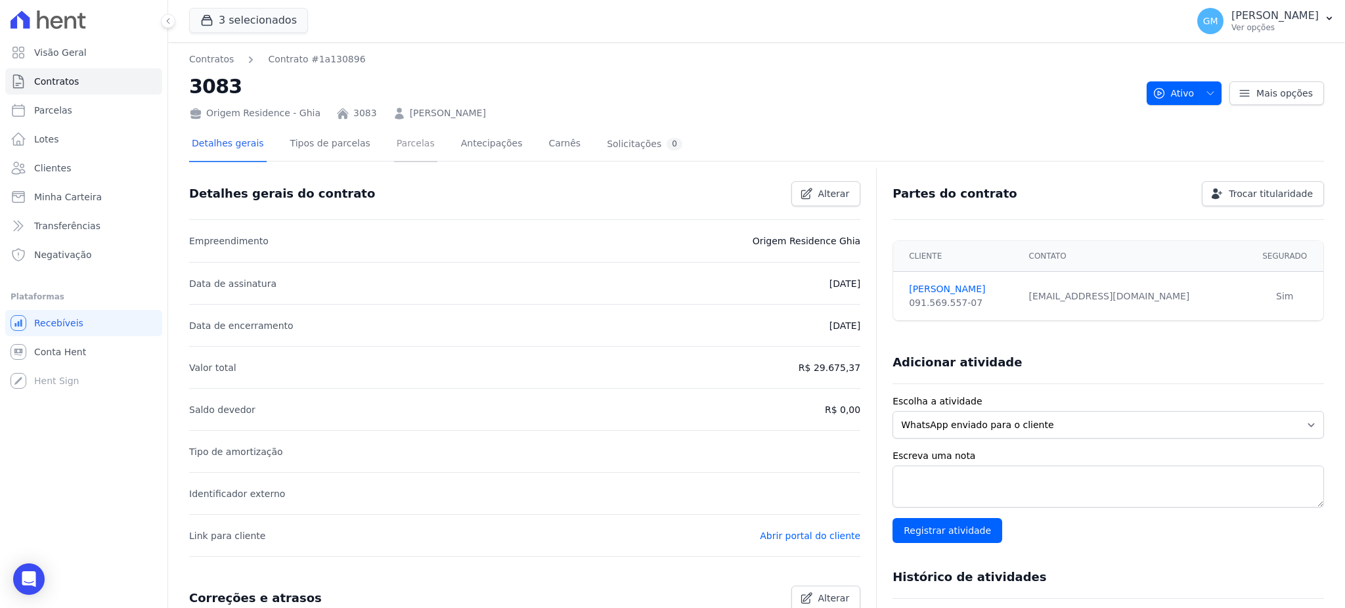
click at [394, 154] on link "Parcelas" at bounding box center [415, 144] width 43 height 35
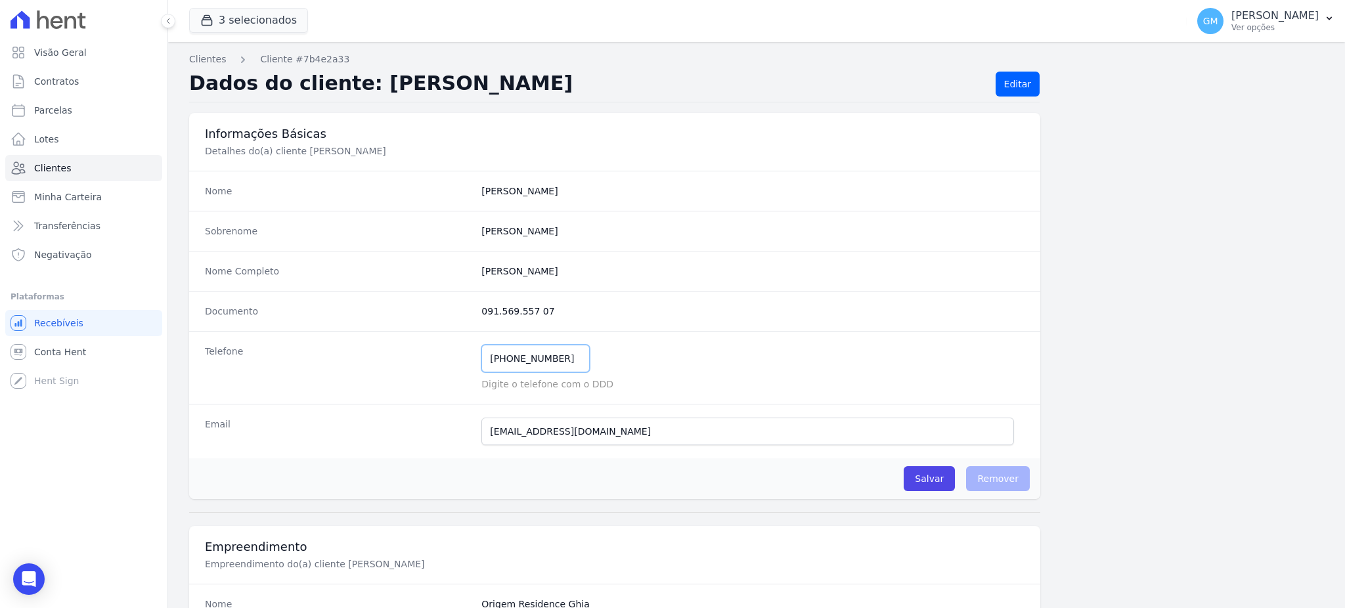
drag, startPoint x: 563, startPoint y: 353, endPoint x: 477, endPoint y: 365, distance: 87.6
click at [477, 365] on div "Telefone [PHONE_NUMBER] Mensagem de SMS ainda não enviada.. Mensagem de [PERSON…" at bounding box center [614, 367] width 851 height 73
click at [70, 169] on link "Clientes" at bounding box center [83, 168] width 157 height 26
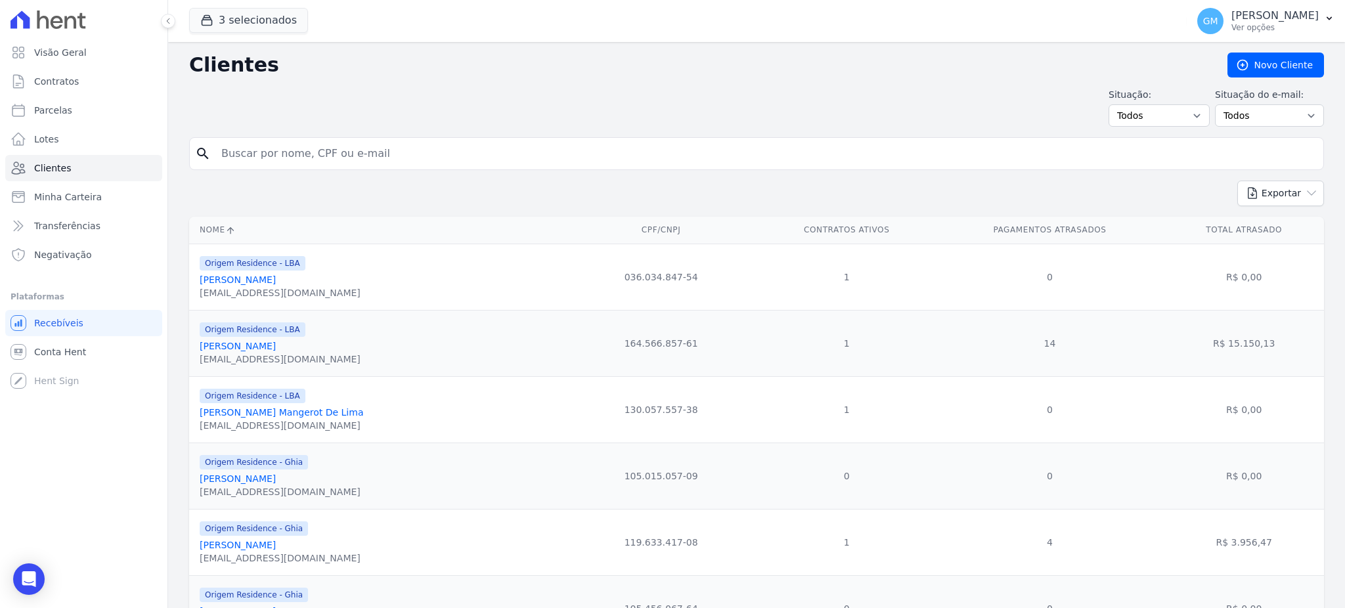
click at [638, 140] on div "search" at bounding box center [756, 153] width 1135 height 33
click at [625, 152] on input "search" at bounding box center [765, 154] width 1104 height 26
paste input "[PERSON_NAME]"
type input "[PERSON_NAME]"
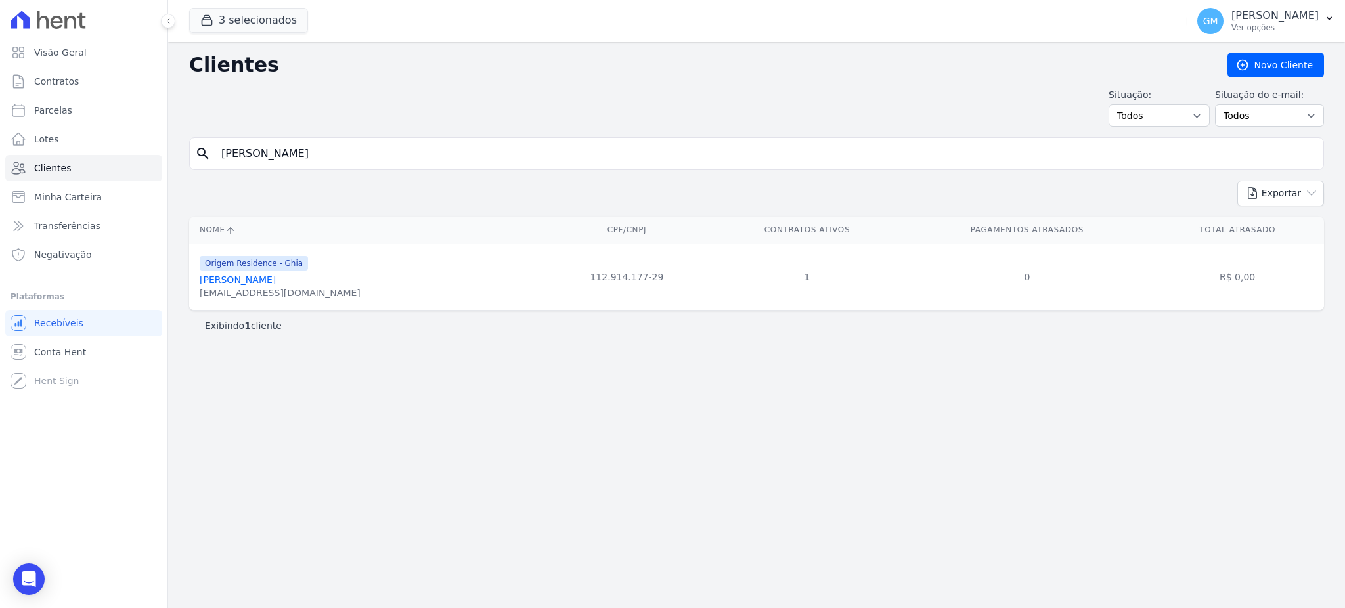
click at [276, 277] on link "[PERSON_NAME]" at bounding box center [238, 279] width 76 height 11
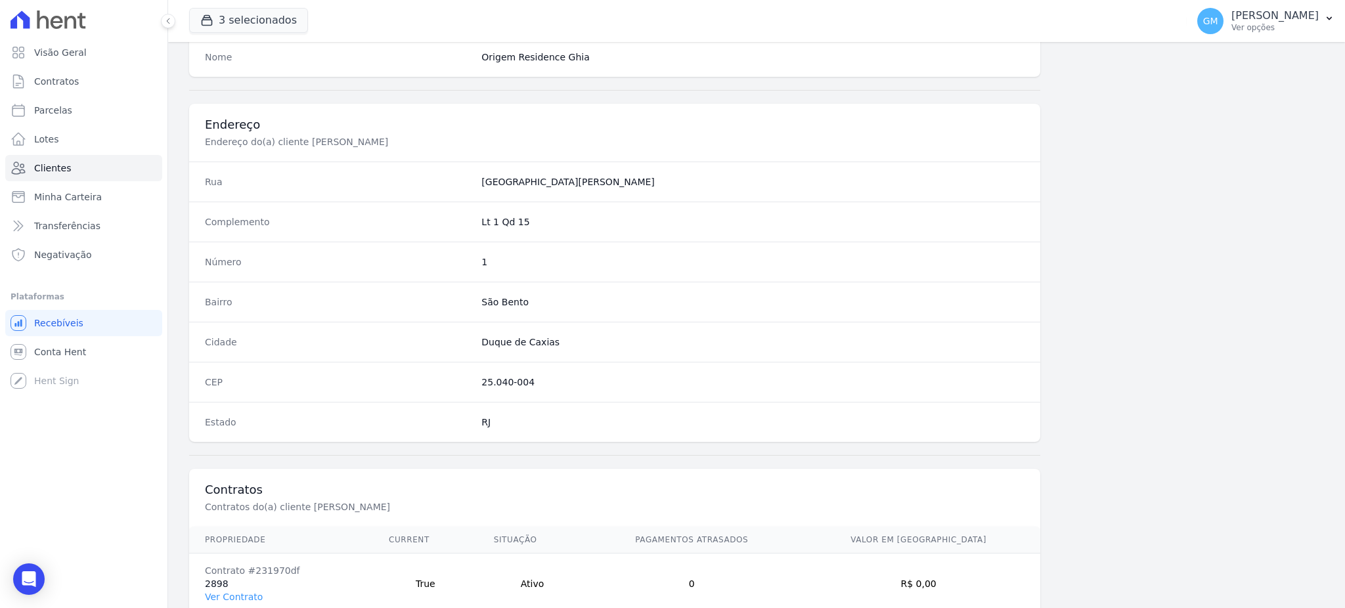
scroll to position [621, 0]
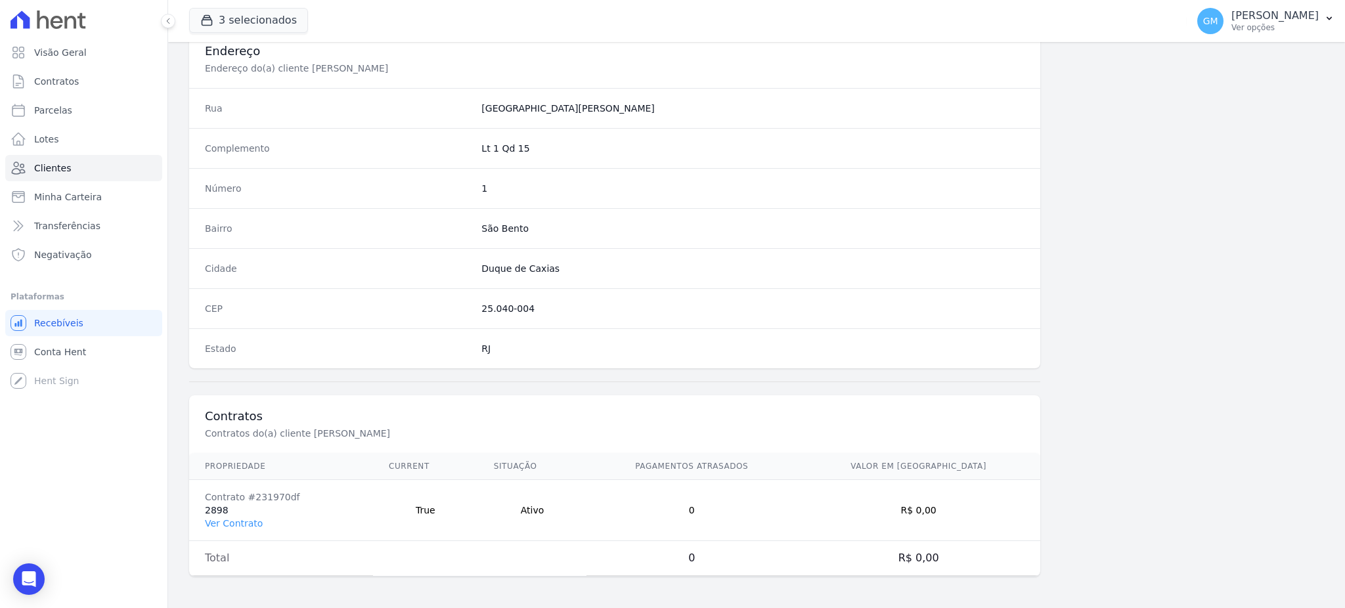
click at [236, 530] on td "Contrato #231970df 2898 Ver Contrato" at bounding box center [281, 510] width 184 height 61
click at [236, 521] on link "Ver Contrato" at bounding box center [234, 523] width 58 height 11
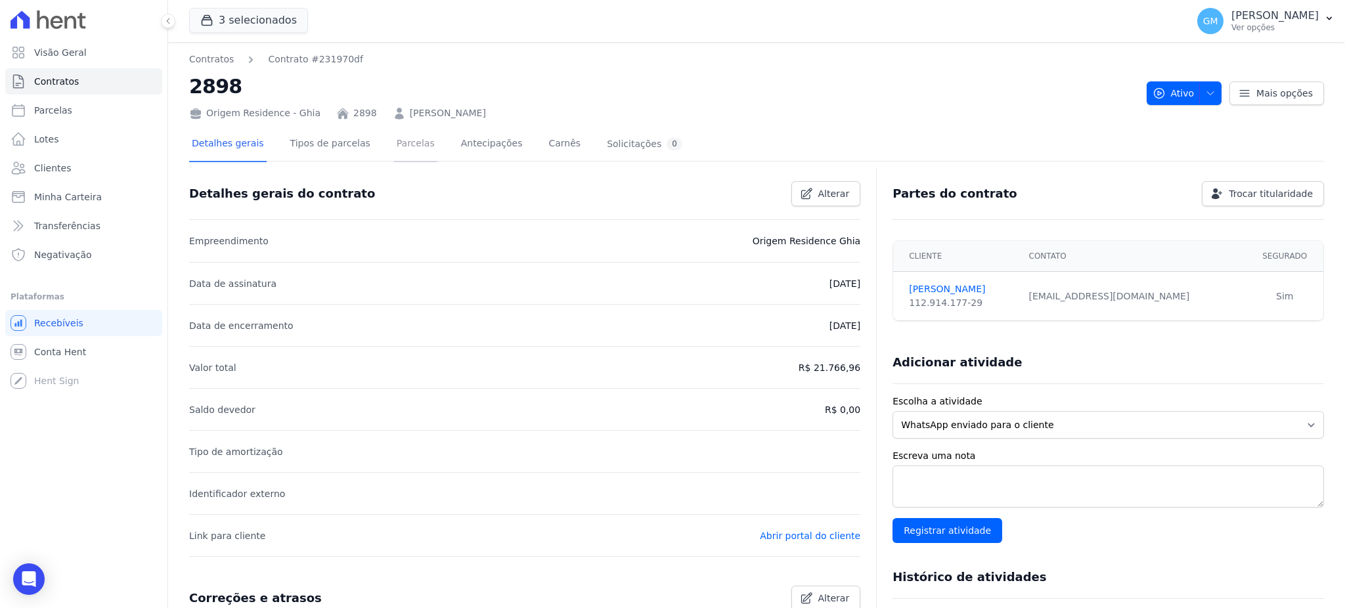
click at [408, 150] on link "Parcelas" at bounding box center [415, 144] width 43 height 35
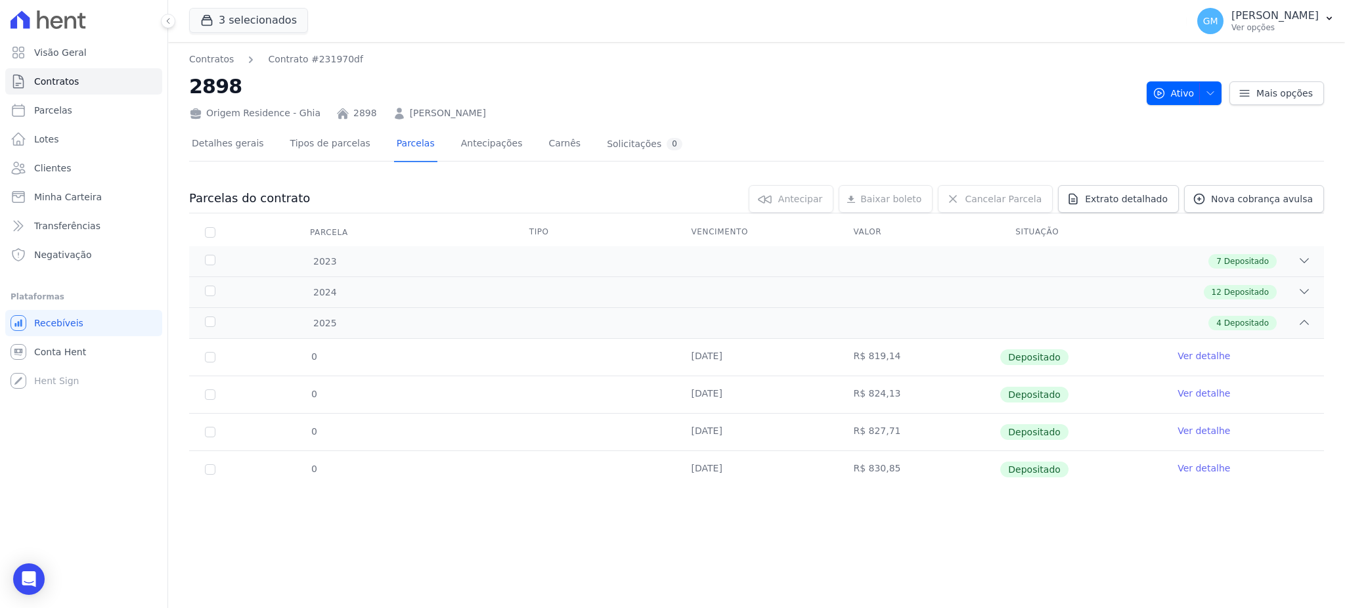
click at [1158, 134] on div "Detalhes gerais Tipos de parcelas [GEOGRAPHIC_DATA] Antecipações Carnês Solicit…" at bounding box center [756, 144] width 1135 height 33
click at [1274, 254] on div "7 Depositado" at bounding box center [1242, 261] width 68 height 14
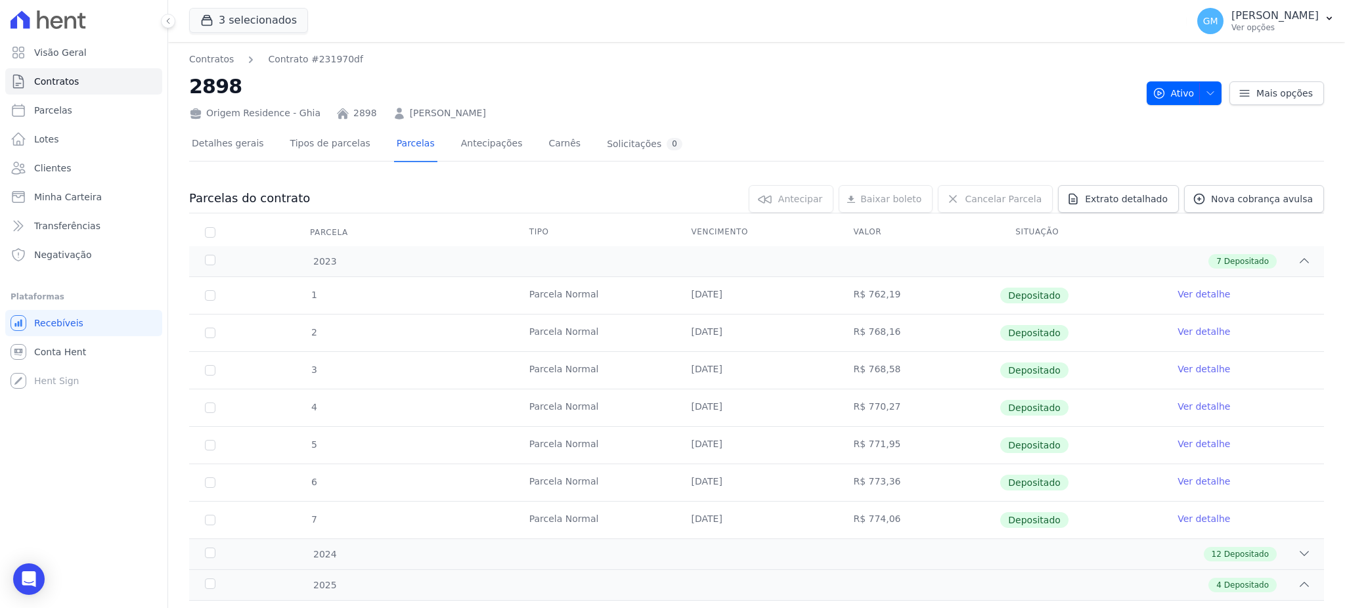
click at [1255, 124] on div "Detalhes gerais Tipos de parcelas [GEOGRAPHIC_DATA] Antecipações Carnês Solicit…" at bounding box center [756, 449] width 1135 height 659
click at [1248, 267] on span "Depositado" at bounding box center [1246, 261] width 45 height 12
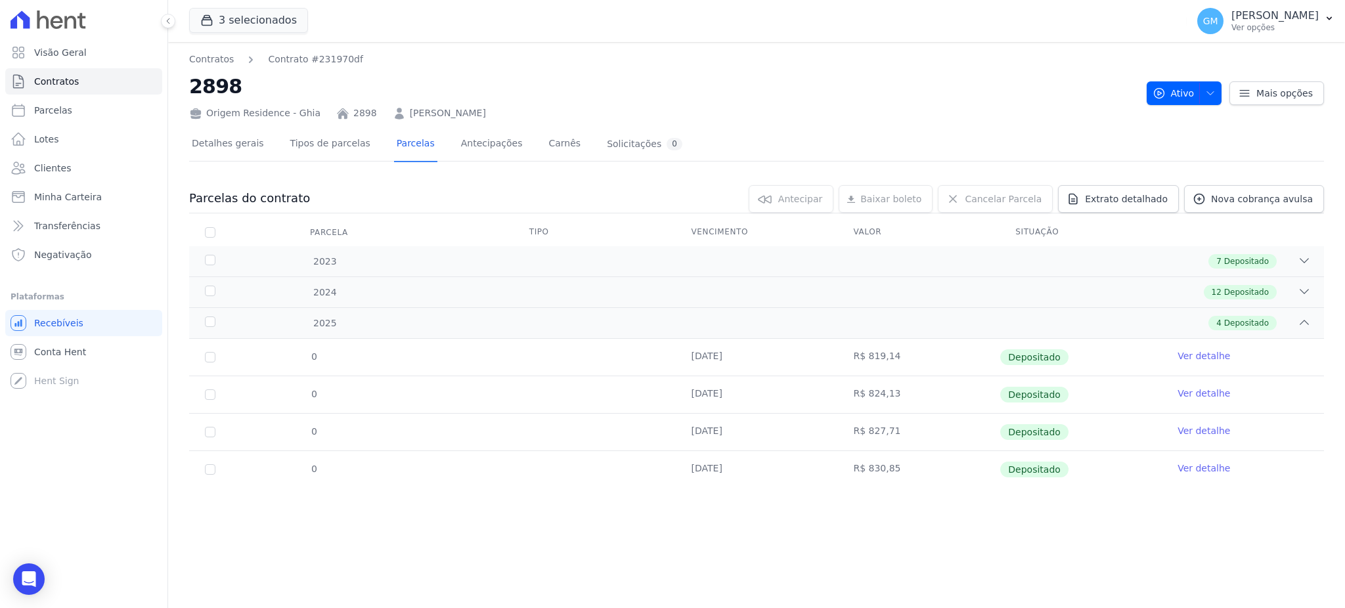
click at [1210, 345] on td "Ver detalhe" at bounding box center [1243, 357] width 162 height 37
click at [1221, 351] on link "Ver detalhe" at bounding box center [1203, 355] width 53 height 13
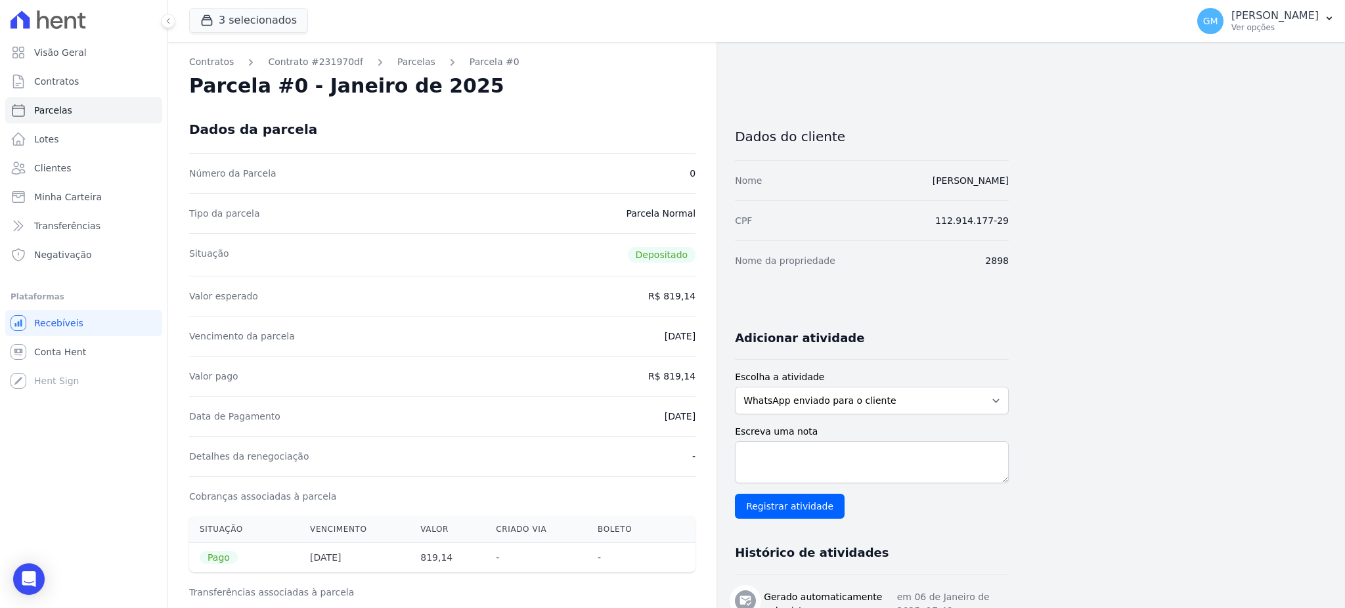
drag, startPoint x: 918, startPoint y: 184, endPoint x: 1032, endPoint y: 190, distance: 113.7
click at [1032, 190] on div "Contratos Contrato #231970df [GEOGRAPHIC_DATA] Parcela #0 Parcela #0 - Janeiro …" at bounding box center [746, 542] width 1156 height 1001
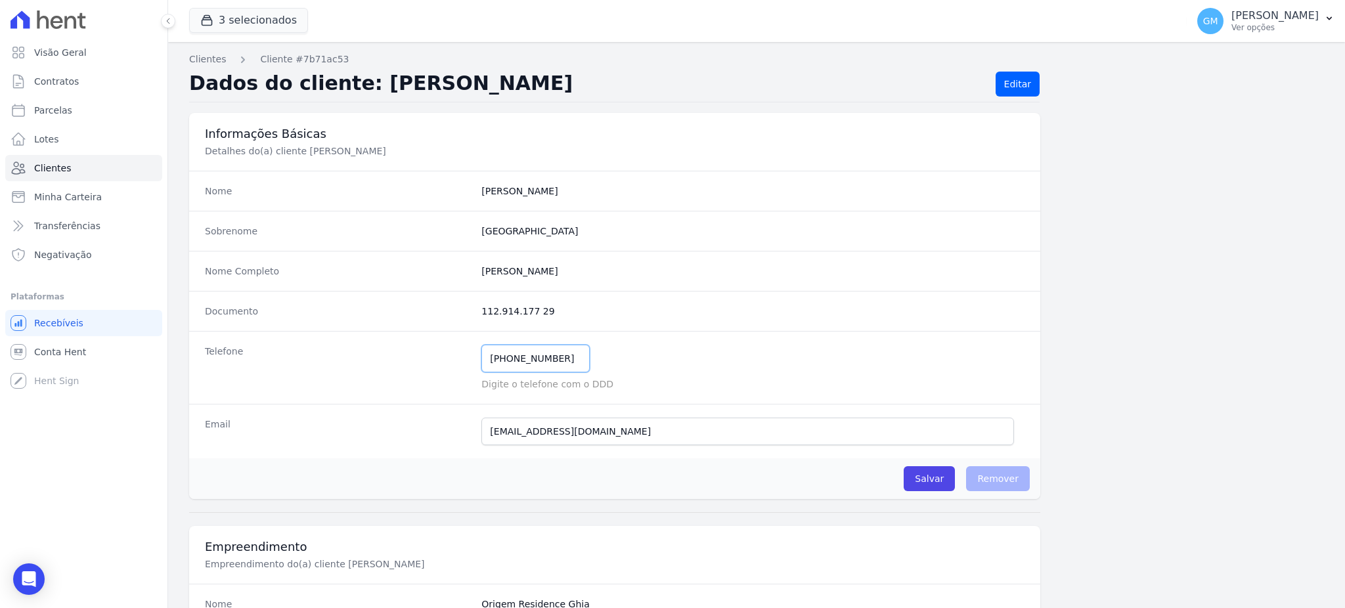
drag, startPoint x: 504, startPoint y: 355, endPoint x: 471, endPoint y: 351, distance: 33.8
click at [471, 351] on div "Telefone [PHONE_NUMBER] Mensagem de SMS ainda não enviada.. Mensagem de [PERSON…" at bounding box center [614, 367] width 851 height 73
drag, startPoint x: 475, startPoint y: 269, endPoint x: 531, endPoint y: 269, distance: 55.8
click at [531, 269] on div "Nome Completo [PERSON_NAME]" at bounding box center [614, 271] width 851 height 40
click at [120, 169] on link "Clientes" at bounding box center [83, 168] width 157 height 26
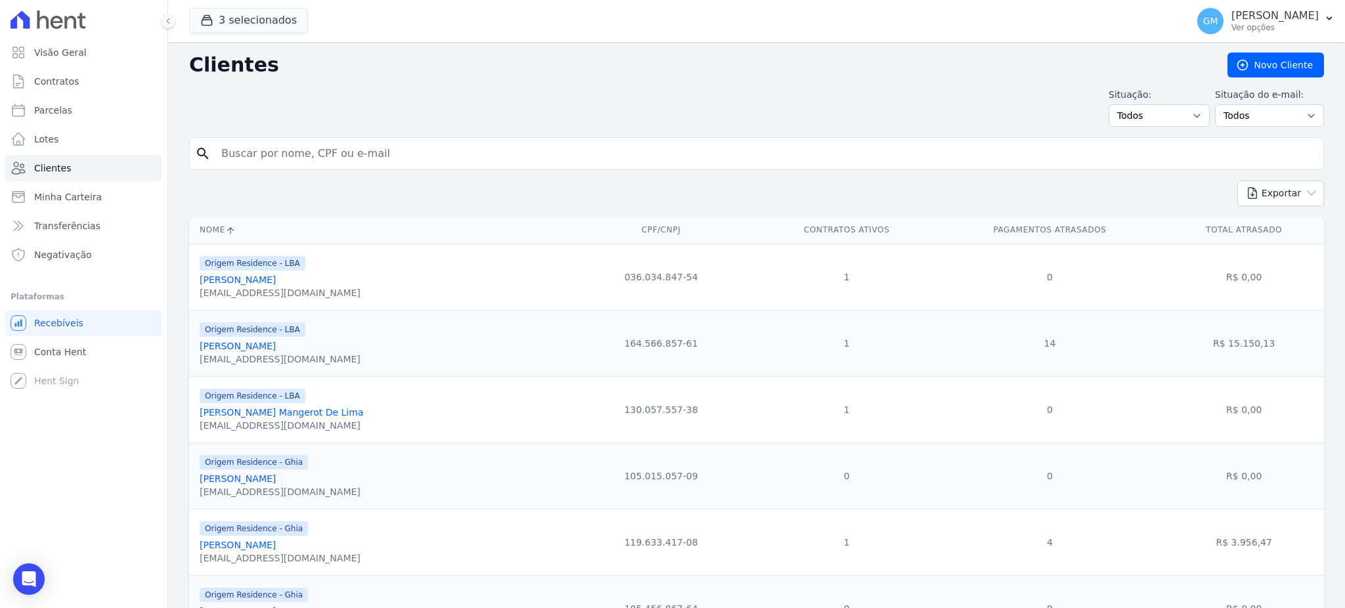
click at [267, 152] on input "search" at bounding box center [765, 154] width 1104 height 26
paste input "[PERSON_NAME]"
type input "[PERSON_NAME]"
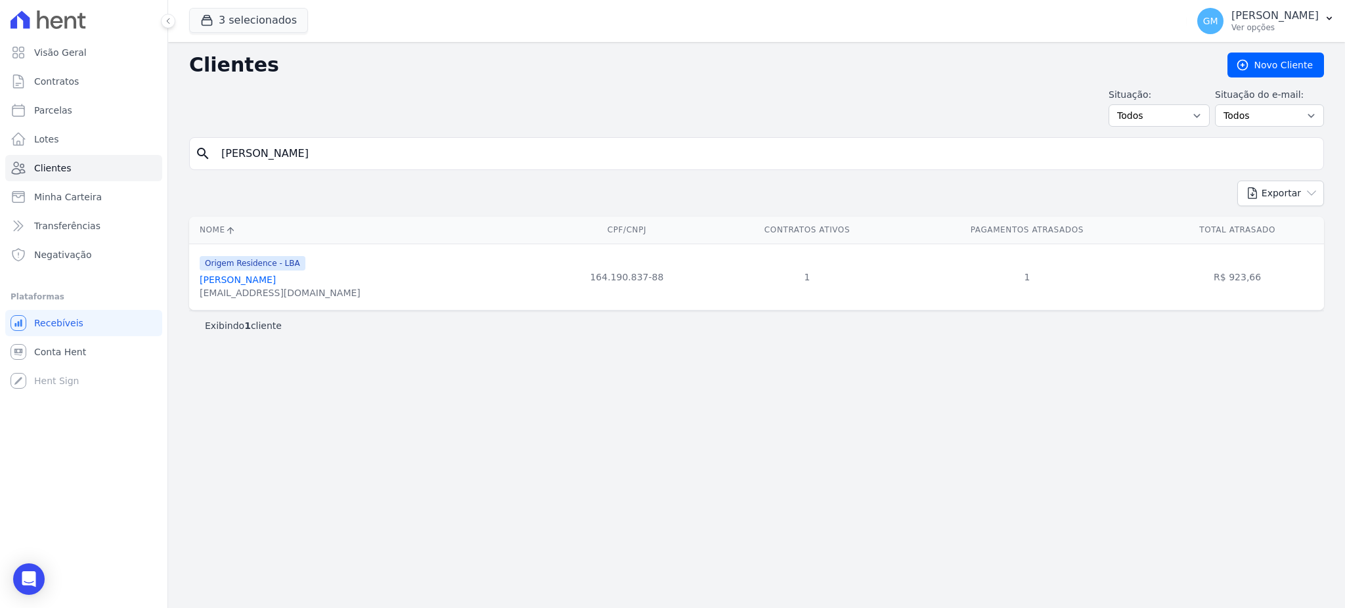
click at [235, 284] on link "[PERSON_NAME]" at bounding box center [238, 279] width 76 height 11
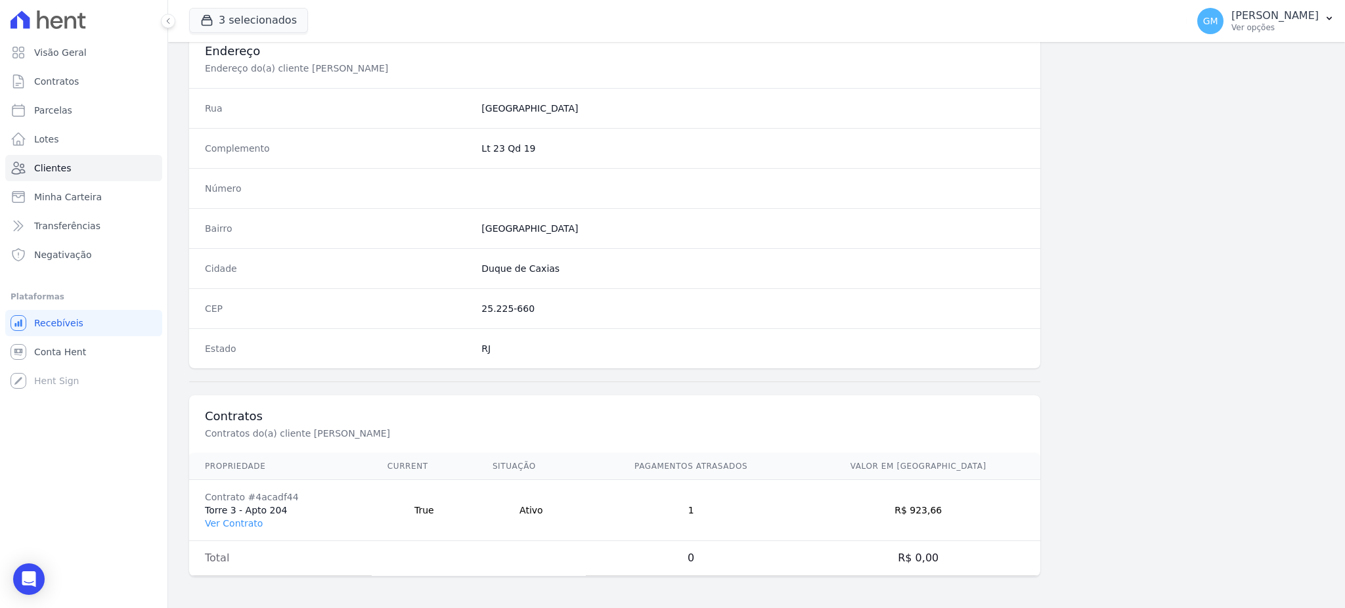
scroll to position [621, 0]
click at [236, 524] on link "Ver Contrato" at bounding box center [234, 523] width 58 height 11
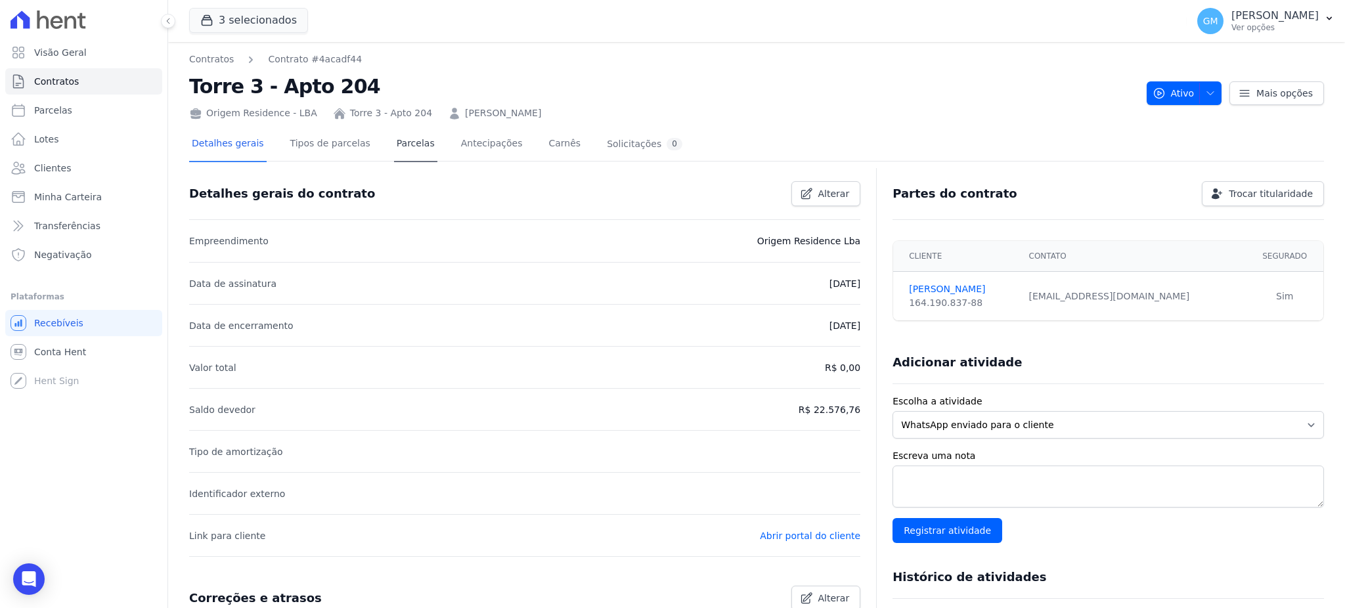
drag, startPoint x: 416, startPoint y: 138, endPoint x: 407, endPoint y: 138, distance: 8.5
click at [413, 138] on div "Detalhes gerais Tipos de parcelas [GEOGRAPHIC_DATA] Antecipações Carnês Solicit…" at bounding box center [437, 144] width 496 height 35
click at [401, 136] on link "Parcelas" at bounding box center [415, 144] width 43 height 35
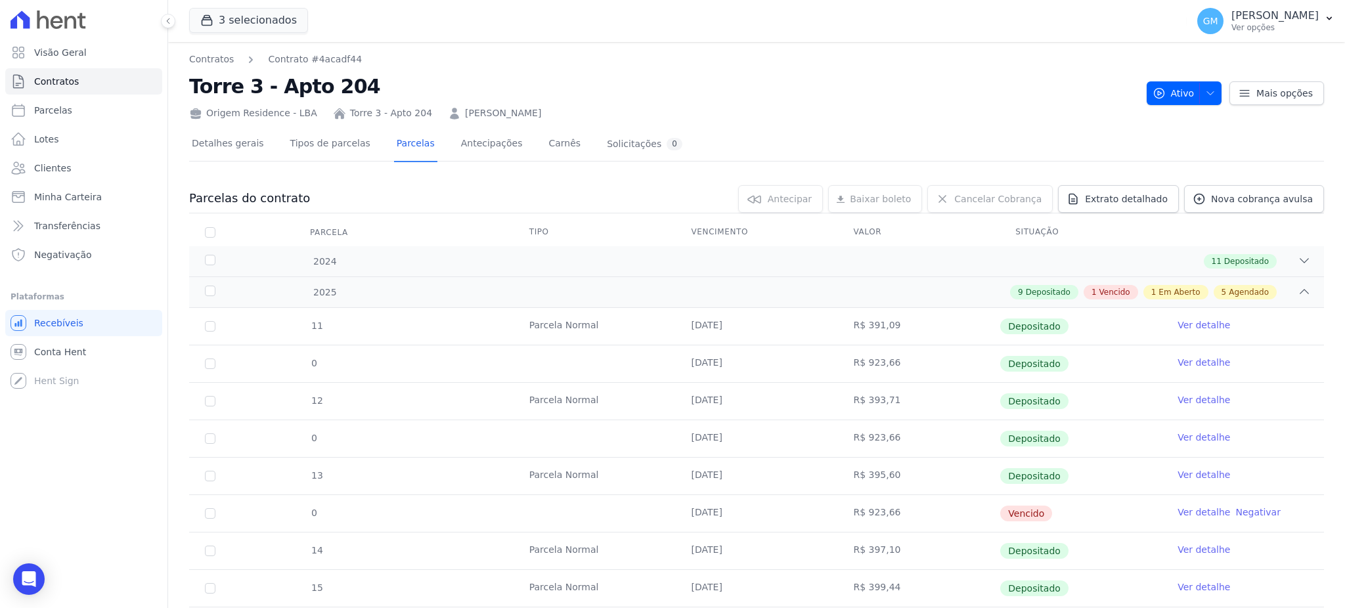
scroll to position [263, 0]
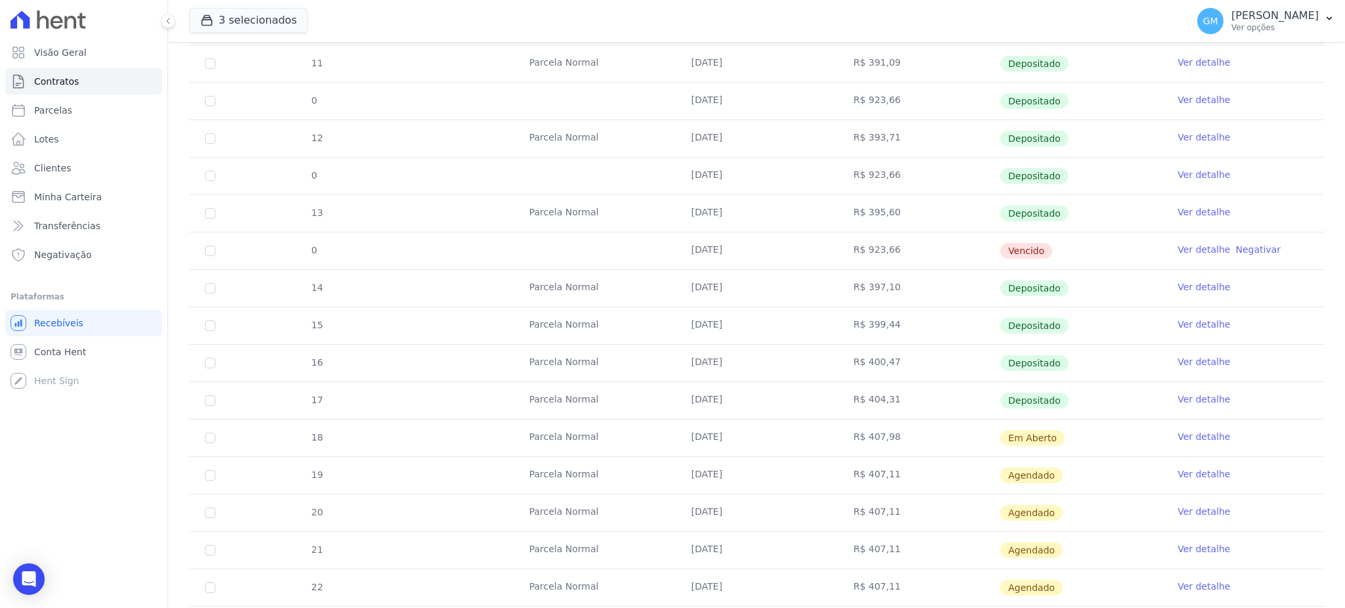
drag, startPoint x: 663, startPoint y: 246, endPoint x: 825, endPoint y: 237, distance: 163.1
click at [825, 237] on tr "0 [DATE] R$ 923,66 [GEOGRAPHIC_DATA] Ver detalhe Negativar" at bounding box center [756, 250] width 1135 height 37
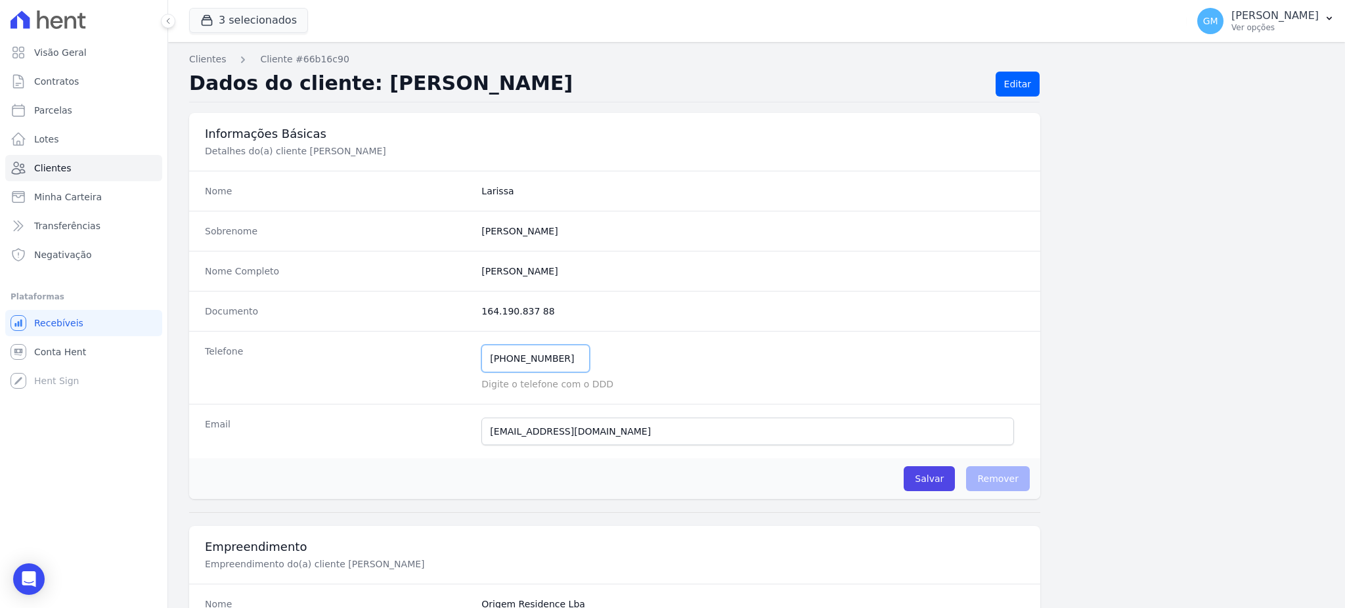
drag, startPoint x: 527, startPoint y: 357, endPoint x: 468, endPoint y: 357, distance: 58.4
click at [468, 357] on div "Telefone [PHONE_NUMBER] Mensagem de SMS ainda não enviada.. Mensagem de [PERSON…" at bounding box center [614, 367] width 851 height 73
click at [39, 165] on span "Clientes" at bounding box center [52, 168] width 37 height 13
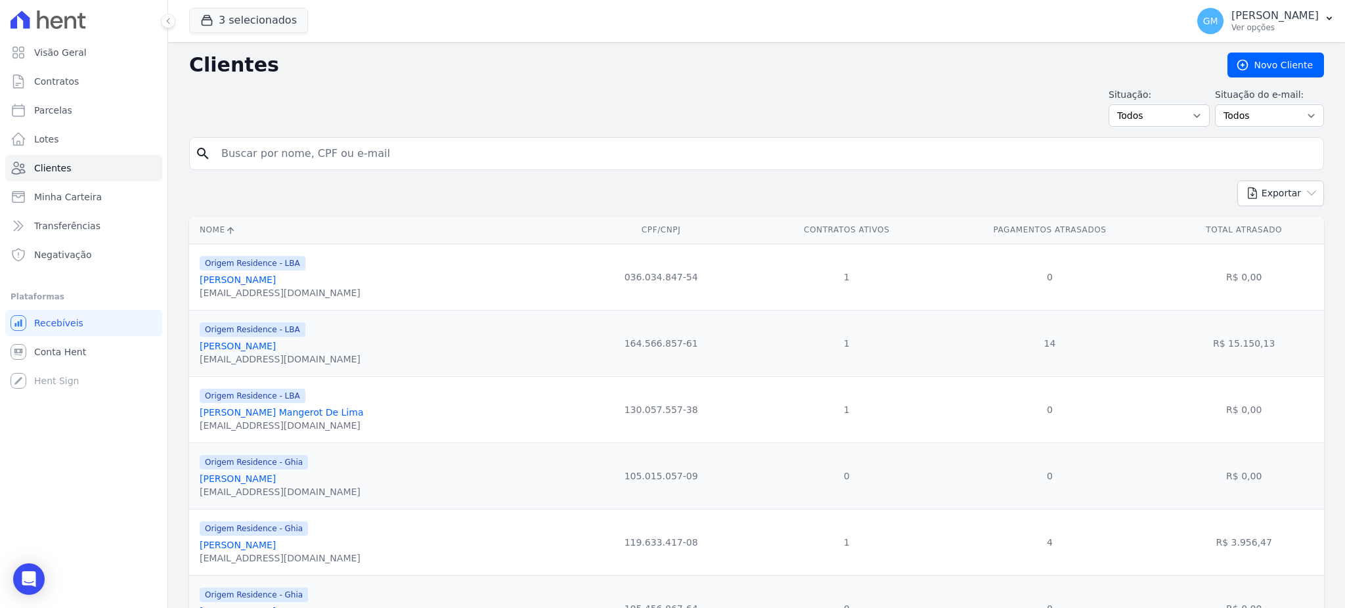
click at [255, 146] on input "search" at bounding box center [765, 154] width 1104 height 26
paste input "[PERSON_NAME]"
type input "[PERSON_NAME]"
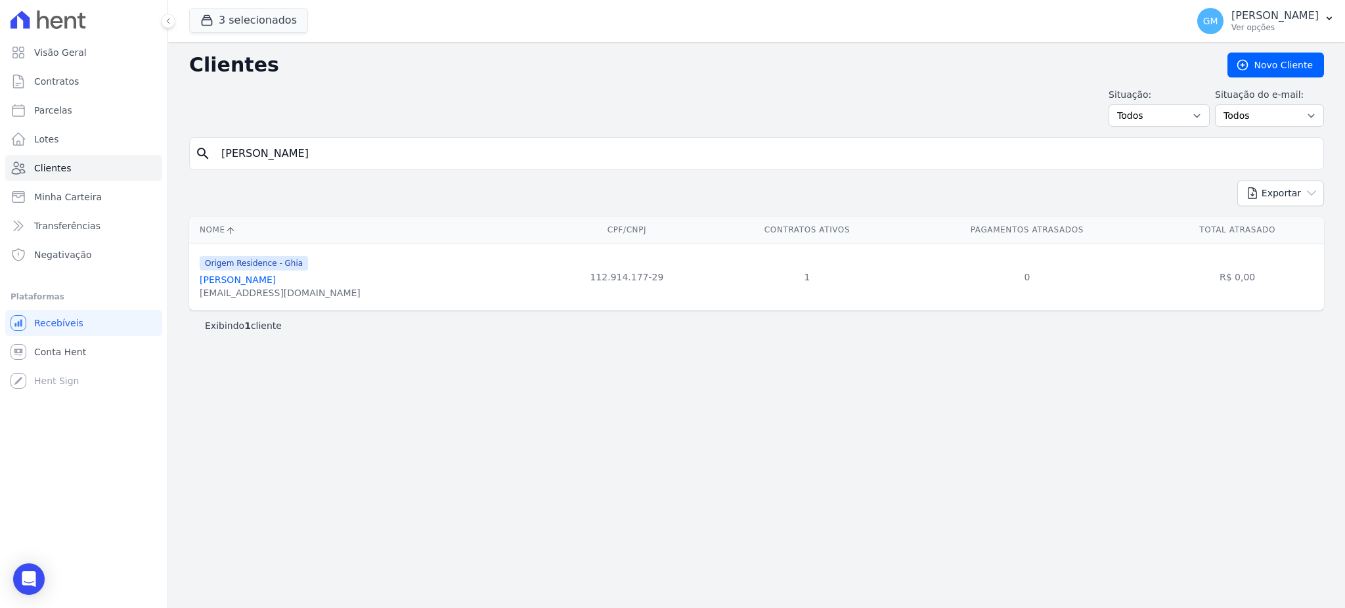
click at [269, 278] on link "[PERSON_NAME]" at bounding box center [238, 279] width 76 height 11
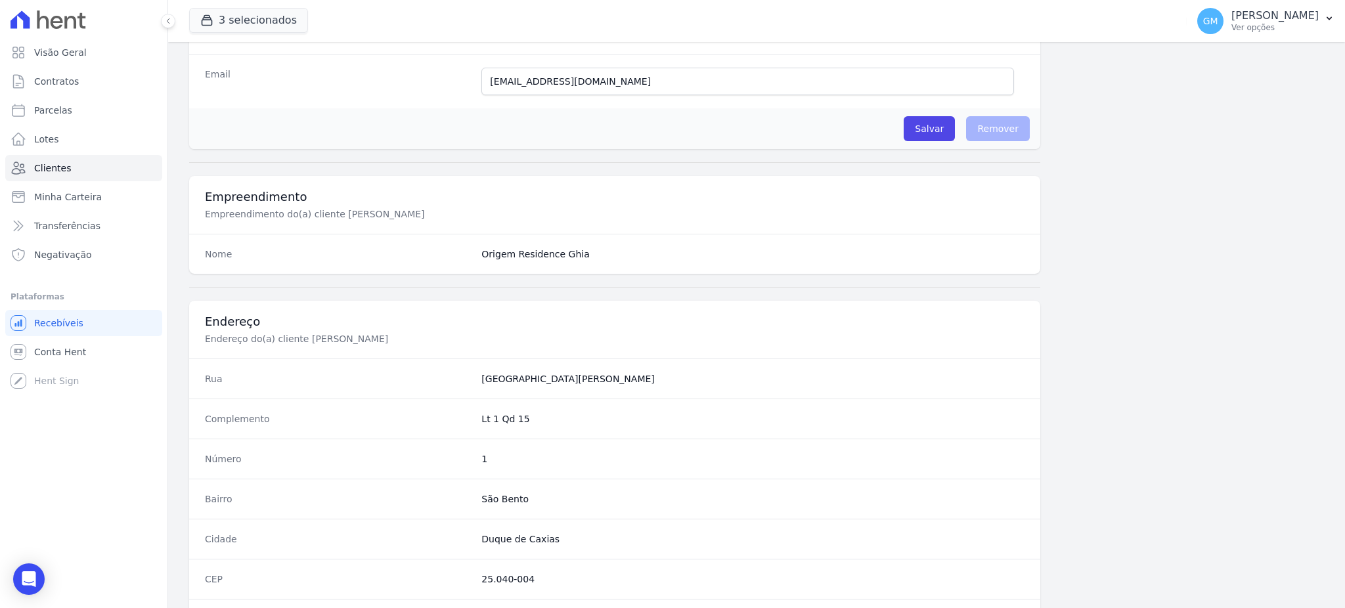
scroll to position [621, 0]
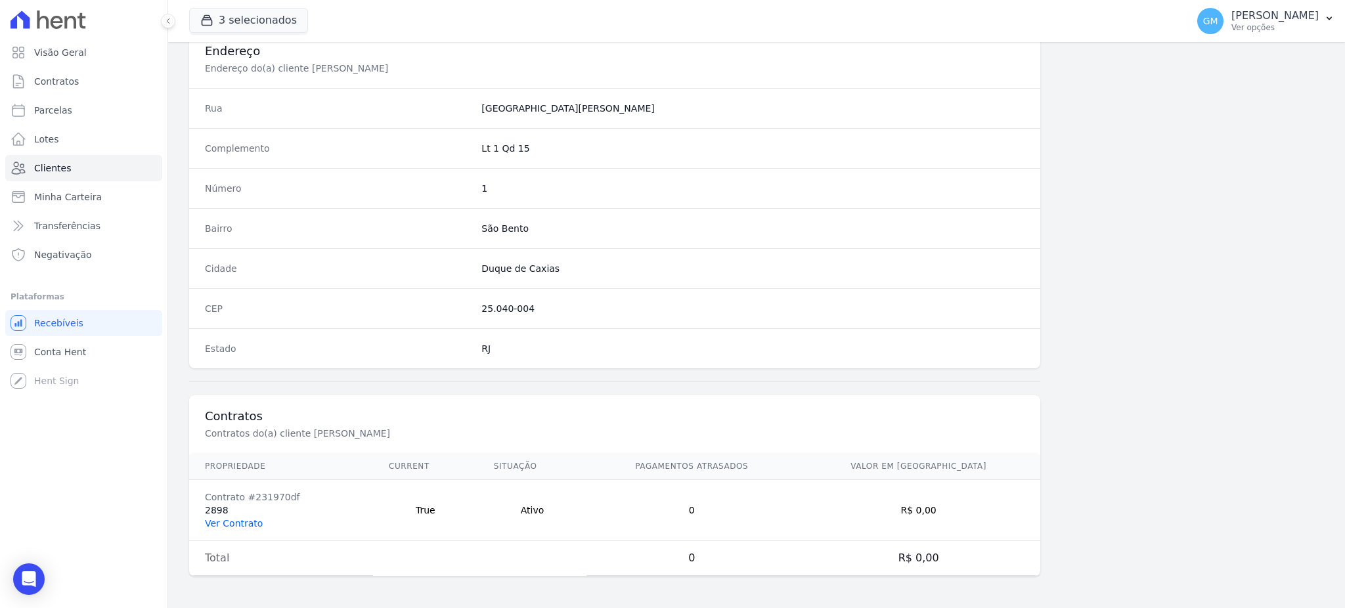
click at [246, 525] on link "Ver Contrato" at bounding box center [234, 523] width 58 height 11
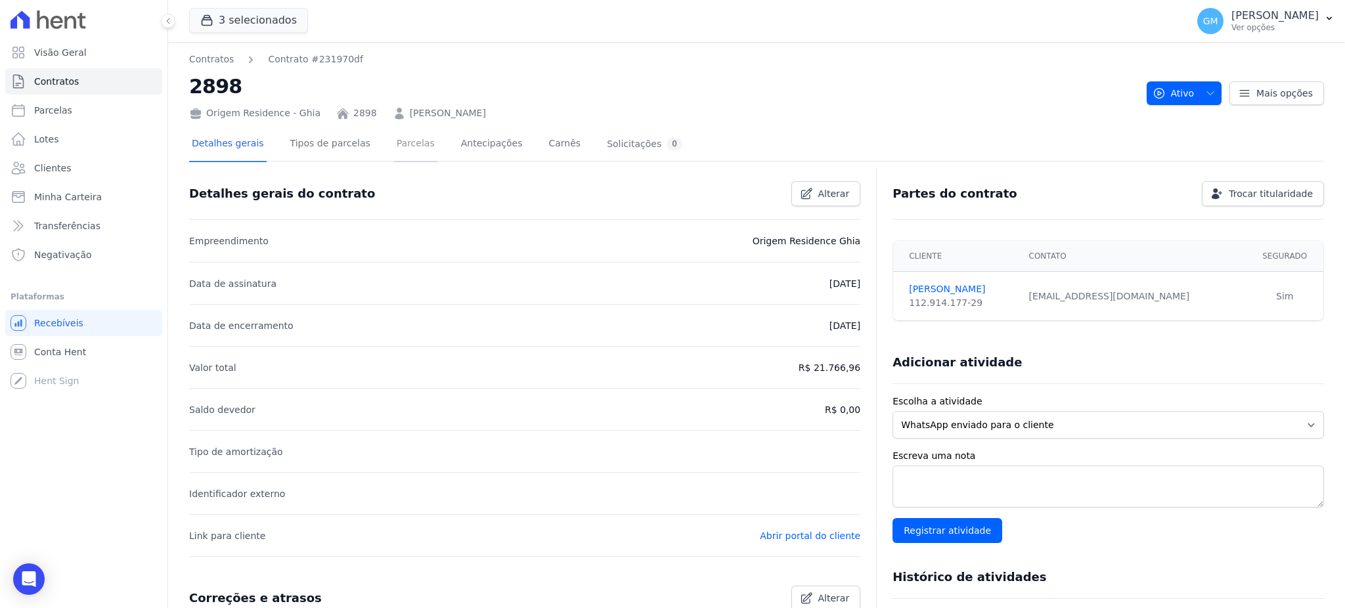
click at [406, 147] on link "Parcelas" at bounding box center [415, 144] width 43 height 35
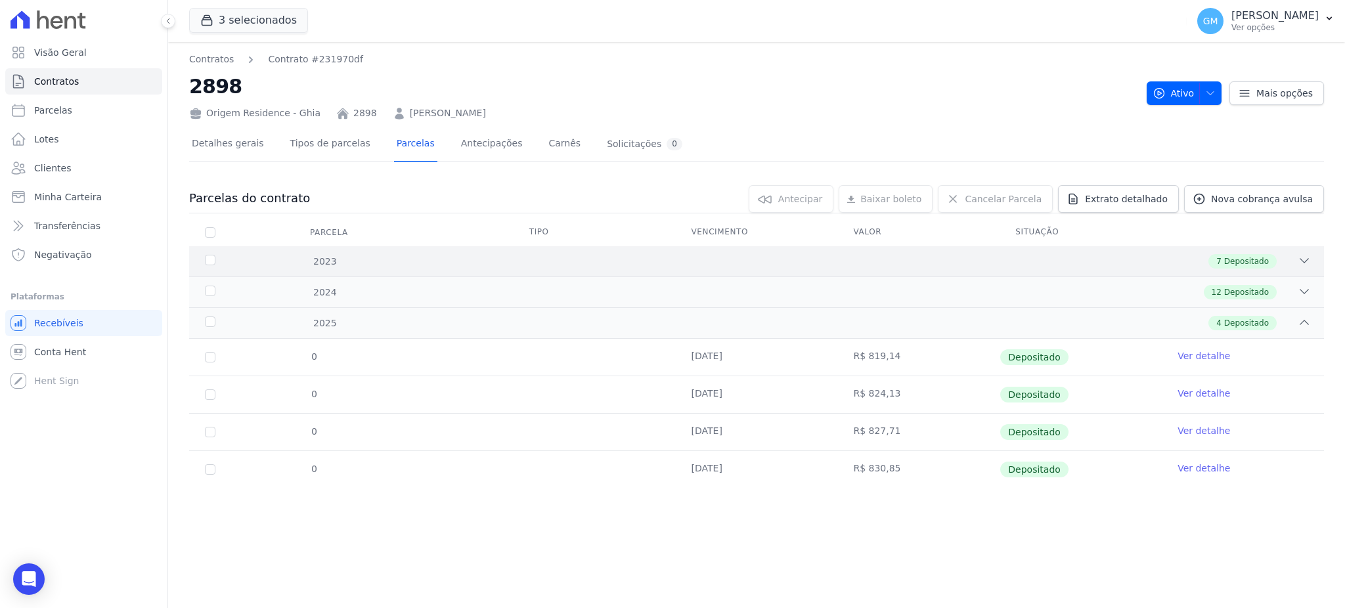
click at [1251, 252] on div "2023 7 Depositado" at bounding box center [756, 261] width 1135 height 30
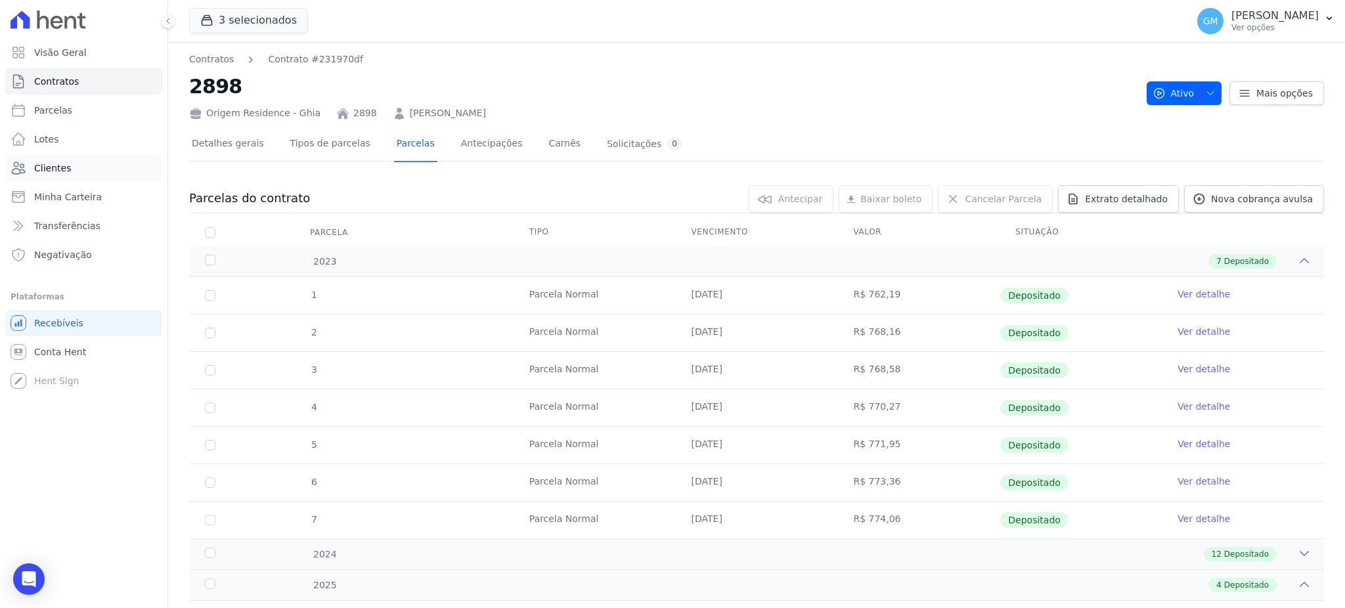
click at [75, 155] on link "Clientes" at bounding box center [83, 168] width 157 height 26
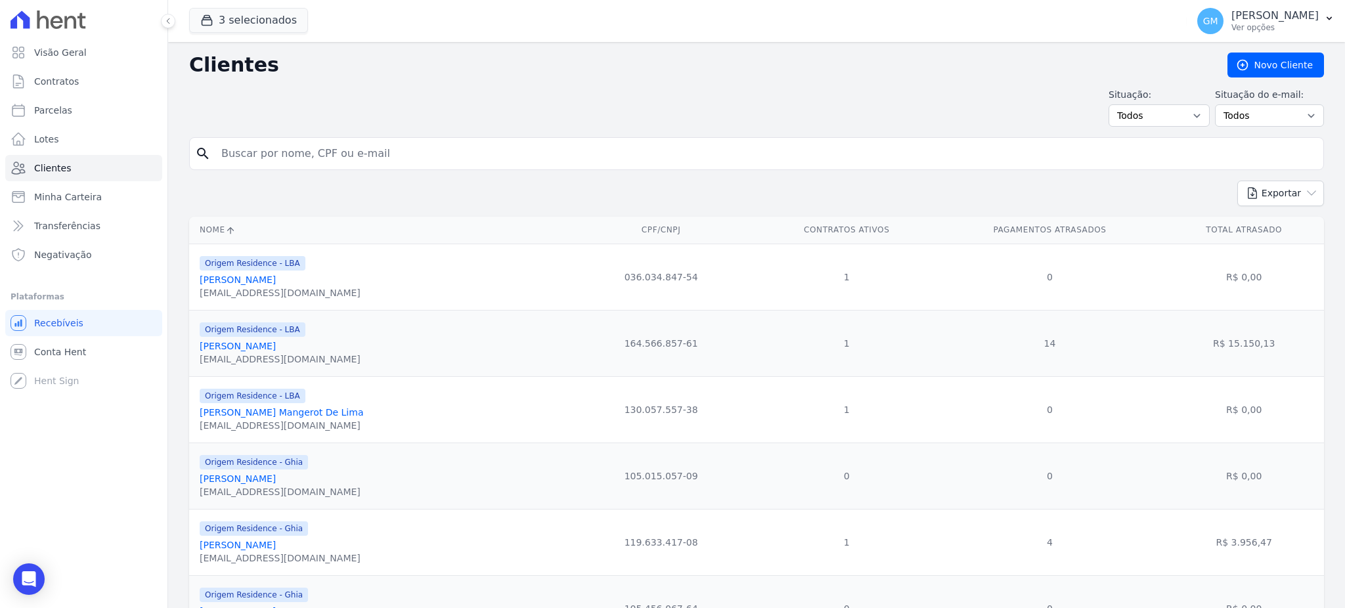
click at [260, 153] on input "search" at bounding box center [765, 154] width 1104 height 26
paste input "[PERSON_NAME]"
type input "[PERSON_NAME]"
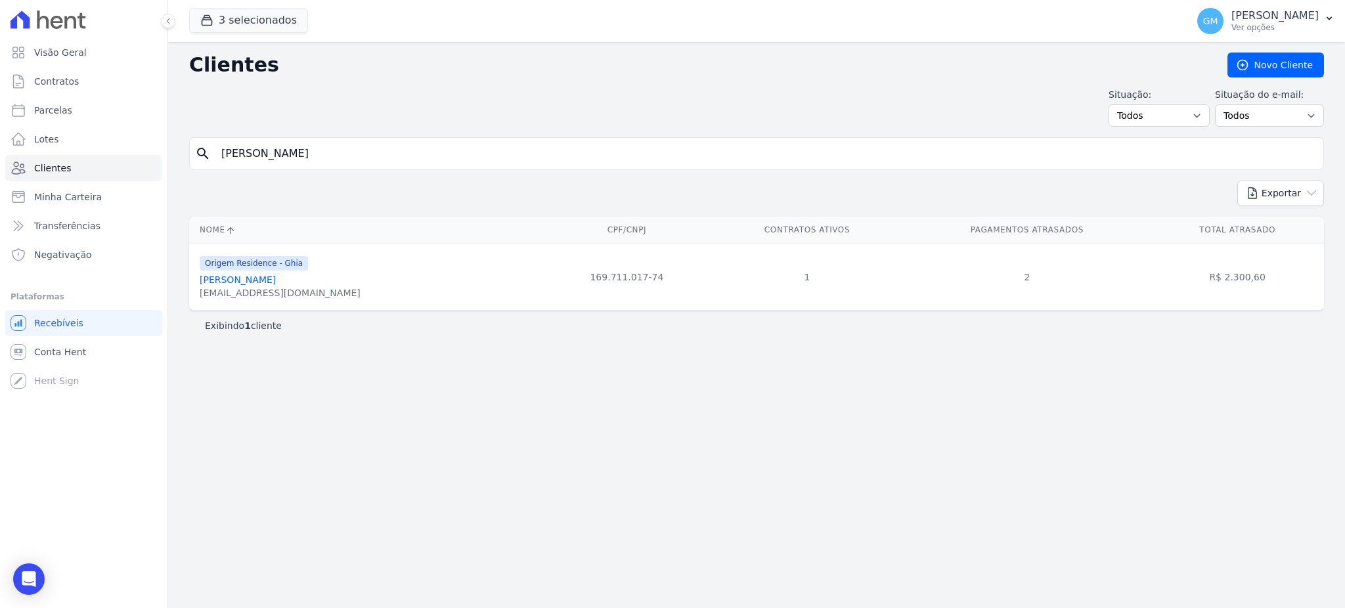
click at [276, 278] on link "[PERSON_NAME]" at bounding box center [238, 279] width 76 height 11
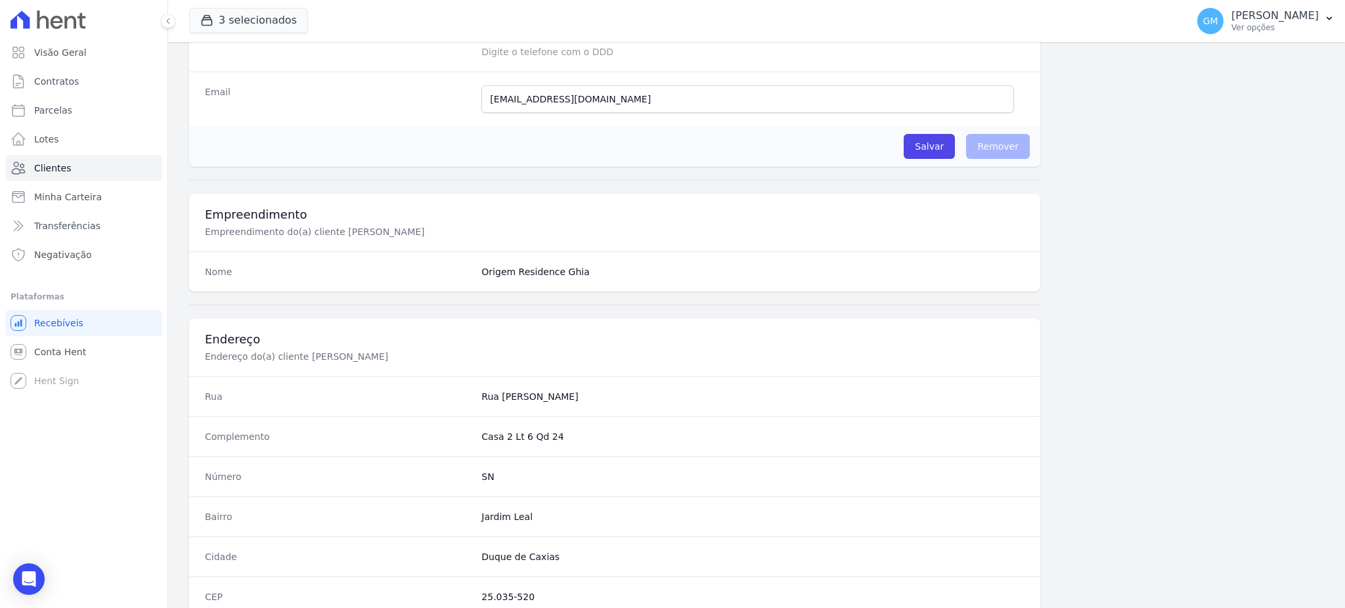
scroll to position [96, 0]
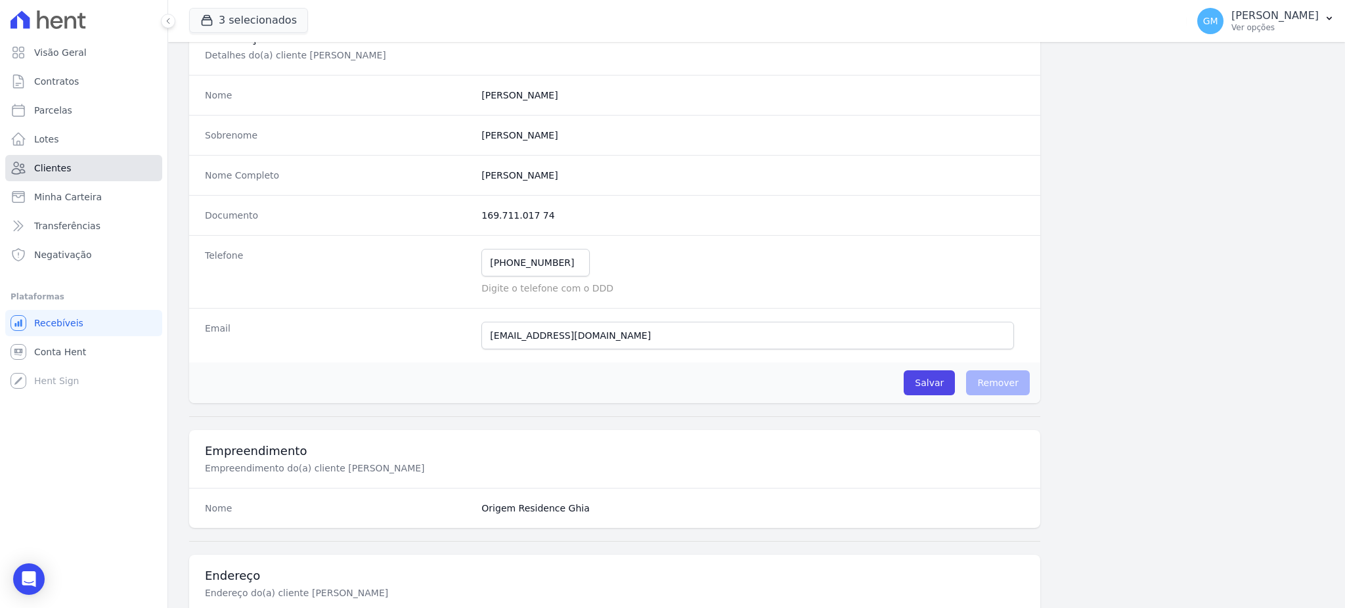
click at [60, 168] on span "Clientes" at bounding box center [52, 168] width 37 height 13
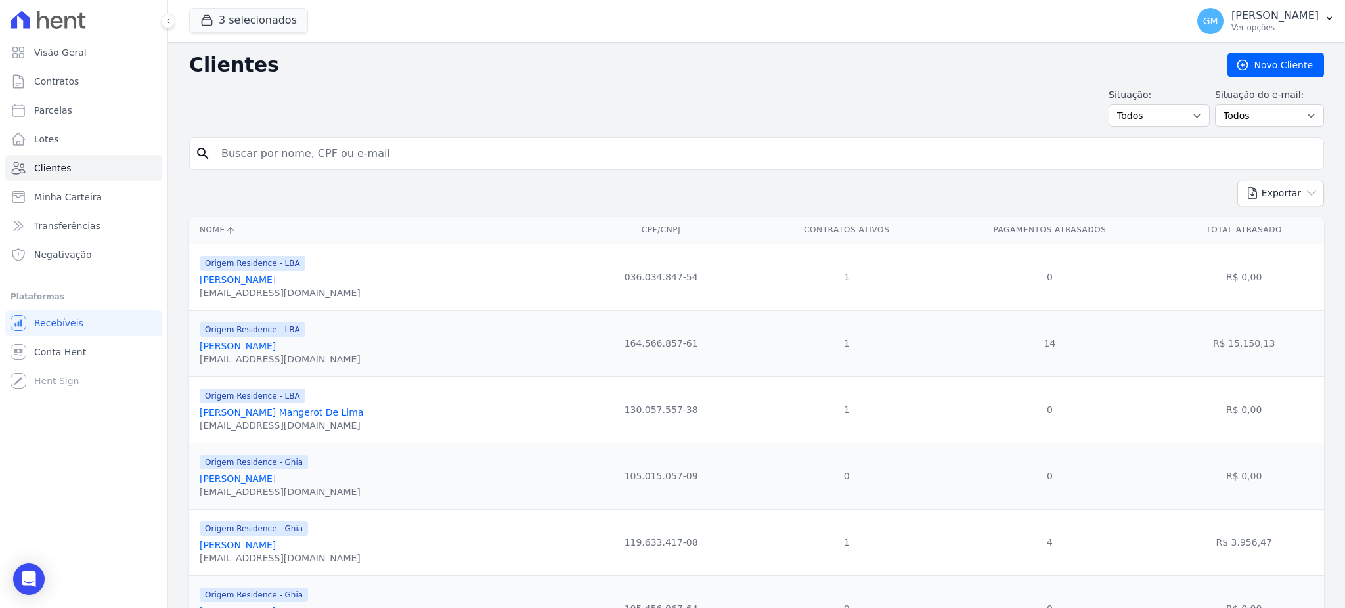
click at [257, 156] on input "search" at bounding box center [765, 154] width 1104 height 26
paste input "[PERSON_NAME]"
type input "[PERSON_NAME]"
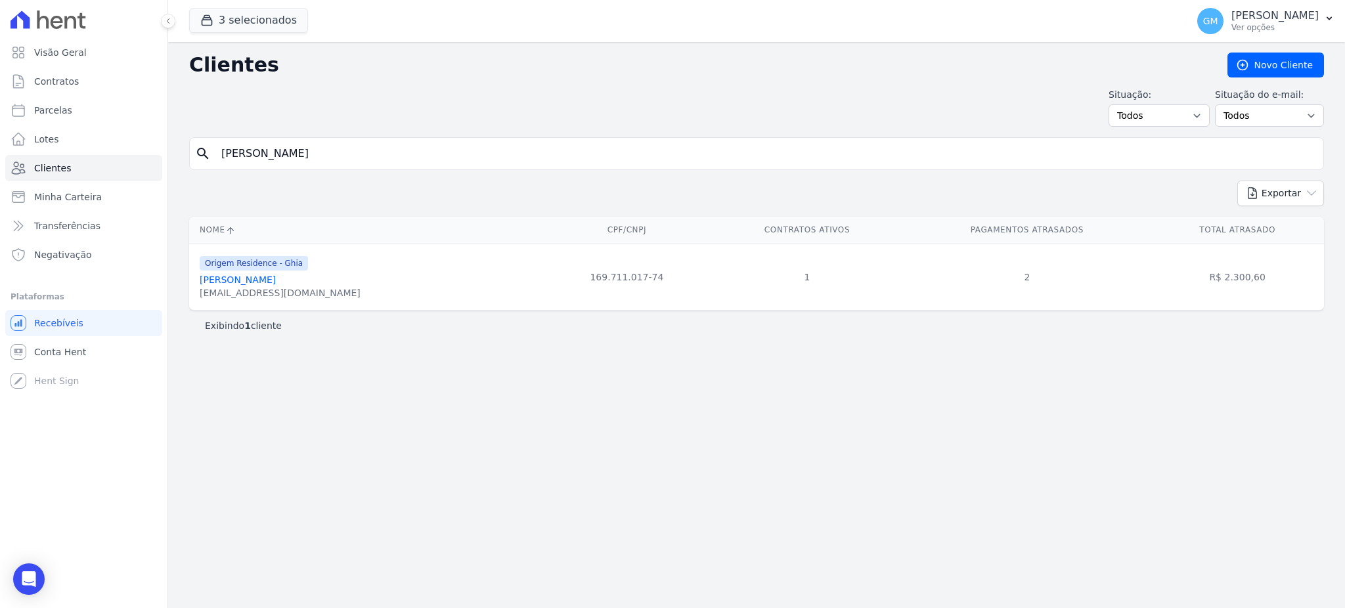
click at [276, 280] on link "[PERSON_NAME]" at bounding box center [238, 279] width 76 height 11
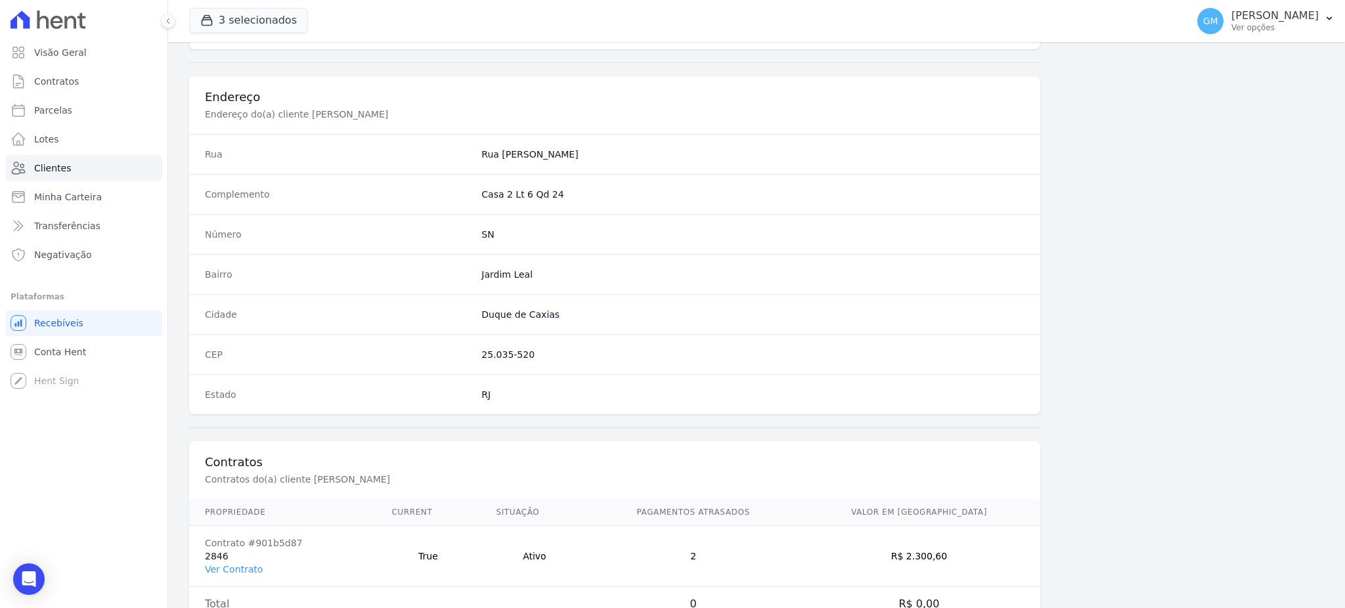
scroll to position [621, 0]
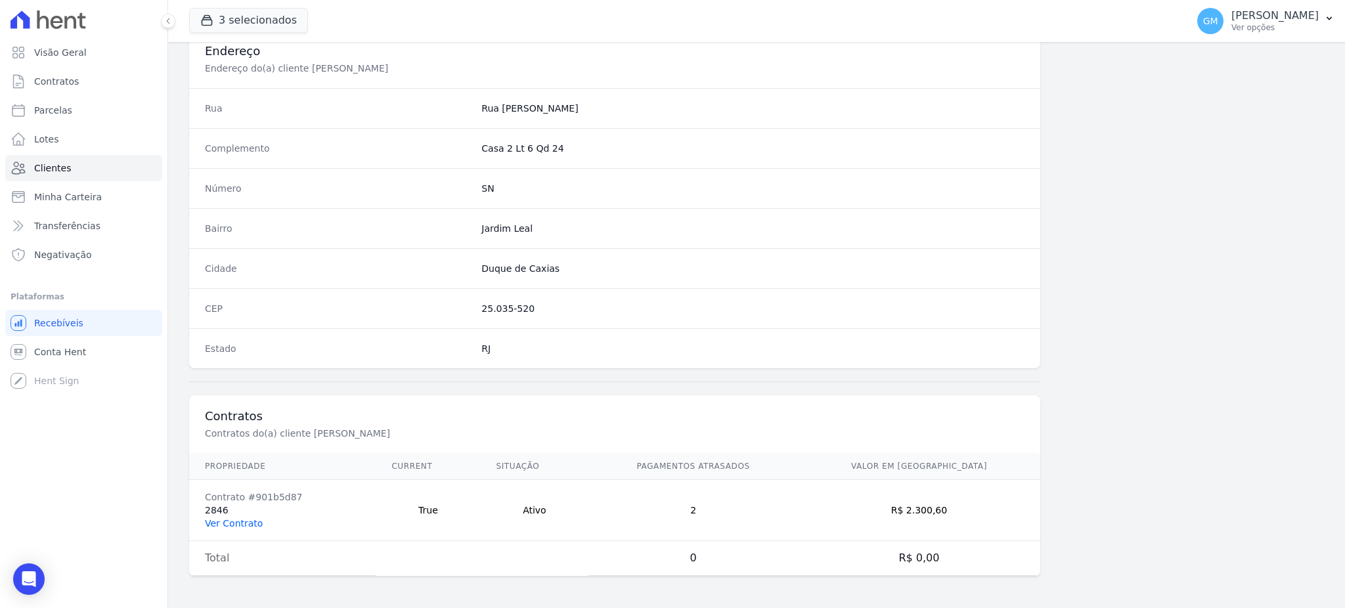
click at [230, 519] on link "Ver Contrato" at bounding box center [234, 523] width 58 height 11
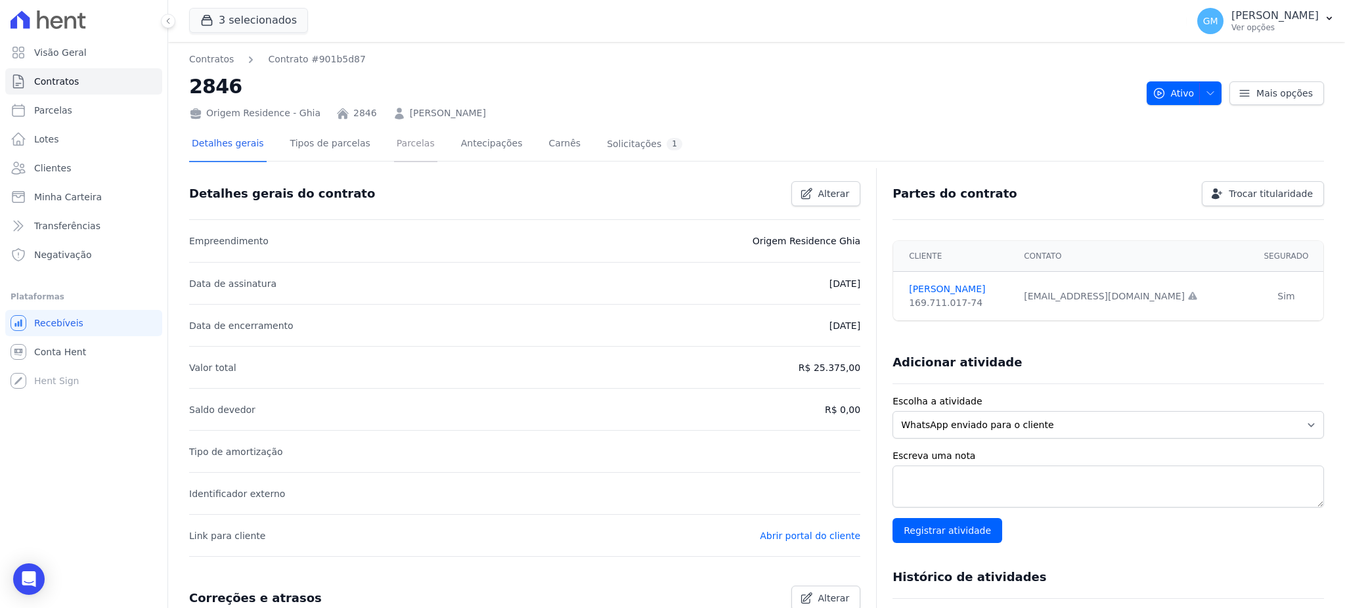
click at [394, 142] on link "Parcelas" at bounding box center [415, 144] width 43 height 35
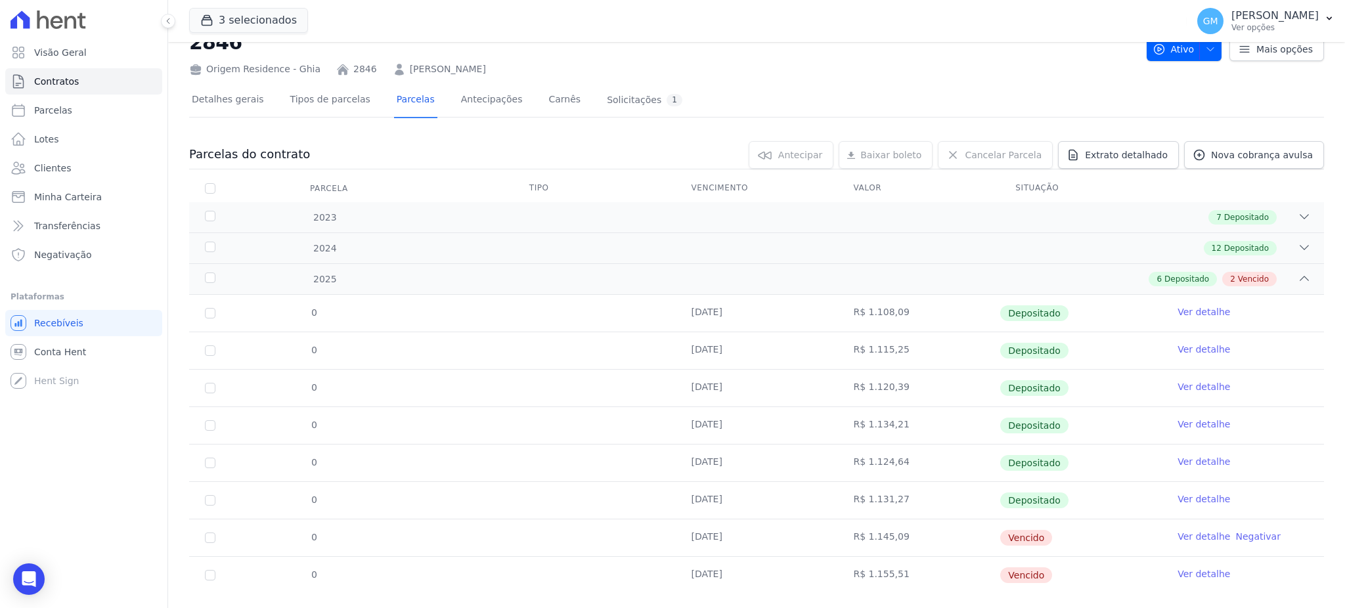
scroll to position [68, 0]
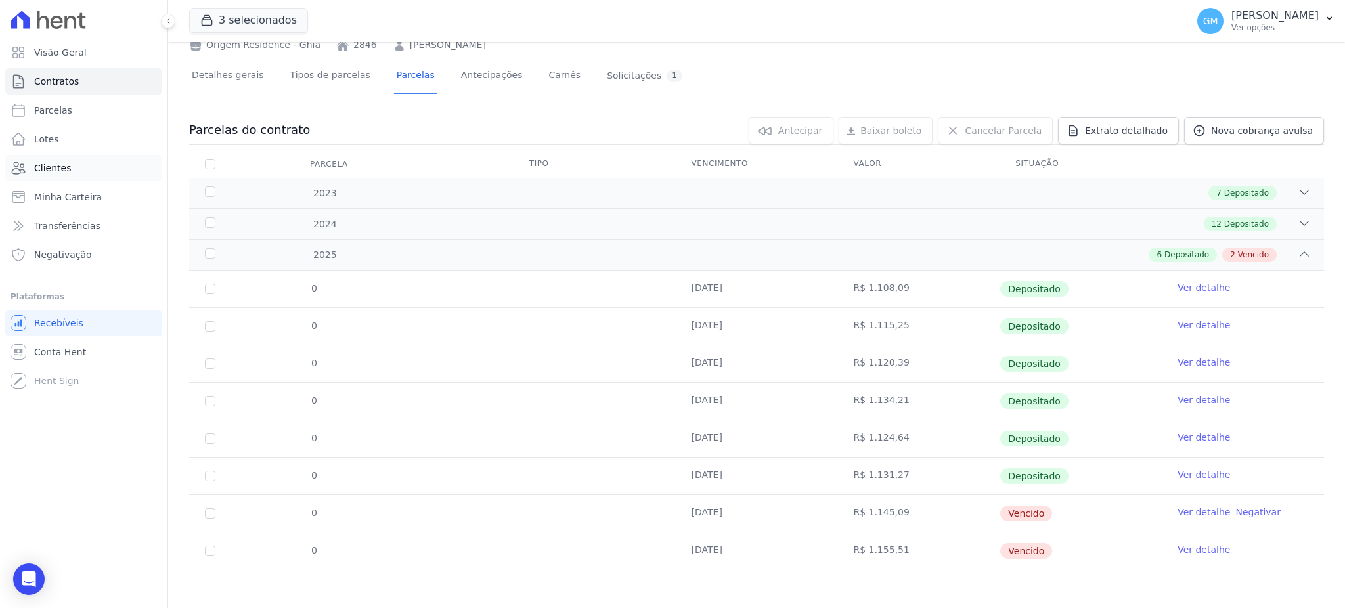
click at [56, 174] on span "Clientes" at bounding box center [52, 168] width 37 height 13
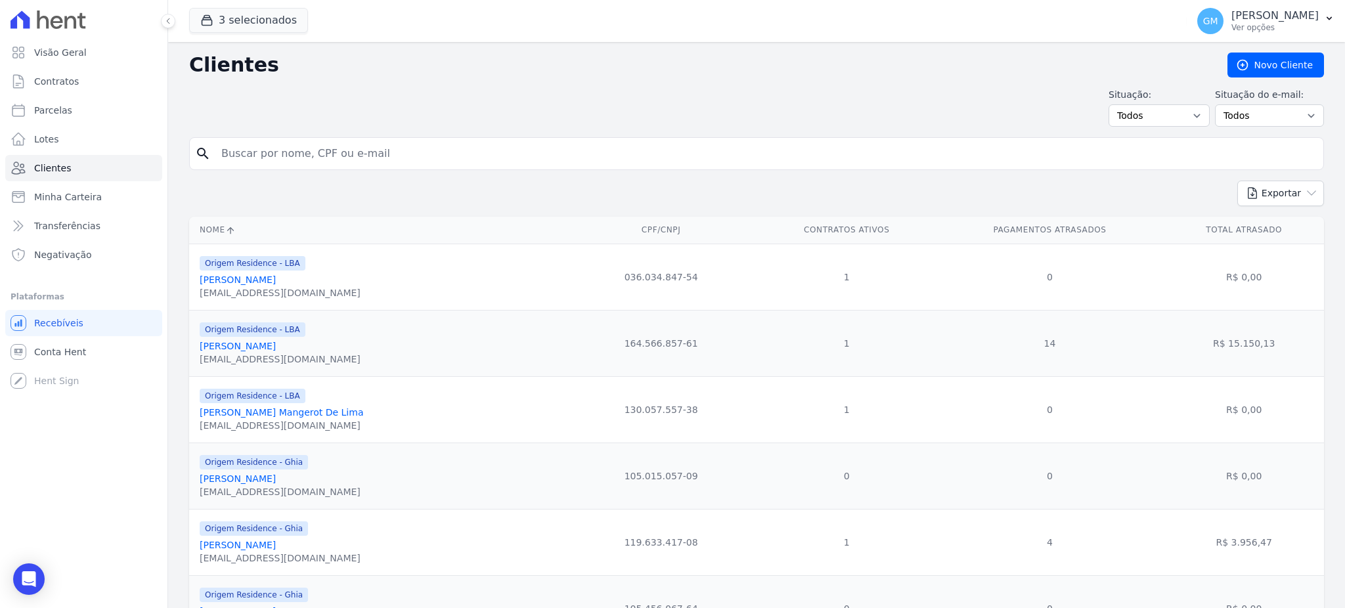
click at [255, 154] on input "search" at bounding box center [765, 154] width 1104 height 26
paste input "[PERSON_NAME]"
type input "[PERSON_NAME]"
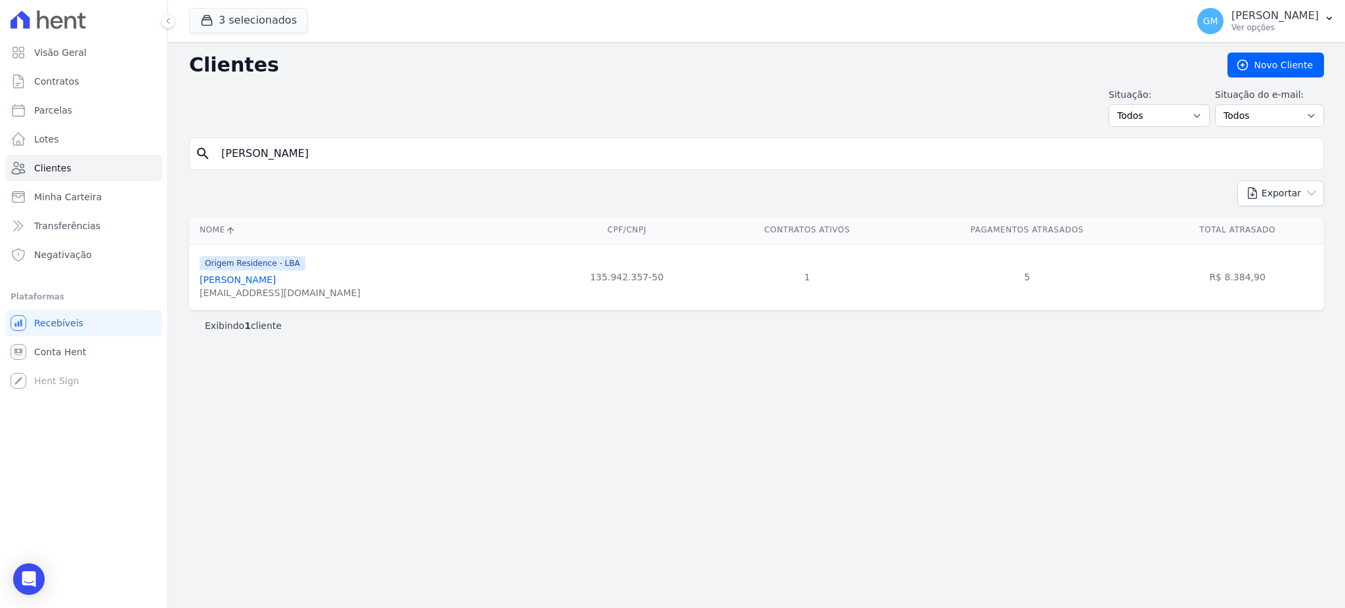
click at [276, 283] on link "[PERSON_NAME]" at bounding box center [238, 279] width 76 height 11
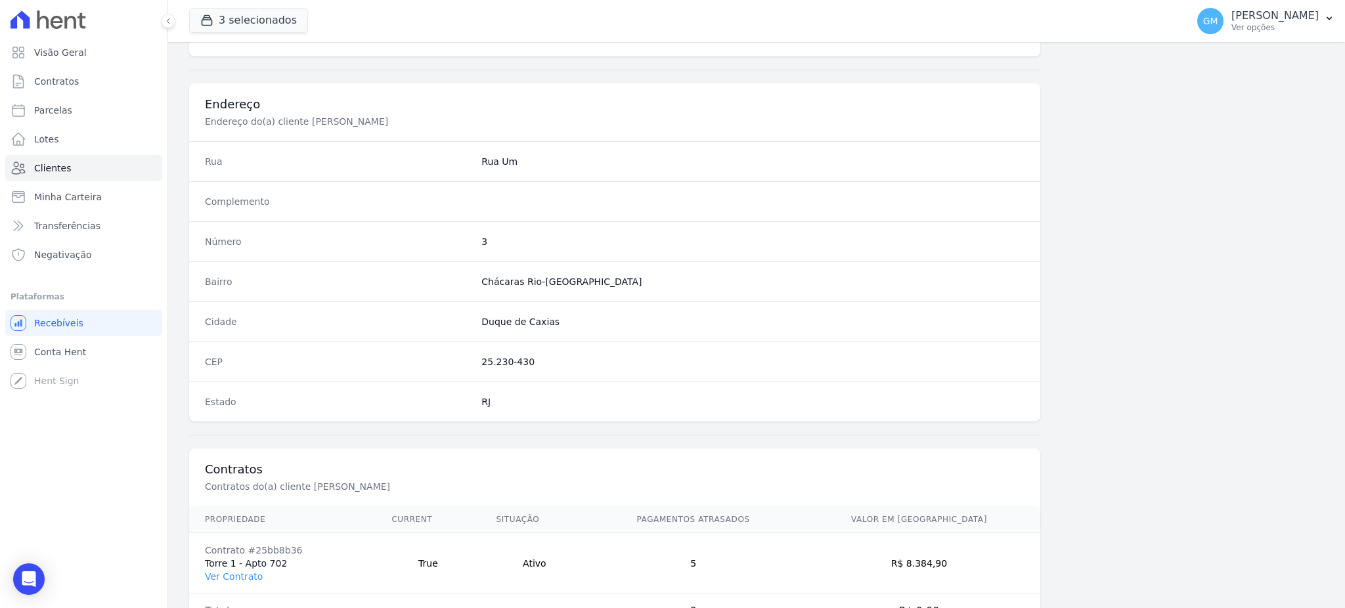
scroll to position [621, 0]
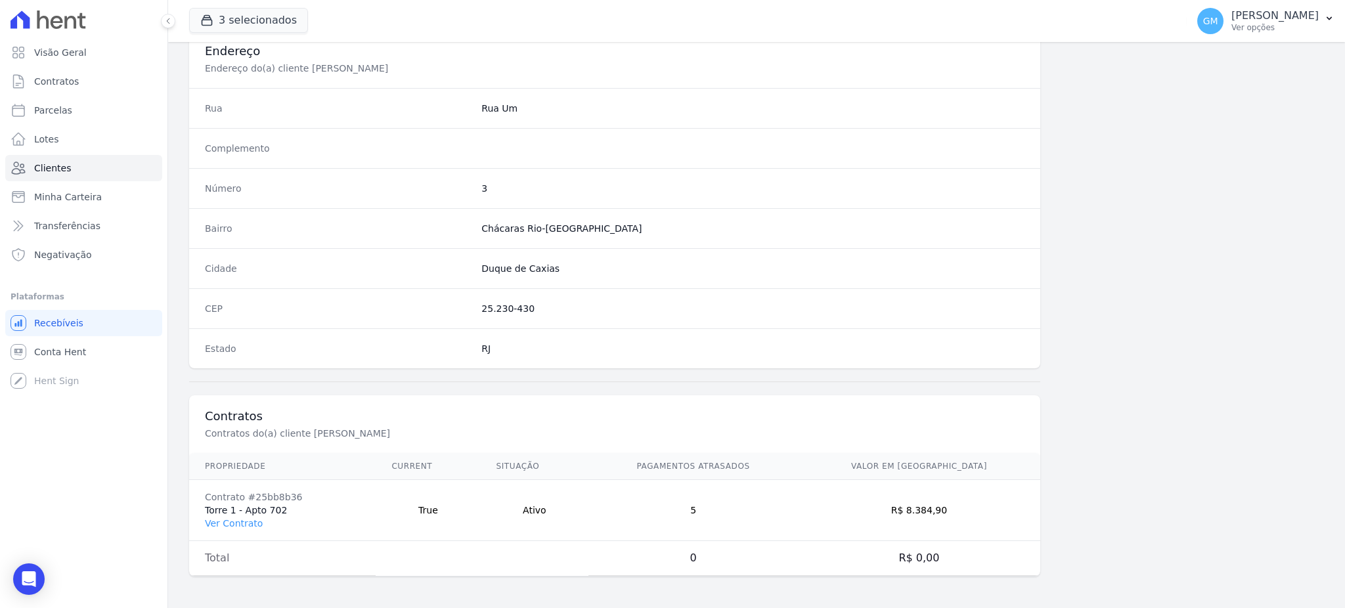
click at [242, 529] on td "Contrato #25bb8b36 Torre 1 - Apto 702 Ver Contrato" at bounding box center [282, 510] width 186 height 61
click at [244, 521] on link "Ver Contrato" at bounding box center [234, 523] width 58 height 11
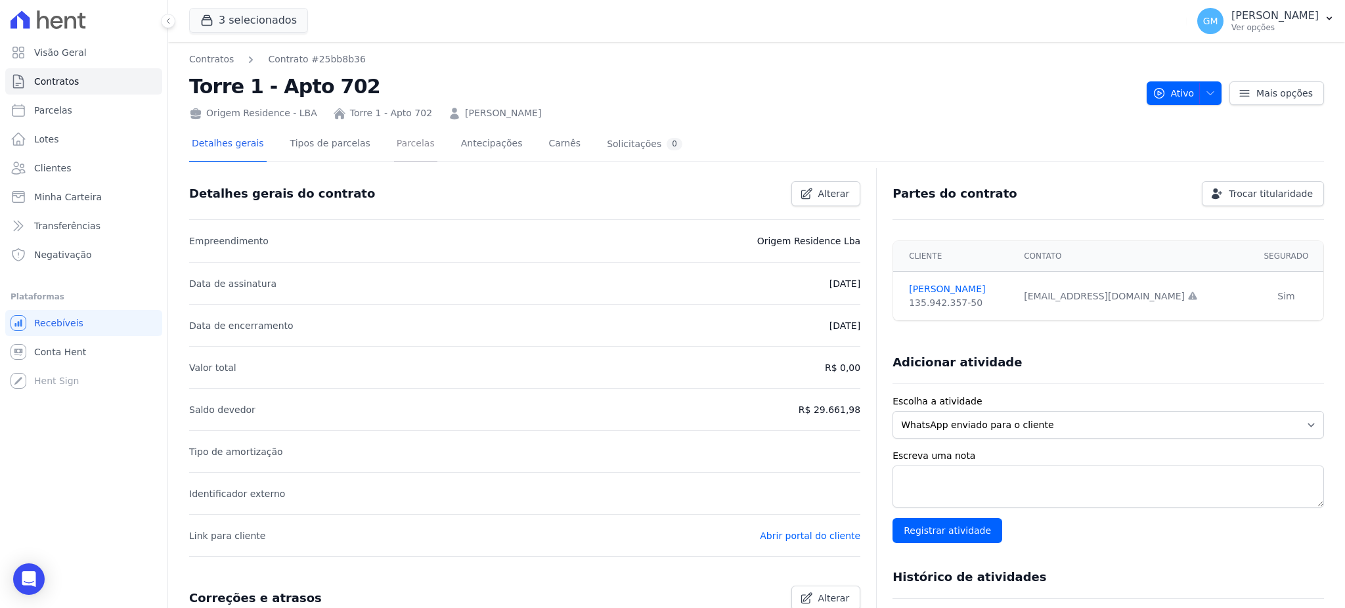
click at [394, 146] on link "Parcelas" at bounding box center [415, 144] width 43 height 35
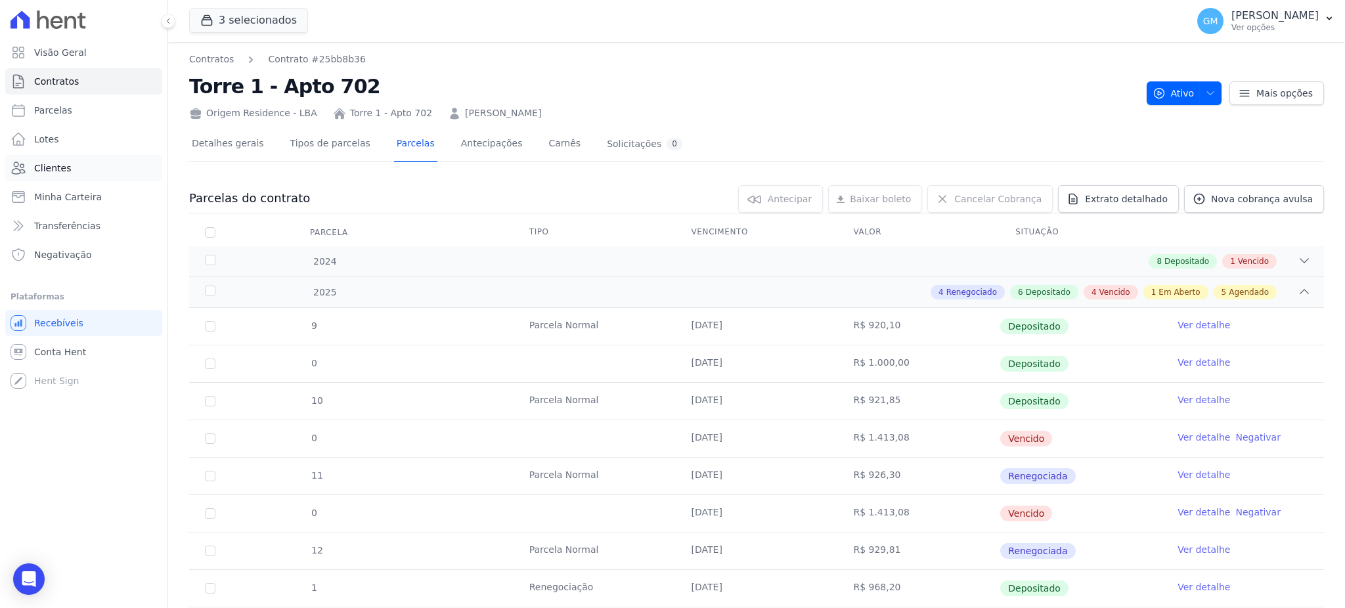
click at [57, 167] on span "Clientes" at bounding box center [52, 168] width 37 height 13
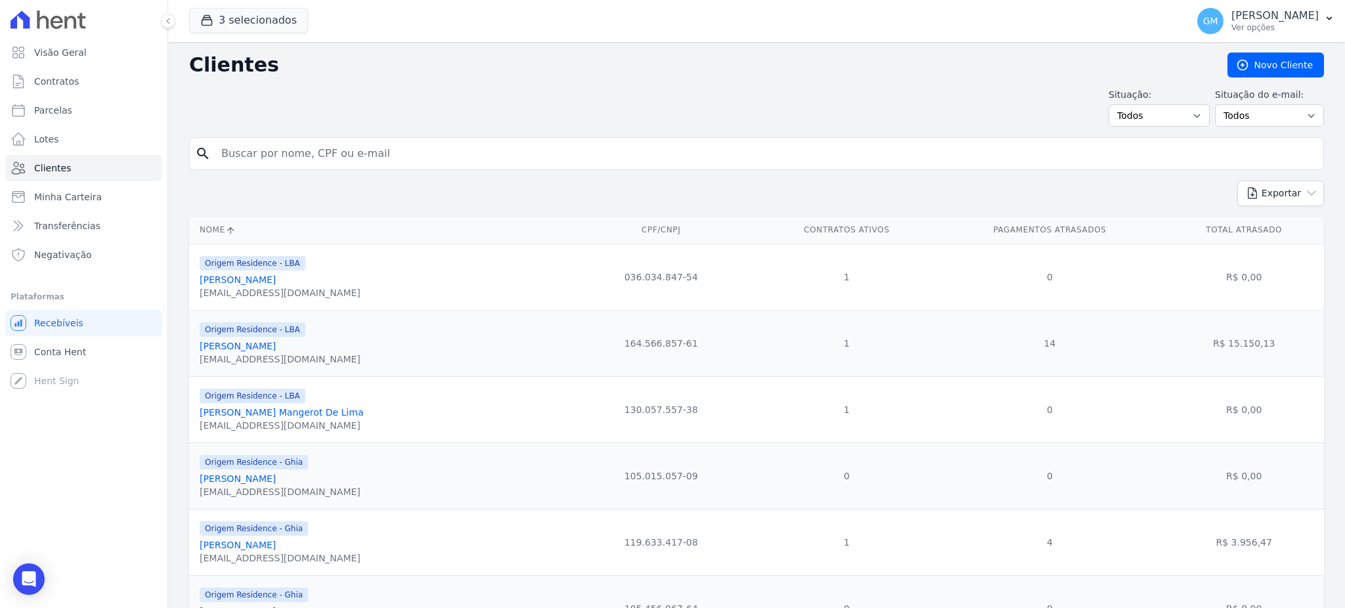
click at [286, 156] on input "search" at bounding box center [765, 154] width 1104 height 26
paste input "[PERSON_NAME]"
type input "[PERSON_NAME]"
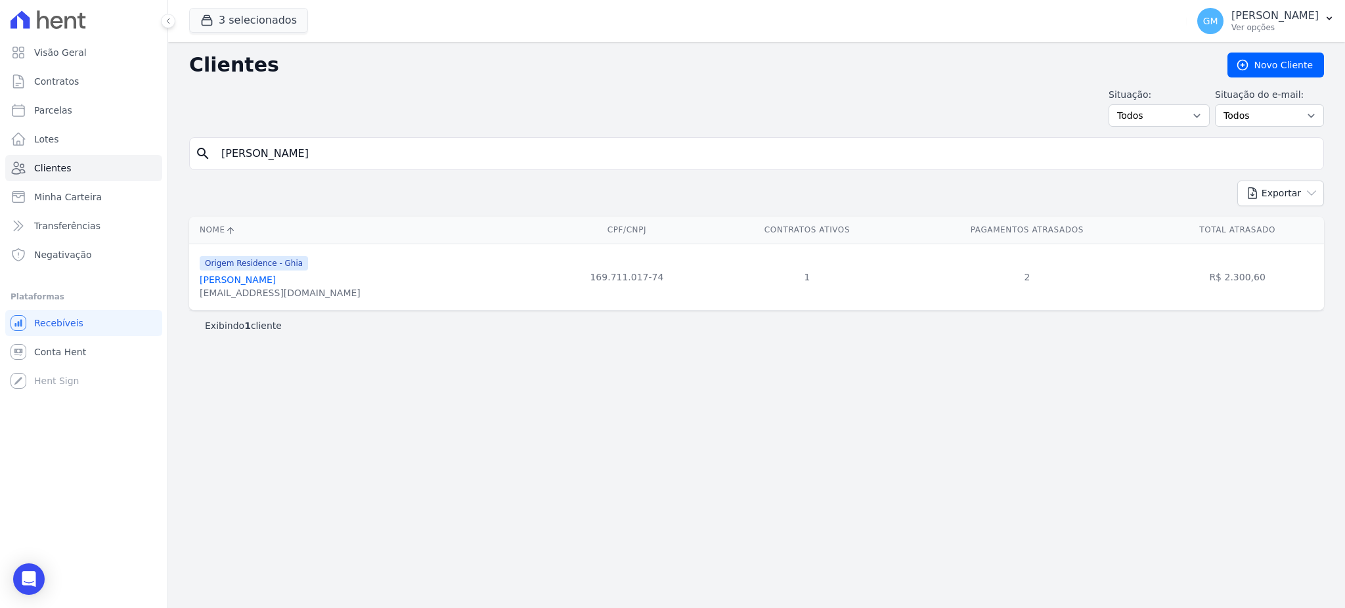
click at [276, 274] on link "[PERSON_NAME]" at bounding box center [238, 279] width 76 height 11
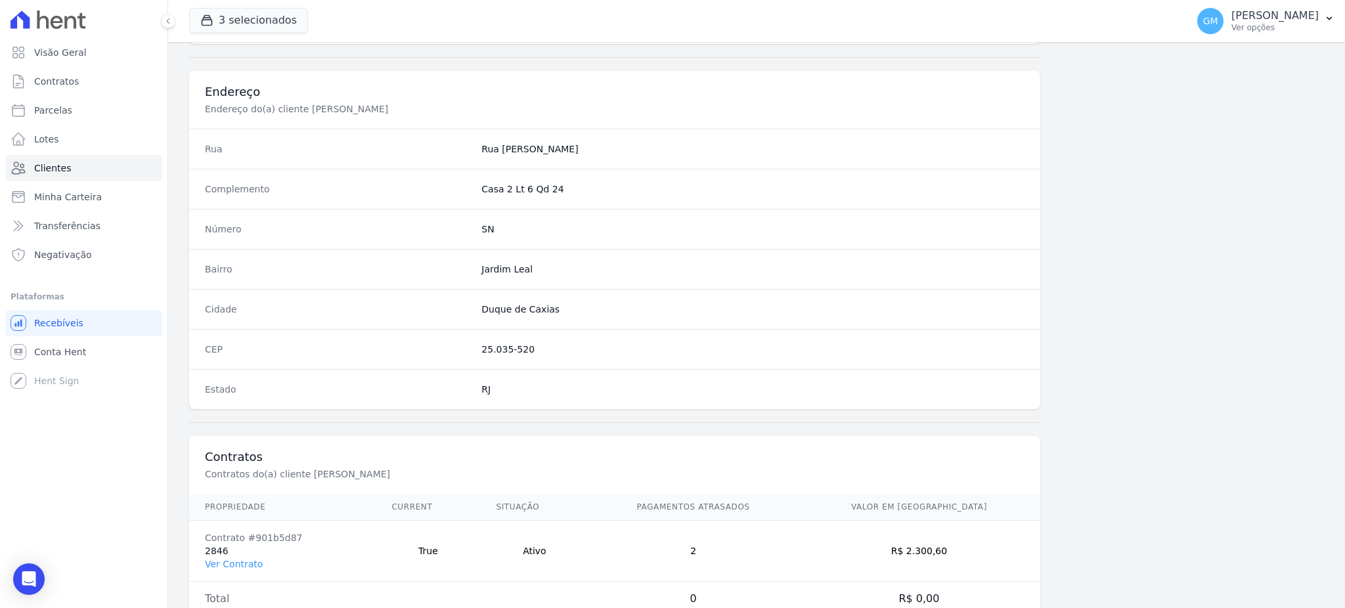
scroll to position [621, 0]
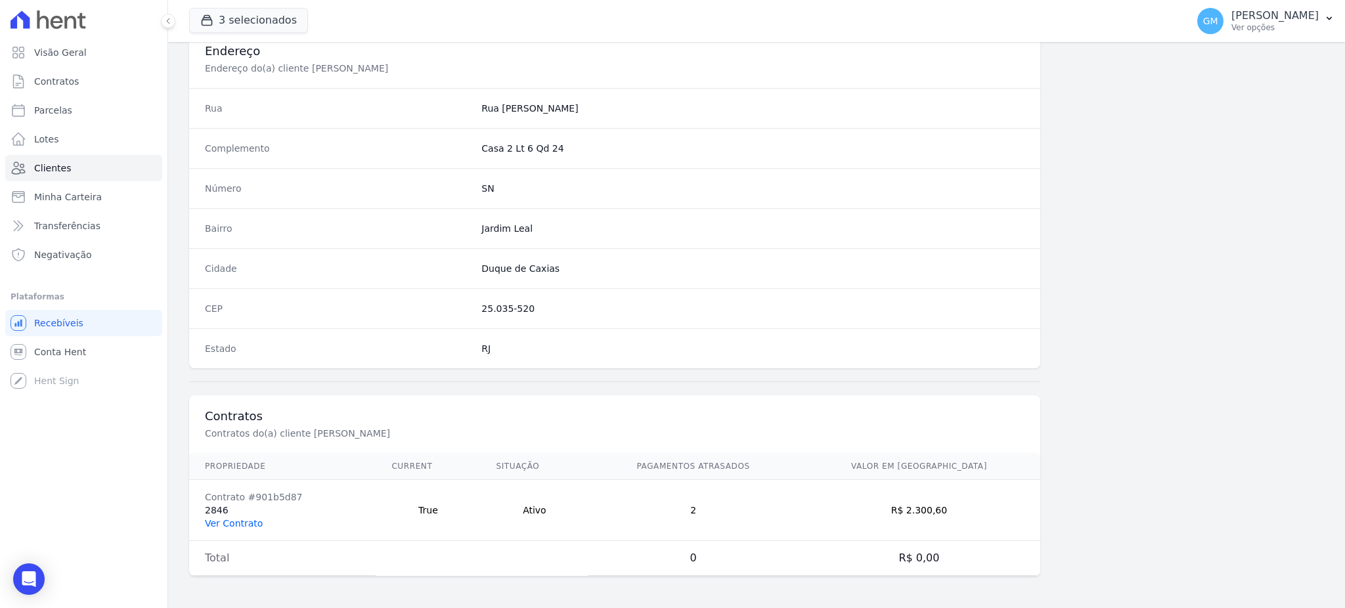
click at [239, 528] on link "Ver Contrato" at bounding box center [234, 523] width 58 height 11
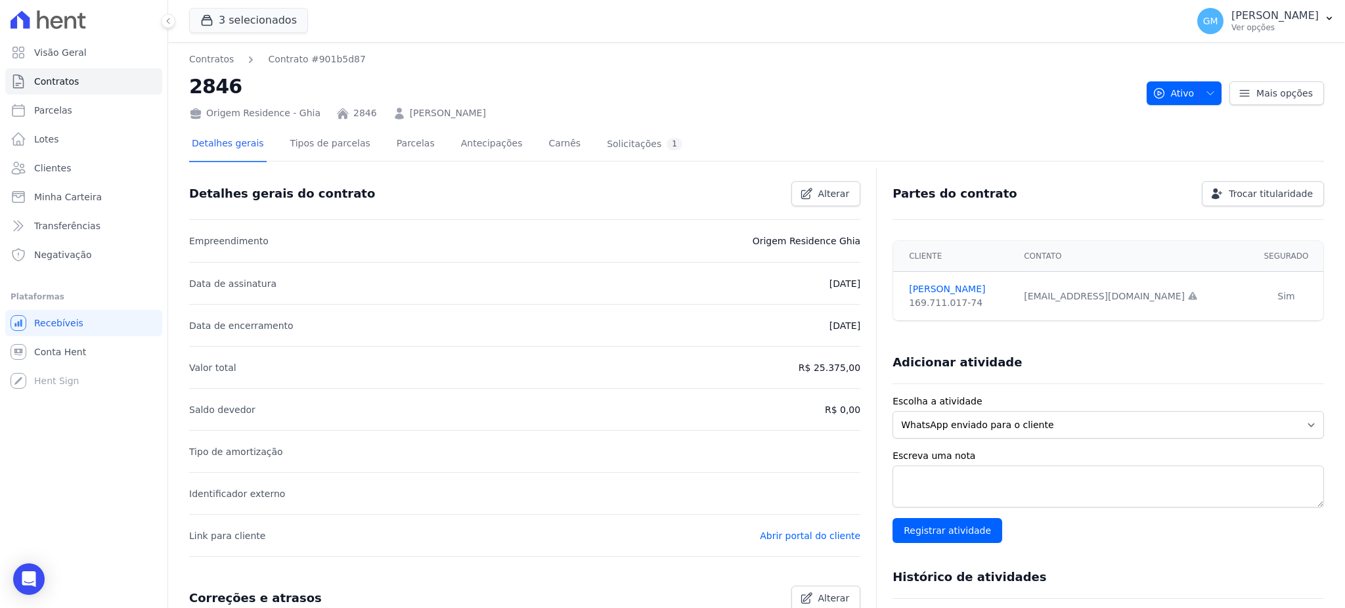
click at [398, 150] on link "Parcelas" at bounding box center [415, 144] width 43 height 35
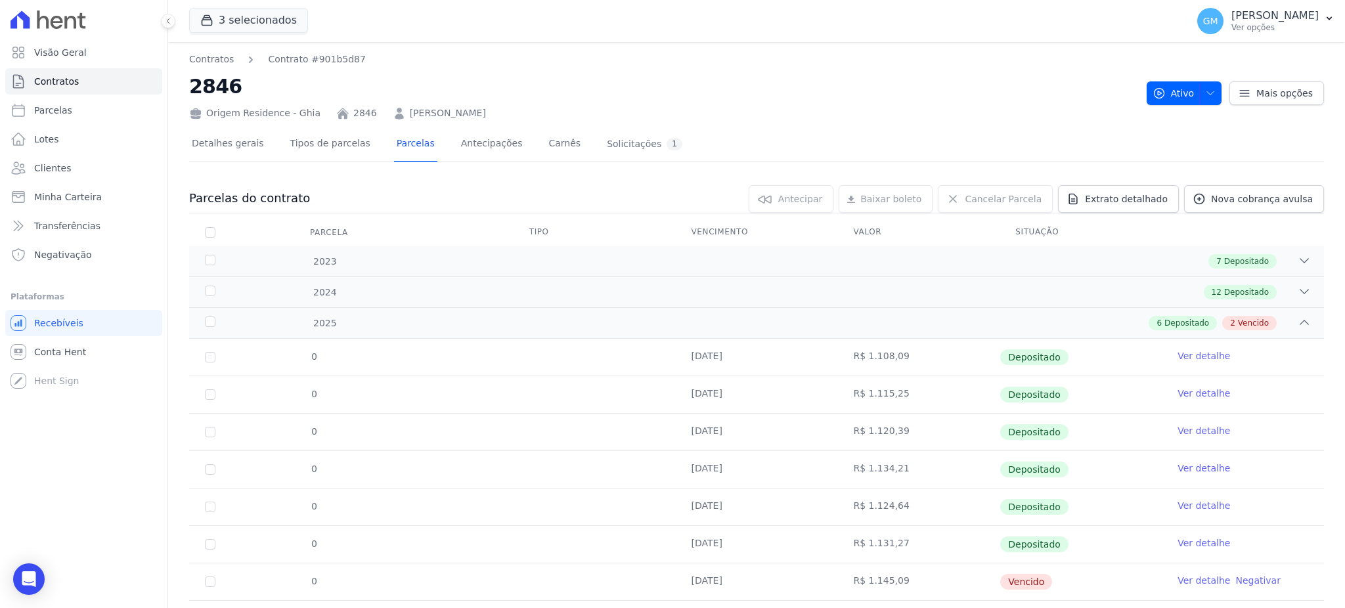
scroll to position [68, 0]
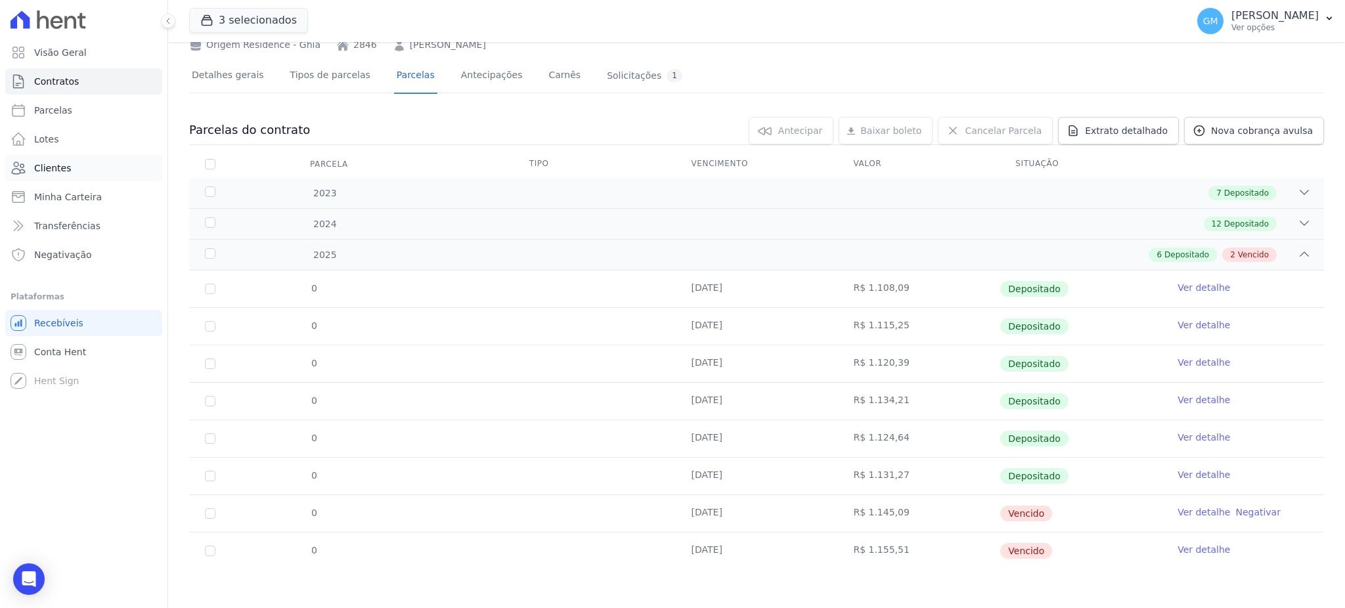
click at [68, 169] on link "Clientes" at bounding box center [83, 168] width 157 height 26
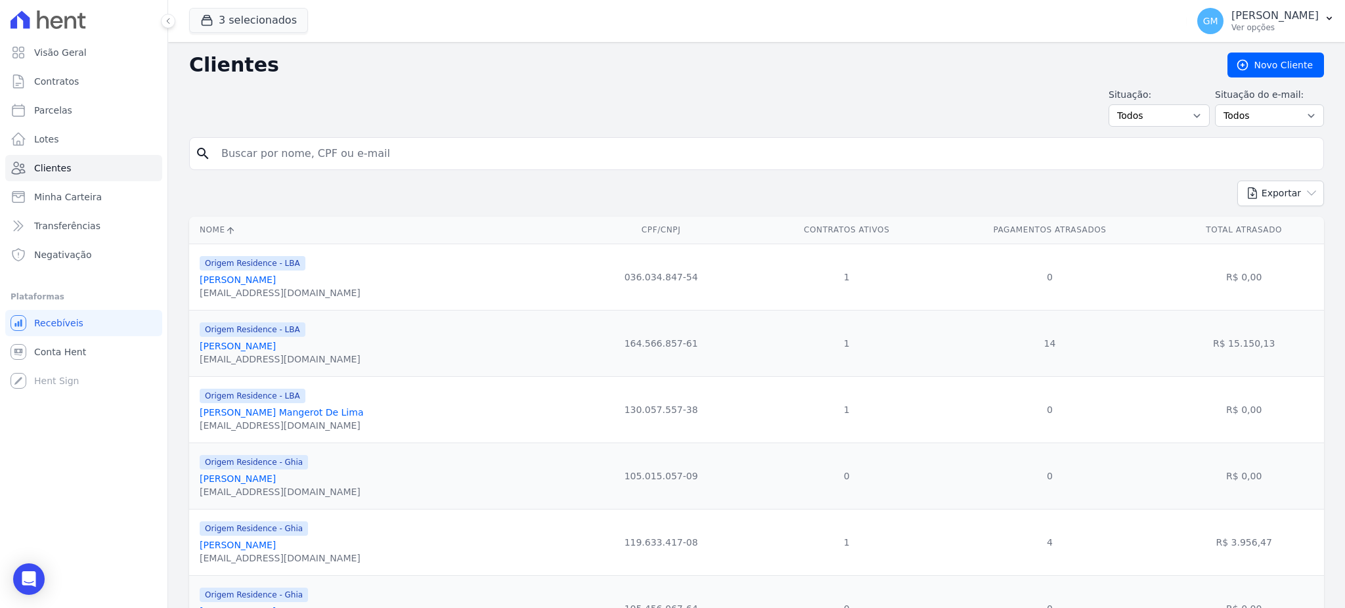
click at [320, 163] on input "search" at bounding box center [765, 154] width 1104 height 26
paste input "[PERSON_NAME]"
type input "[PERSON_NAME]"
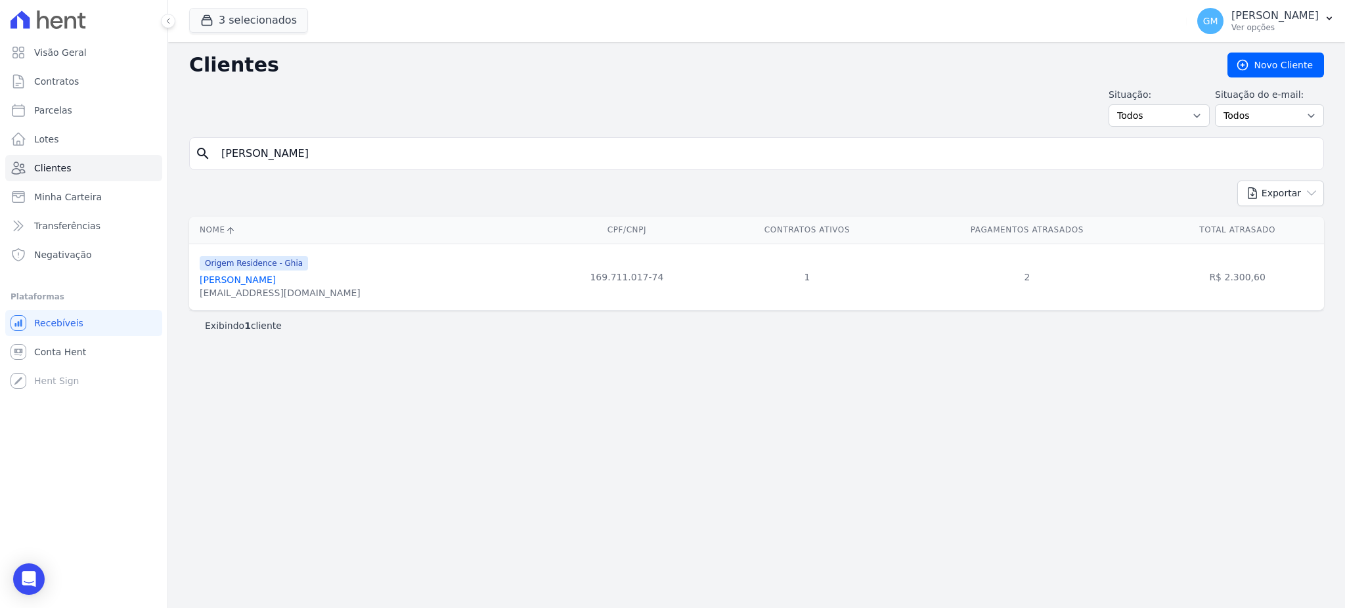
click at [276, 282] on link "[PERSON_NAME]" at bounding box center [238, 279] width 76 height 11
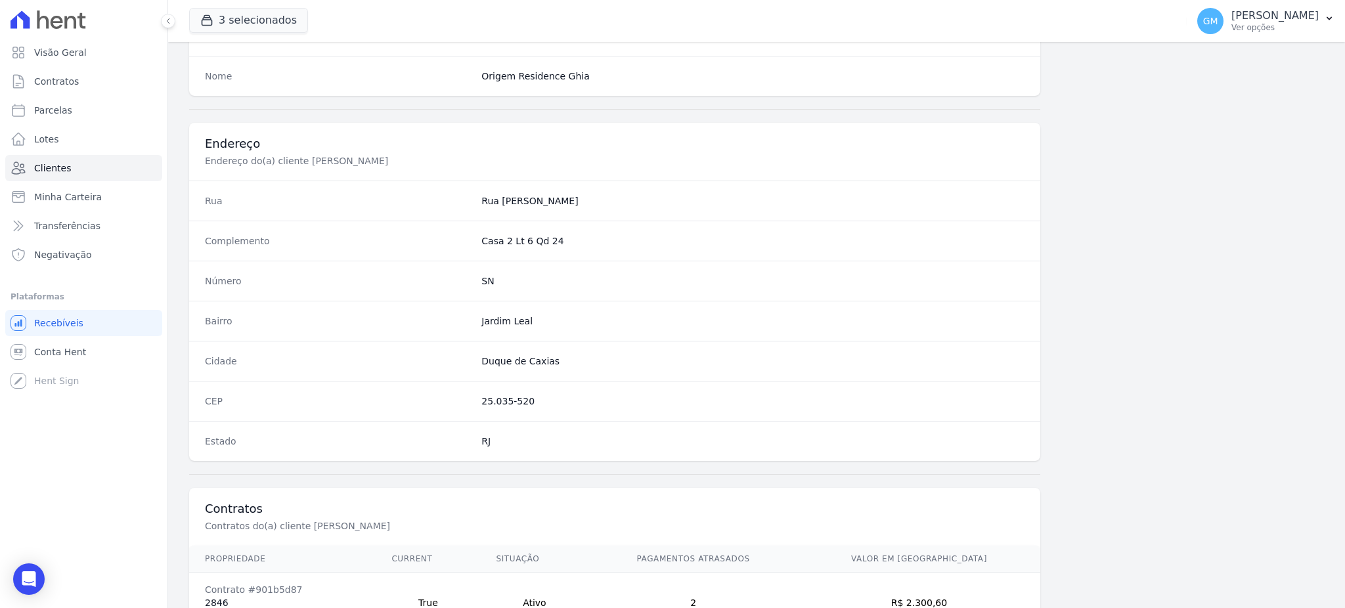
scroll to position [621, 0]
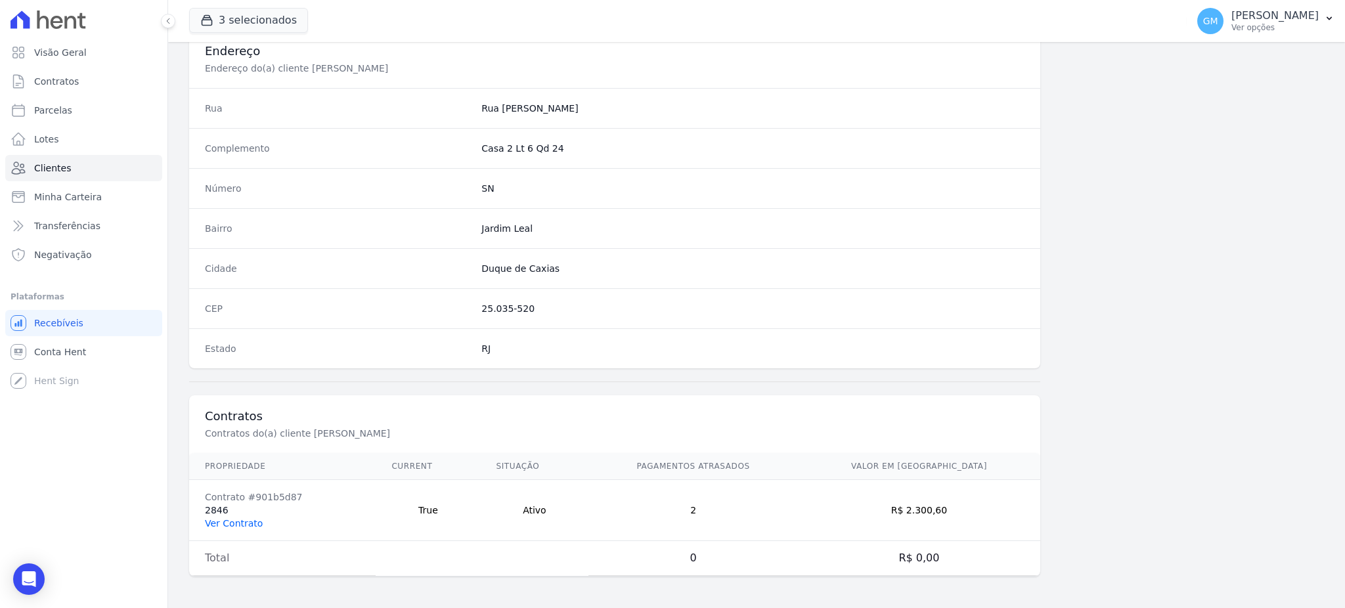
click at [240, 525] on link "Ver Contrato" at bounding box center [234, 523] width 58 height 11
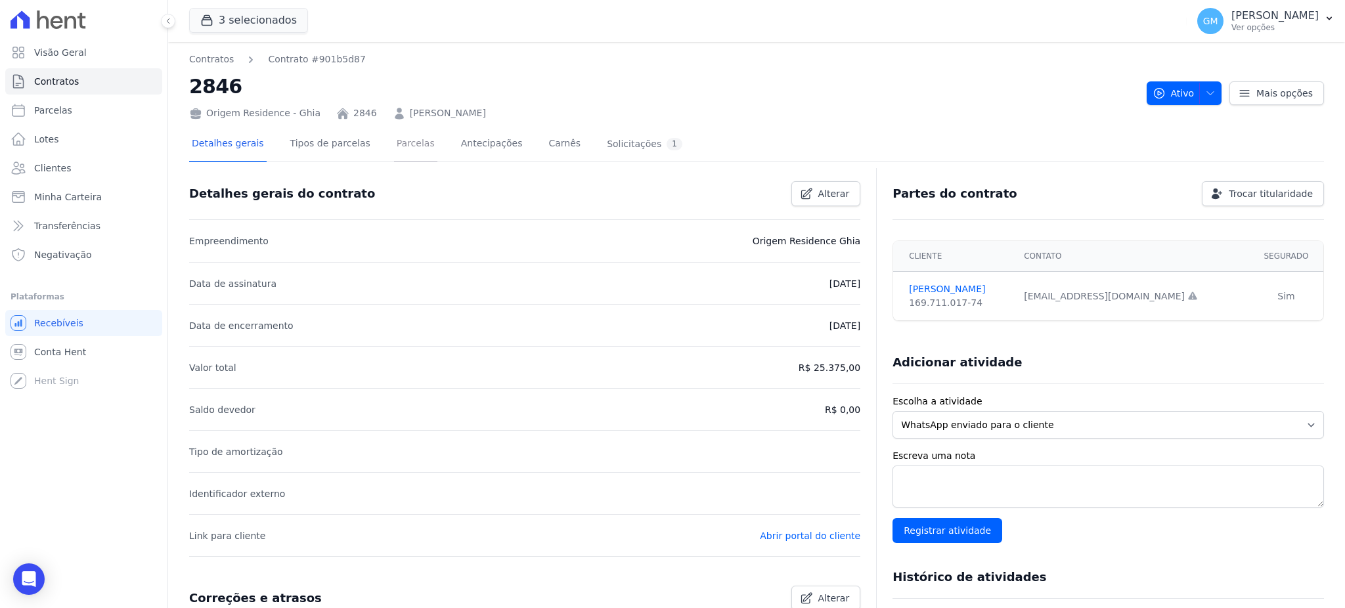
click at [408, 145] on link "Parcelas" at bounding box center [415, 144] width 43 height 35
click at [795, 536] on link "Abrir portal do cliente" at bounding box center [810, 536] width 100 height 11
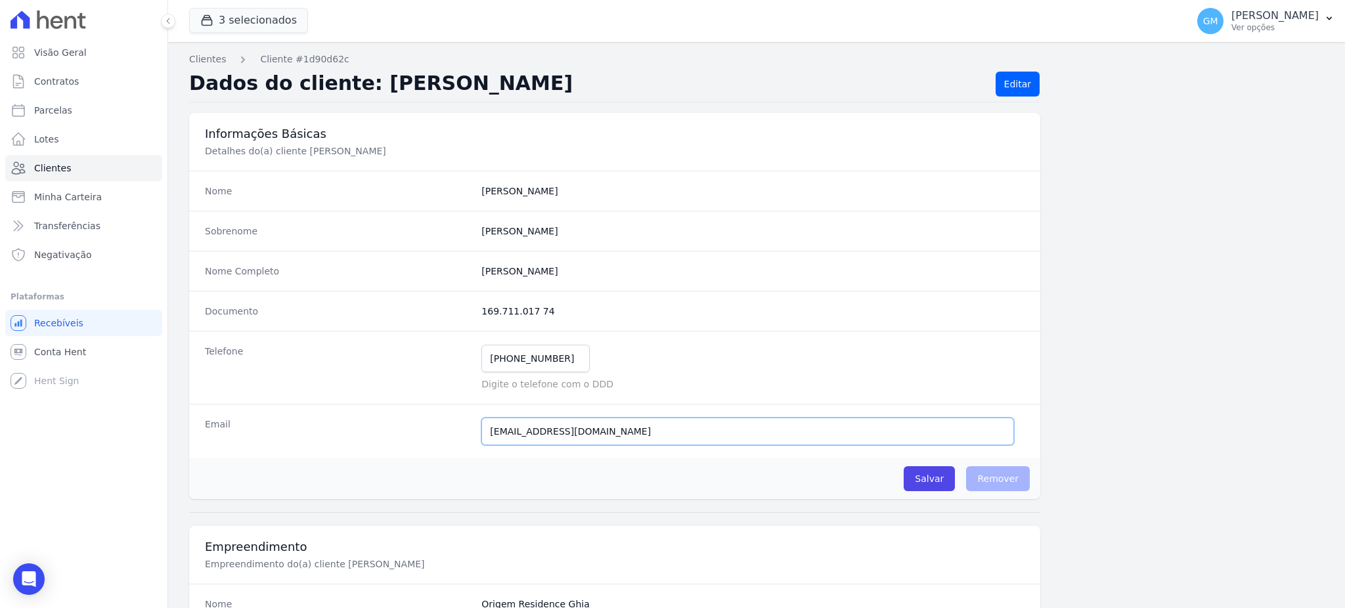
drag, startPoint x: 596, startPoint y: 425, endPoint x: 427, endPoint y: 446, distance: 170.1
click at [427, 446] on div "Email [EMAIL_ADDRESS][DOMAIN_NAME] E-mail enviado. Aguardando confirmação.." at bounding box center [614, 431] width 851 height 54
click at [58, 158] on link "Clientes" at bounding box center [83, 168] width 157 height 26
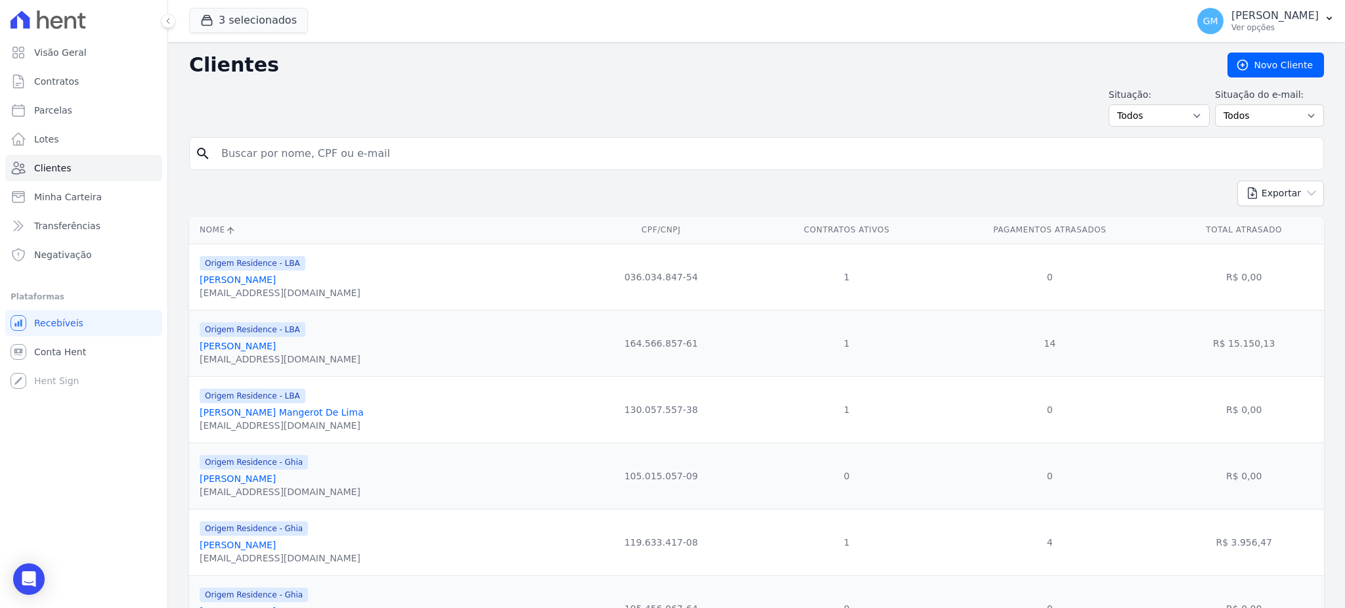
click at [212, 145] on div "search" at bounding box center [756, 153] width 1135 height 33
click at [242, 162] on input "search" at bounding box center [765, 154] width 1104 height 26
paste input "[PERSON_NAME]"
type input "[PERSON_NAME]"
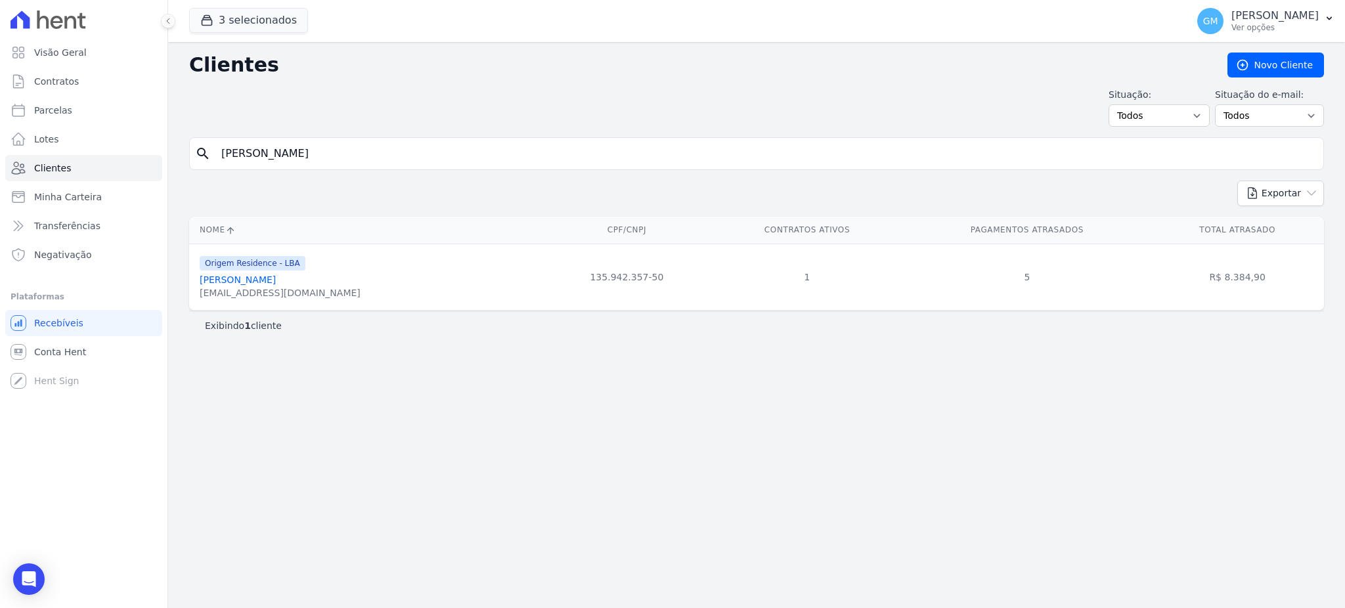
click at [276, 282] on link "[PERSON_NAME]" at bounding box center [238, 279] width 76 height 11
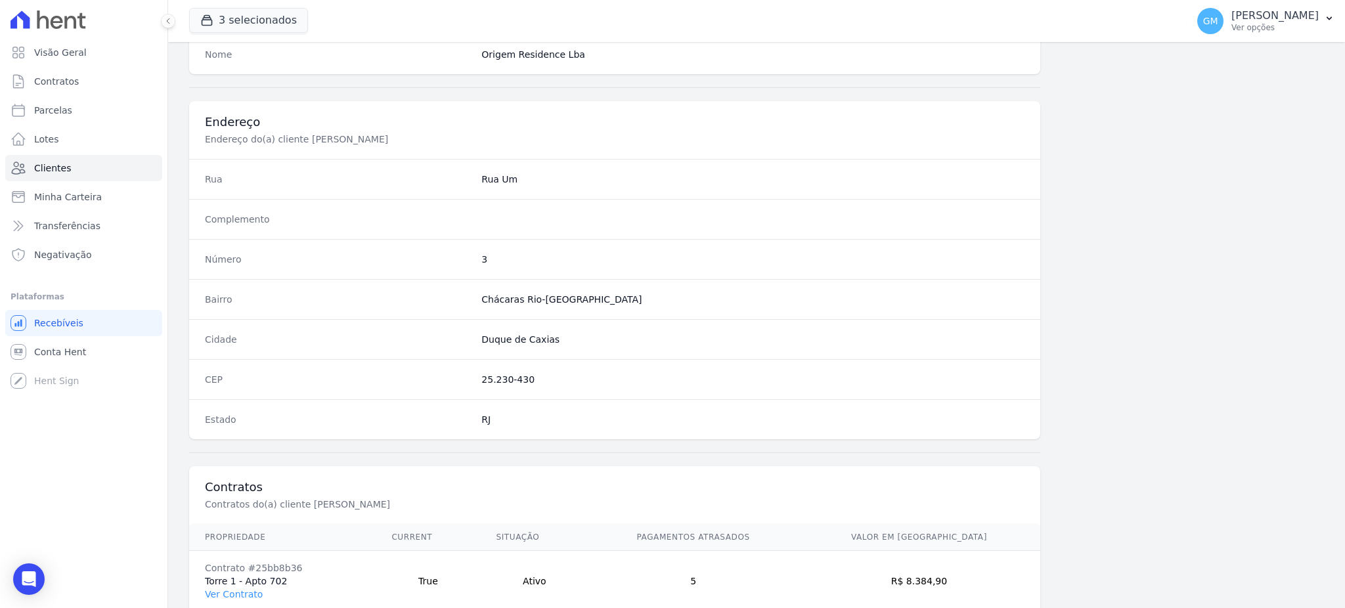
scroll to position [621, 0]
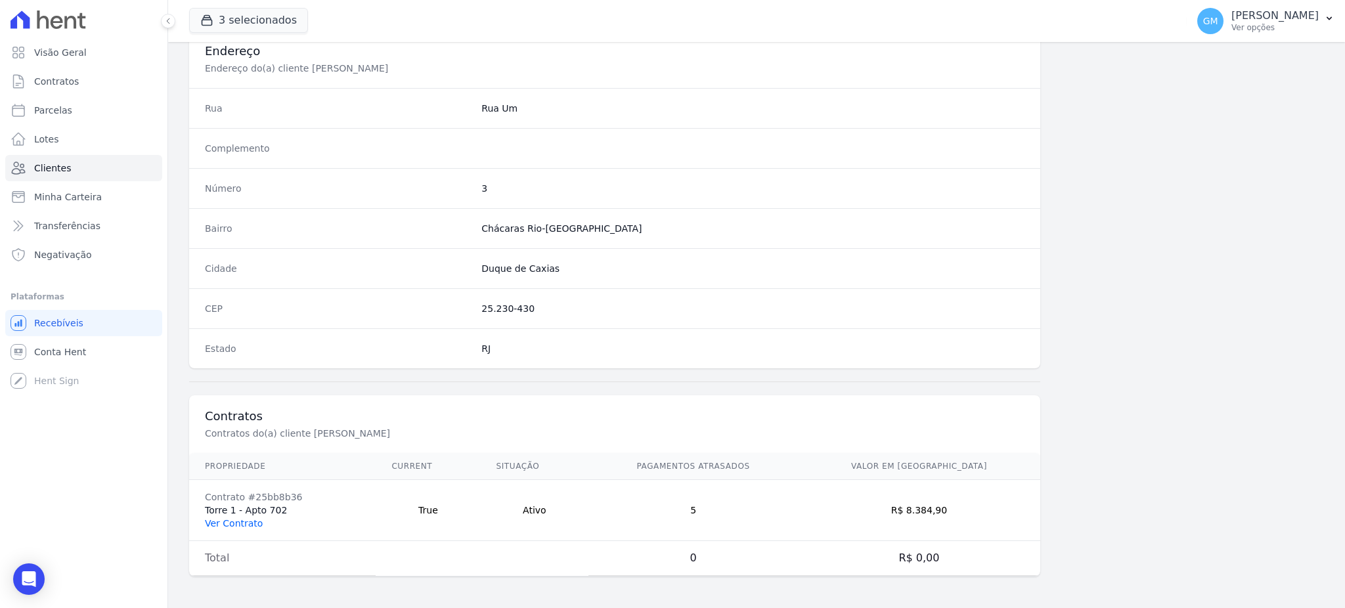
click at [257, 522] on link "Ver Contrato" at bounding box center [234, 523] width 58 height 11
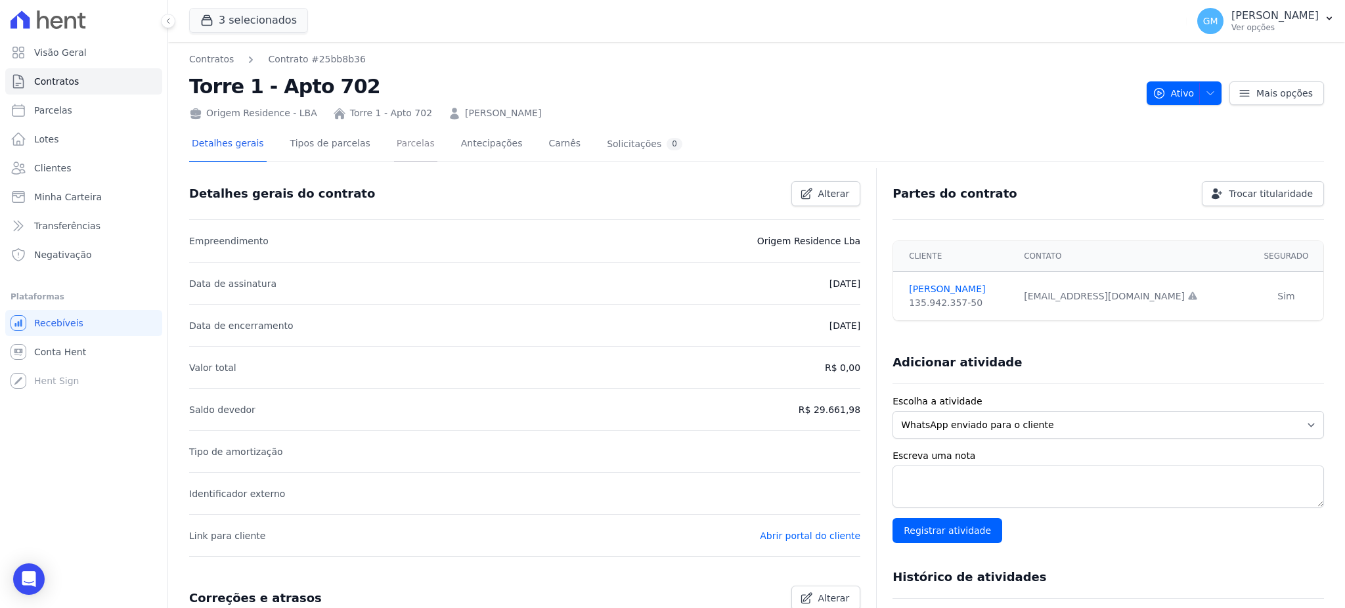
click at [394, 138] on link "Parcelas" at bounding box center [415, 144] width 43 height 35
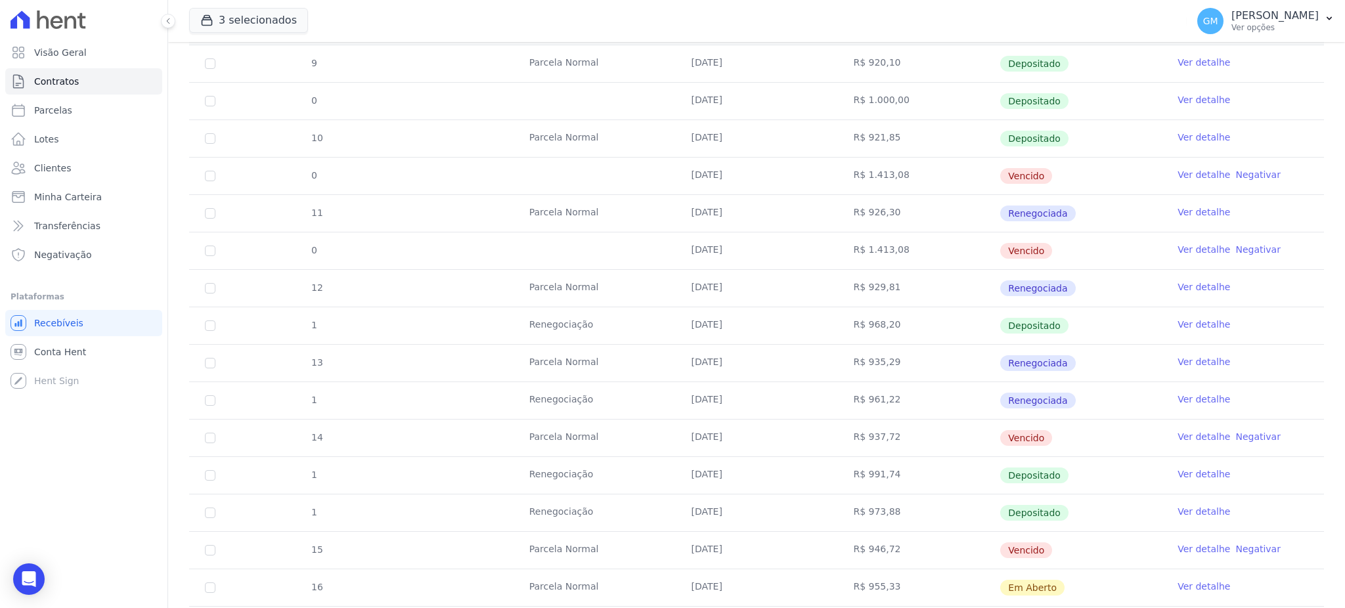
scroll to position [350, 0]
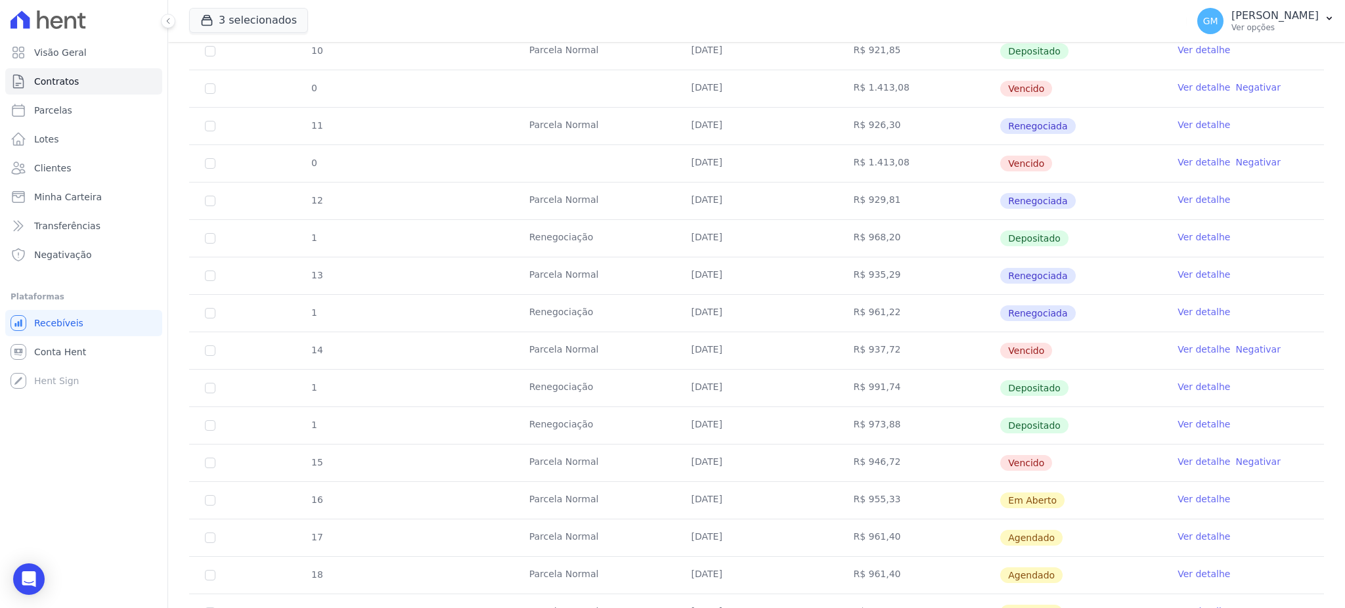
drag, startPoint x: 746, startPoint y: 420, endPoint x: 758, endPoint y: 418, distance: 12.6
click at [752, 418] on td "[DATE]" at bounding box center [757, 425] width 162 height 37
click at [1192, 423] on link "Ver detalhe" at bounding box center [1203, 424] width 53 height 13
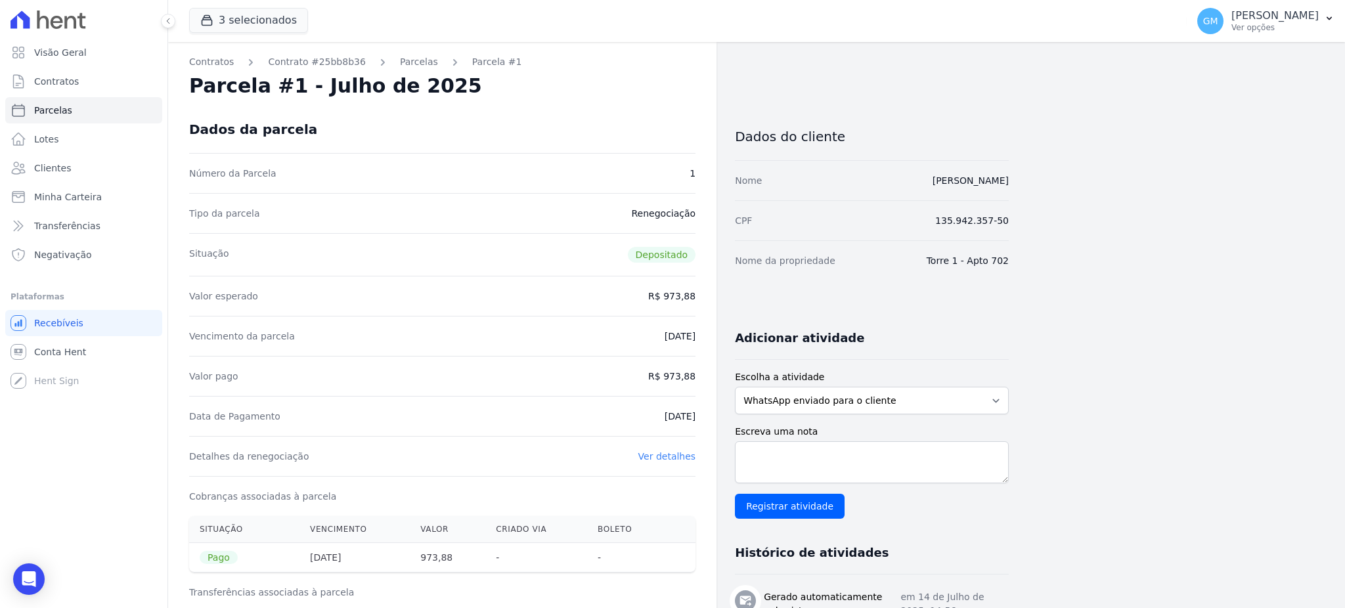
drag, startPoint x: 818, startPoint y: 175, endPoint x: 1035, endPoint y: 172, distance: 216.7
click at [1035, 172] on div "Contratos Contrato #25bb8b36 [GEOGRAPHIC_DATA] Parcela #1 [GEOGRAPHIC_DATA] #1 …" at bounding box center [746, 542] width 1156 height 1001
drag, startPoint x: 1235, startPoint y: 282, endPoint x: 800, endPoint y: 130, distance: 460.6
click at [1235, 282] on div "Contratos Contrato #25bb8b36 [GEOGRAPHIC_DATA] Parcela #1 [GEOGRAPHIC_DATA] #1 …" at bounding box center [746, 542] width 1156 height 1001
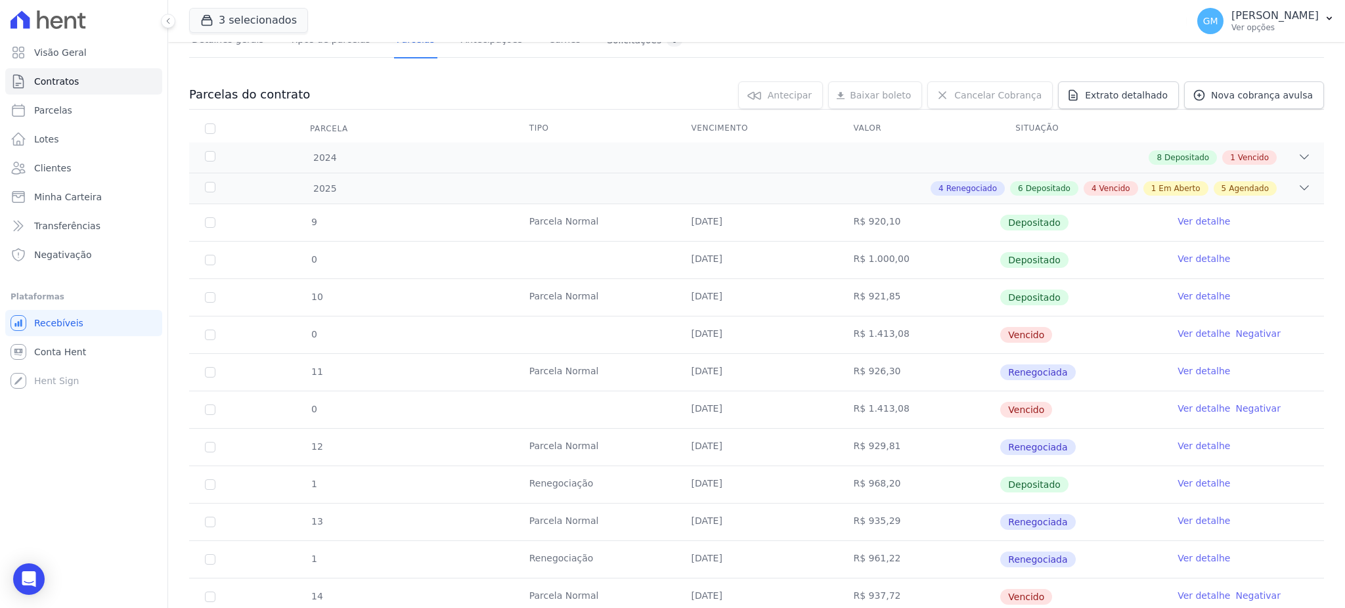
scroll to position [350, 0]
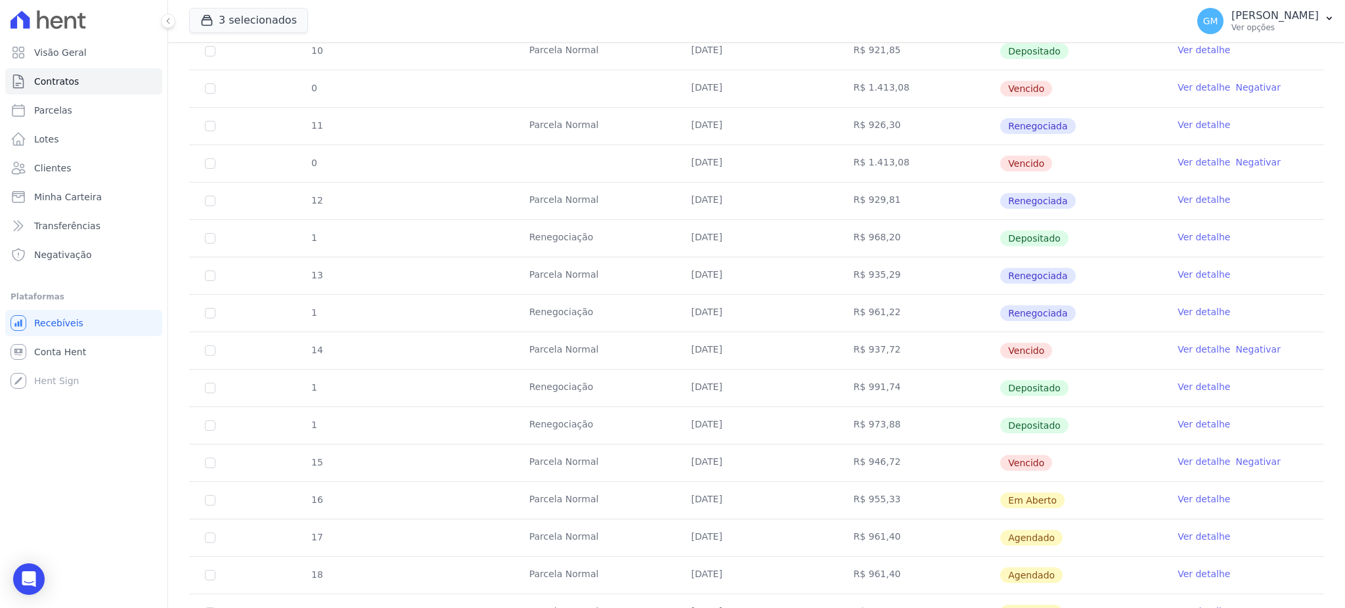
click at [1177, 383] on link "Ver detalhe" at bounding box center [1203, 386] width 53 height 13
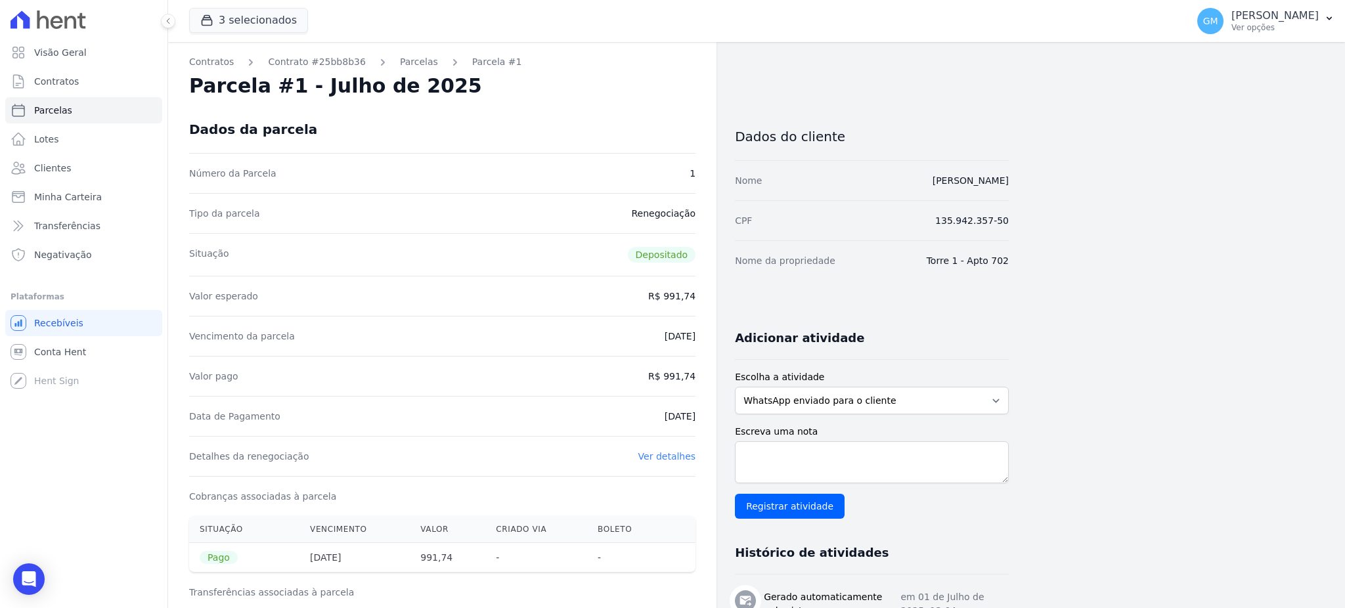
click at [1215, 272] on div "Contratos Contrato #25bb8b36 [GEOGRAPHIC_DATA] Parcela #1 [GEOGRAPHIC_DATA] #1 …" at bounding box center [746, 620] width 1156 height 1156
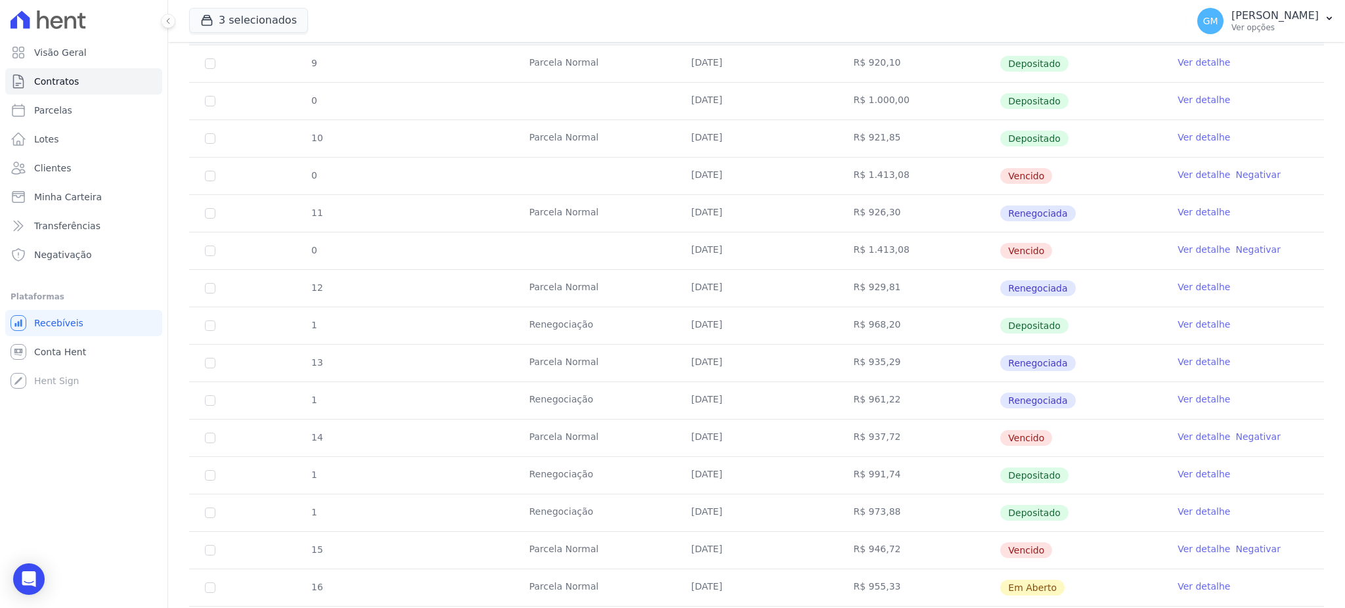
scroll to position [350, 0]
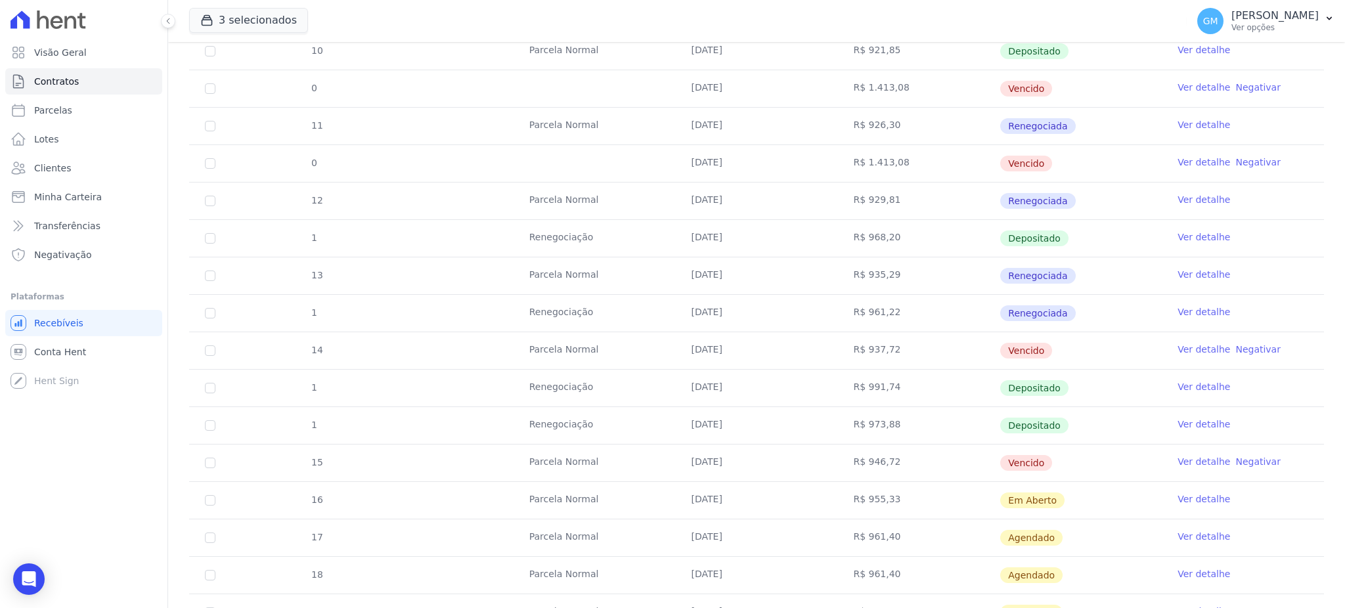
click at [1179, 426] on link "Ver detalhe" at bounding box center [1203, 424] width 53 height 13
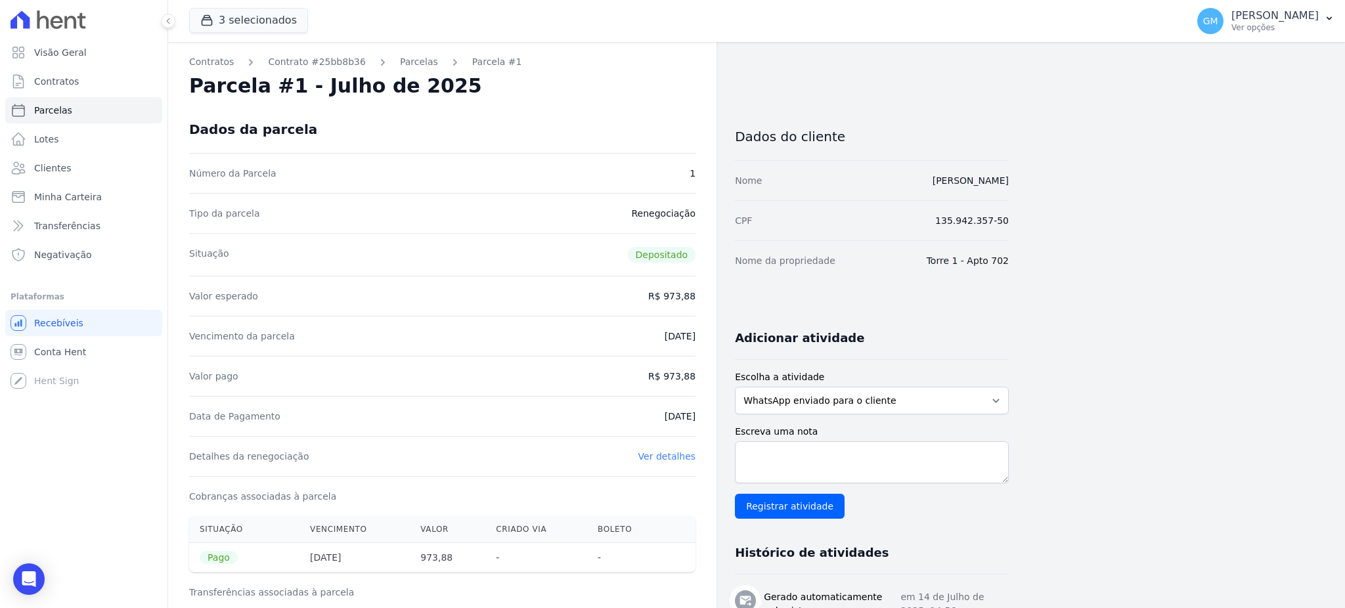
click at [1240, 367] on div "Contratos Contrato #25bb8b36 [GEOGRAPHIC_DATA] Parcela #1 [GEOGRAPHIC_DATA] #1 …" at bounding box center [746, 542] width 1156 height 1001
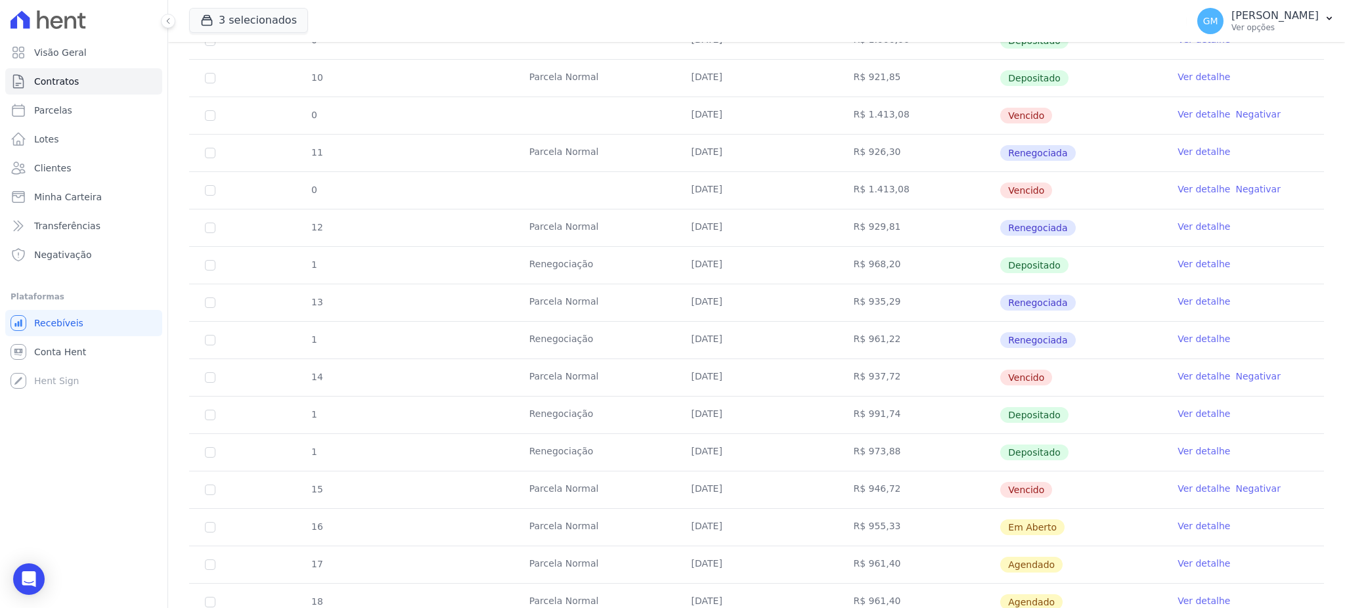
scroll to position [350, 0]
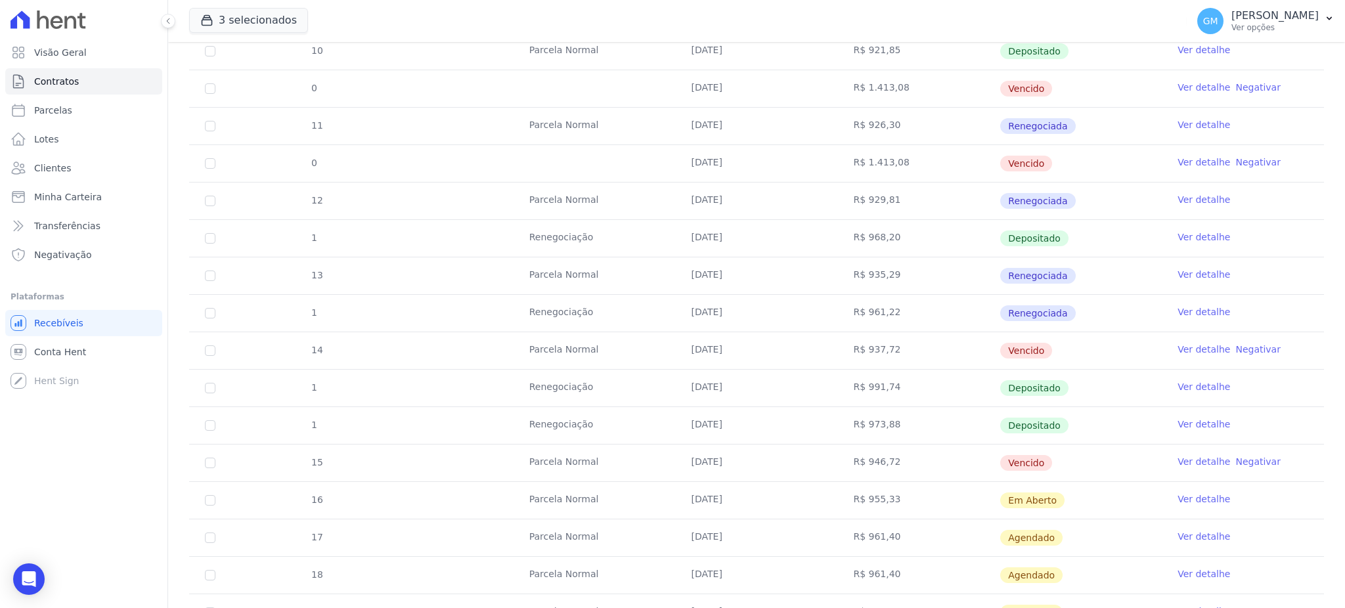
click at [1177, 240] on link "Ver detalhe" at bounding box center [1203, 236] width 53 height 13
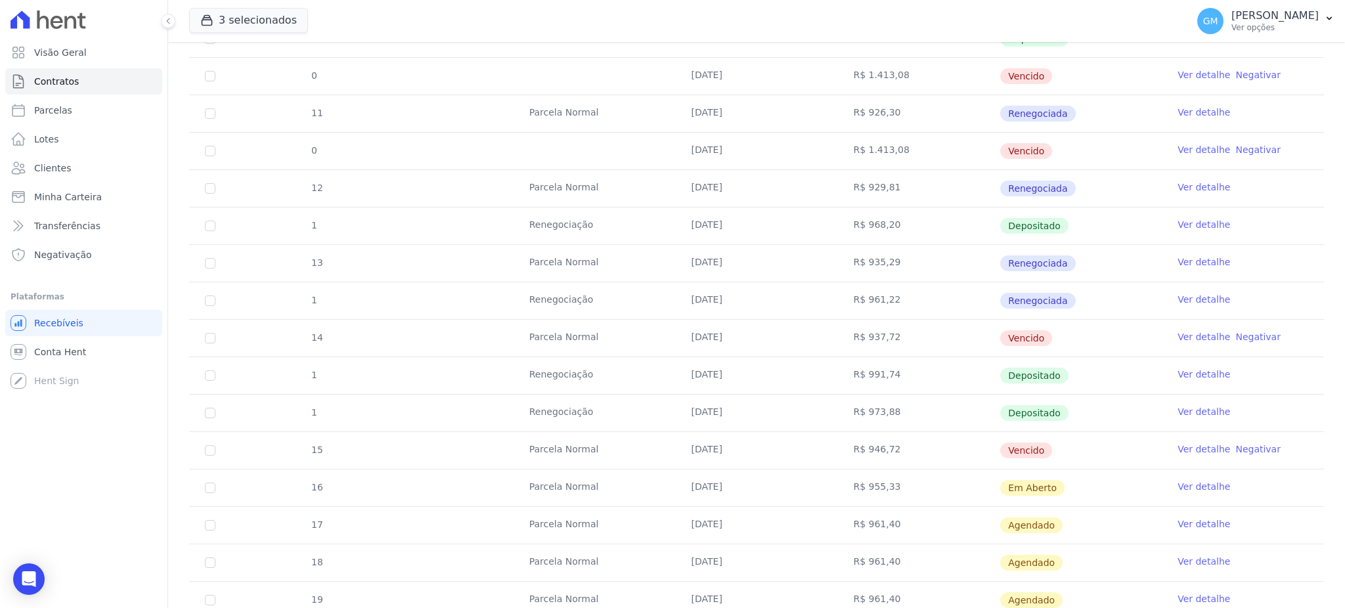
scroll to position [525, 0]
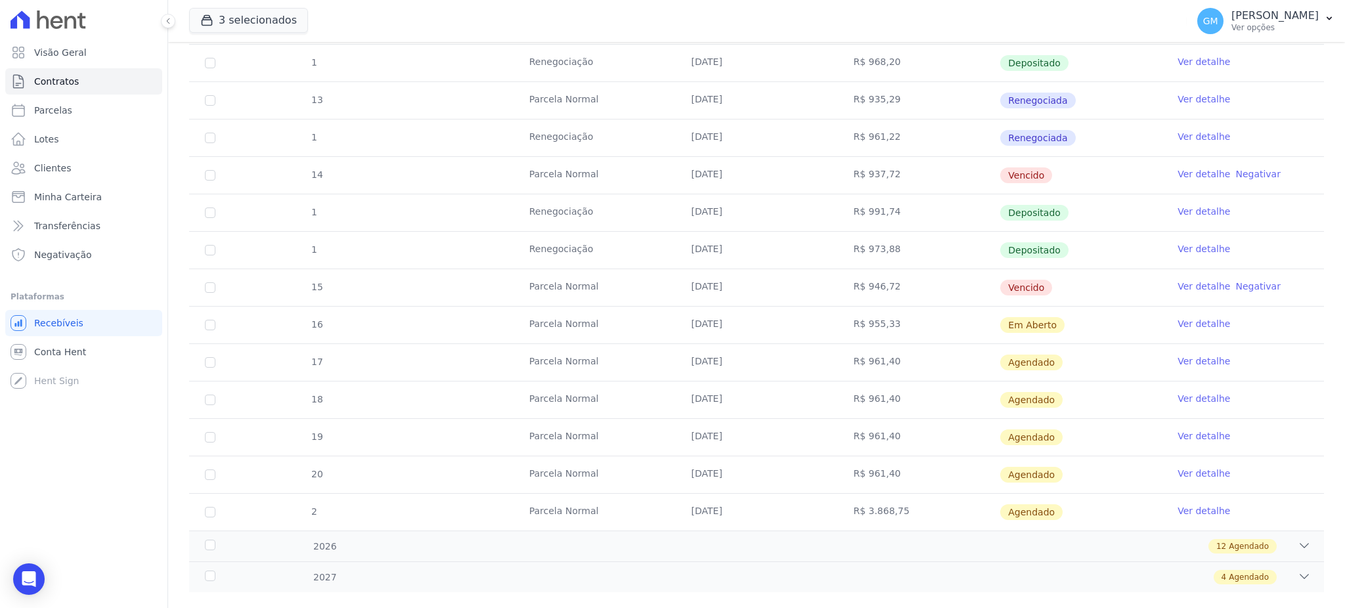
click at [729, 175] on td "[DATE]" at bounding box center [757, 175] width 162 height 37
click at [1182, 172] on link "Ver detalhe" at bounding box center [1203, 173] width 53 height 13
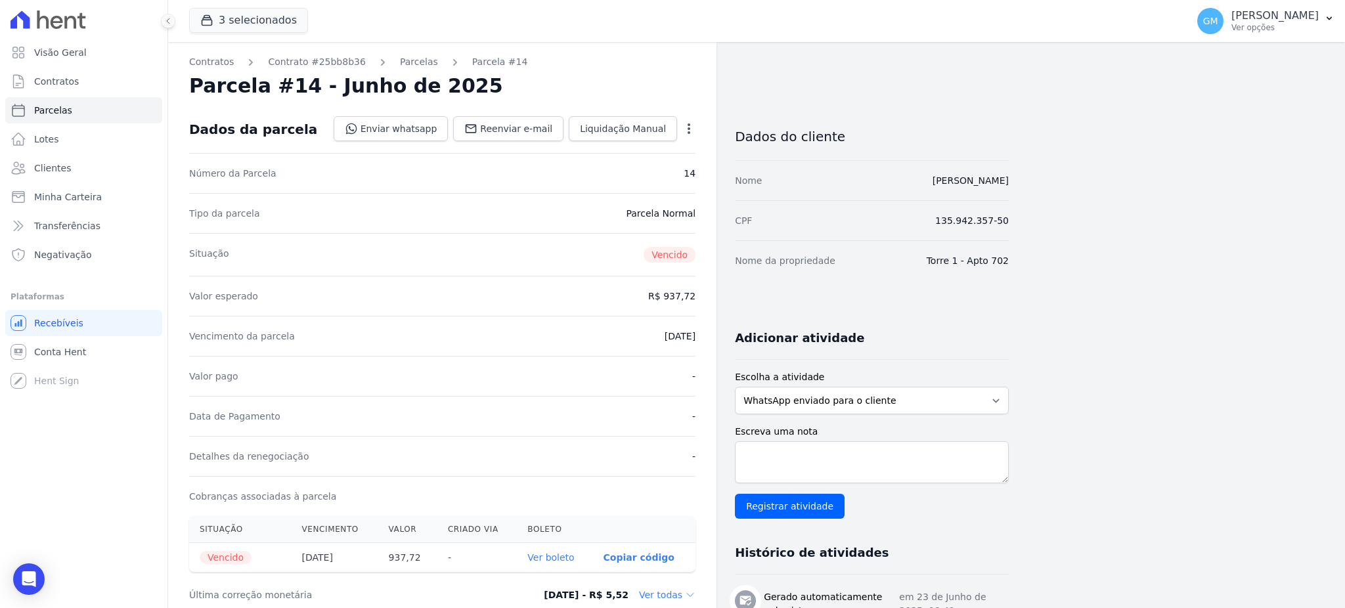
click at [694, 123] on icon "button" at bounding box center [688, 128] width 13 height 13
click at [617, 217] on link "Renegociar" at bounding box center [633, 218] width 116 height 24
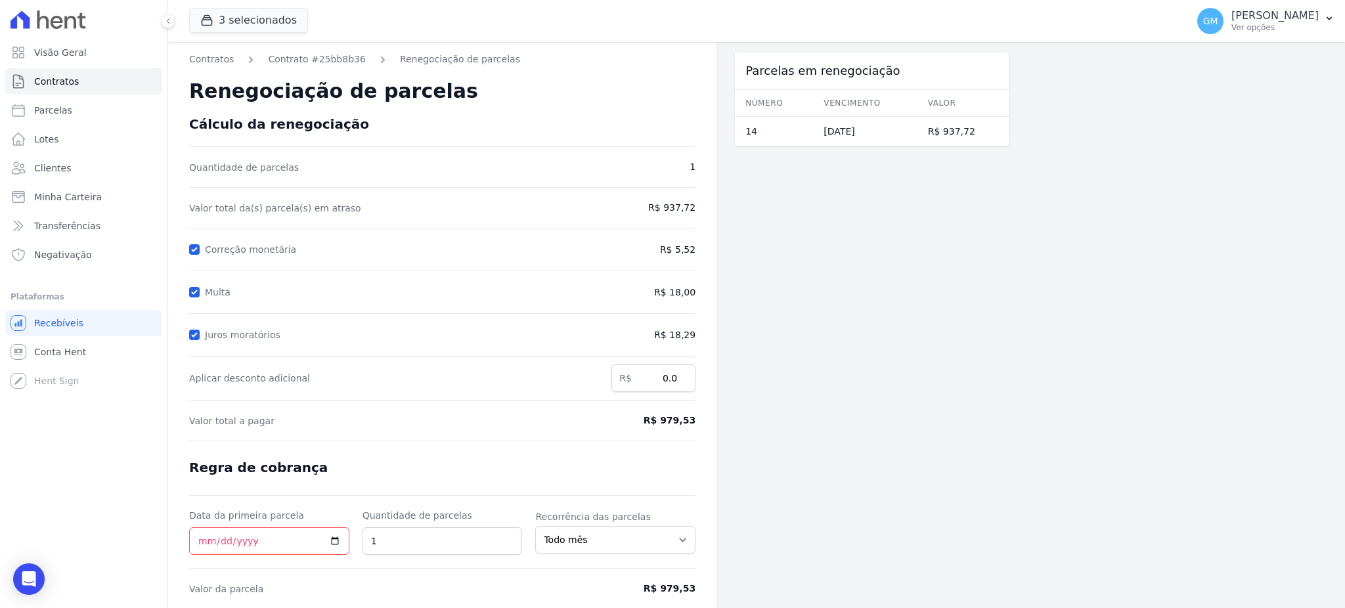
scroll to position [49, 0]
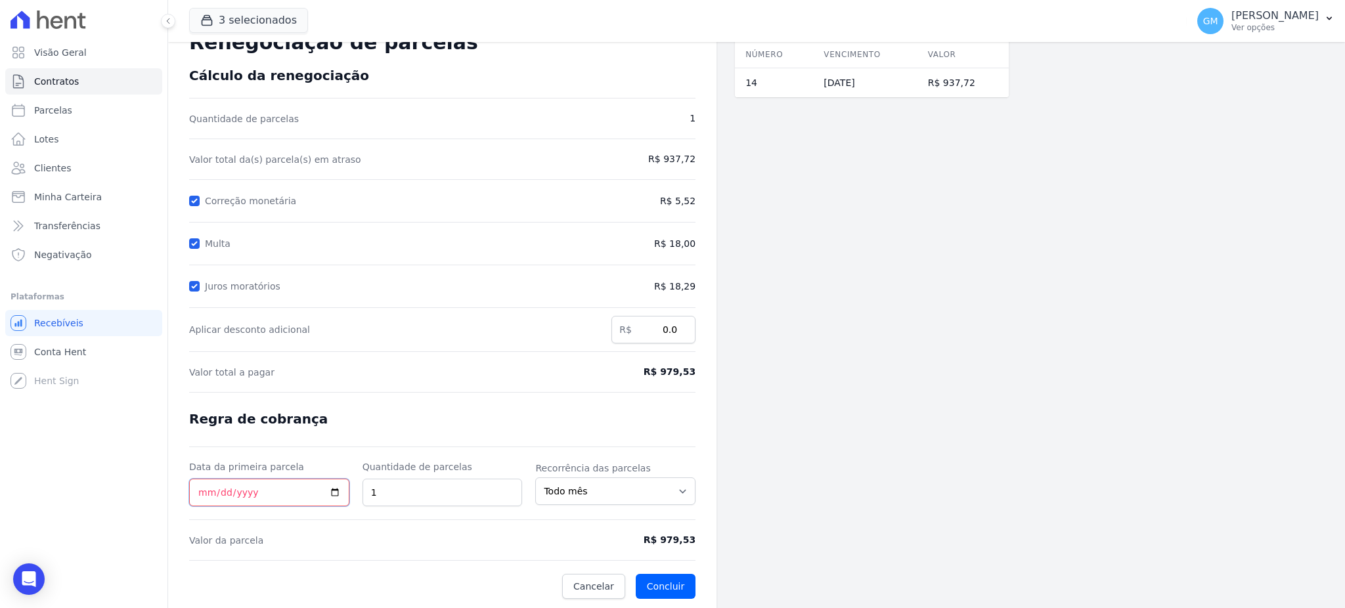
click at [330, 492] on input "Data da primeira parcela" at bounding box center [269, 493] width 160 height 28
click at [333, 492] on input "[DATE]" at bounding box center [269, 493] width 160 height 28
type input "[DATE]"
click at [666, 576] on button "Concluir" at bounding box center [666, 586] width 60 height 25
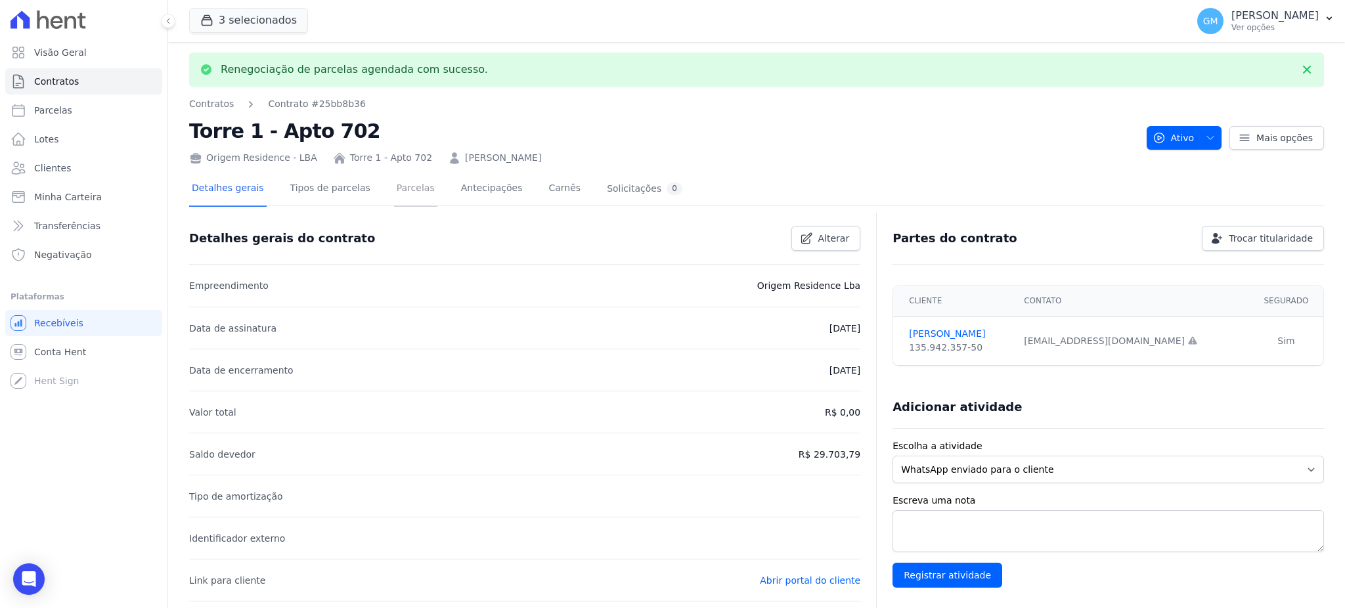
click at [394, 184] on link "Parcelas" at bounding box center [415, 189] width 43 height 35
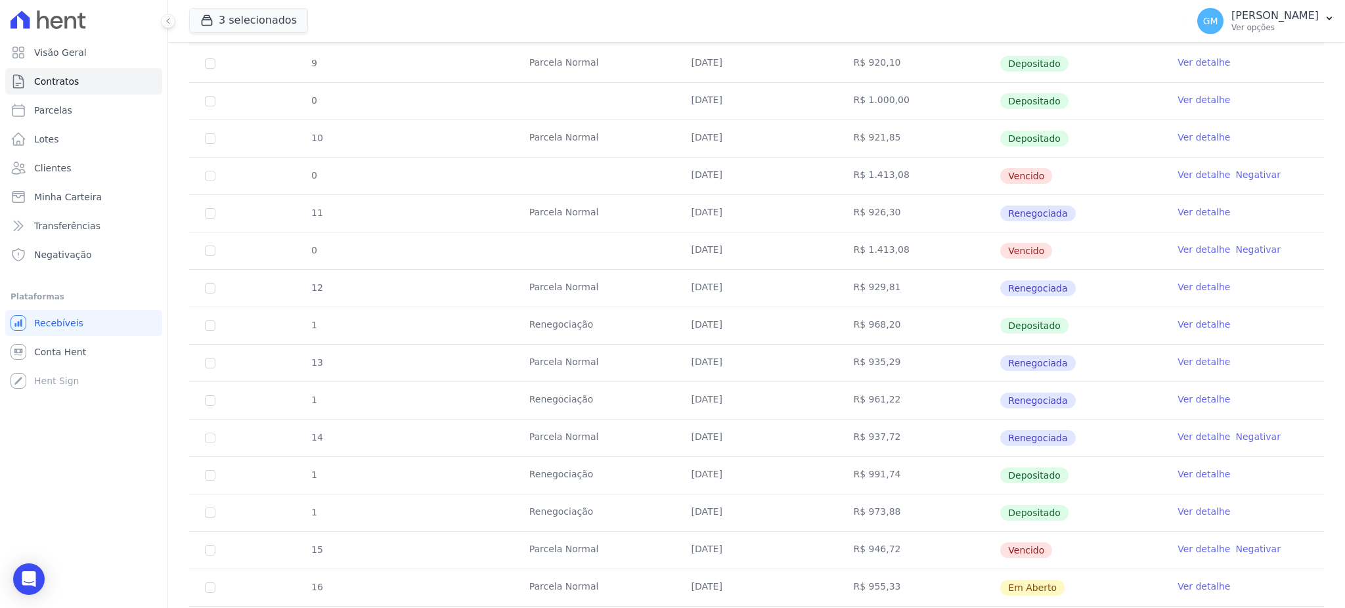
scroll to position [525, 0]
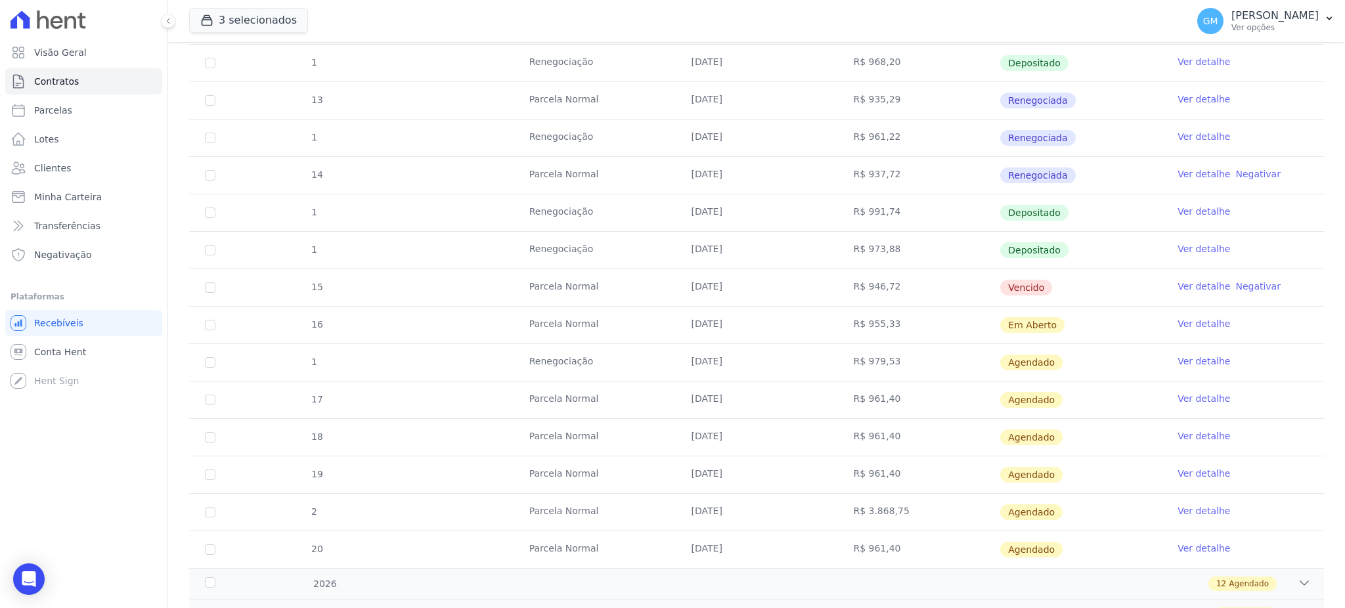
click at [1189, 323] on link "Ver detalhe" at bounding box center [1203, 323] width 53 height 13
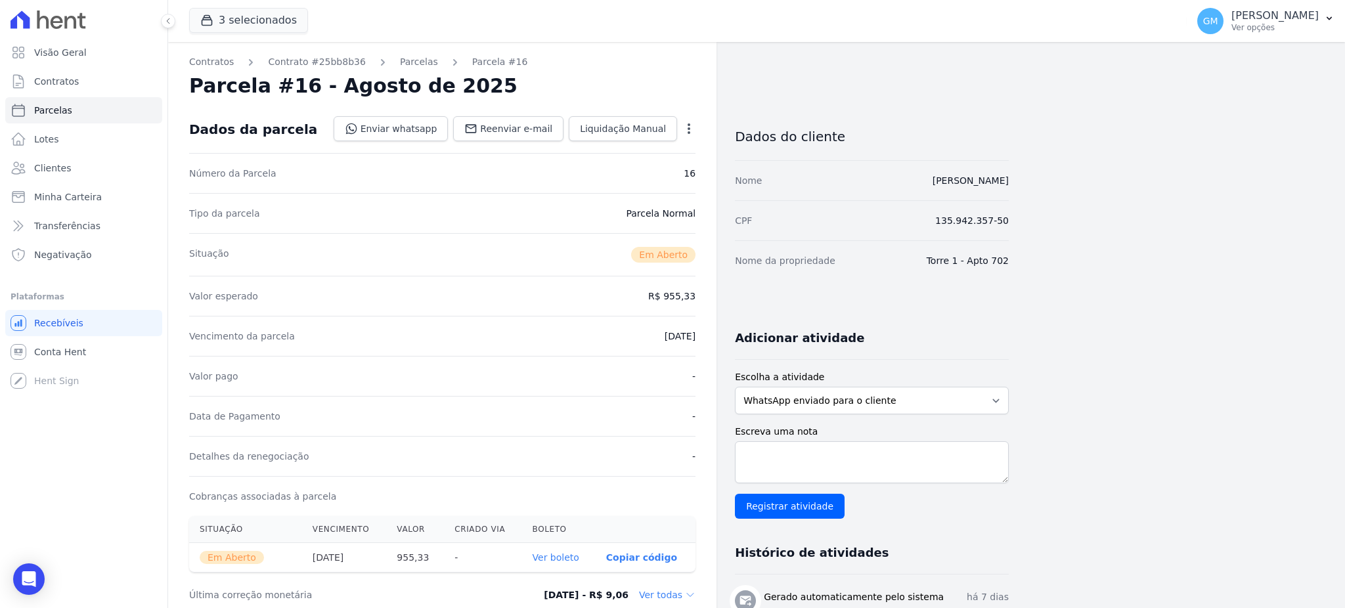
click at [560, 556] on link "Ver boleto" at bounding box center [555, 557] width 47 height 11
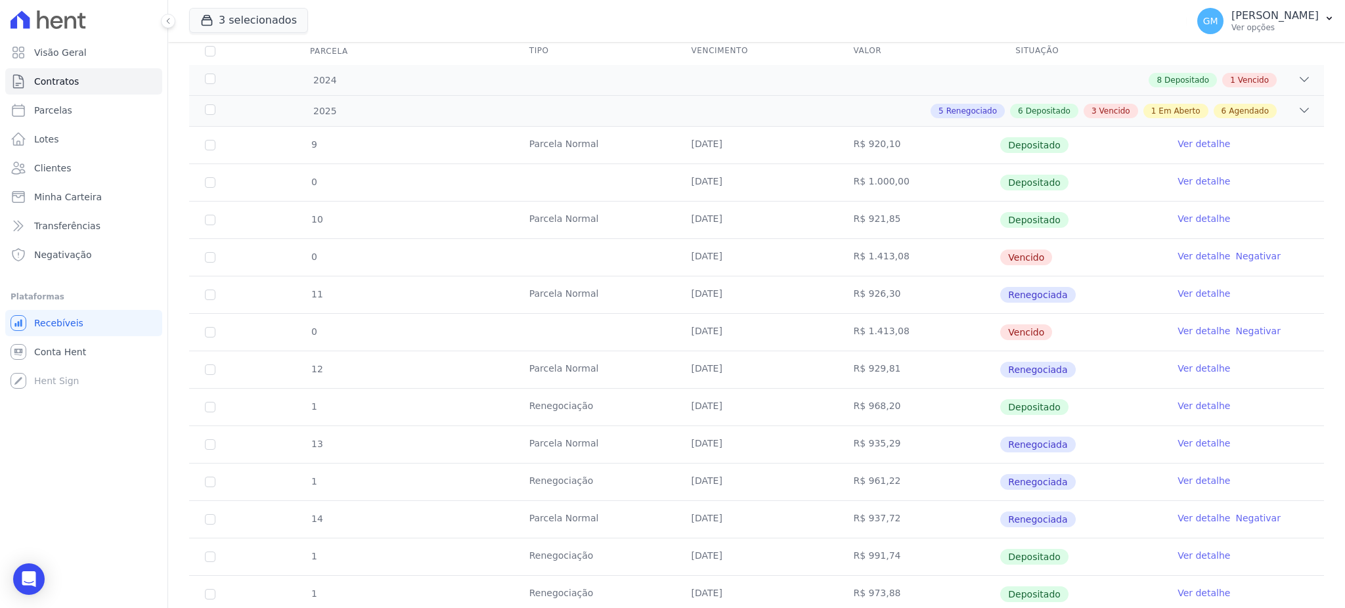
scroll to position [437, 0]
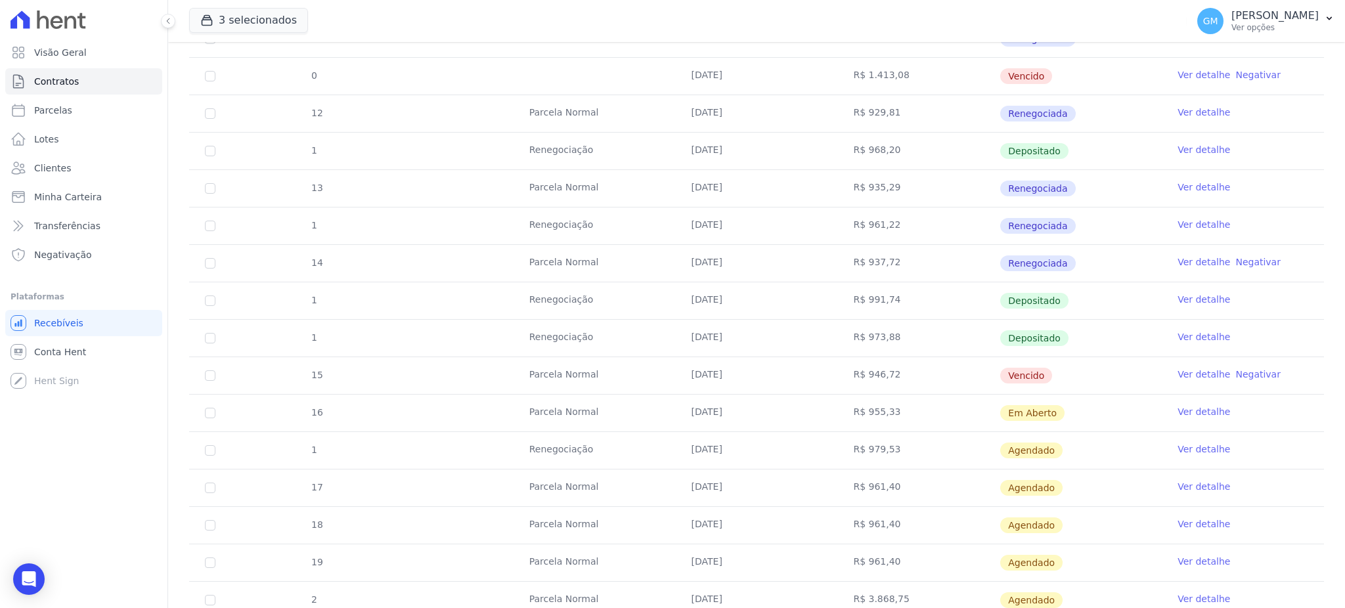
click at [1188, 453] on link "Ver detalhe" at bounding box center [1203, 449] width 53 height 13
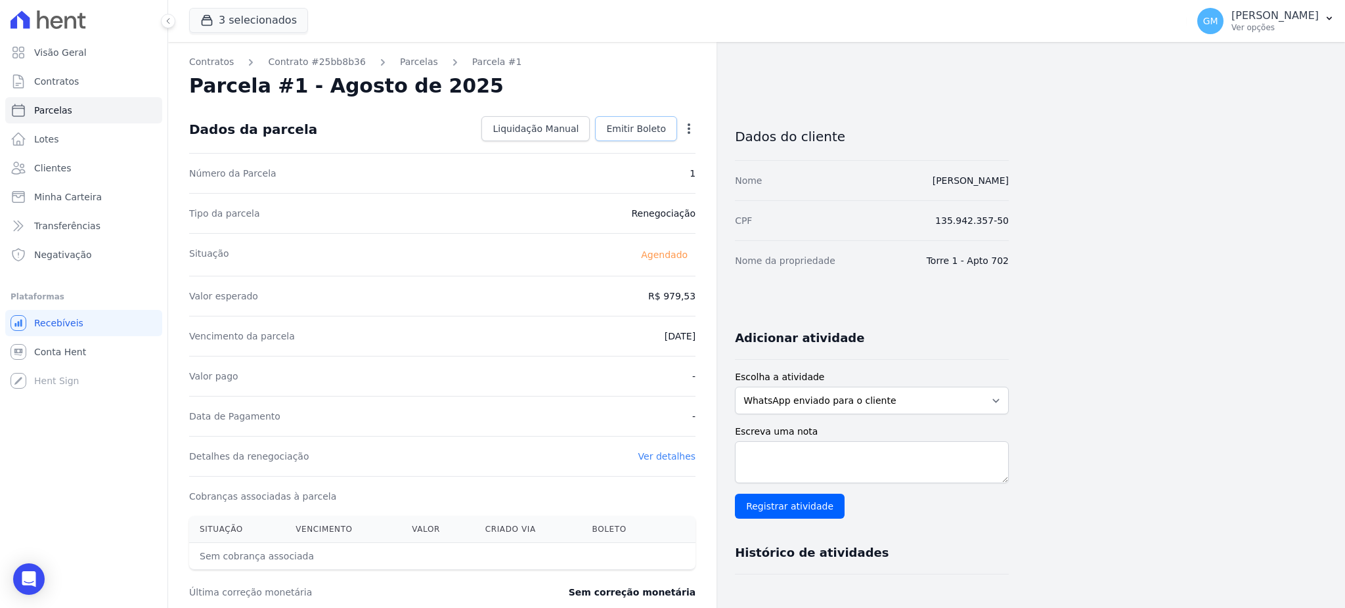
click at [650, 123] on span "Emitir Boleto" at bounding box center [636, 128] width 60 height 13
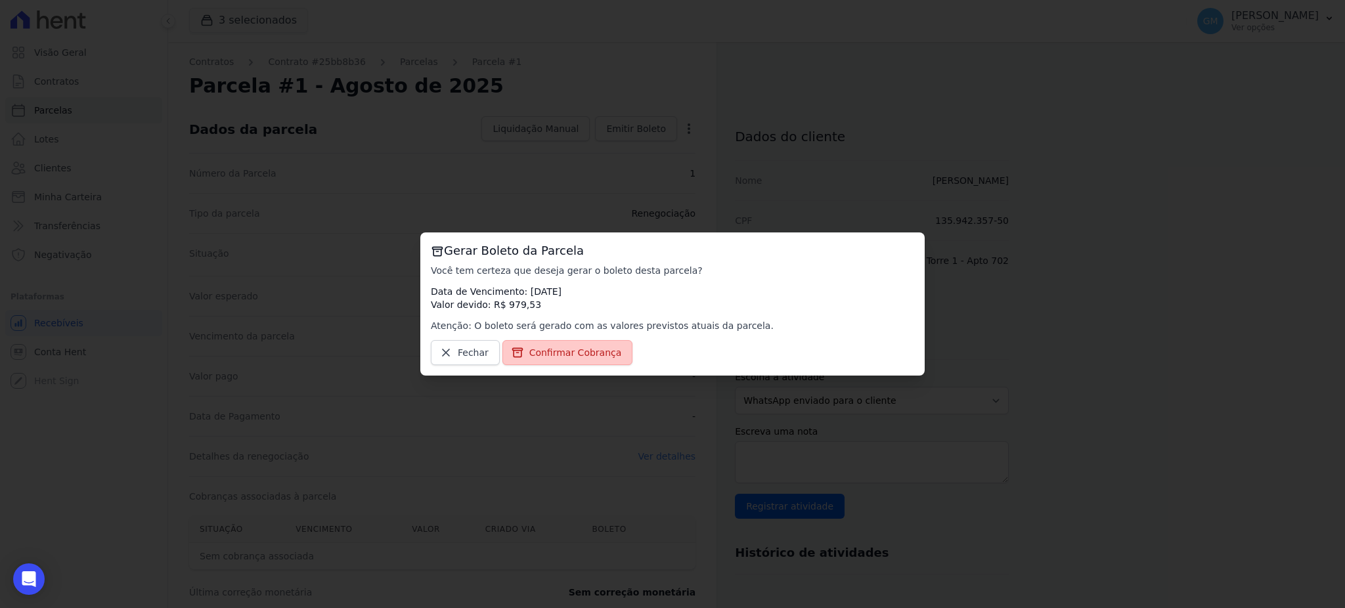
click at [581, 353] on span "Confirmar Cobrança" at bounding box center [575, 352] width 93 height 13
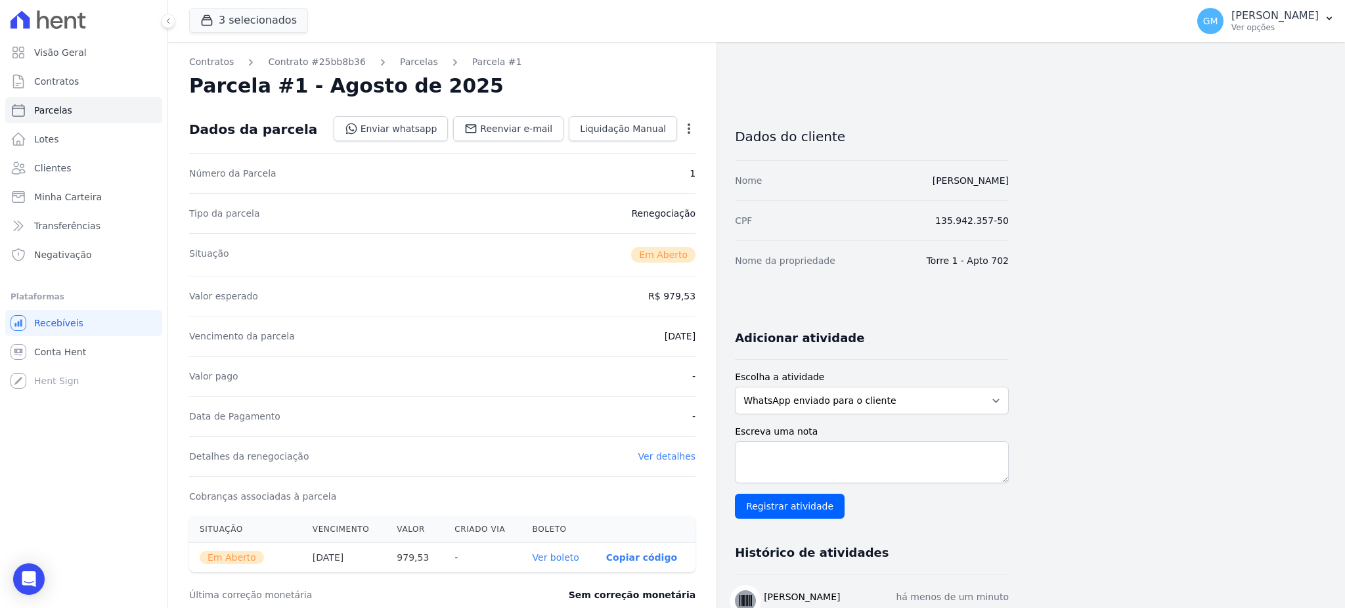
click at [563, 563] on link "Ver boleto" at bounding box center [555, 557] width 47 height 11
click at [53, 167] on span "Clientes" at bounding box center [52, 168] width 37 height 13
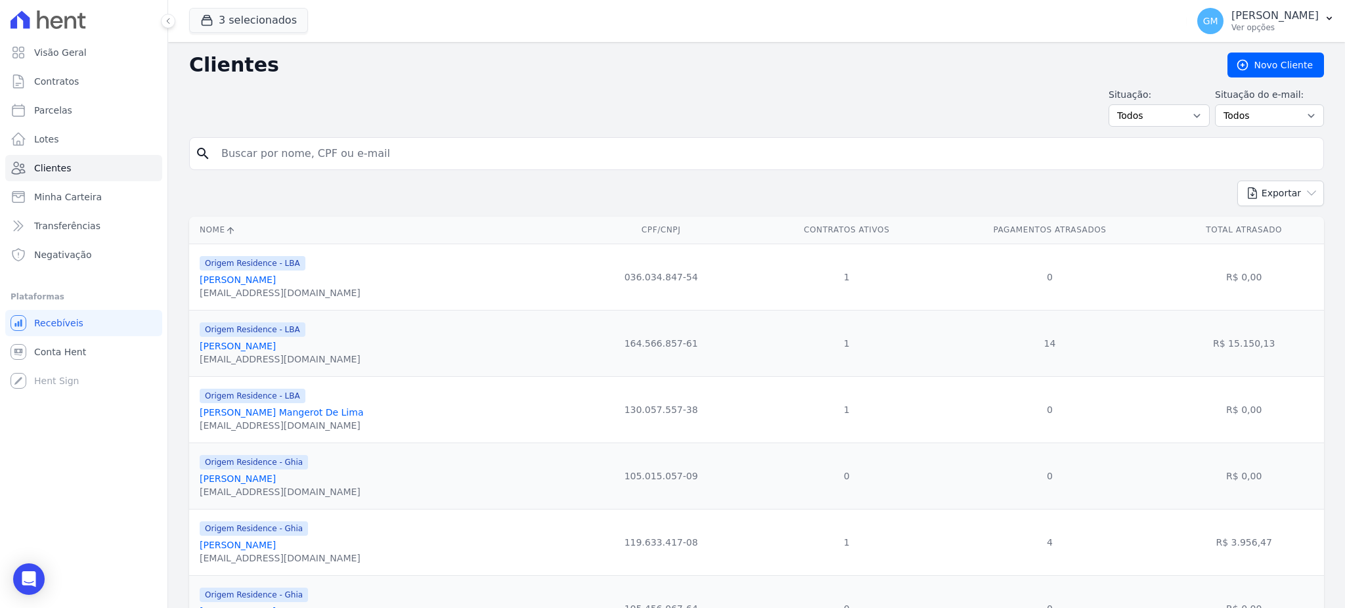
click at [280, 156] on input "search" at bounding box center [765, 154] width 1104 height 26
paste input "[PERSON_NAME]"
type input "[PERSON_NAME]"
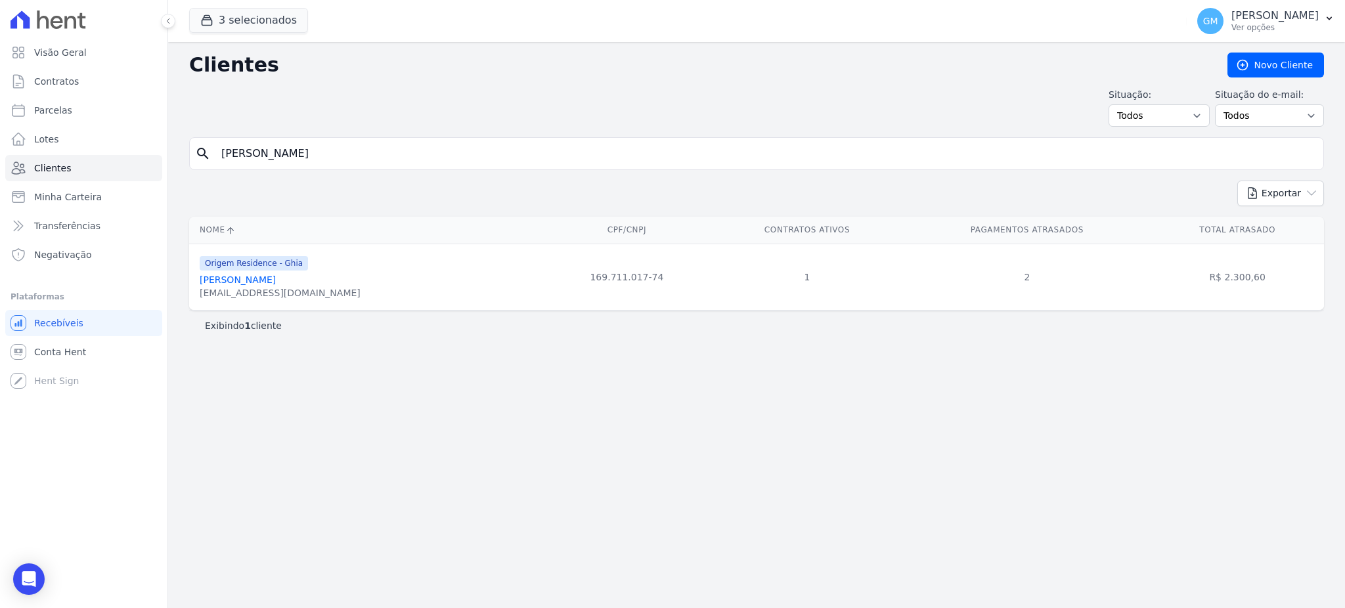
click at [276, 285] on link "[PERSON_NAME]" at bounding box center [238, 279] width 76 height 11
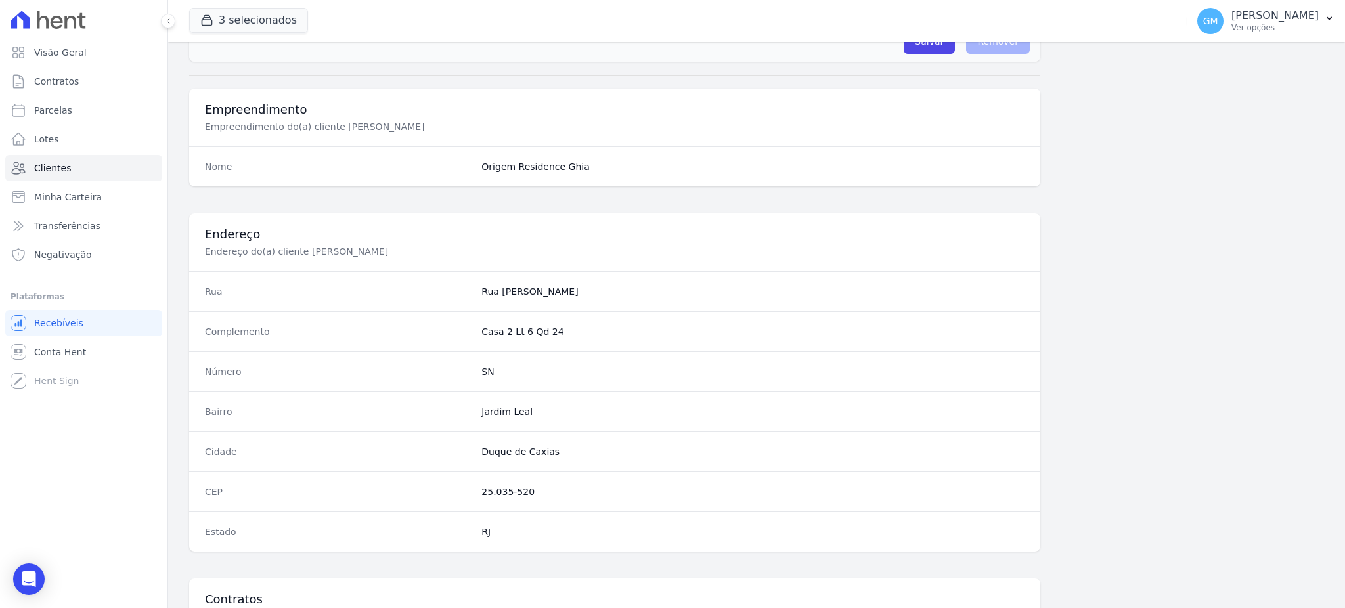
scroll to position [621, 0]
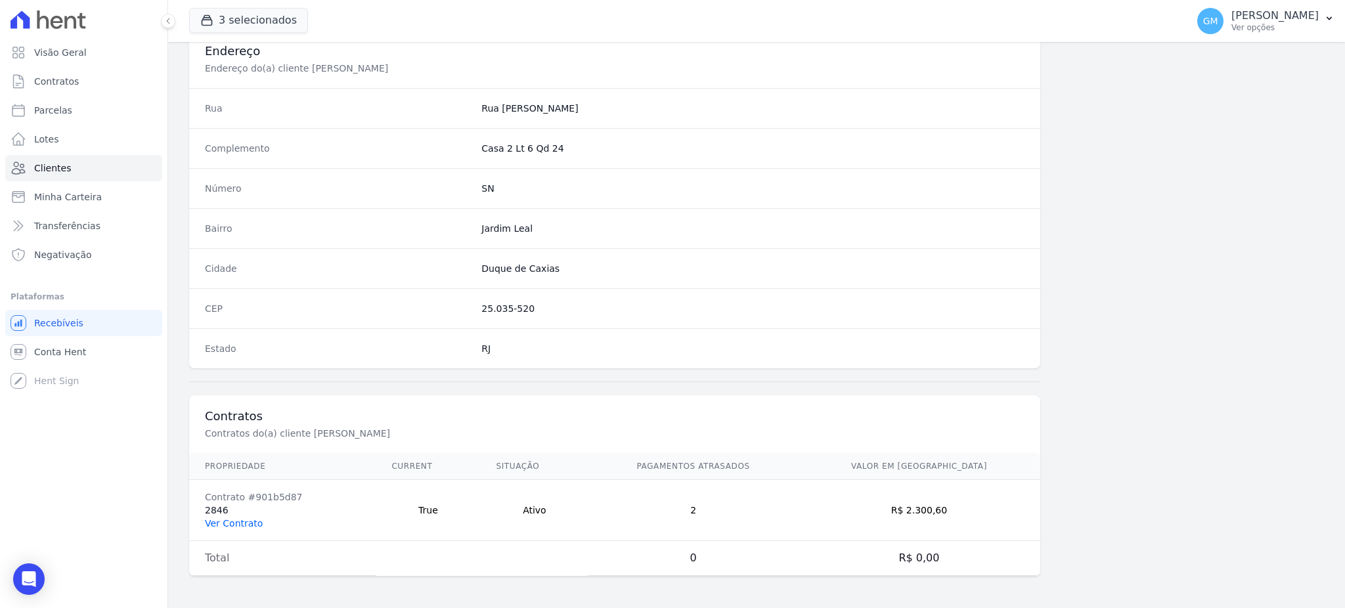
click at [242, 518] on link "Ver Contrato" at bounding box center [234, 523] width 58 height 11
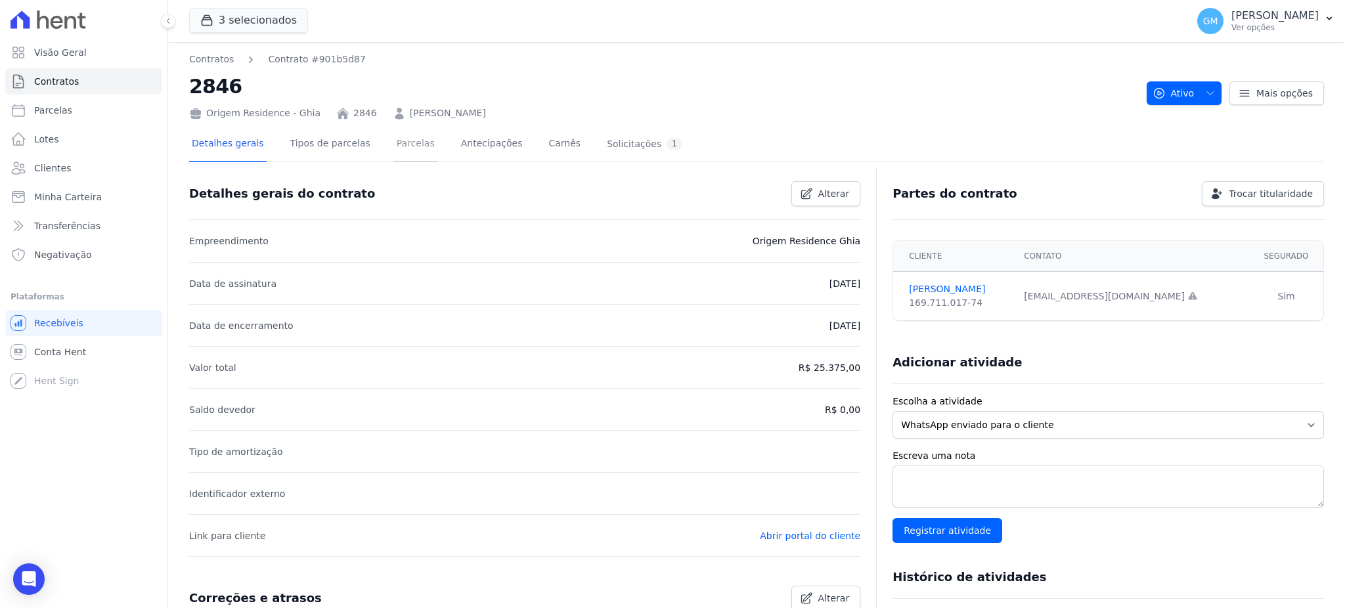
click at [394, 146] on link "Parcelas" at bounding box center [415, 144] width 43 height 35
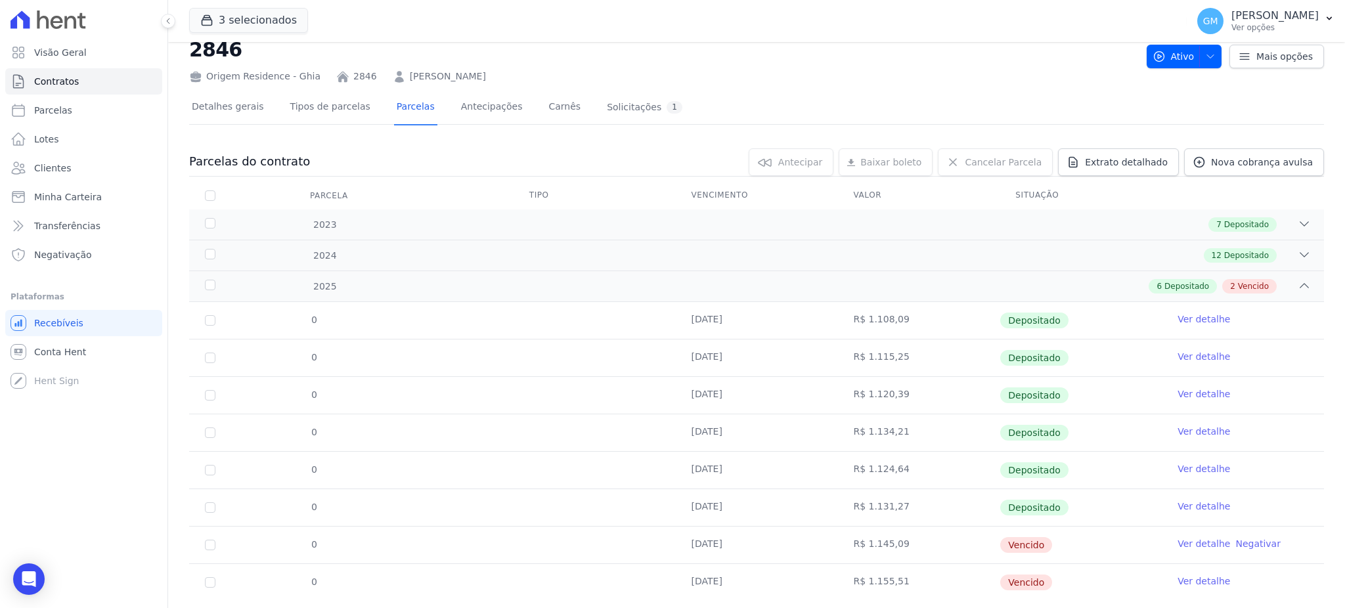
scroll to position [68, 0]
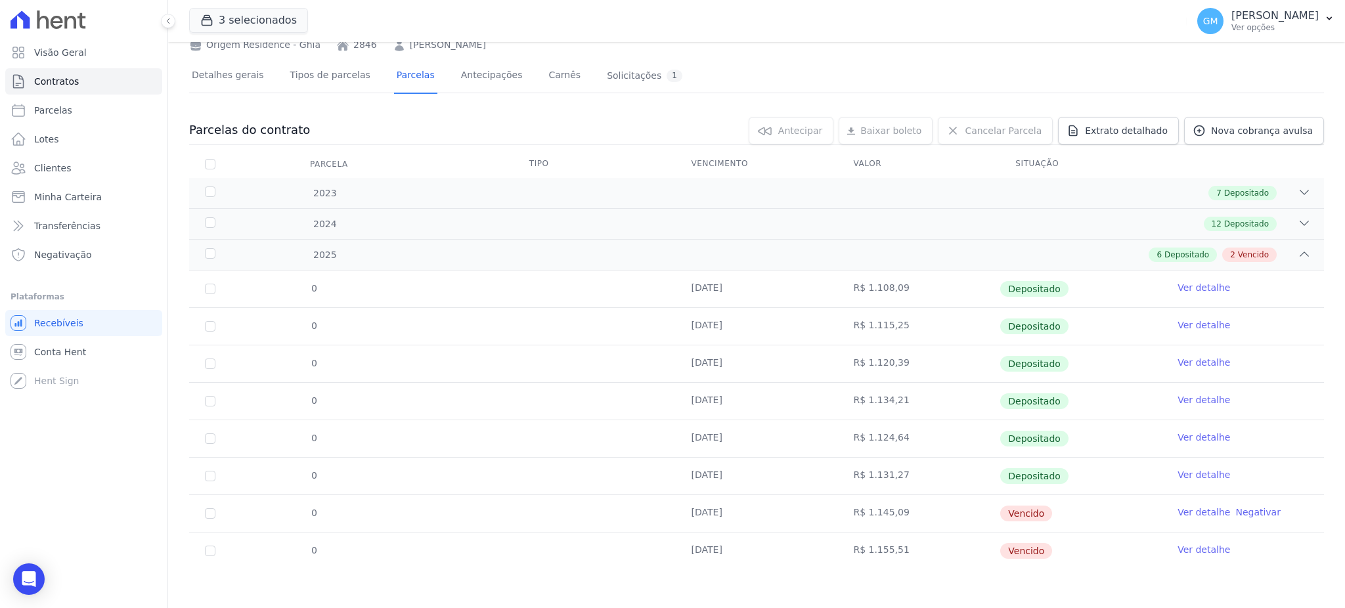
click at [1178, 511] on link "Ver detalhe" at bounding box center [1203, 512] width 53 height 13
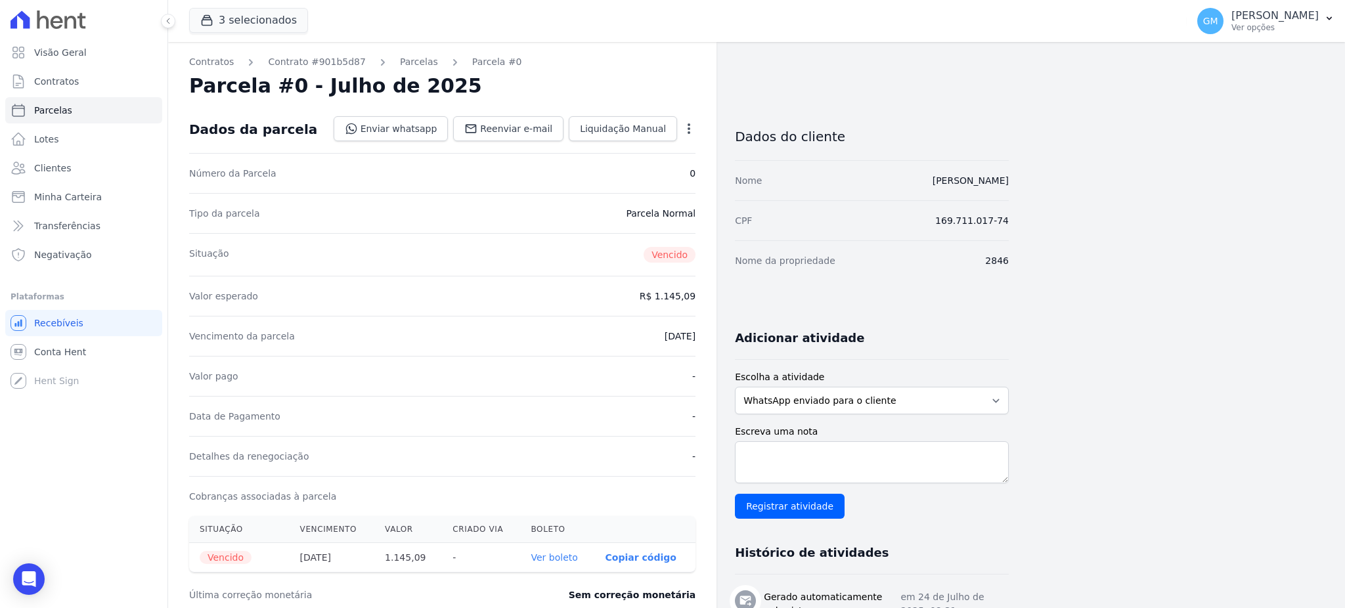
click at [691, 126] on icon "button" at bounding box center [688, 128] width 13 height 13
click at [638, 217] on link "Renegociar" at bounding box center [633, 218] width 116 height 24
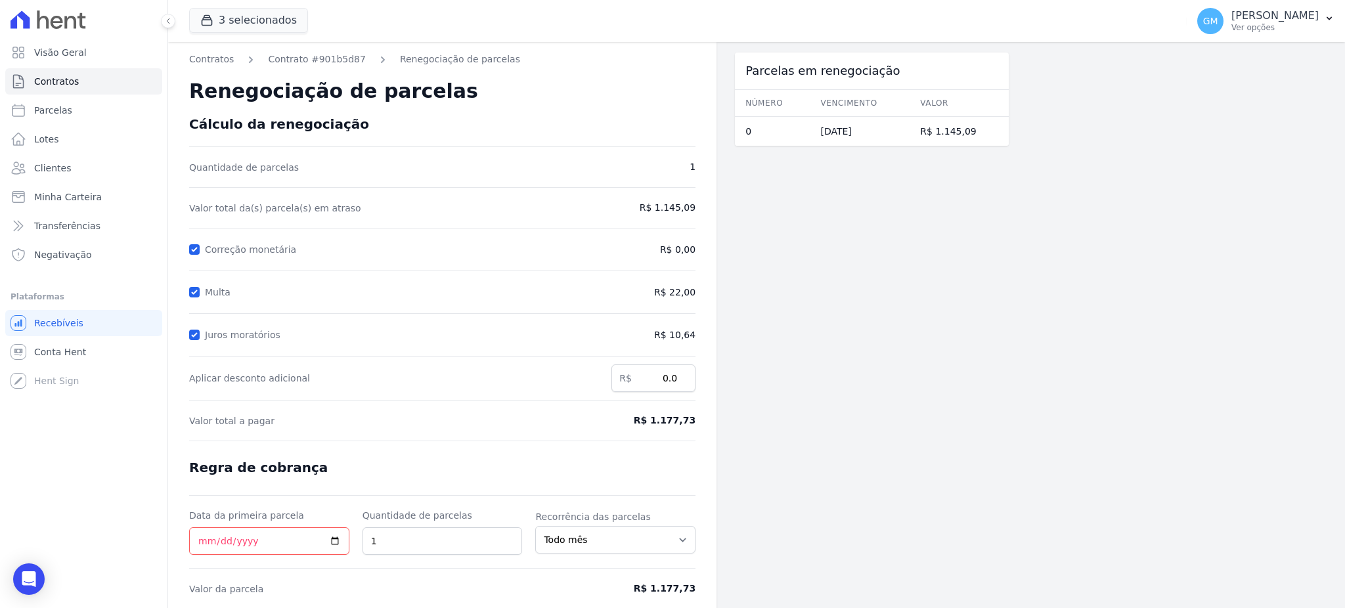
scroll to position [49, 0]
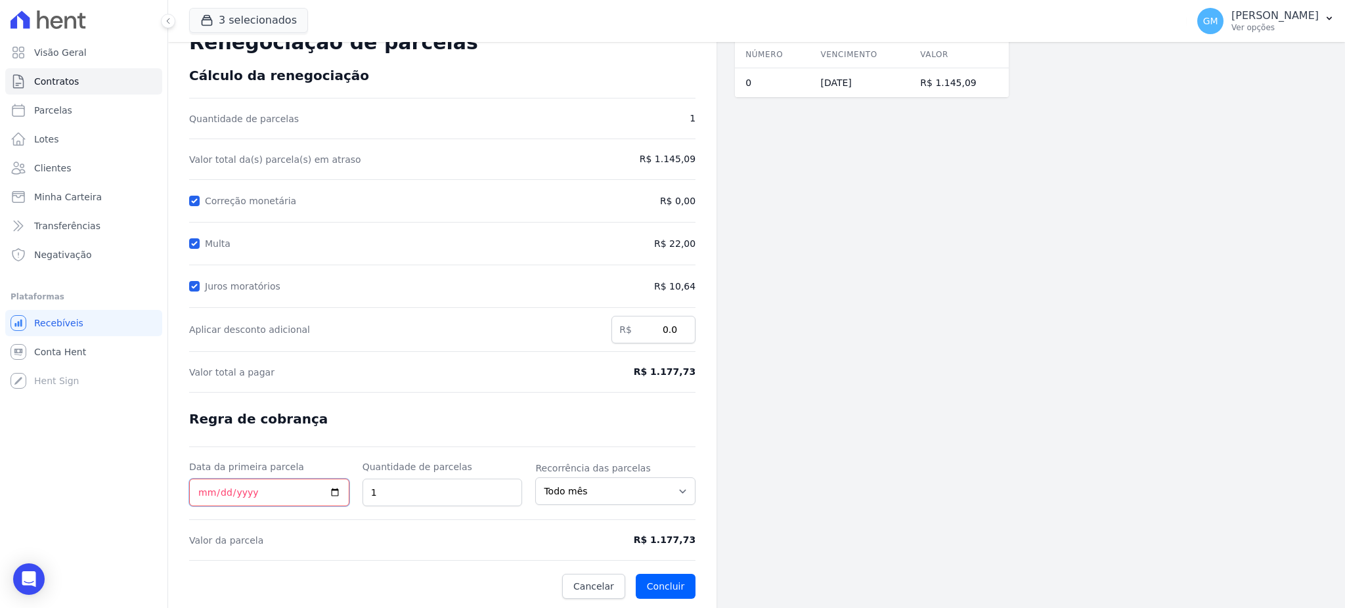
click at [337, 490] on input "Data da primeira parcela" at bounding box center [269, 493] width 160 height 28
type input "[DATE]"
click at [667, 579] on button "Concluir" at bounding box center [666, 586] width 60 height 25
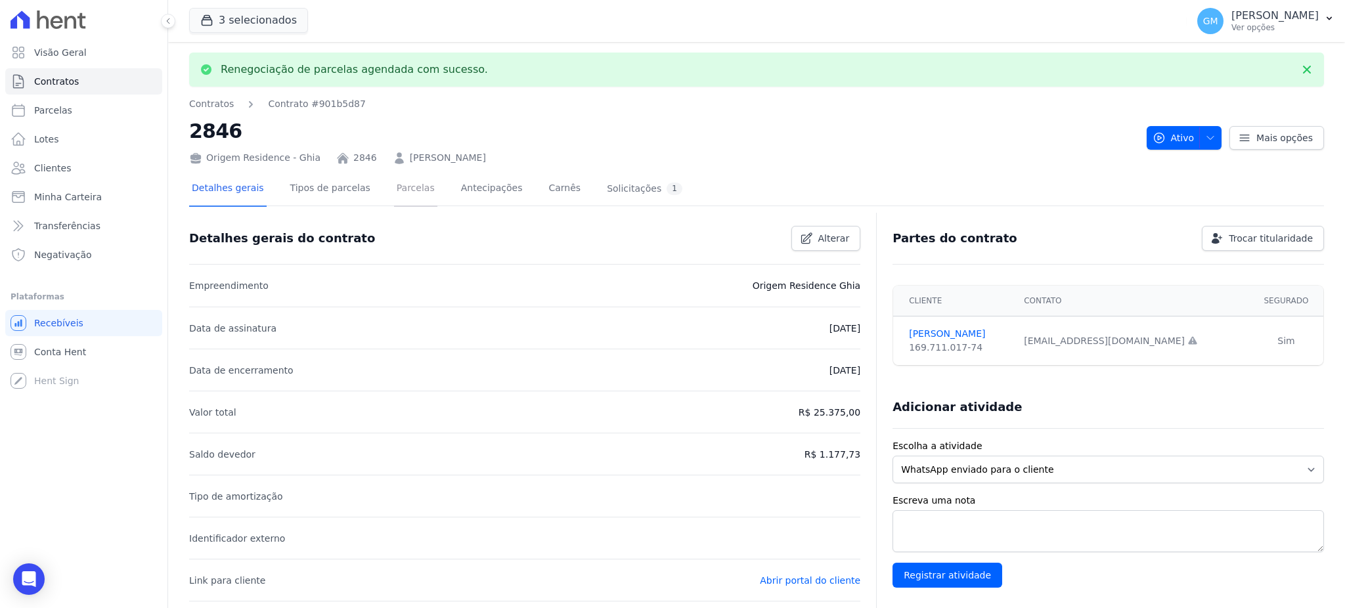
click at [397, 186] on link "Parcelas" at bounding box center [415, 189] width 43 height 35
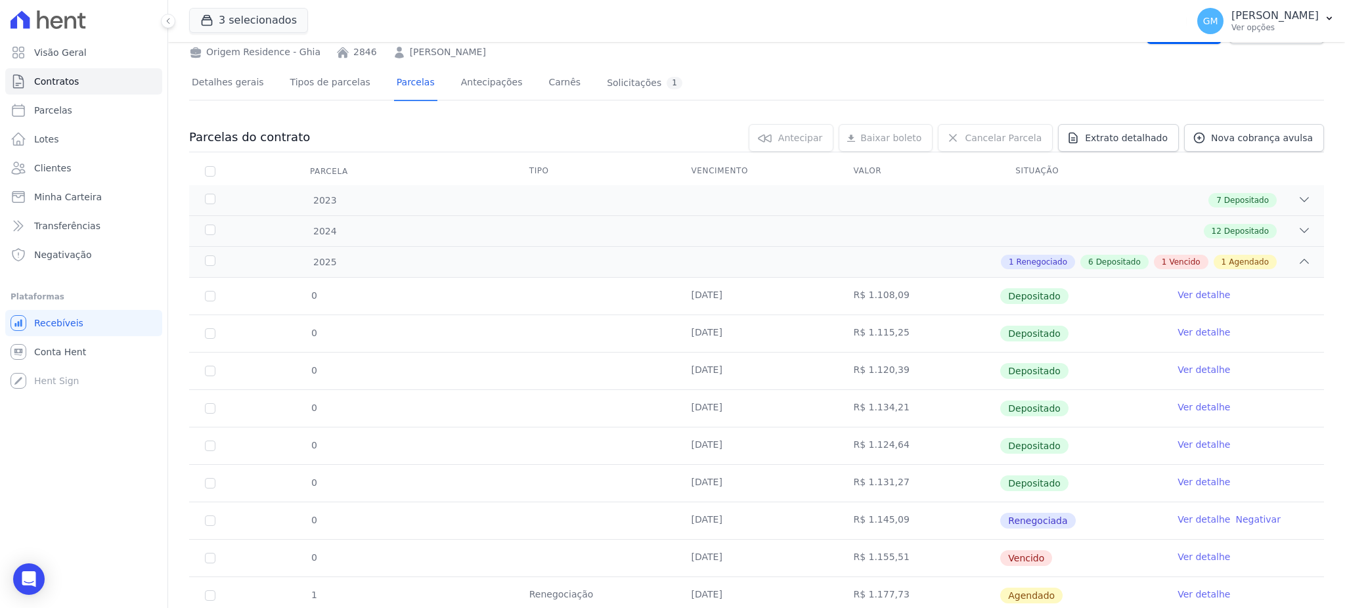
scroll to position [106, 0]
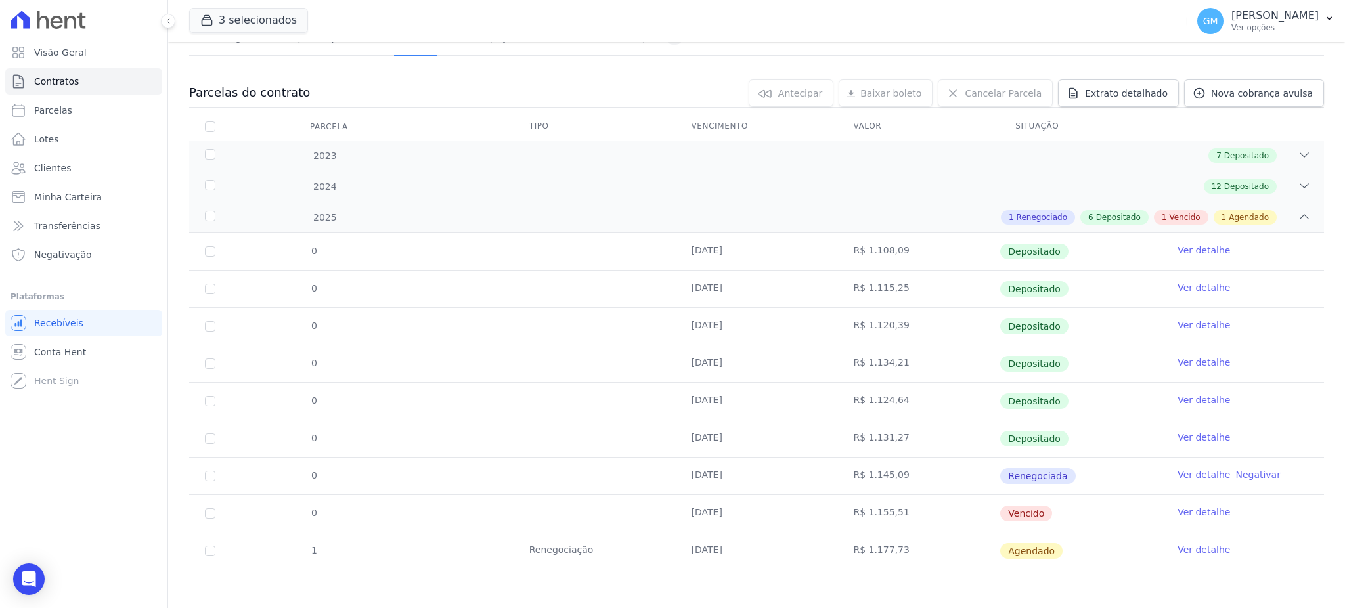
click at [1196, 552] on link "Ver detalhe" at bounding box center [1203, 549] width 53 height 13
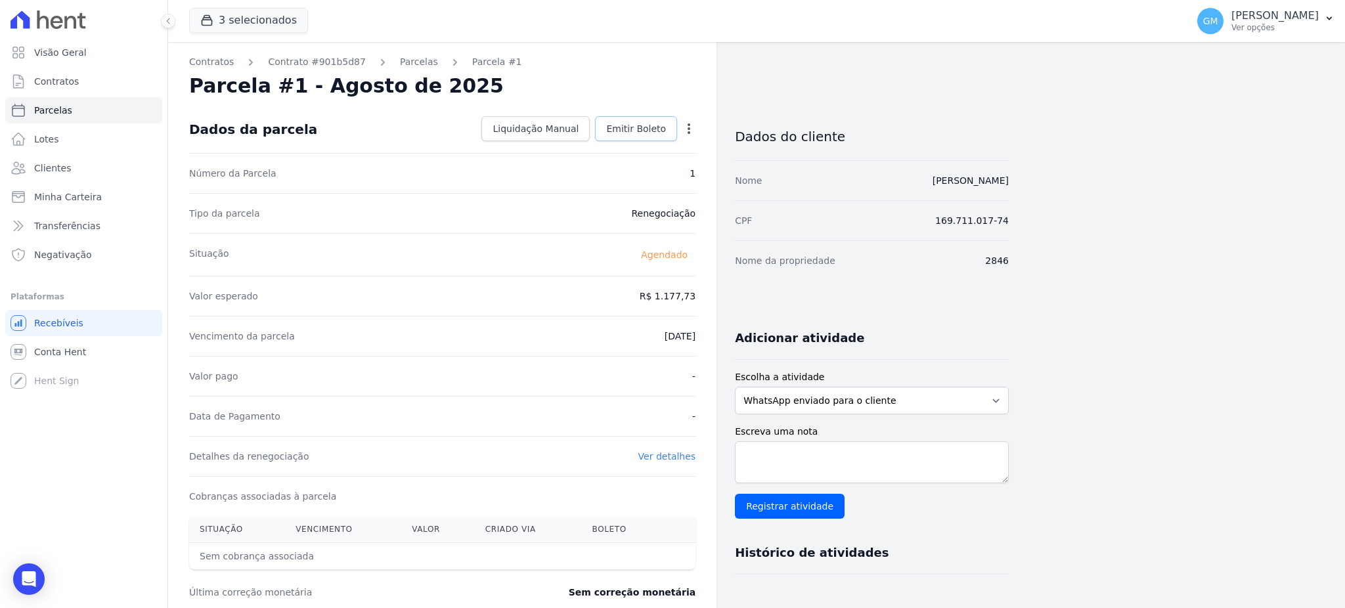
click at [634, 123] on span "Emitir Boleto" at bounding box center [636, 128] width 60 height 13
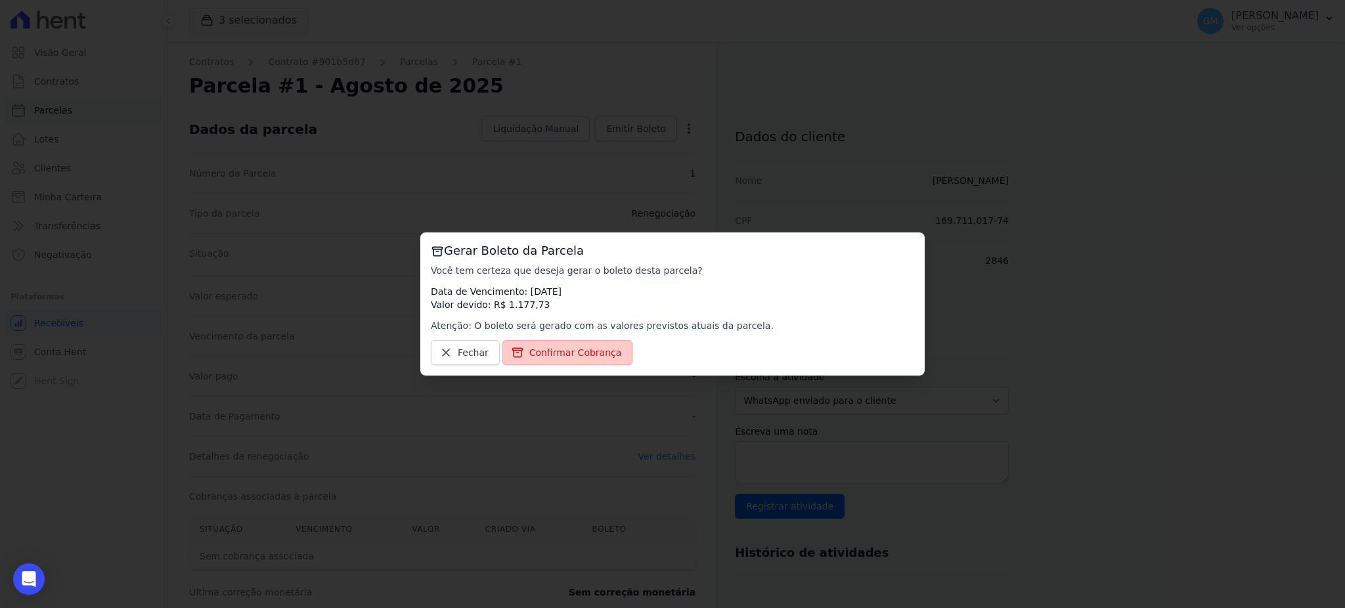
click at [559, 350] on span "Confirmar Cobrança" at bounding box center [575, 352] width 93 height 13
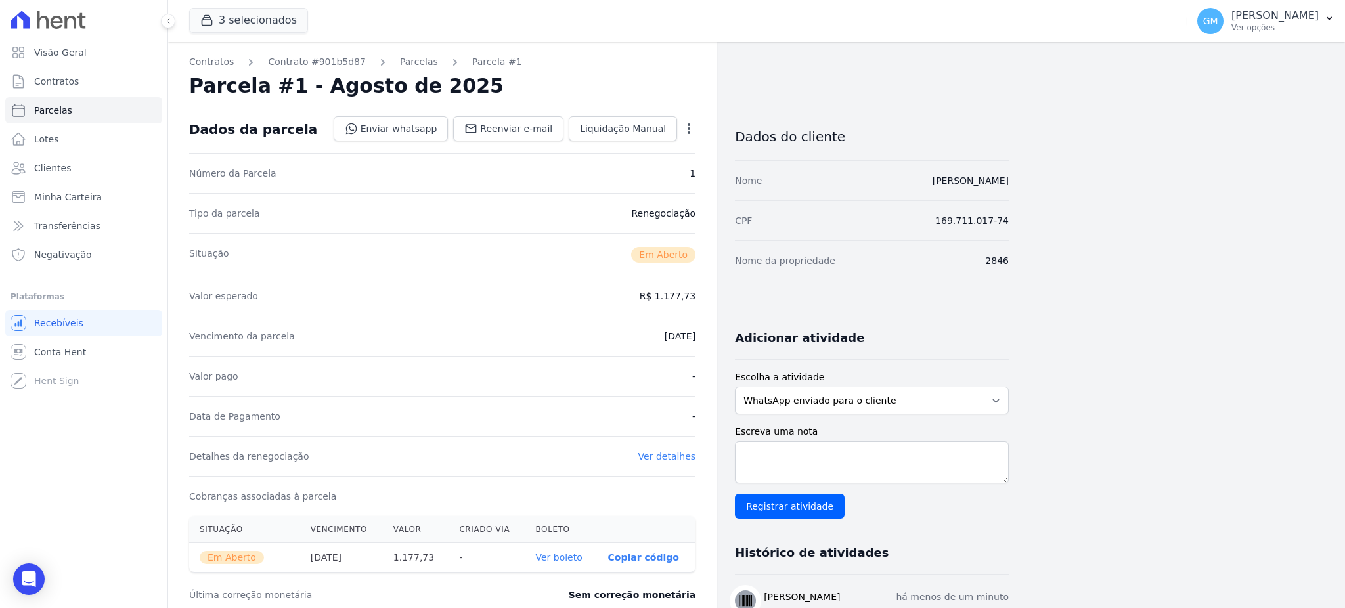
click at [569, 557] on link "Ver boleto" at bounding box center [558, 557] width 47 height 11
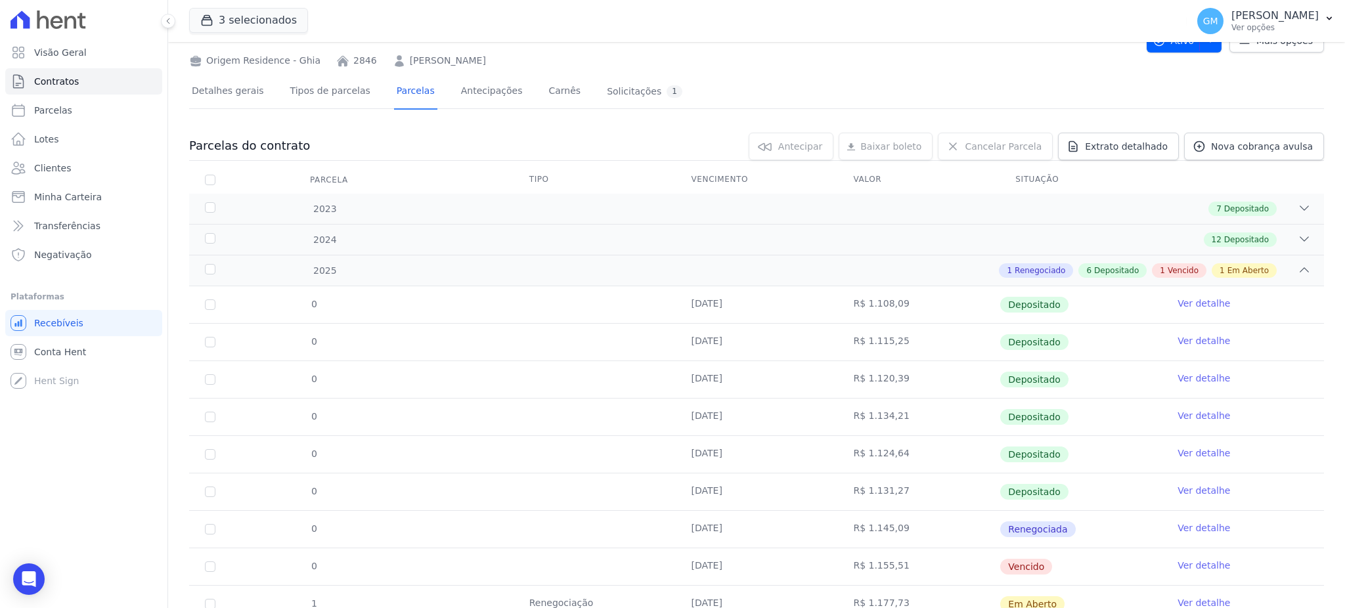
scroll to position [106, 0]
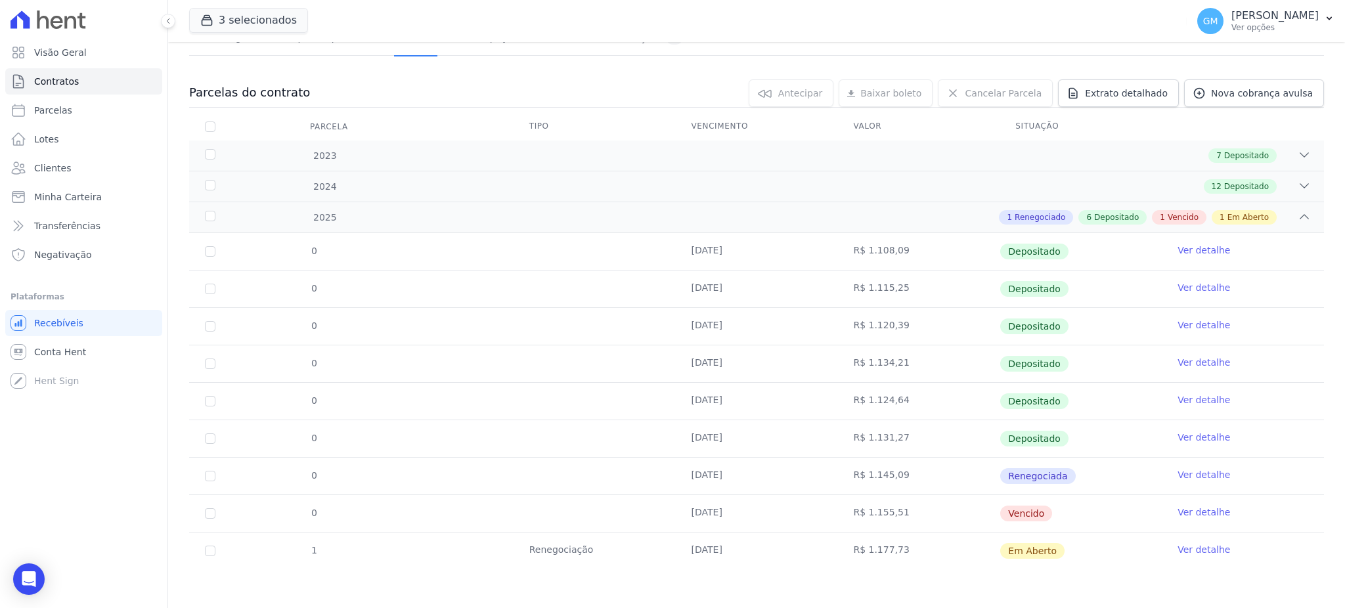
drag, startPoint x: 1184, startPoint y: 504, endPoint x: 1193, endPoint y: 512, distance: 12.5
click at [1184, 504] on td "Ver detalhe" at bounding box center [1243, 513] width 162 height 37
click at [1193, 512] on link "Ver detalhe" at bounding box center [1203, 512] width 53 height 13
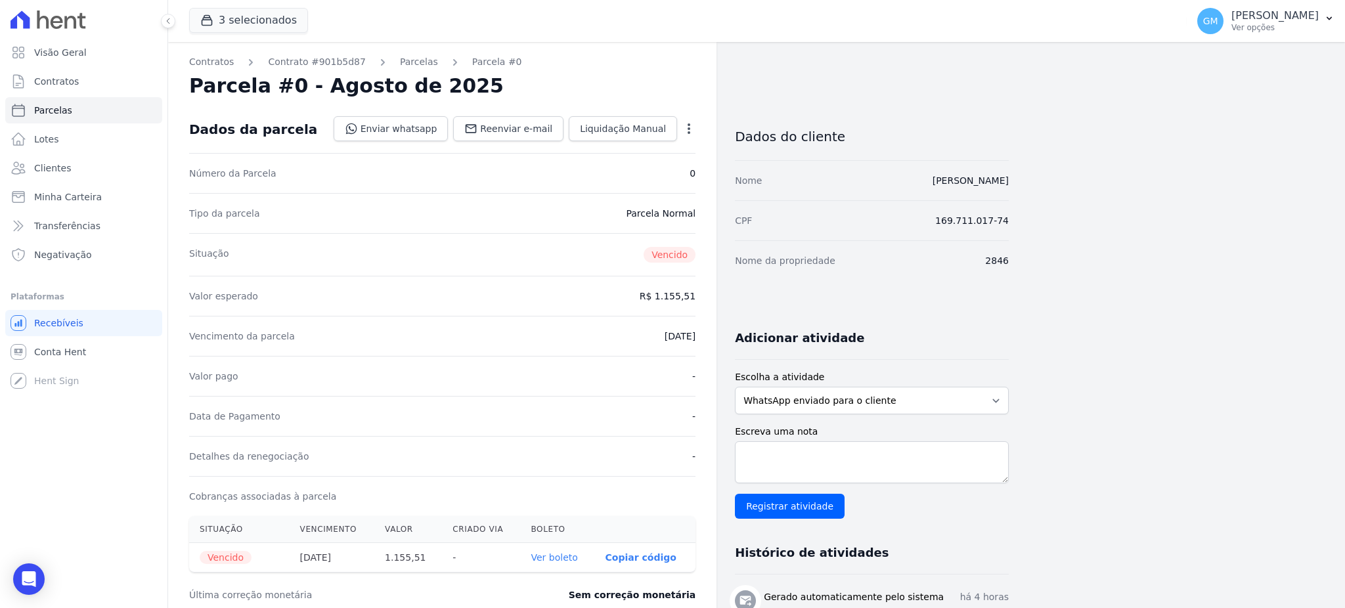
click at [691, 123] on icon "button" at bounding box center [688, 128] width 13 height 13
click at [601, 190] on link "Renegociar" at bounding box center [633, 194] width 116 height 24
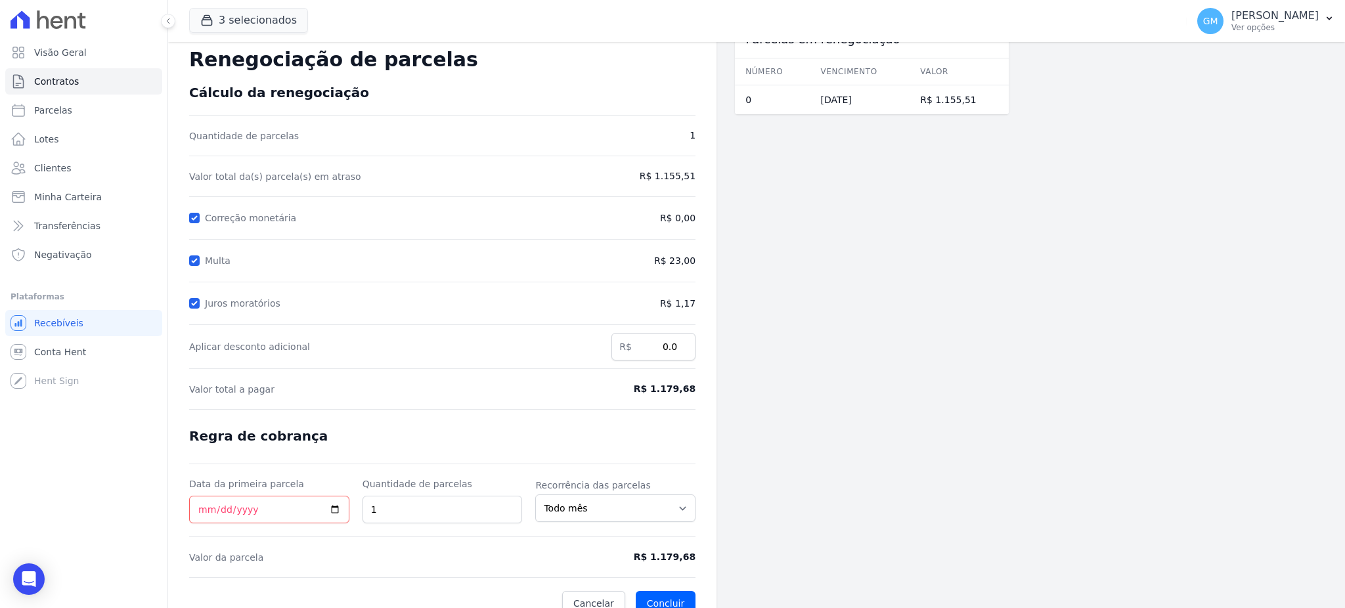
scroll to position [49, 0]
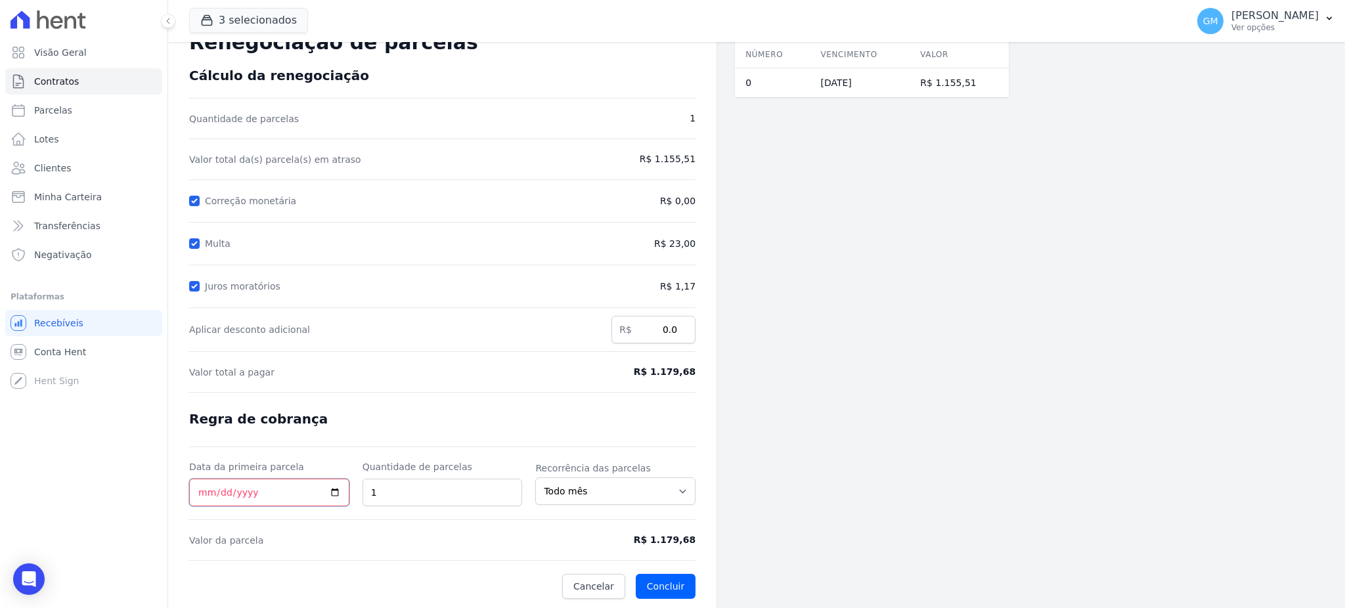
click at [330, 489] on input "Data da primeira parcela" at bounding box center [269, 493] width 160 height 28
type input "[DATE]"
click at [676, 588] on button "Concluir" at bounding box center [666, 586] width 60 height 25
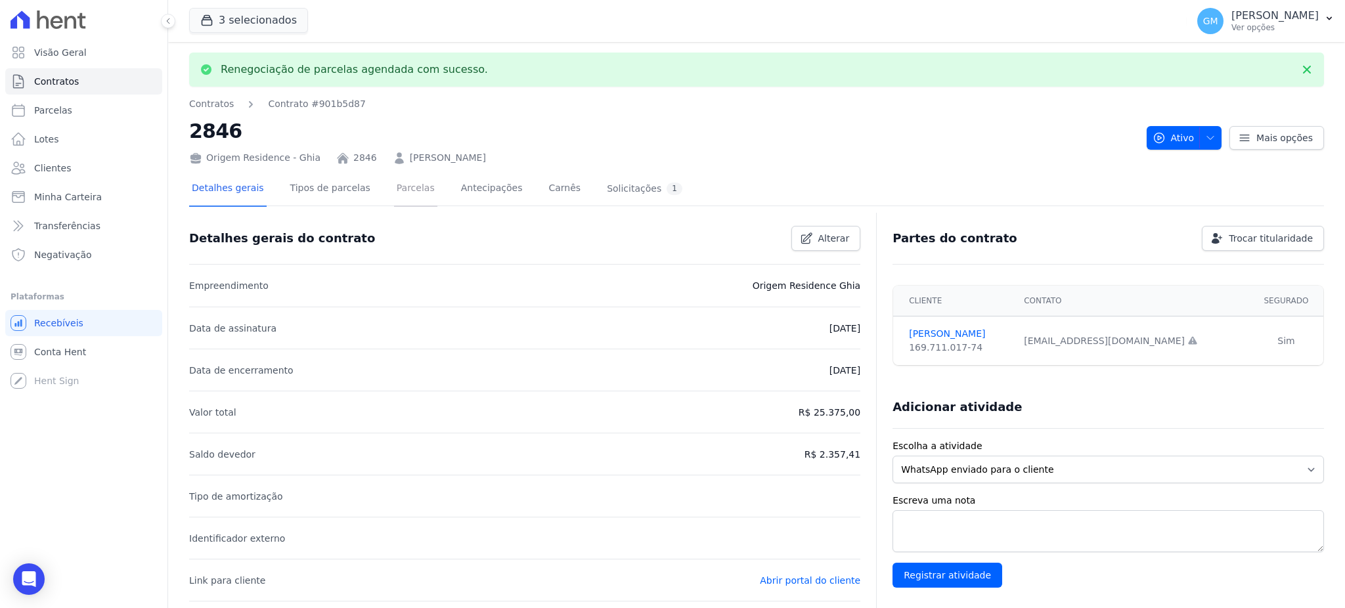
click at [394, 184] on link "Parcelas" at bounding box center [415, 189] width 43 height 35
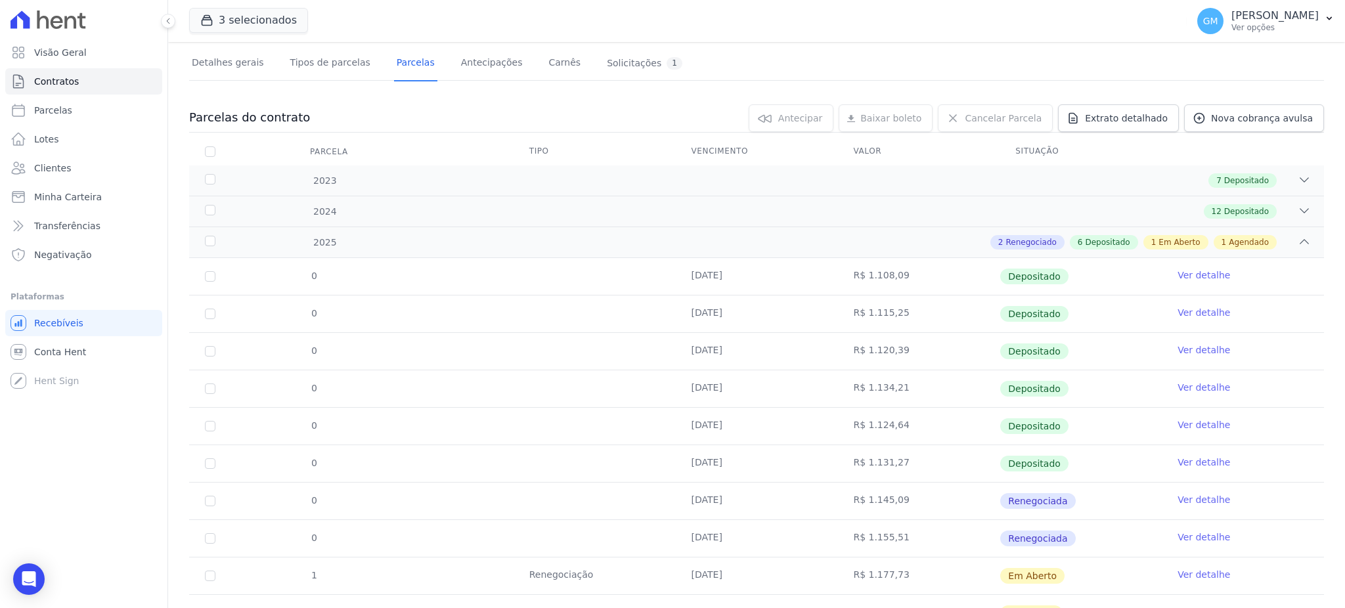
scroll to position [143, 0]
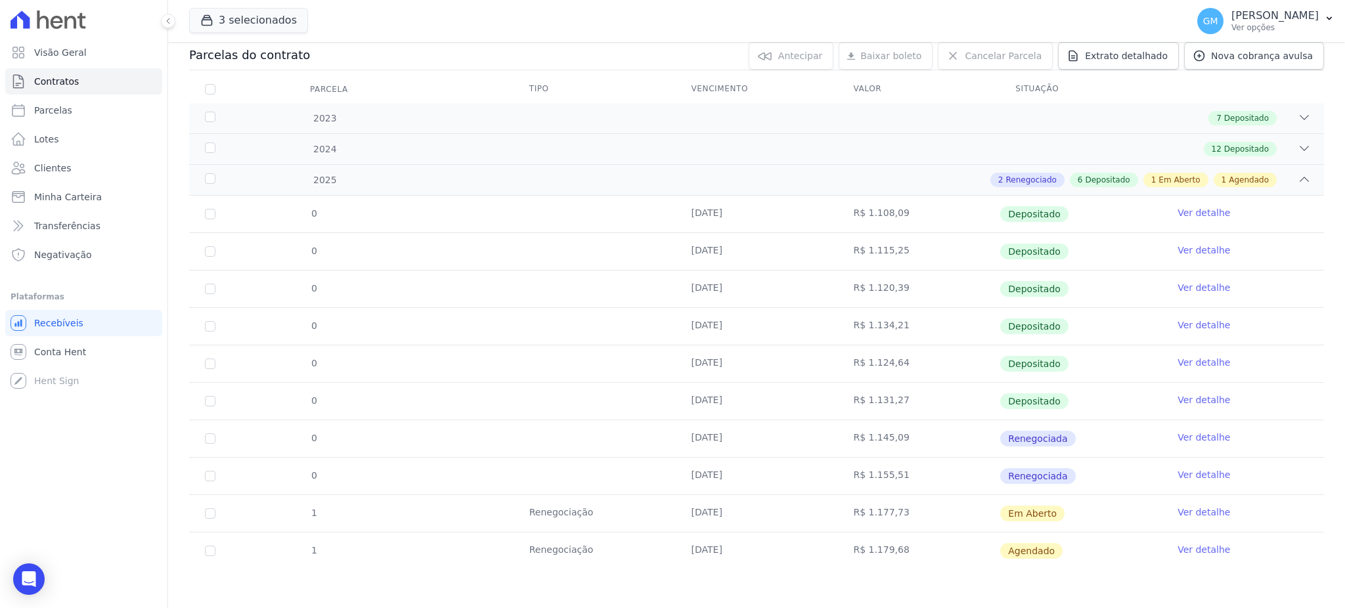
click at [1213, 551] on link "Ver detalhe" at bounding box center [1203, 549] width 53 height 13
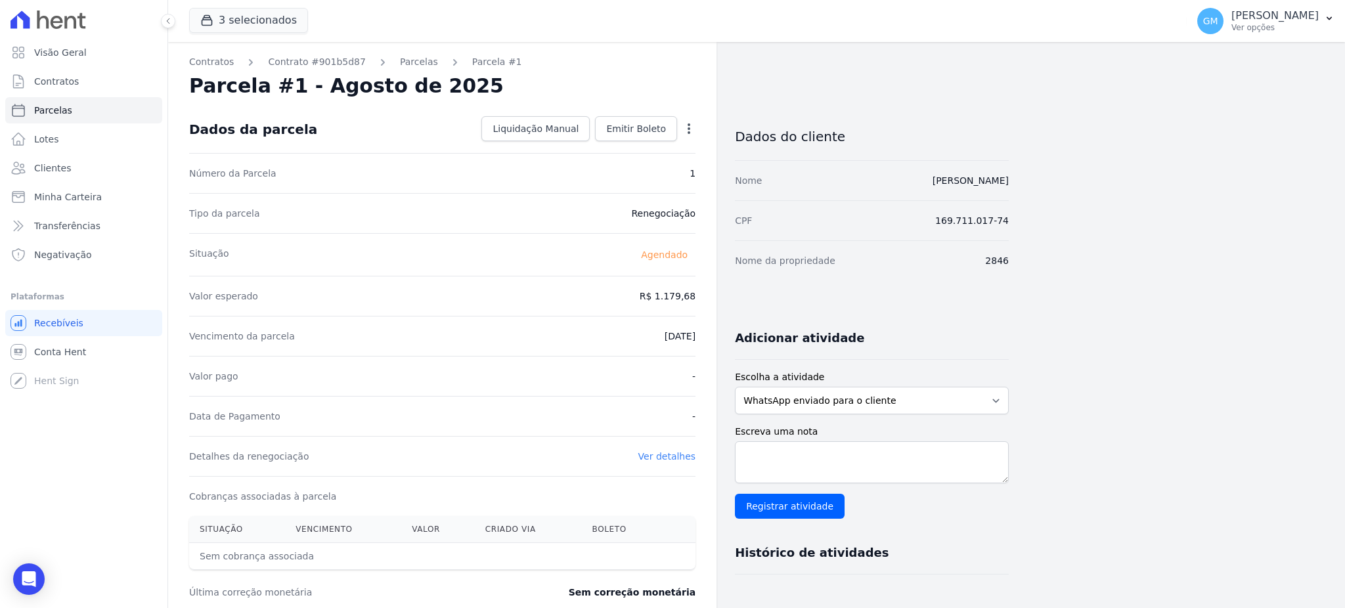
click at [653, 142] on div "Dados da parcela Liquidação Manual Liquidação Manual Data de Pagamento [DATE] […" at bounding box center [442, 129] width 506 height 47
click at [653, 134] on span "Emitir Boleto" at bounding box center [636, 128] width 60 height 13
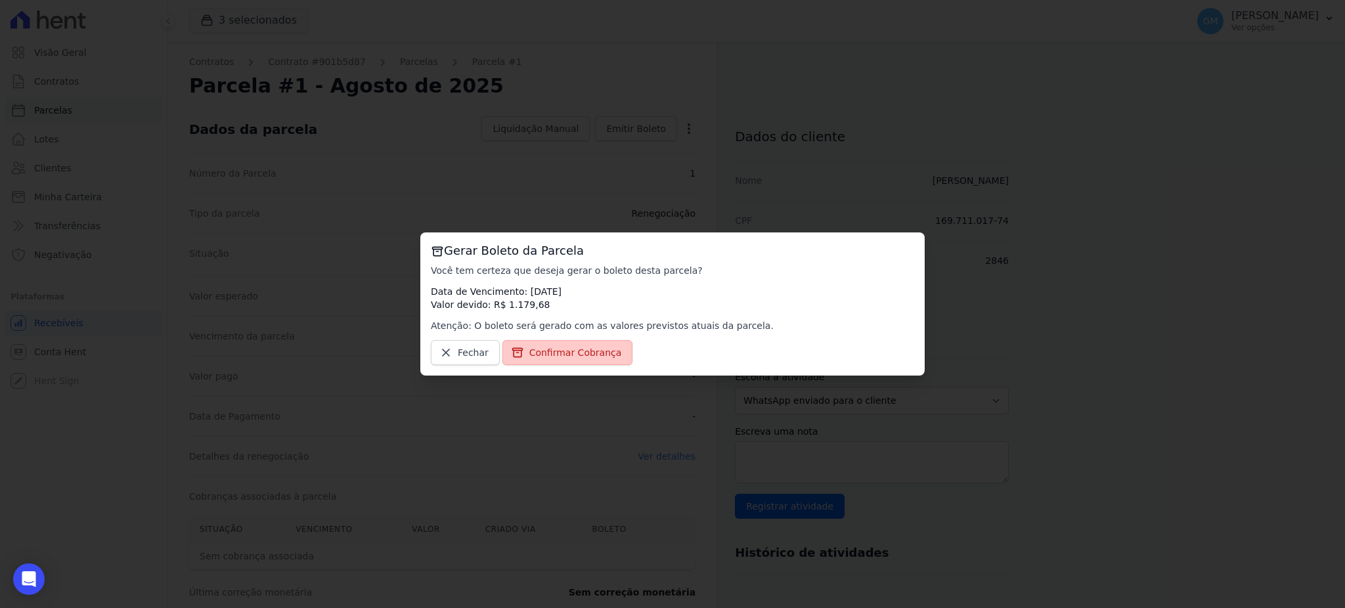
click at [572, 344] on link "Confirmar Cobrança" at bounding box center [567, 352] width 131 height 25
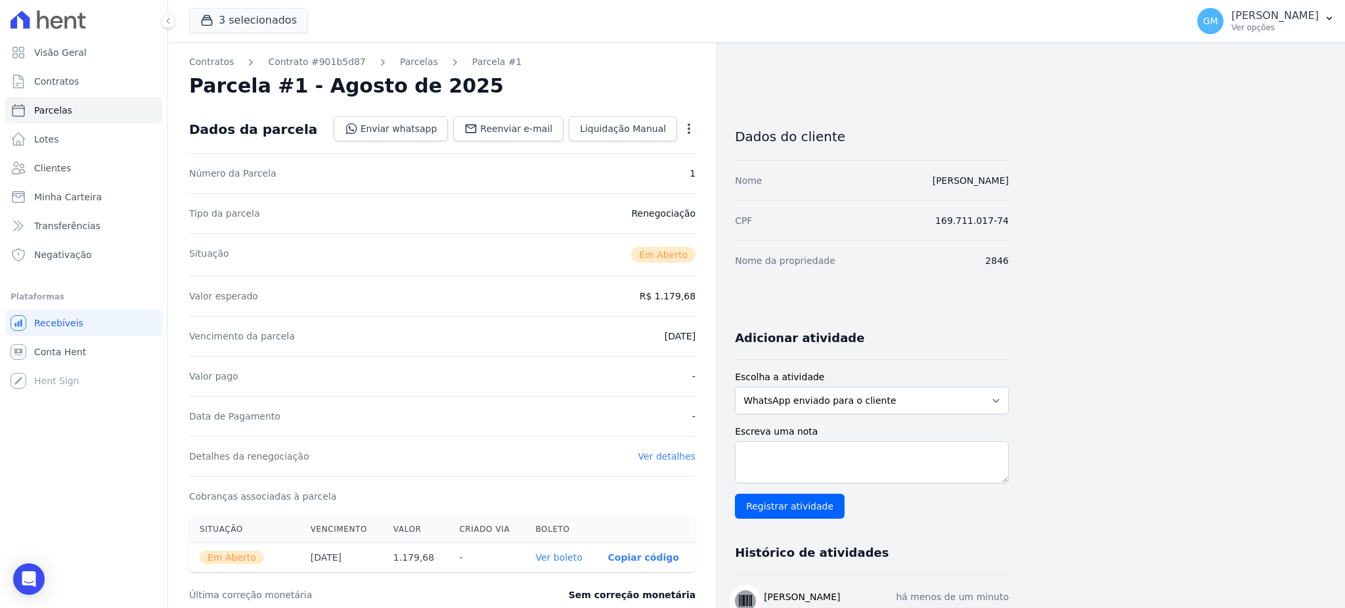
click at [567, 563] on link "Ver boleto" at bounding box center [558, 557] width 47 height 11
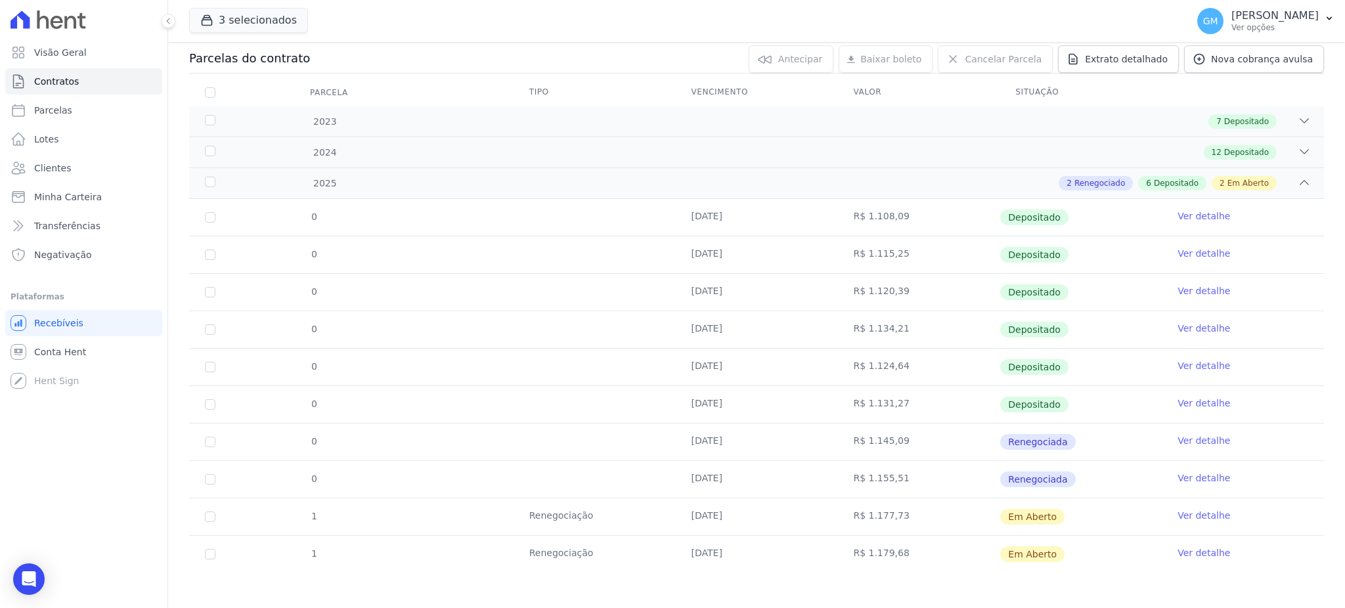
scroll to position [143, 0]
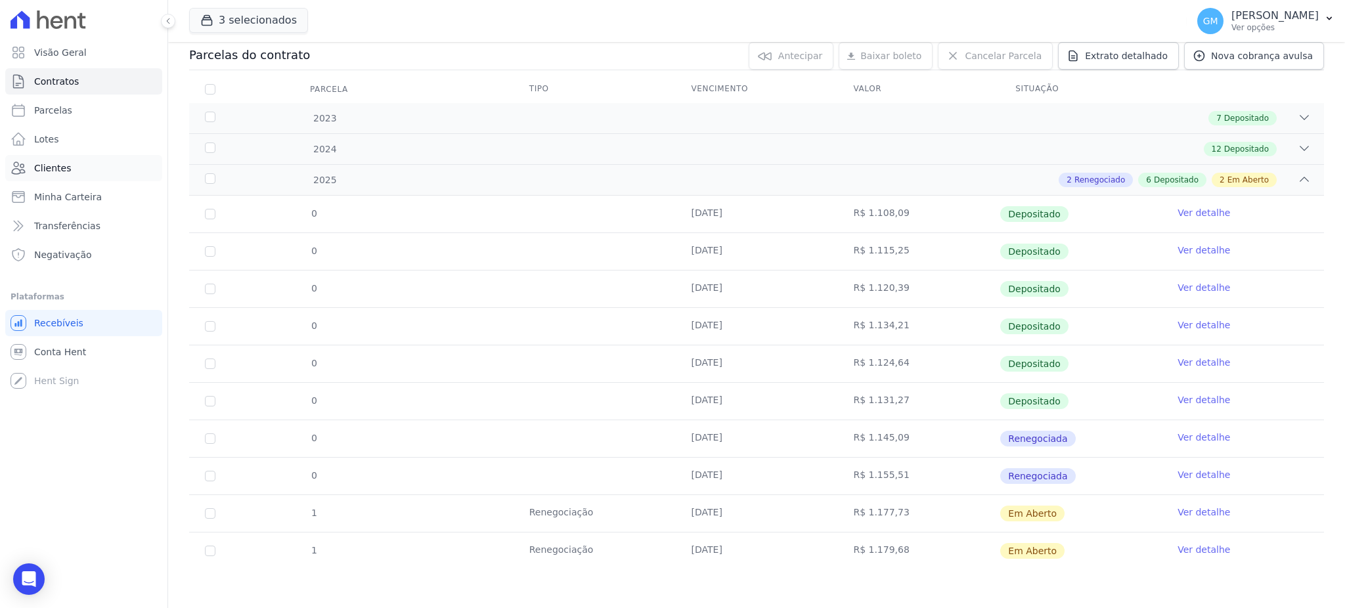
click at [70, 171] on link "Clientes" at bounding box center [83, 168] width 157 height 26
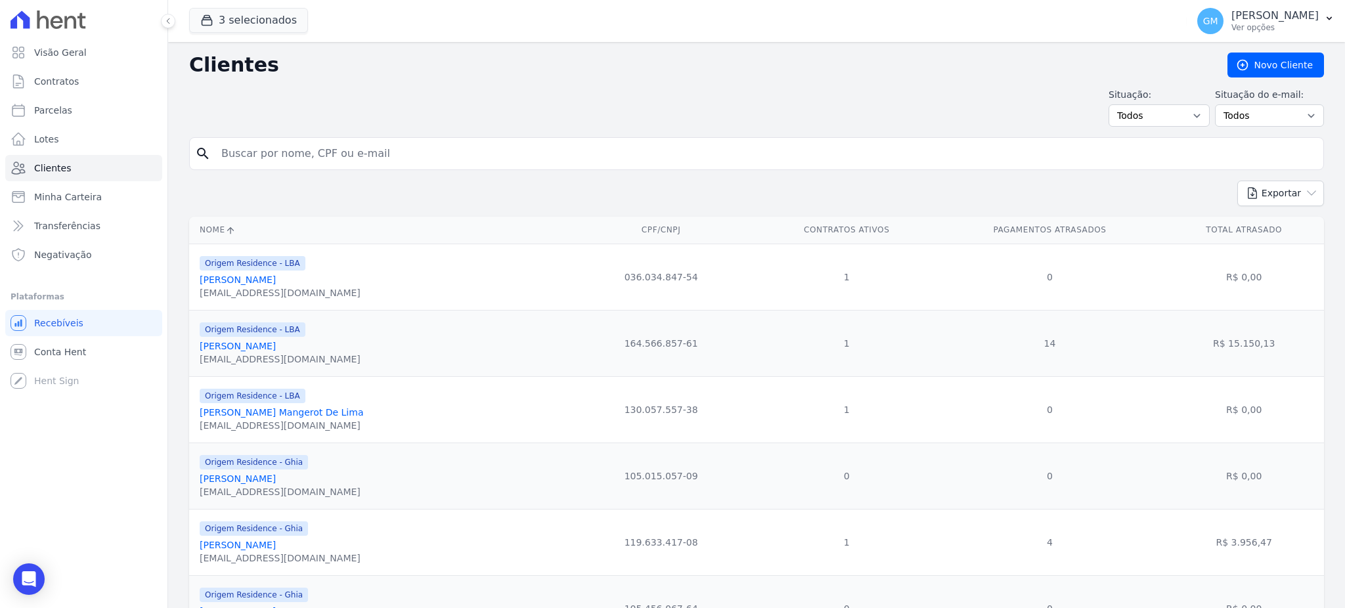
click at [255, 160] on input "search" at bounding box center [765, 154] width 1104 height 26
paste input "[PERSON_NAME]"
type input "[PERSON_NAME]"
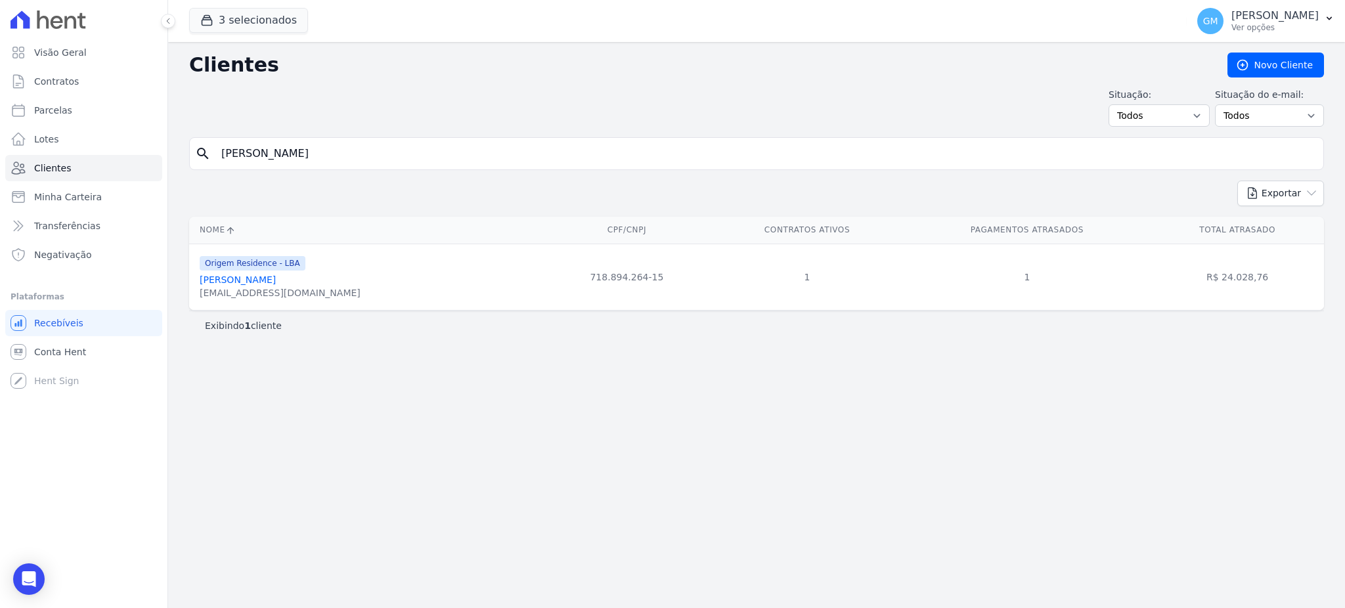
click at [268, 283] on link "[PERSON_NAME]" at bounding box center [238, 279] width 76 height 11
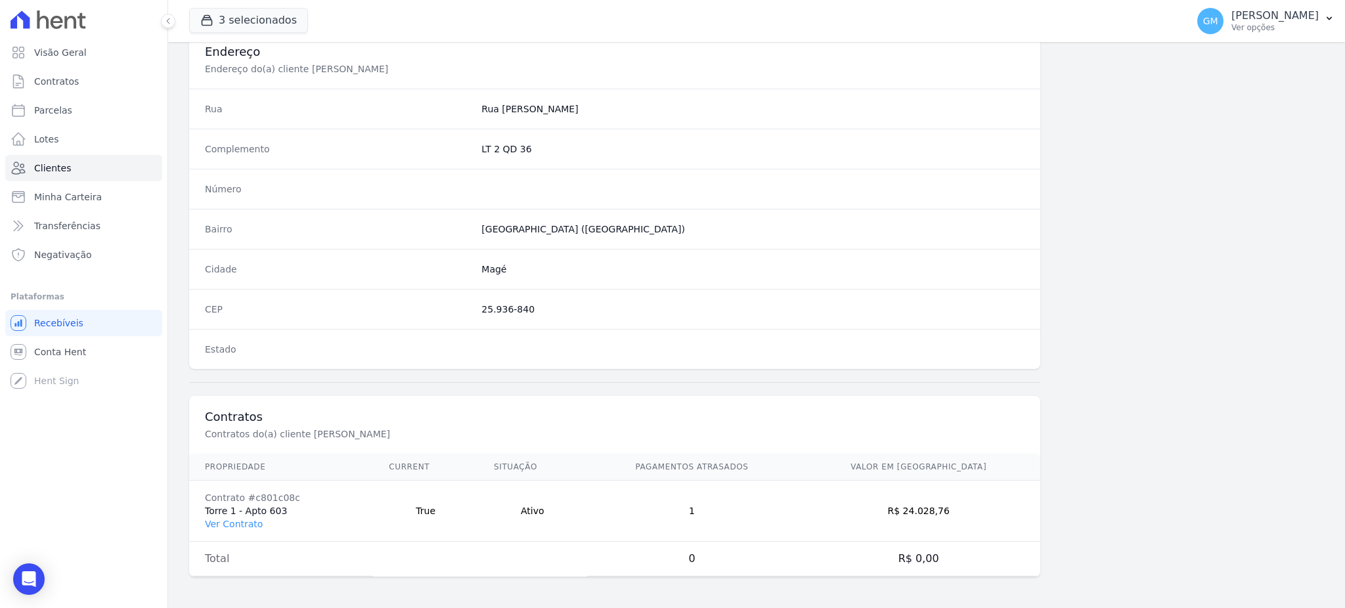
scroll to position [621, 0]
click at [226, 524] on link "Ver Contrato" at bounding box center [234, 523] width 58 height 11
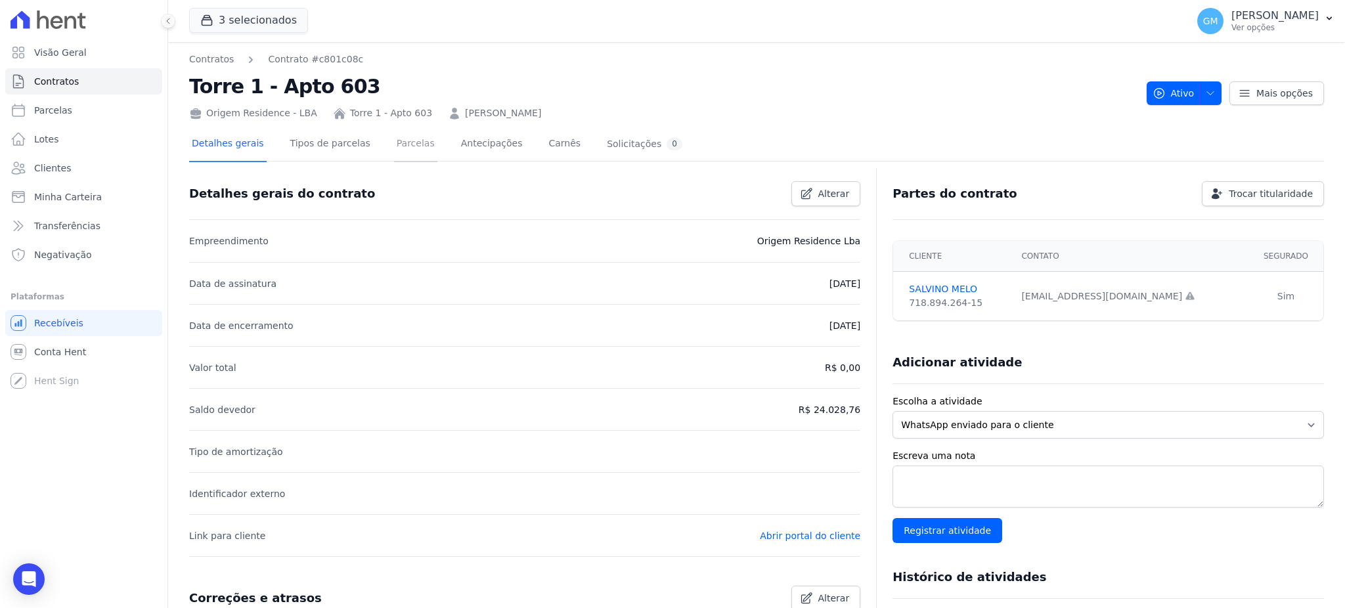
click at [401, 141] on link "Parcelas" at bounding box center [415, 144] width 43 height 35
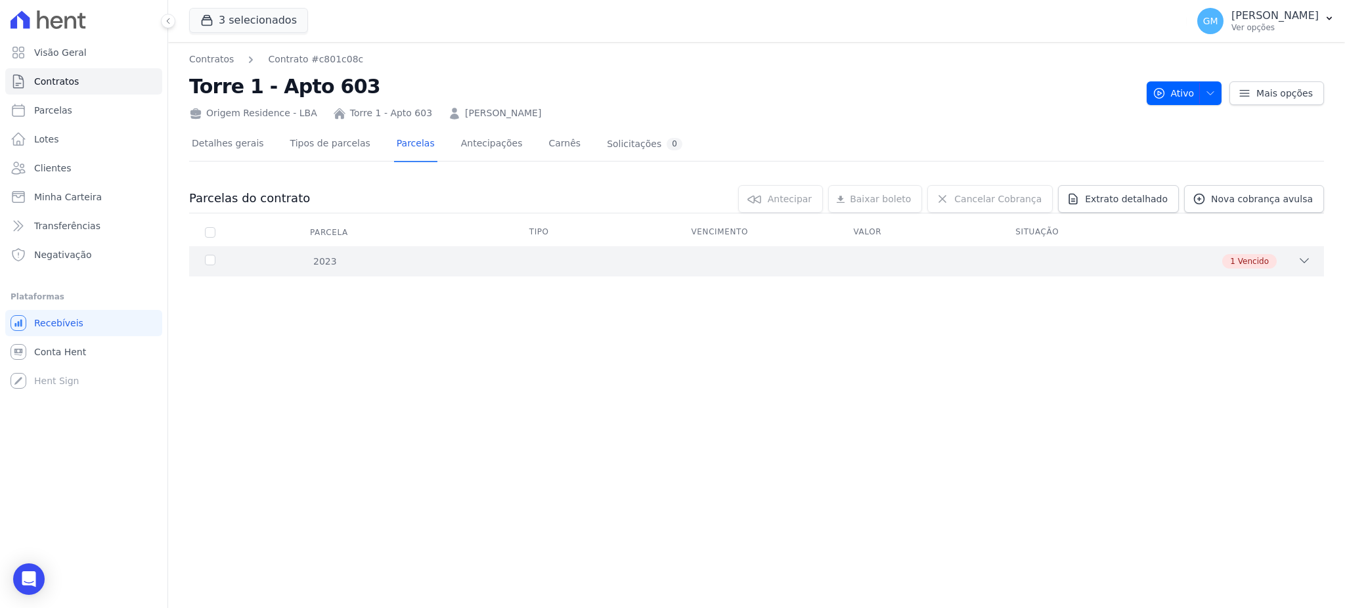
click at [1272, 260] on div "1 Vencido" at bounding box center [1249, 261] width 54 height 14
click at [63, 163] on span "Clientes" at bounding box center [52, 168] width 37 height 13
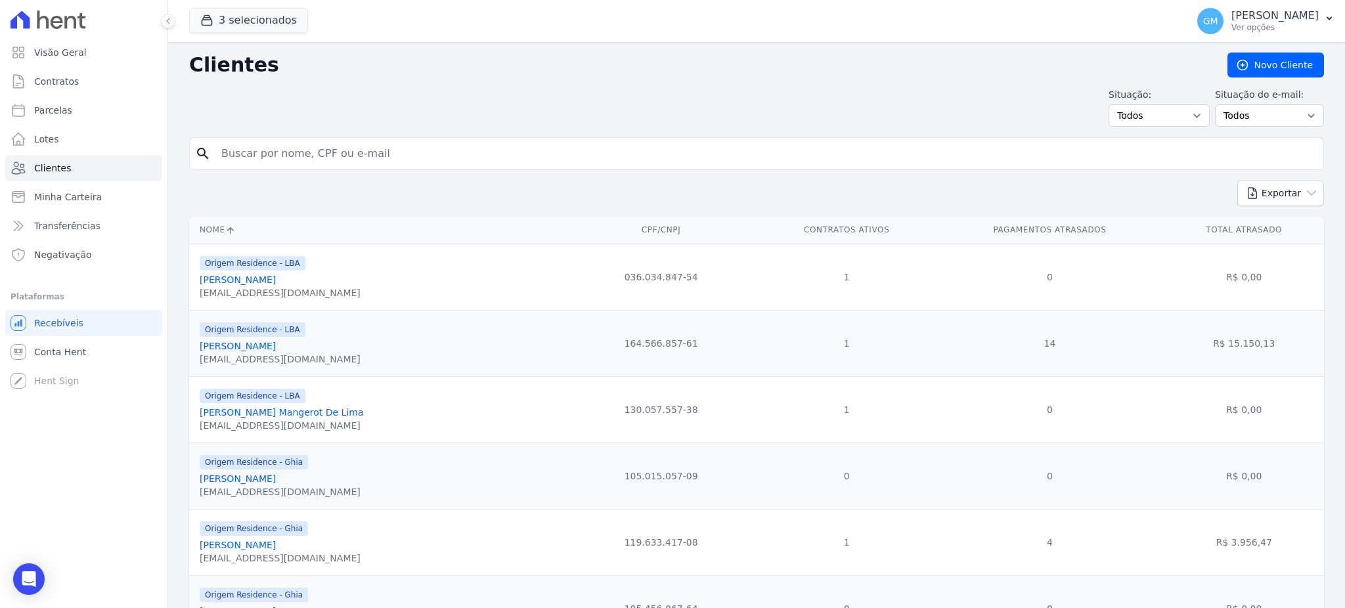
click at [250, 156] on input "search" at bounding box center [765, 154] width 1104 height 26
paste input "[PERSON_NAME]"
type input "[PERSON_NAME]"
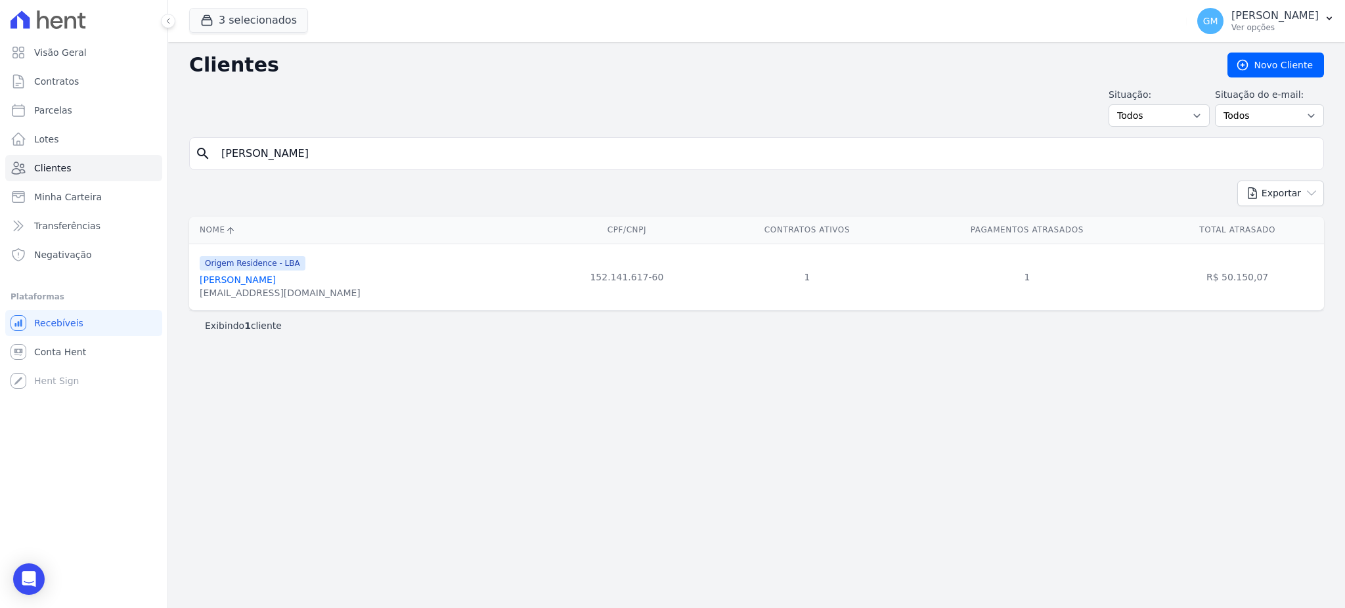
click at [276, 282] on link "[PERSON_NAME]" at bounding box center [238, 279] width 76 height 11
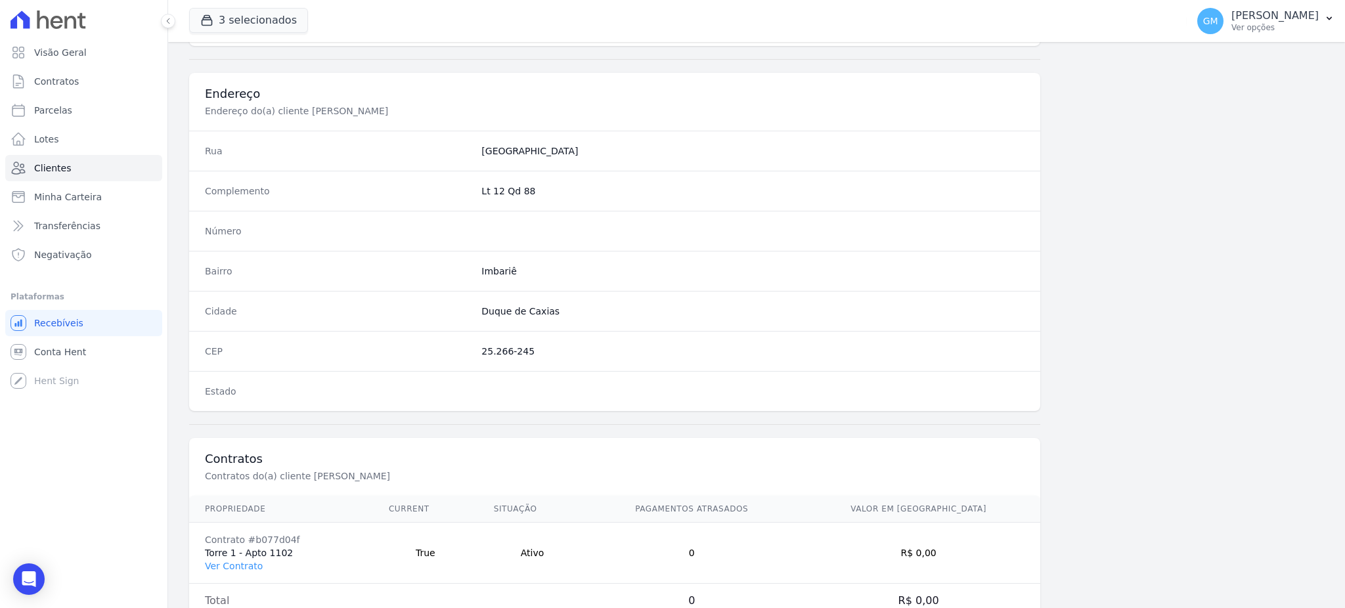
scroll to position [621, 0]
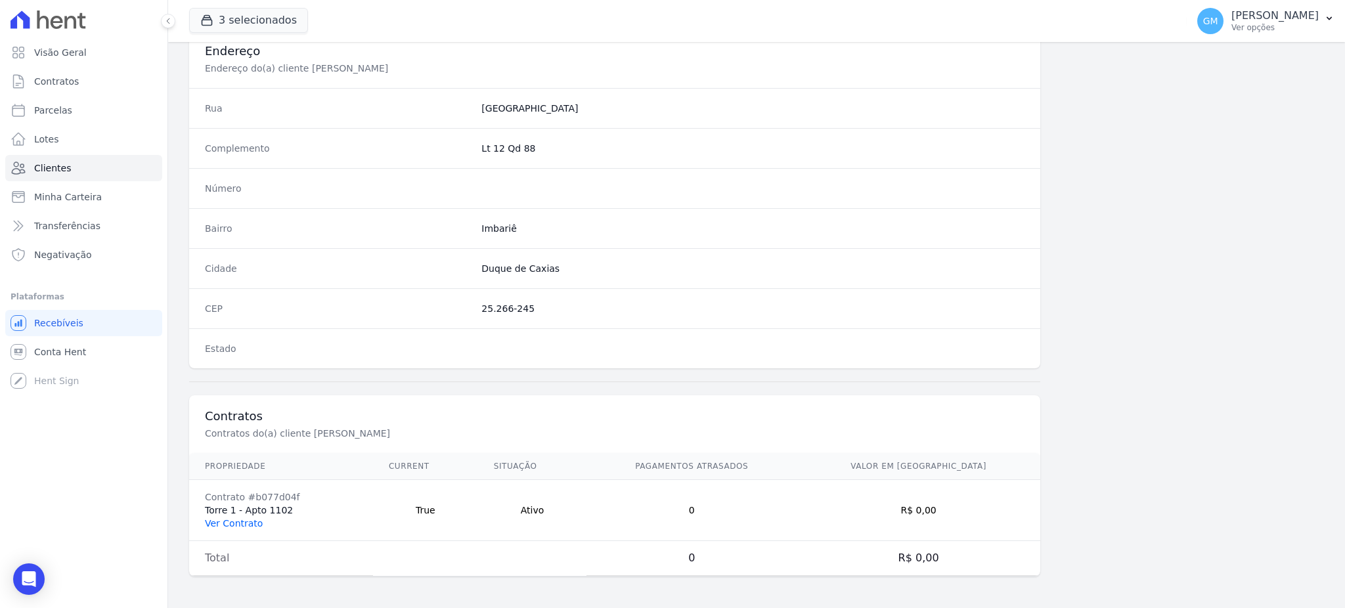
click at [251, 521] on link "Ver Contrato" at bounding box center [234, 523] width 58 height 11
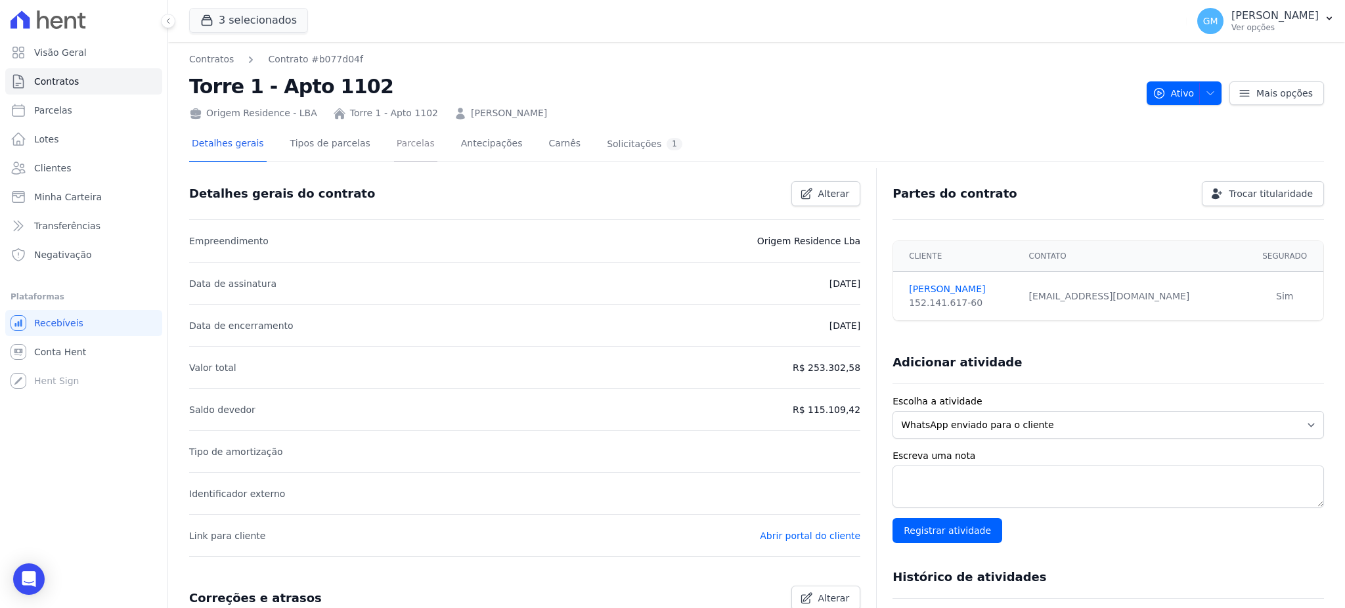
click at [395, 134] on link "Parcelas" at bounding box center [415, 144] width 43 height 35
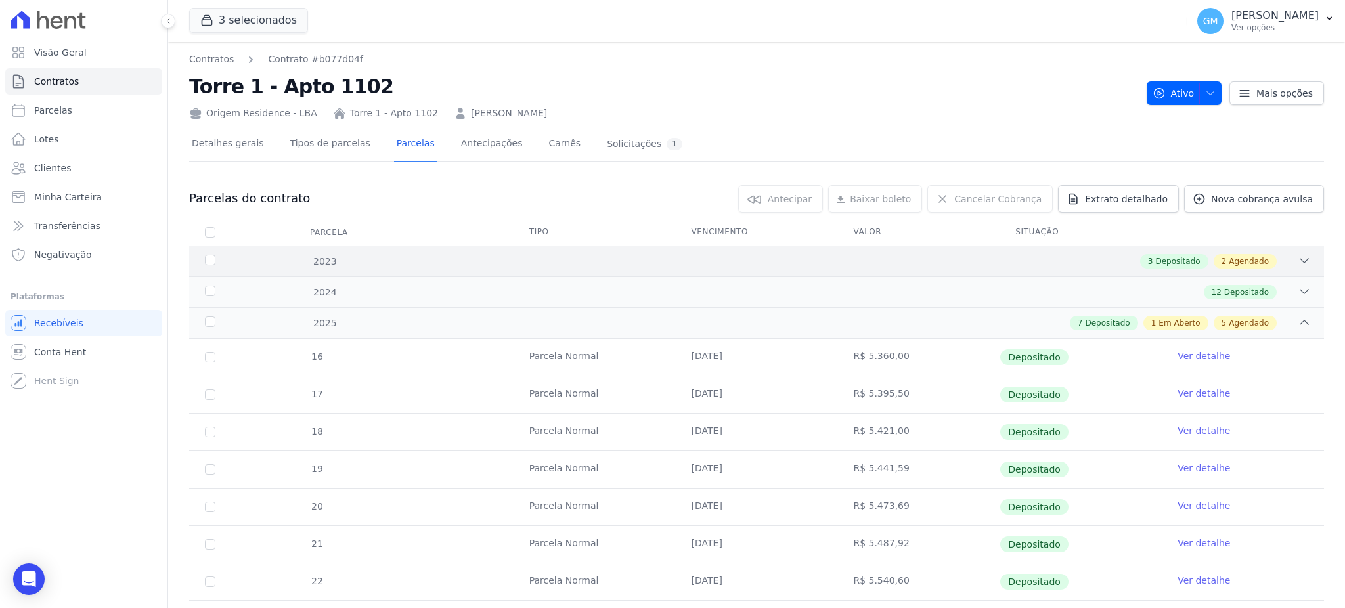
click at [1209, 250] on div "2023 3 Depositado 2 Agendado" at bounding box center [756, 261] width 1135 height 30
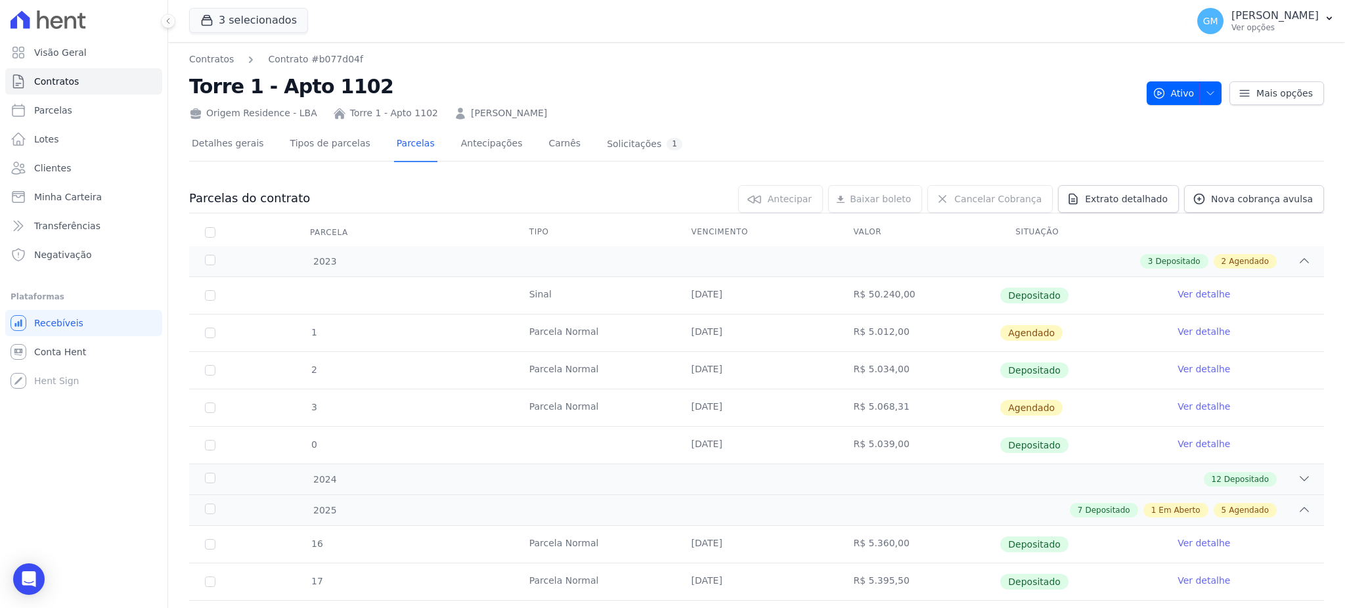
drag, startPoint x: 680, startPoint y: 298, endPoint x: 757, endPoint y: 297, distance: 76.8
click at [757, 297] on td "[DATE]" at bounding box center [757, 295] width 162 height 37
drag, startPoint x: 1282, startPoint y: 145, endPoint x: 1282, endPoint y: 156, distance: 11.2
click at [1282, 145] on div "Detalhes gerais Tipos de parcelas [GEOGRAPHIC_DATA] Antecipações Carnês Solicit…" at bounding box center [756, 144] width 1135 height 33
click at [1202, 368] on link "Ver detalhe" at bounding box center [1203, 368] width 53 height 13
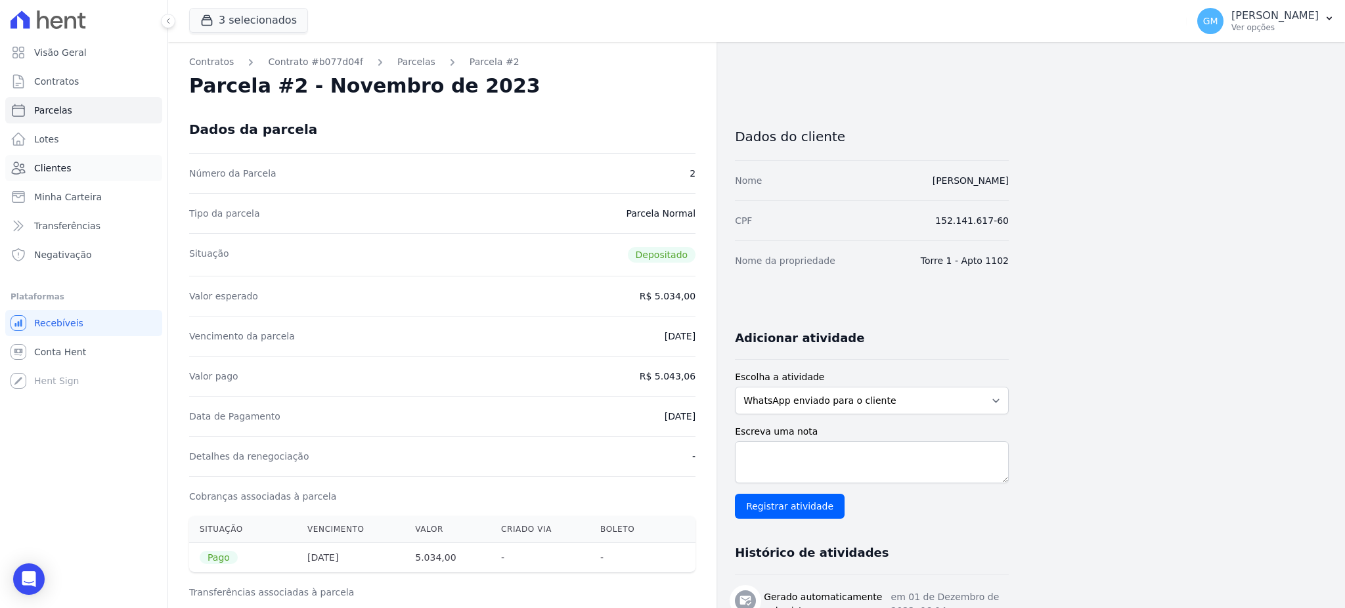
click at [85, 166] on link "Clientes" at bounding box center [83, 168] width 157 height 26
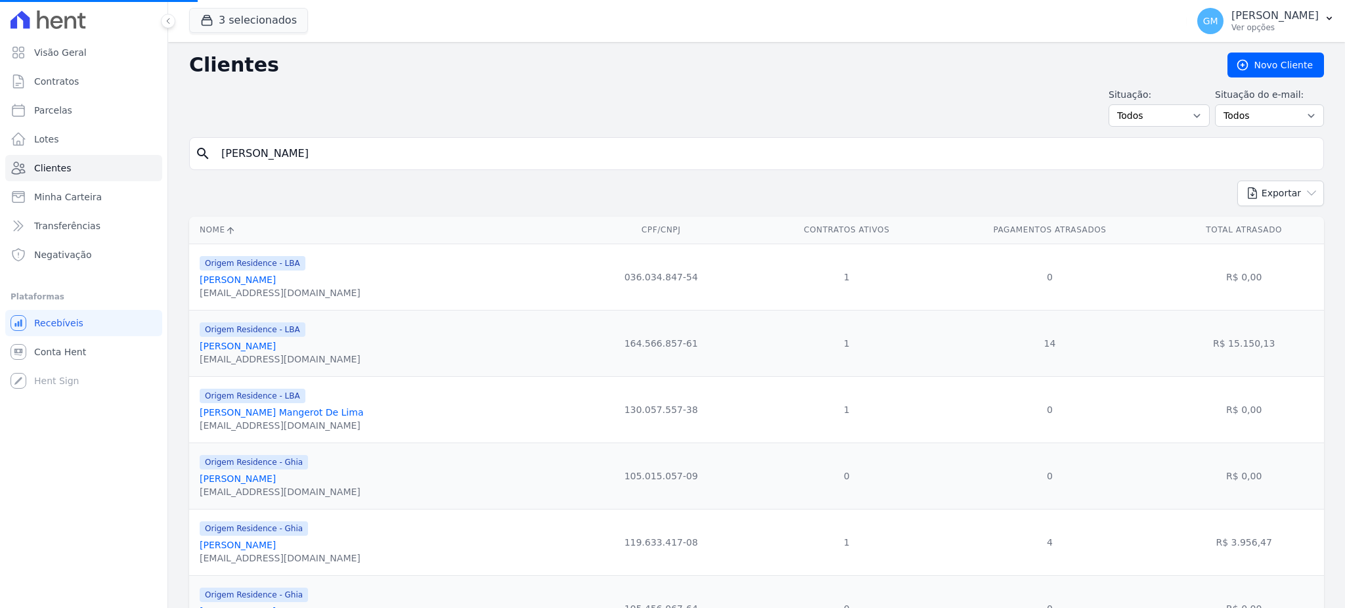
click at [299, 157] on input "[PERSON_NAME]" at bounding box center [765, 154] width 1104 height 26
click at [90, 167] on link "Clientes" at bounding box center [83, 168] width 157 height 26
click at [244, 160] on input "[PERSON_NAME]" at bounding box center [765, 154] width 1104 height 26
drag, startPoint x: 381, startPoint y: 155, endPoint x: 229, endPoint y: 156, distance: 151.7
click at [229, 156] on input "[PERSON_NAME]" at bounding box center [765, 154] width 1104 height 26
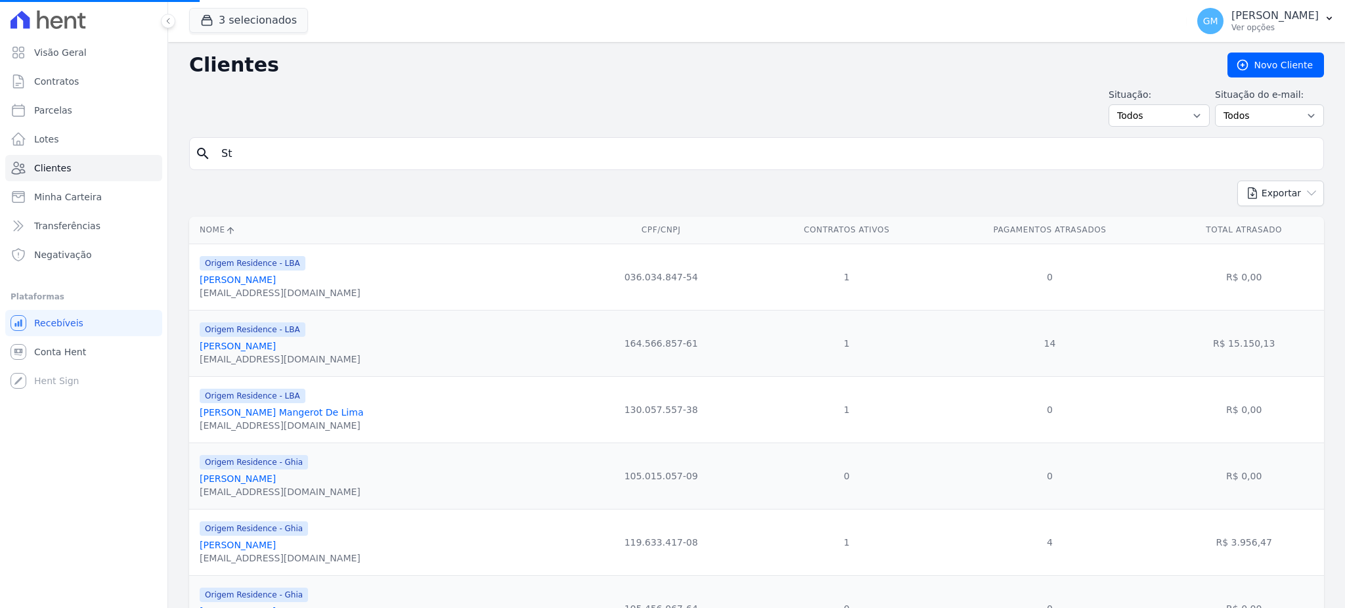
type input "S"
paste input "[PERSON_NAME]"
type input "[PERSON_NAME]"
click at [358, 152] on input "search" at bounding box center [765, 154] width 1104 height 26
paste input "[PERSON_NAME]"
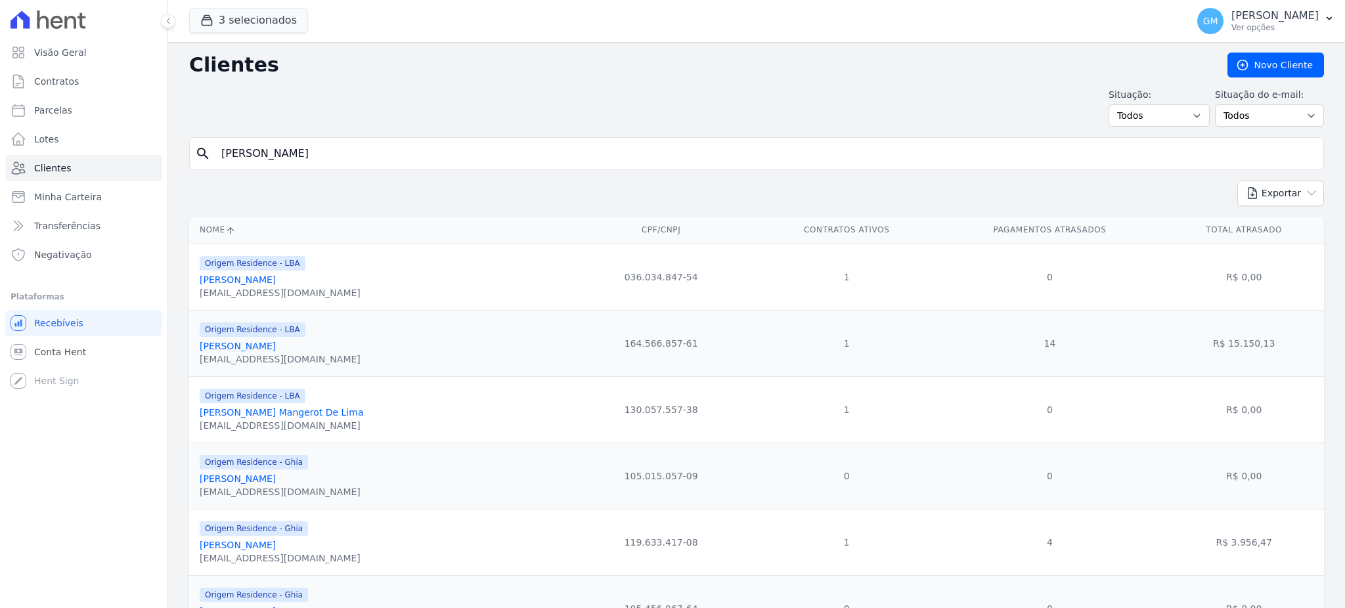
type input "[PERSON_NAME]"
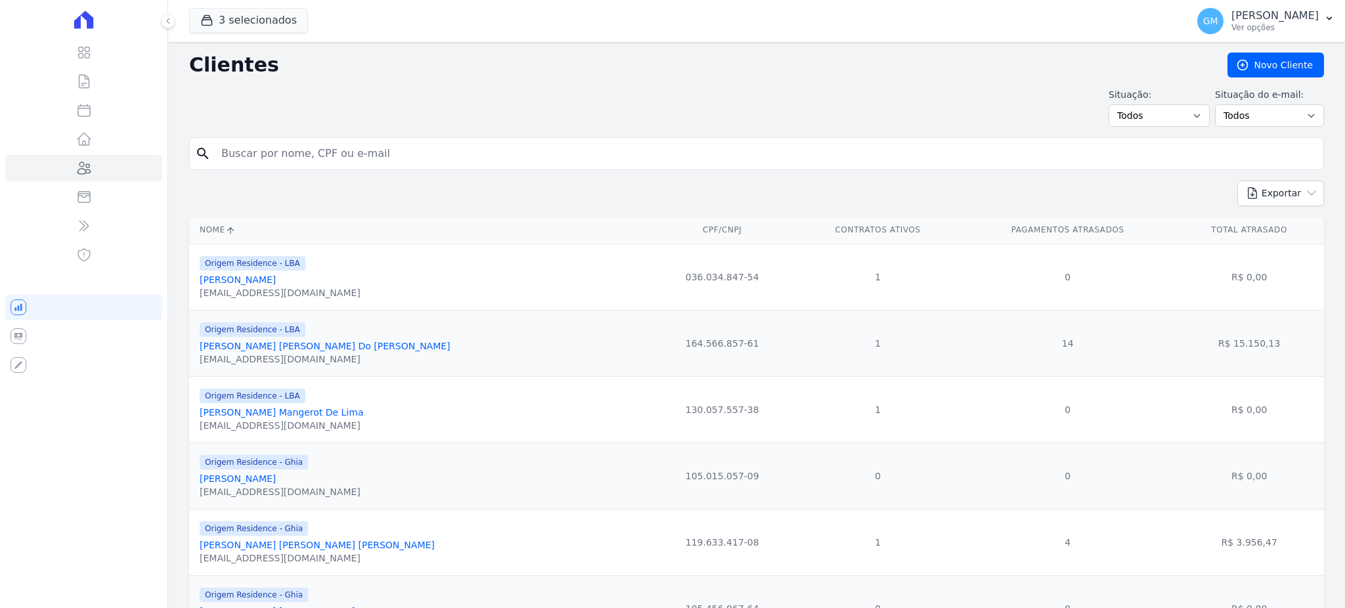
click at [334, 157] on input "search" at bounding box center [765, 154] width 1104 height 26
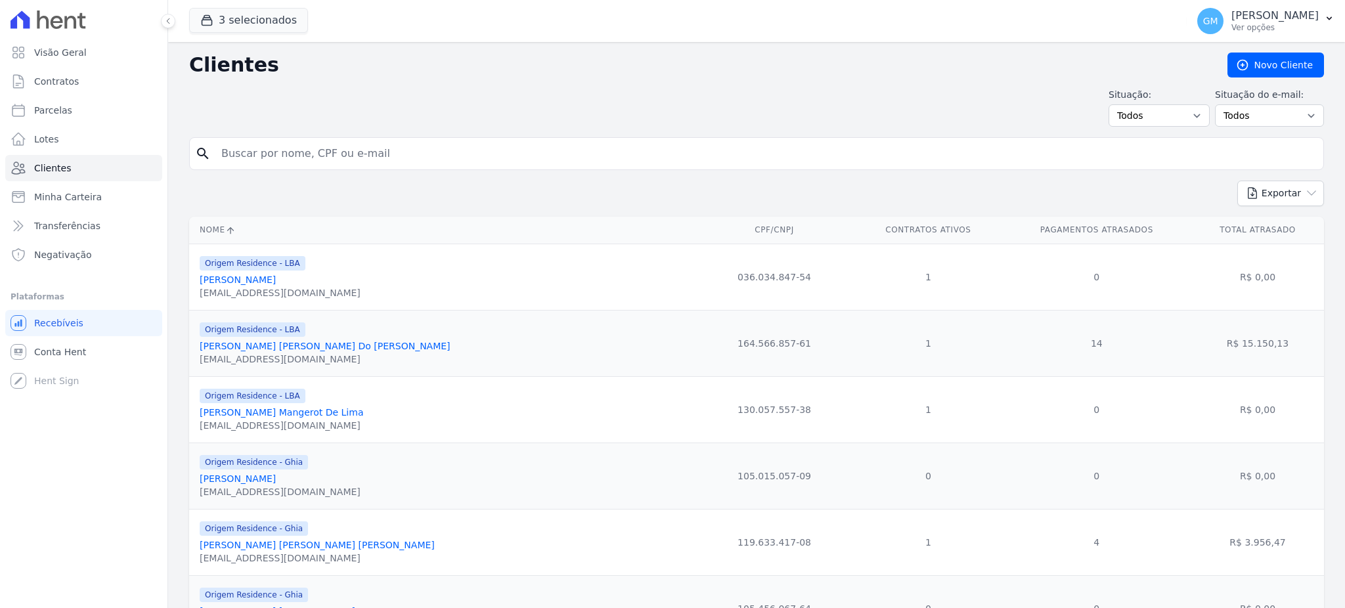
paste input "[PERSON_NAME] DOS [PERSON_NAME]"
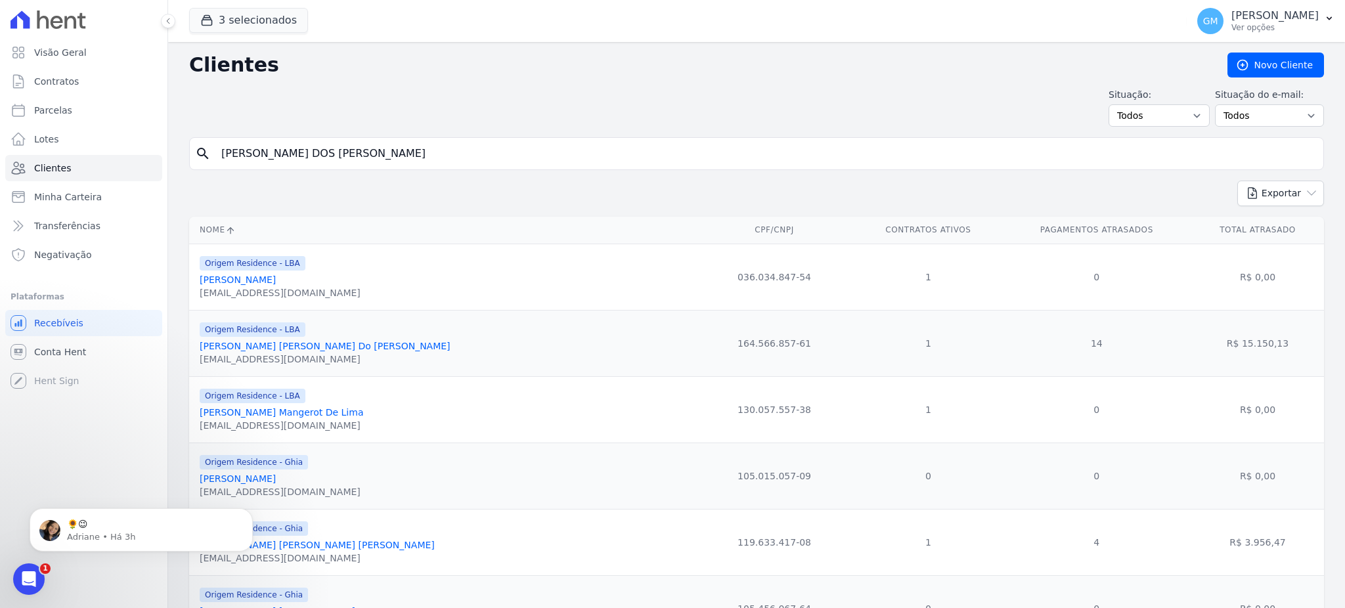
type input "[PERSON_NAME] Dos [PERSON_NAME]"
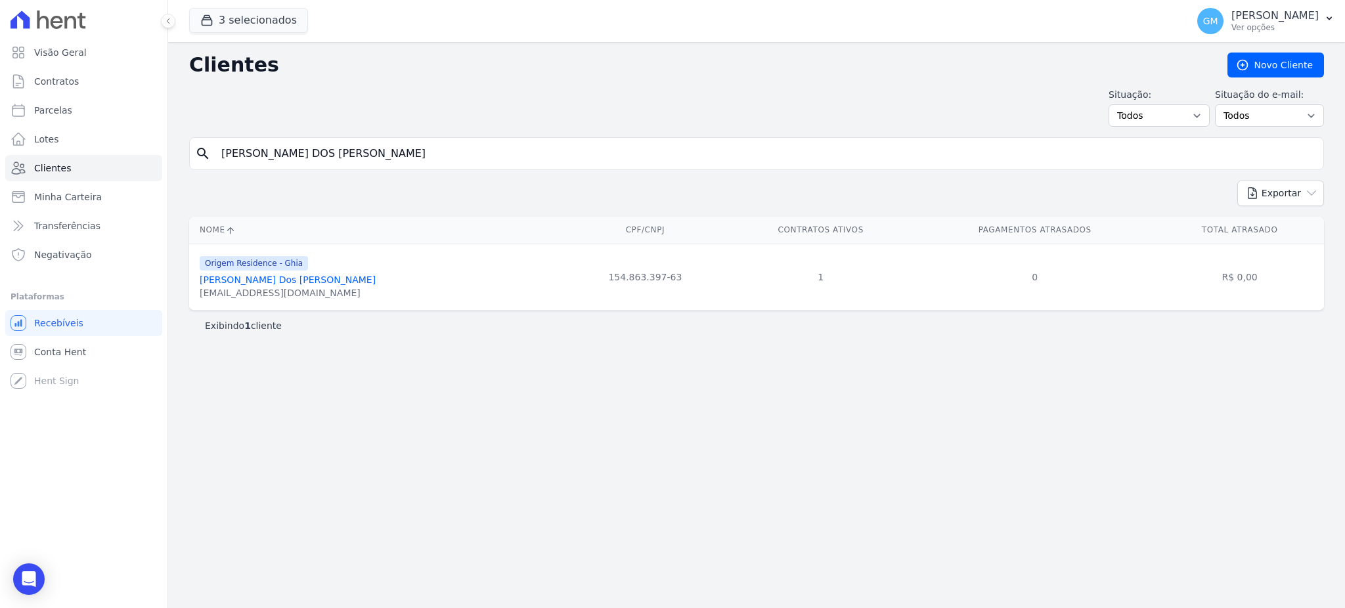
click at [282, 274] on link "[PERSON_NAME] Dos [PERSON_NAME]" at bounding box center [288, 279] width 176 height 11
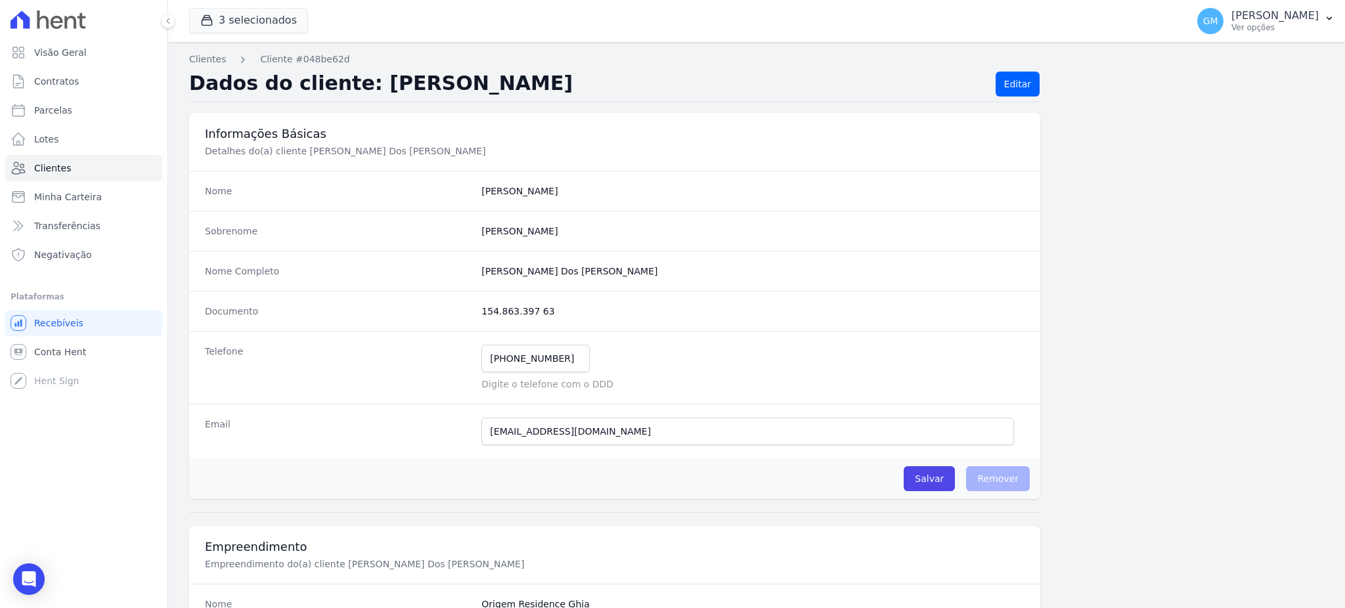
click at [296, 281] on div "Nome Completo [PERSON_NAME] Dos [PERSON_NAME]" at bounding box center [614, 271] width 851 height 40
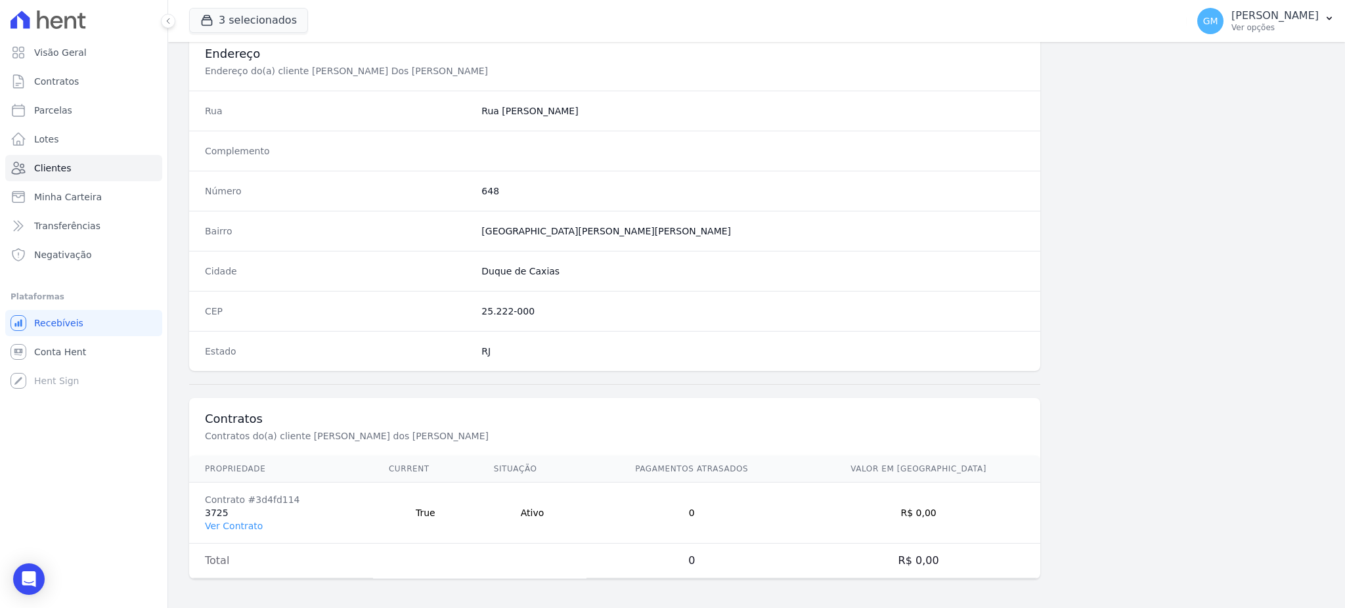
scroll to position [621, 0]
click at [225, 525] on link "Ver Contrato" at bounding box center [234, 523] width 58 height 11
click at [248, 519] on link "Ver Contrato" at bounding box center [234, 523] width 58 height 11
click at [236, 519] on link "Ver Contrato" at bounding box center [234, 523] width 58 height 11
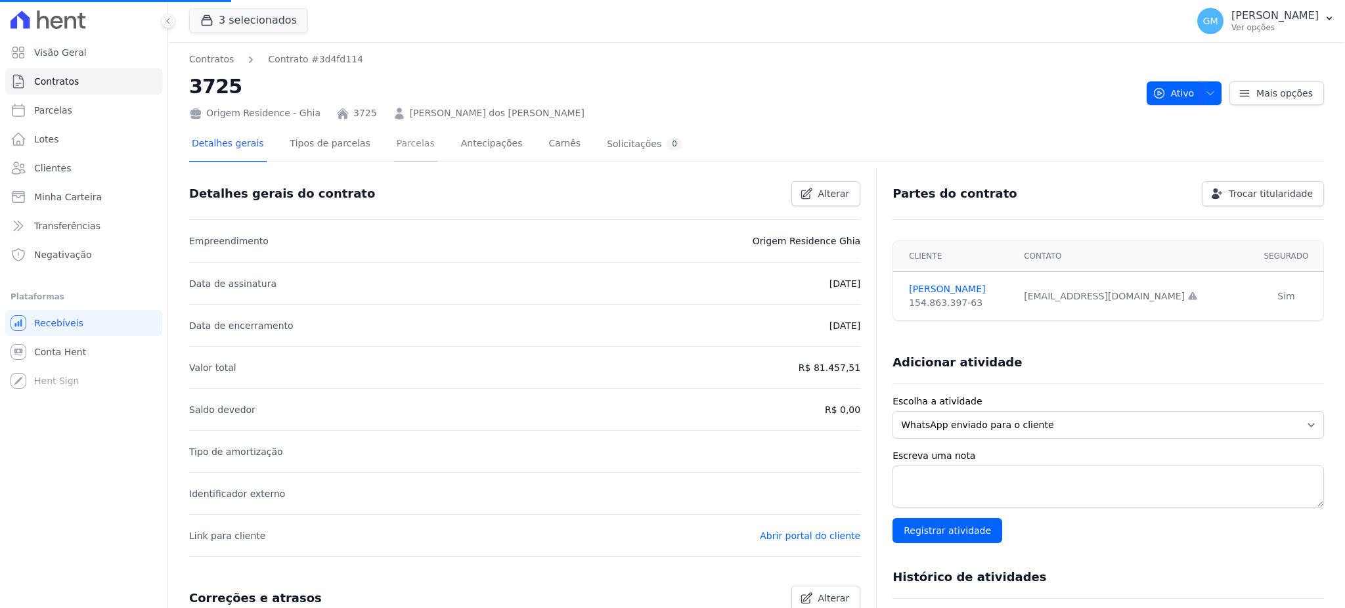
click at [394, 140] on link "Parcelas" at bounding box center [415, 144] width 43 height 35
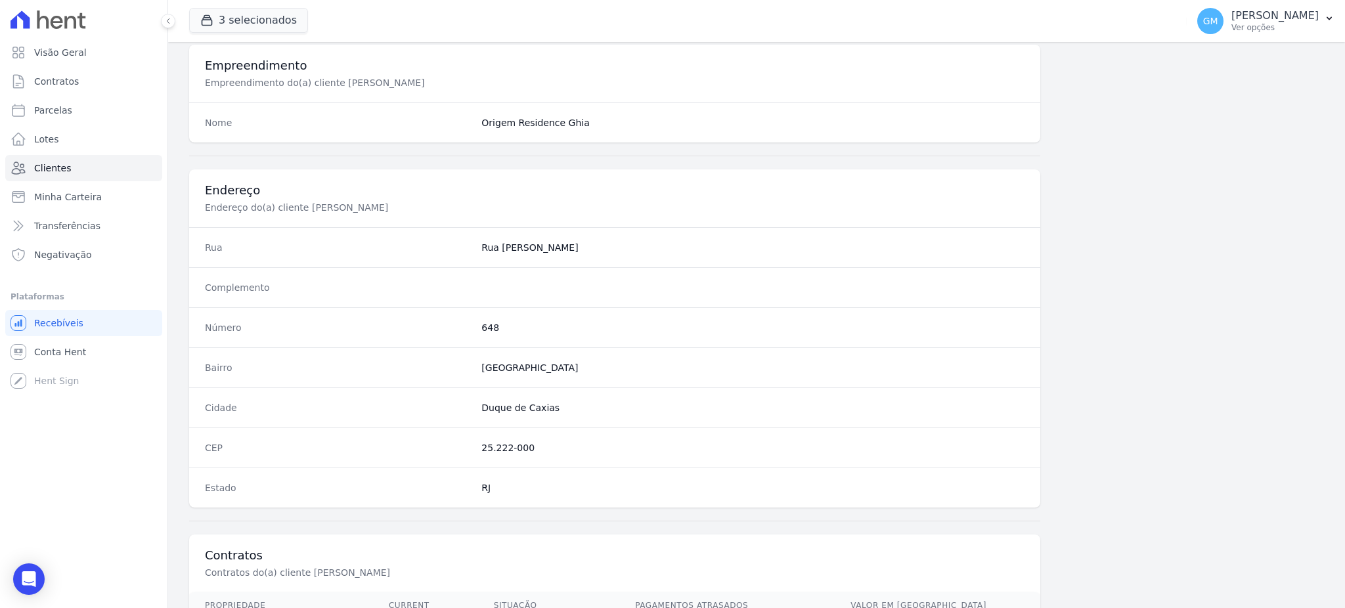
scroll to position [621, 0]
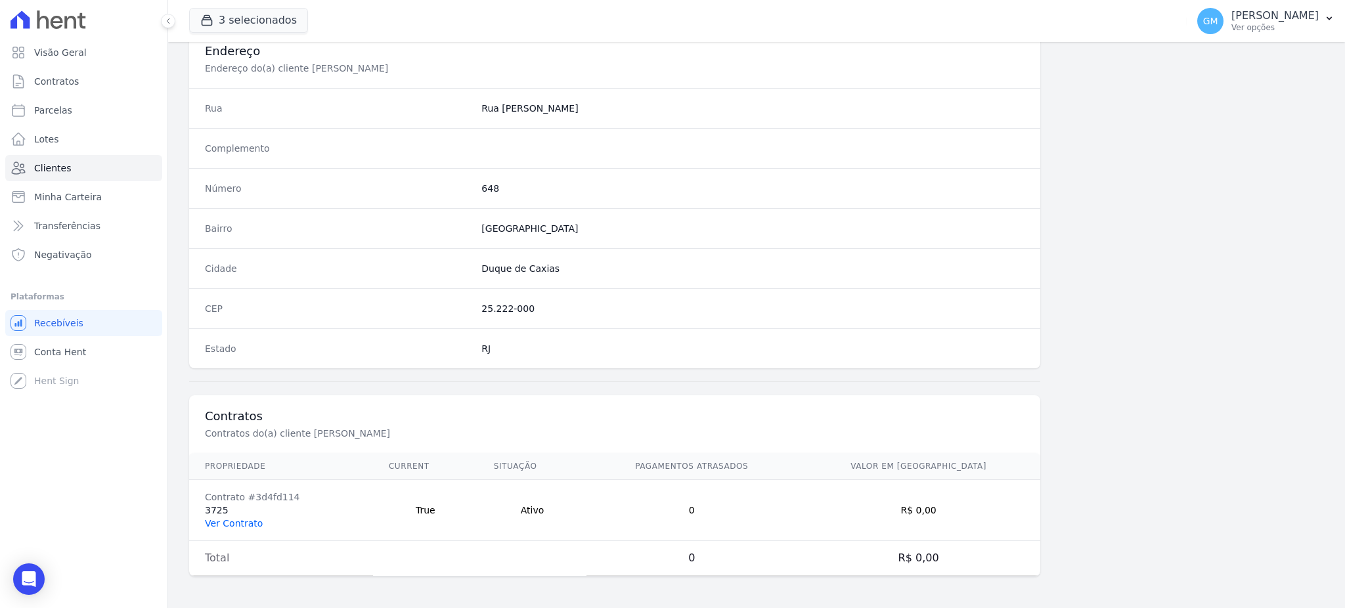
click at [244, 526] on link "Ver Contrato" at bounding box center [234, 523] width 58 height 11
